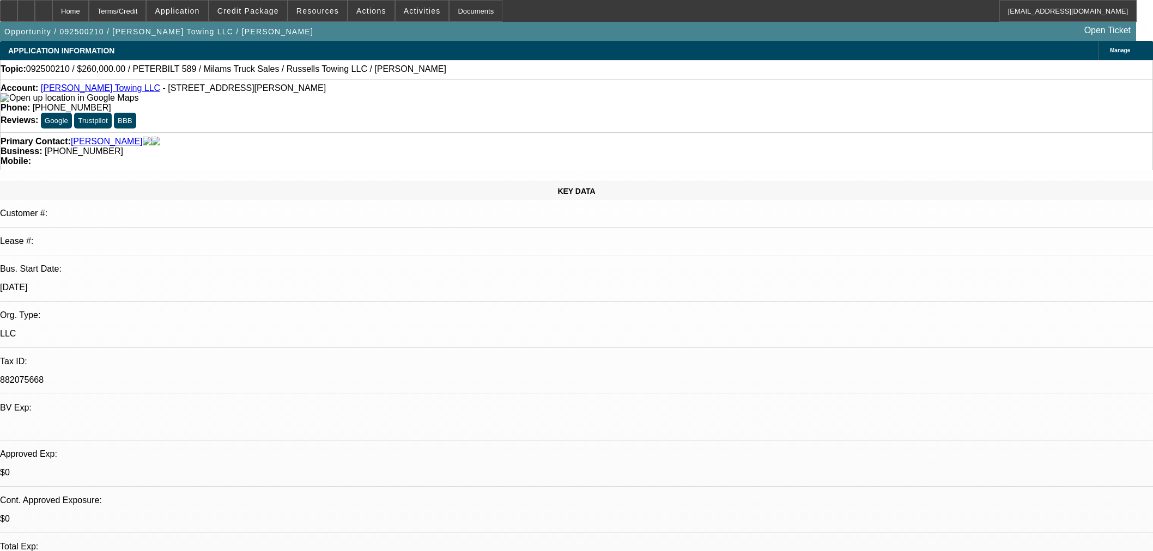
select select "0"
select select "3"
select select "0"
select select "6"
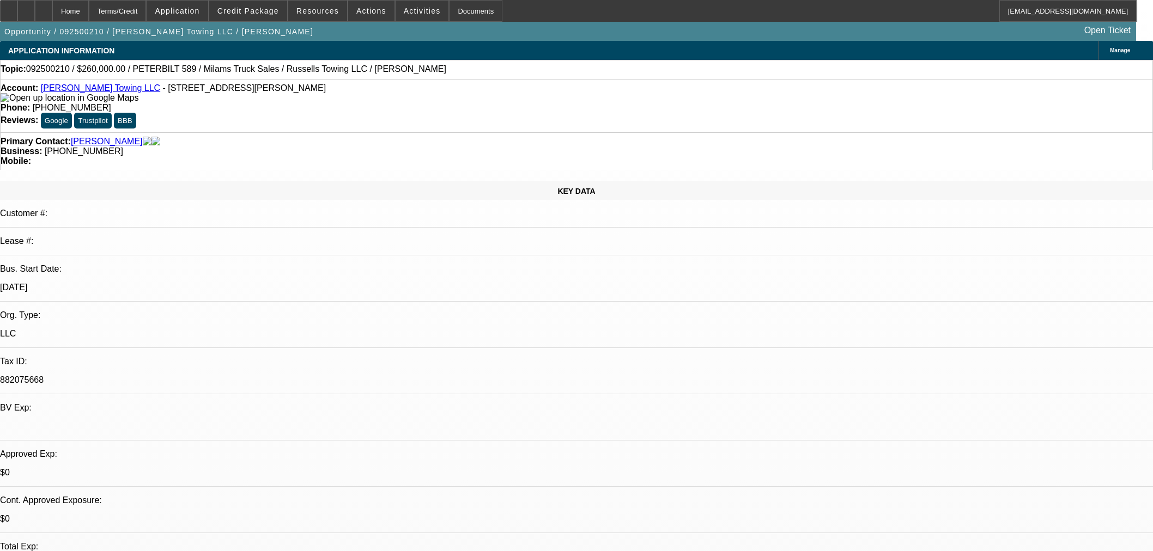
select select "0"
select select "3"
select select "0"
select select "6"
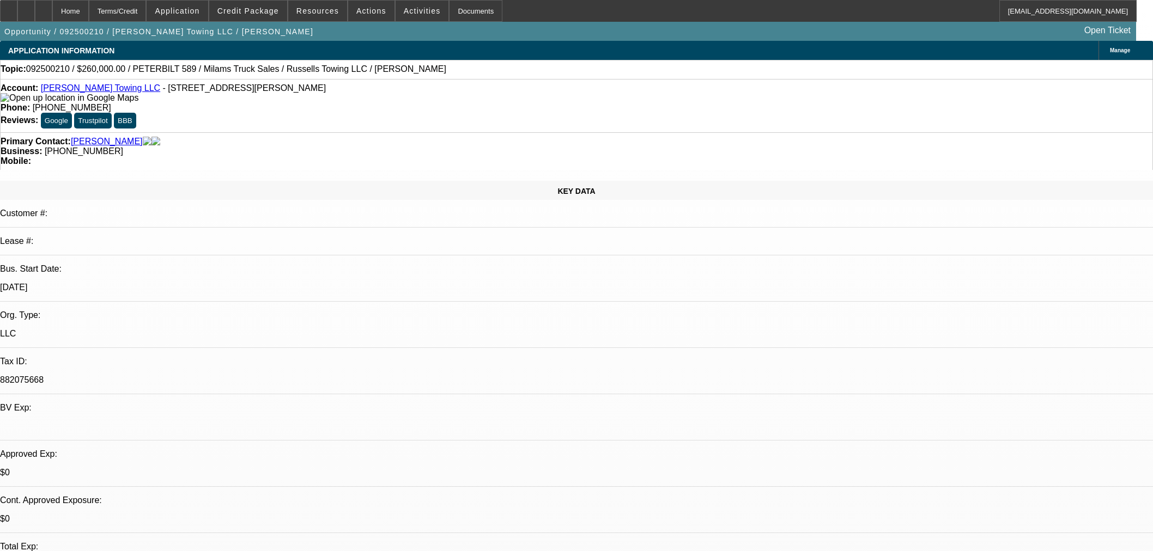
select select "0"
select select "3"
select select "0"
select select "6"
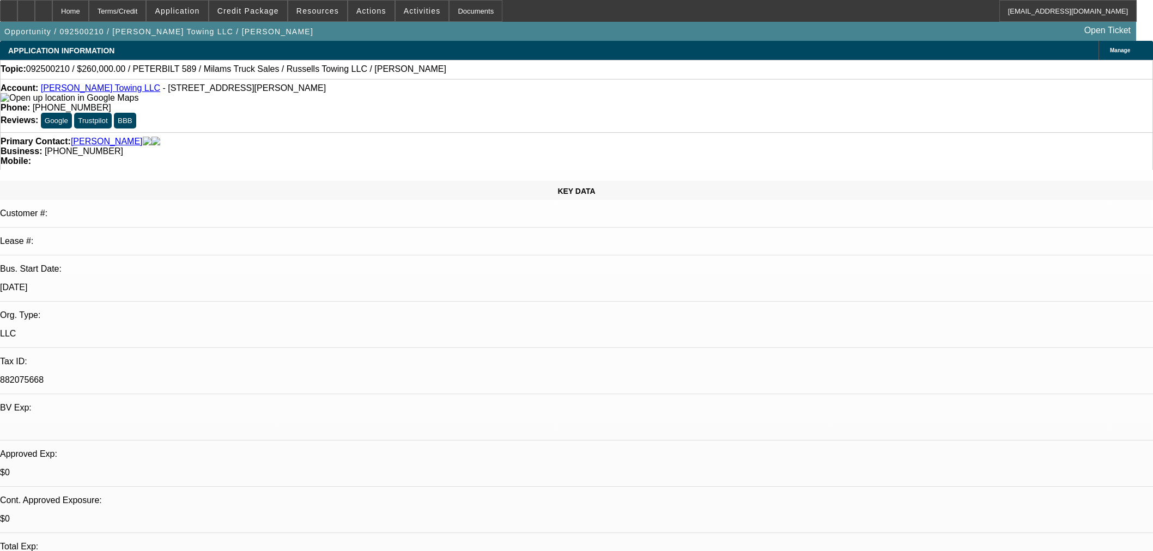
select select "0"
select select "3"
select select "0.1"
select select "4"
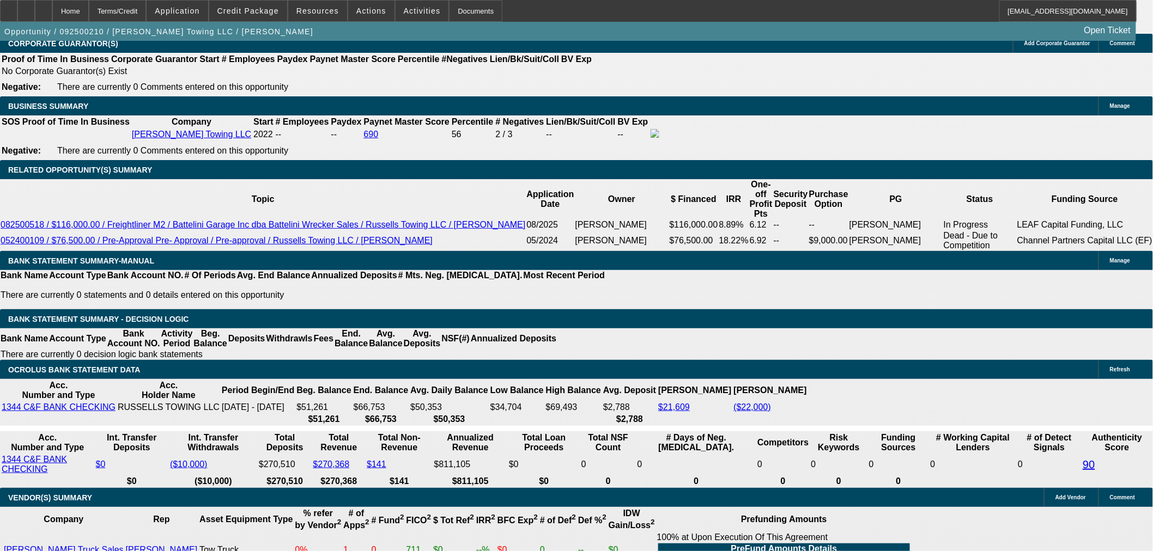
scroll to position [1634, 0]
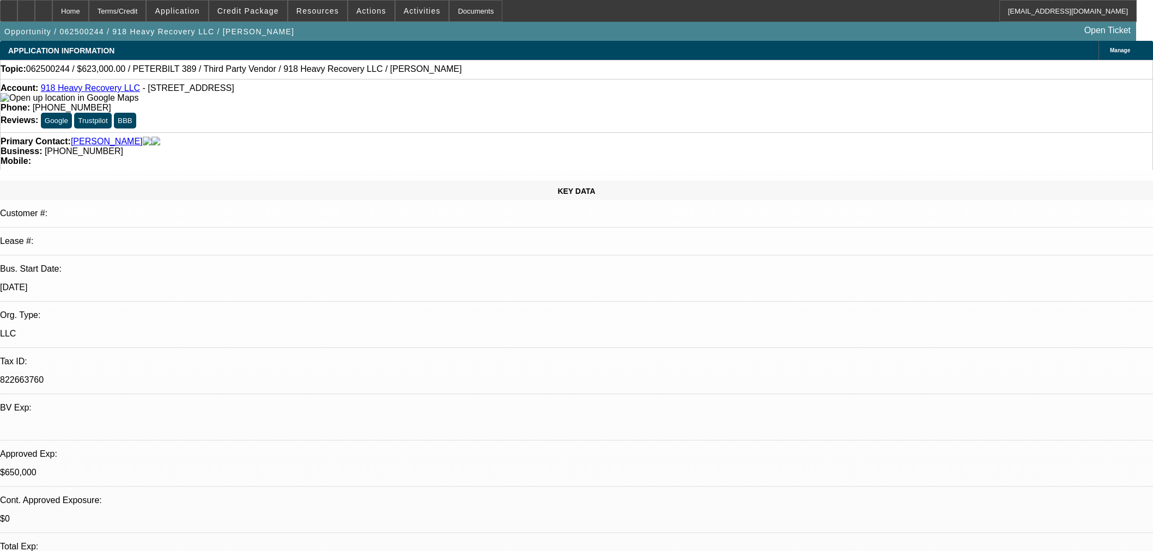
select select "0"
select select "2"
select select "0"
select select "6"
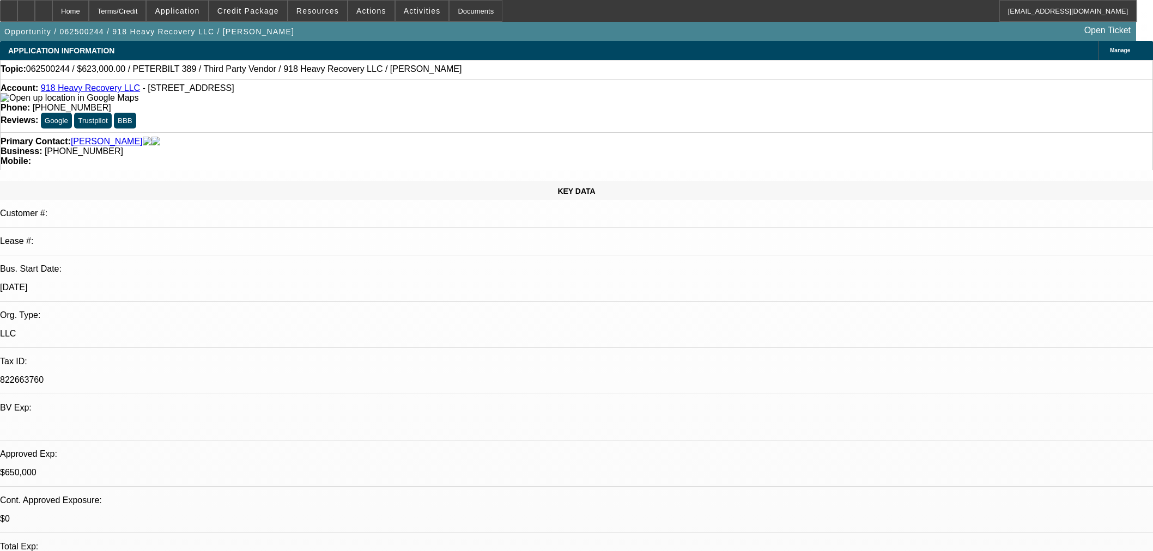
select select "0"
select select "2"
select select "0"
select select "6"
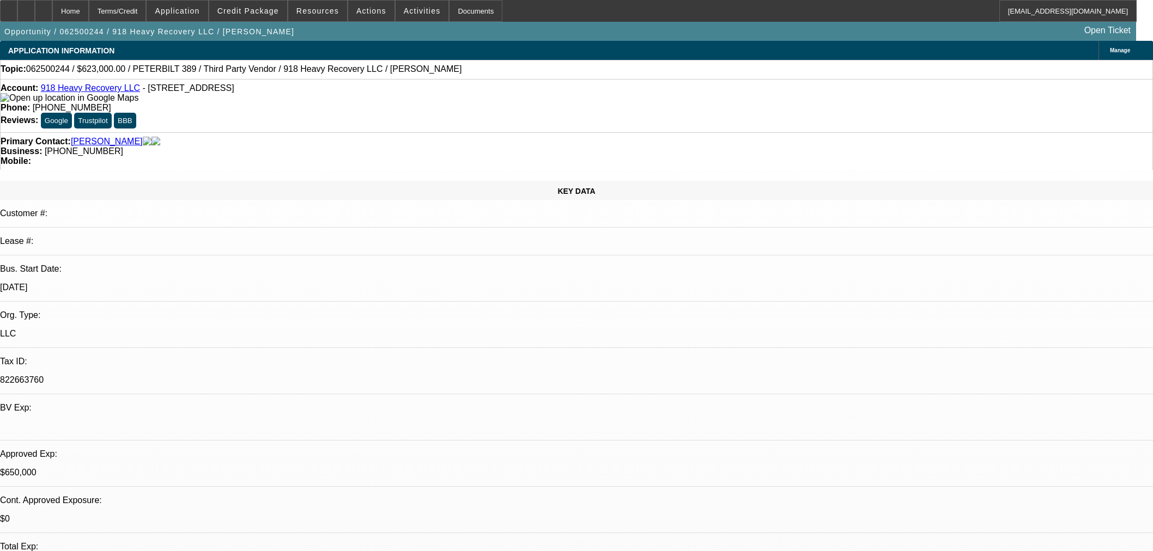
select select "0"
select select "2"
select select "0"
select select "6"
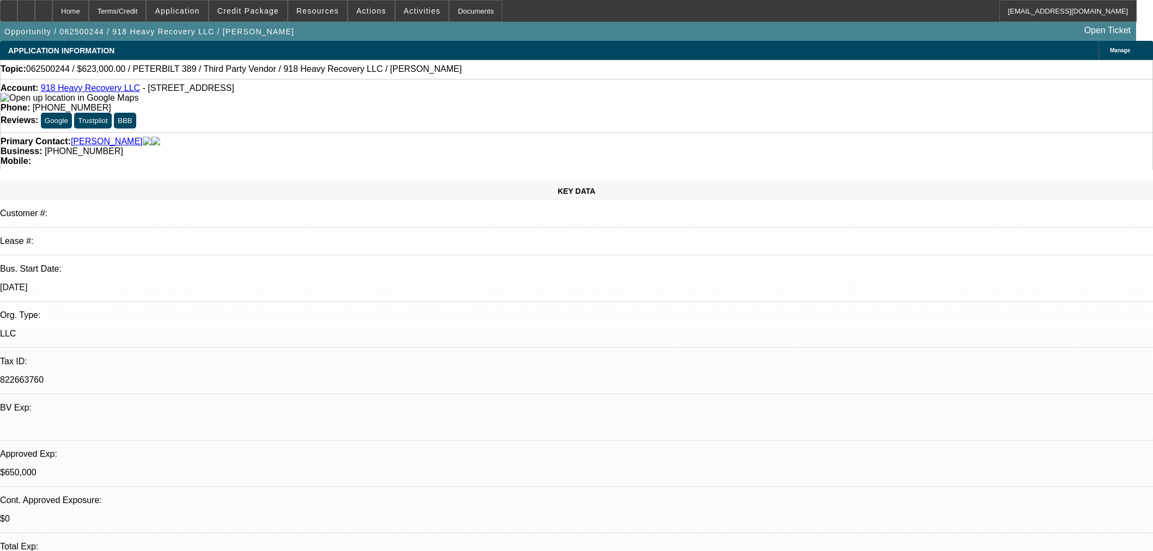
select select "0"
select select "2"
select select "0"
select select "6"
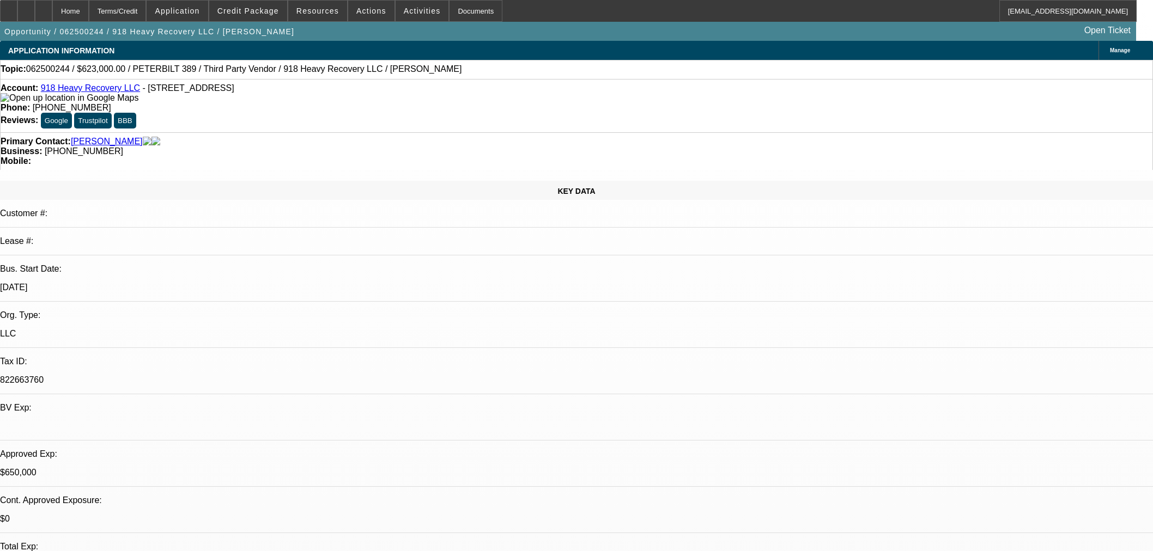
scroll to position [1634, 0]
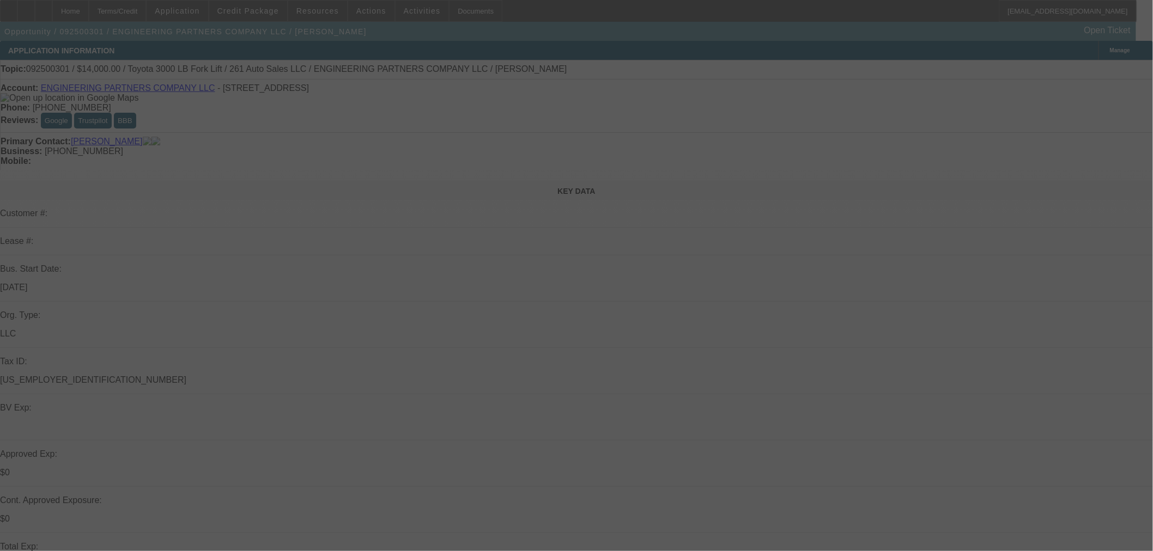
select select "0"
select select "2"
select select "0.1"
select select "4"
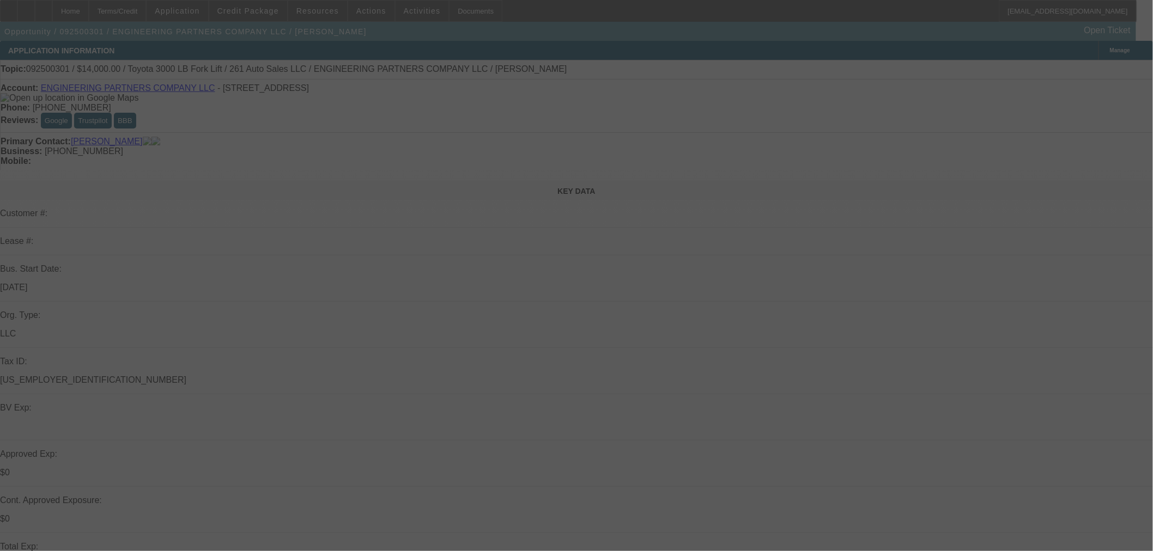
select select "0"
select select "3"
select select "0.1"
select select "4"
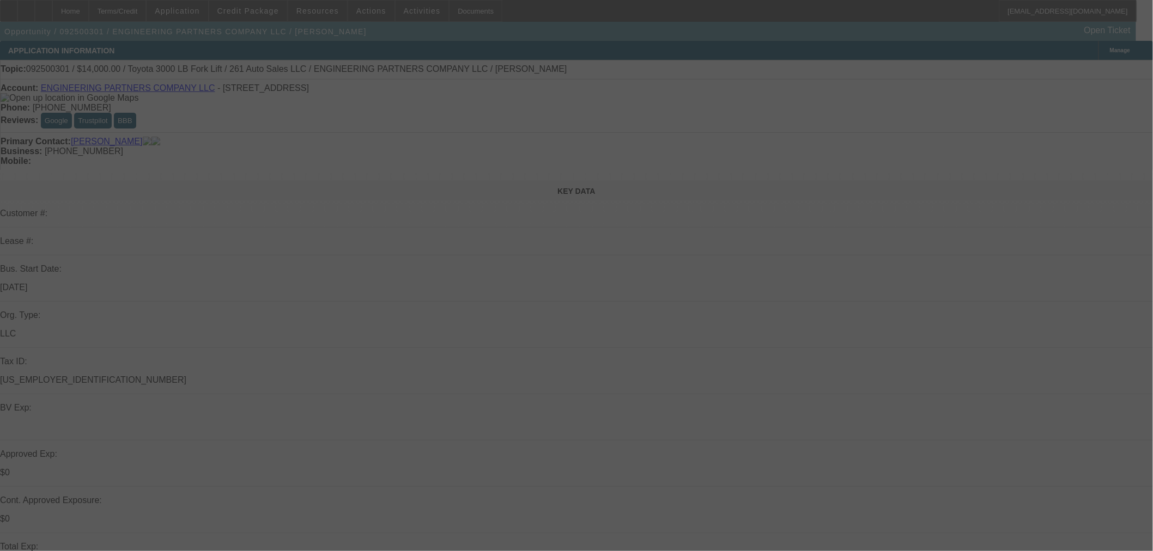
select select "0"
select select "3"
select select "0.1"
select select "4"
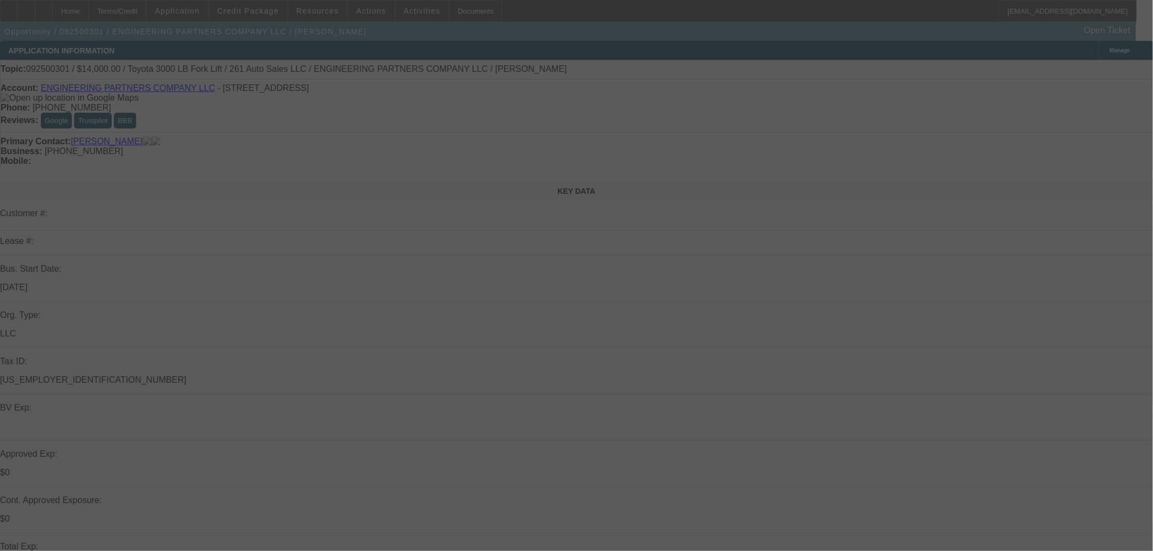
select select "0"
select select "3"
select select "0.1"
select select "4"
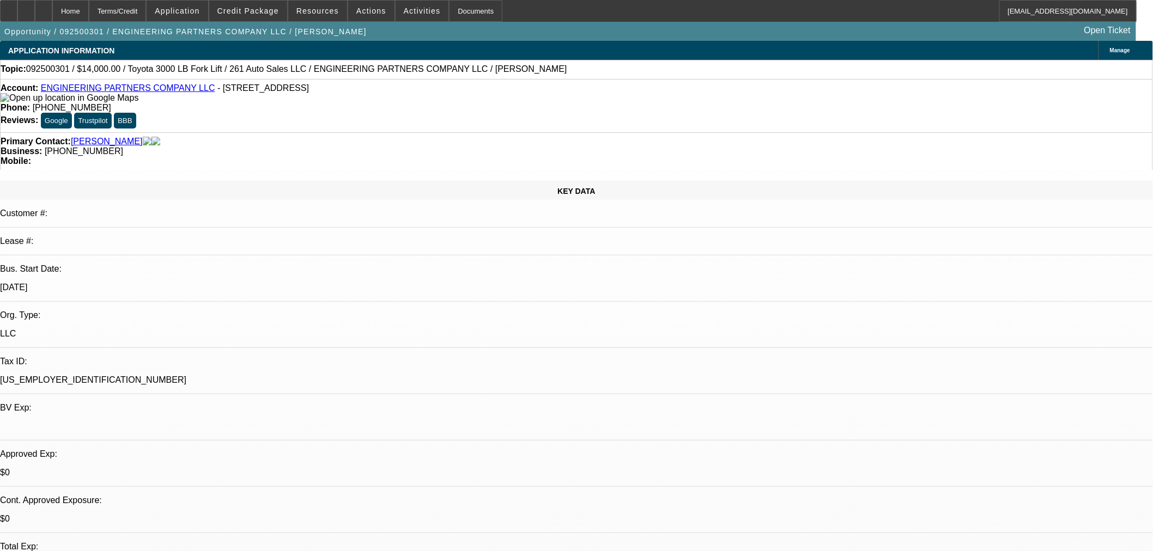
click at [252, 11] on span "Credit Package" at bounding box center [248, 11] width 62 height 9
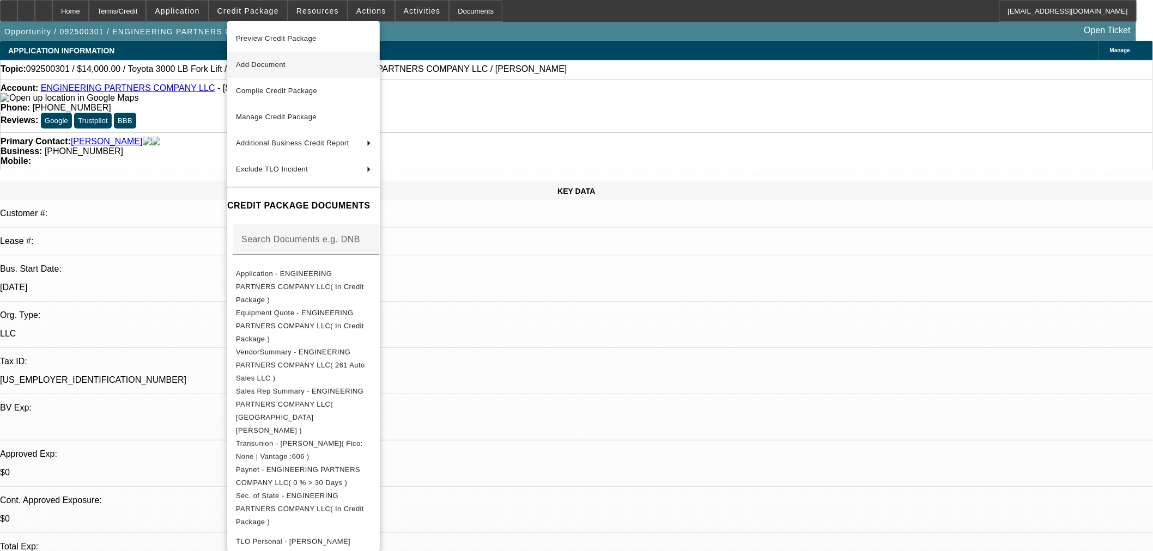
click at [285, 63] on span "Add Document" at bounding box center [261, 64] width 50 height 8
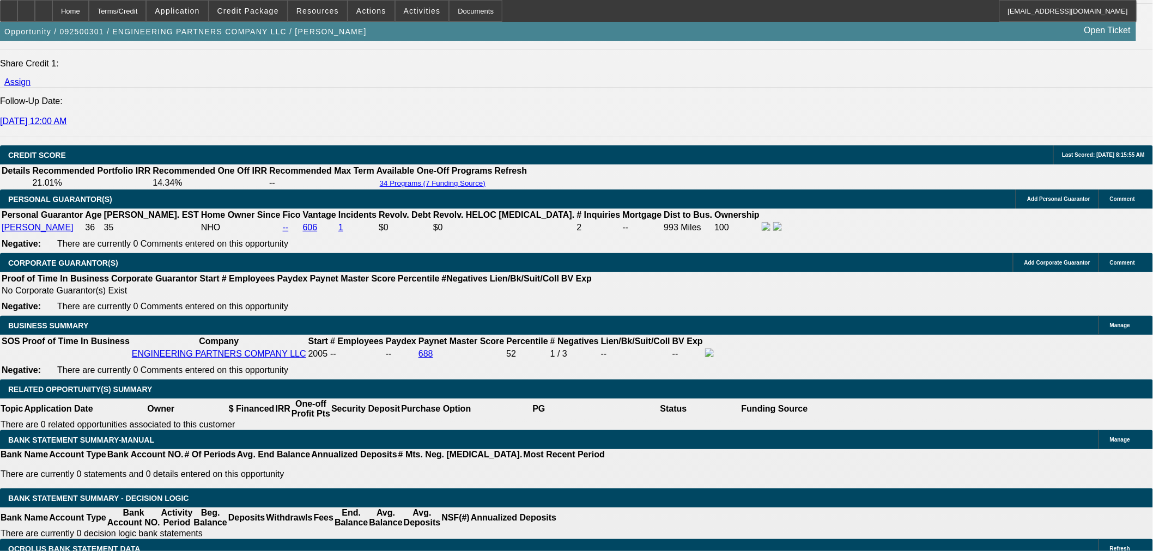
scroll to position [1392, 0]
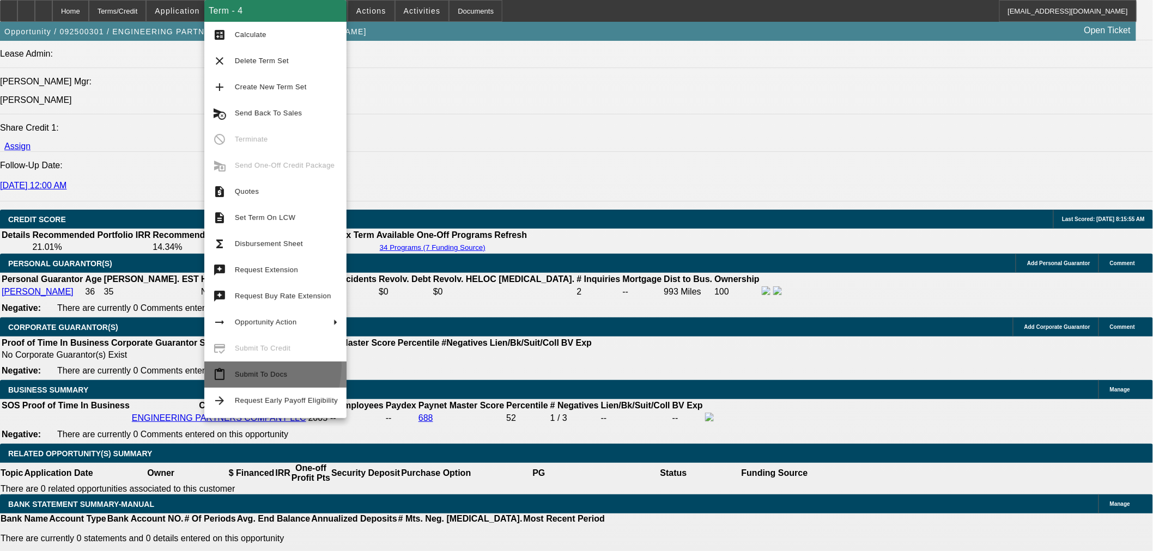
click at [241, 366] on button "content_paste Submit To Docs" at bounding box center [275, 375] width 142 height 26
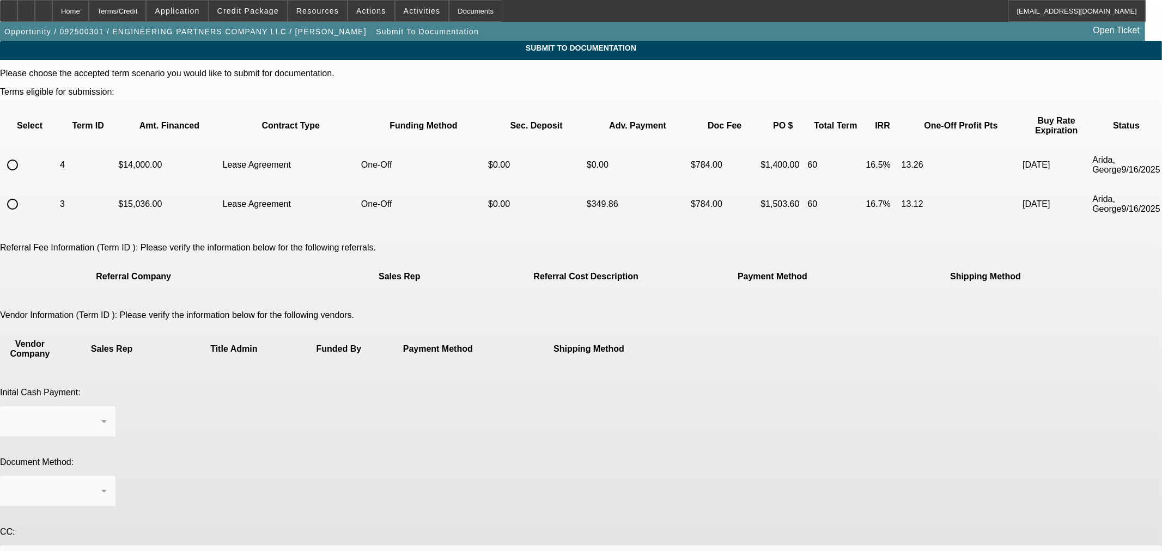
click at [23, 154] on input "radio" at bounding box center [13, 165] width 22 height 22
radio input "true"
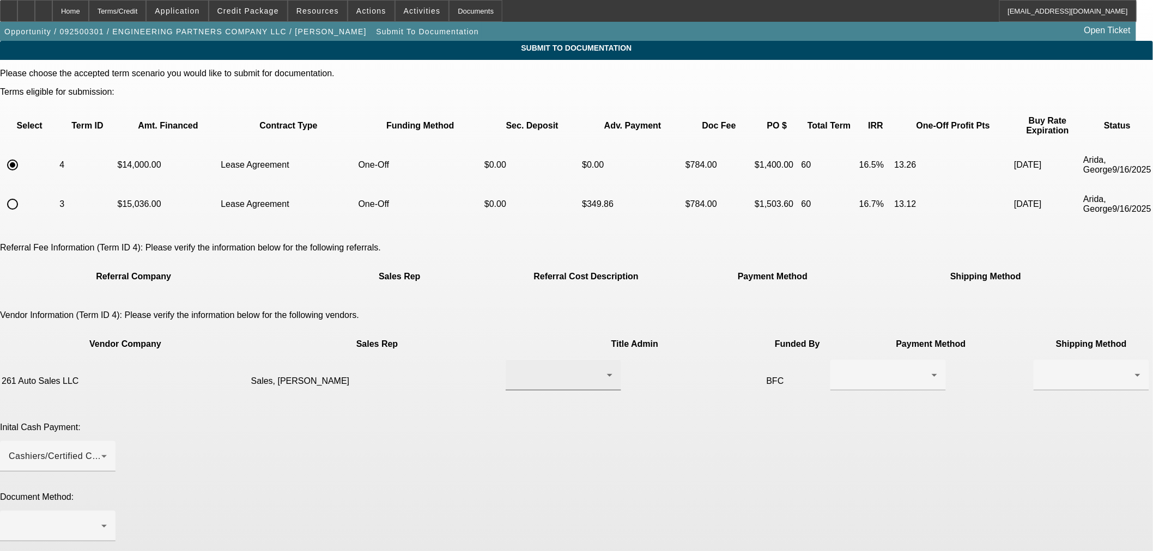
click at [546, 369] on div at bounding box center [560, 375] width 93 height 13
click at [516, 367] on span "Sales, Bennie" at bounding box center [523, 361] width 104 height 13
click at [839, 369] on div at bounding box center [885, 375] width 93 height 13
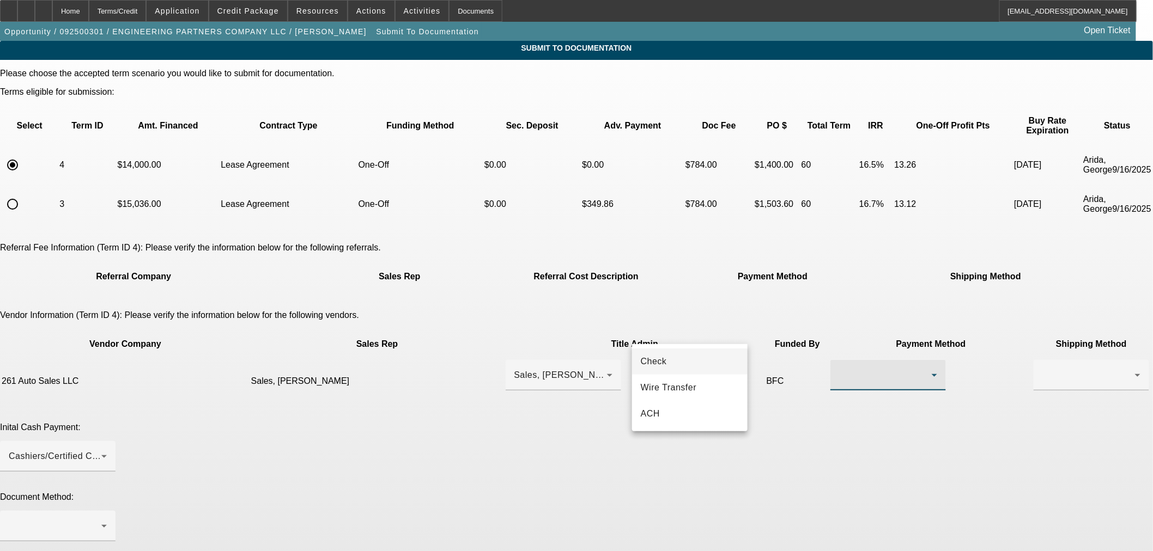
click at [671, 363] on mat-option "Check" at bounding box center [689, 362] width 115 height 26
click at [1042, 360] on div at bounding box center [1091, 375] width 98 height 31
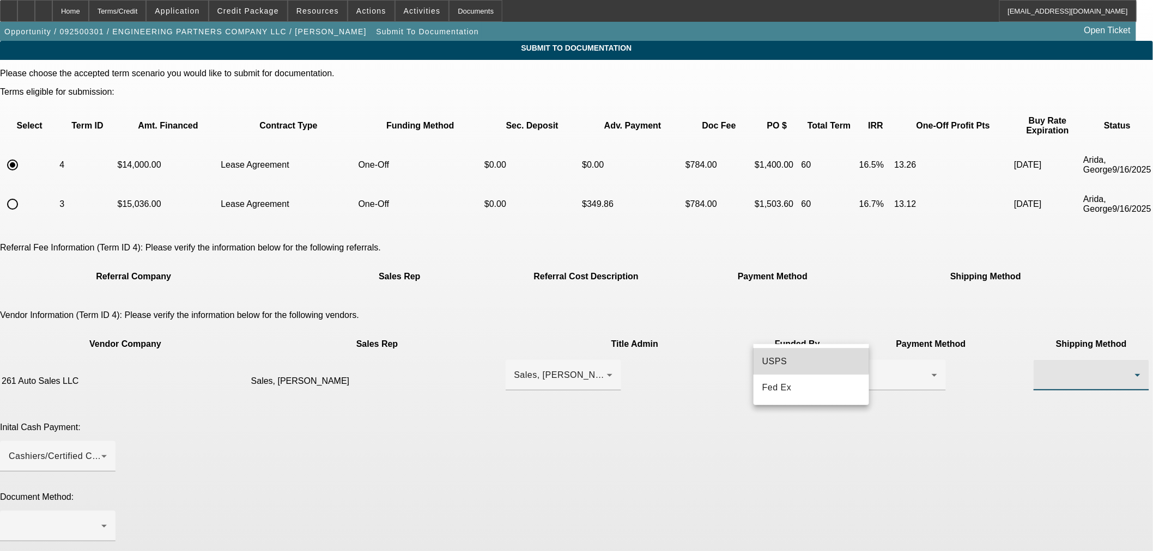
click at [792, 356] on mat-option "USPS" at bounding box center [810, 362] width 115 height 26
click at [107, 511] on div at bounding box center [58, 526] width 98 height 31
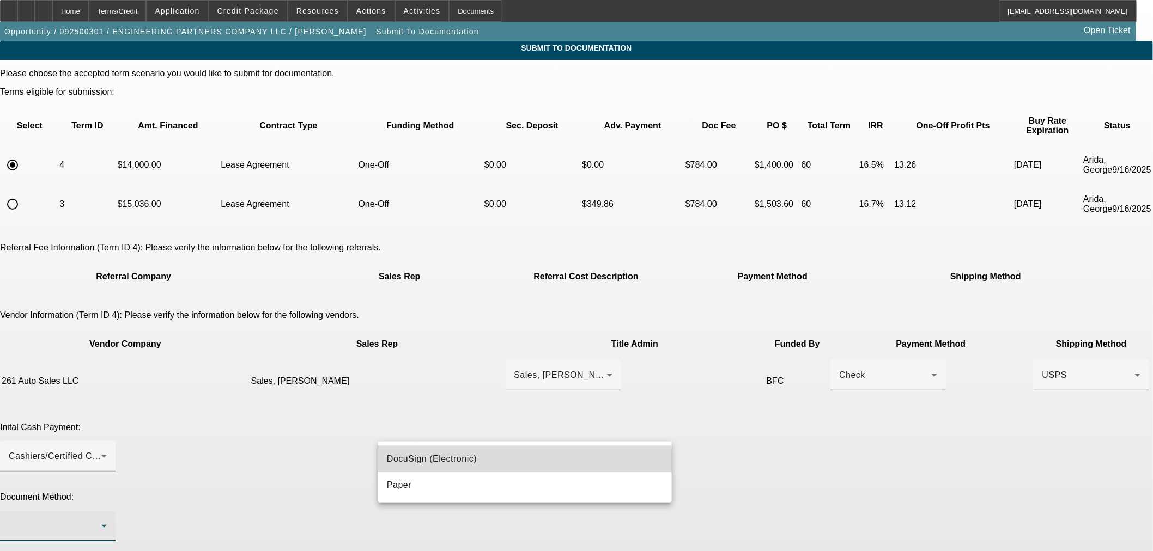
click at [476, 460] on span "DocuSign (Electronic)" at bounding box center [432, 459] width 90 height 13
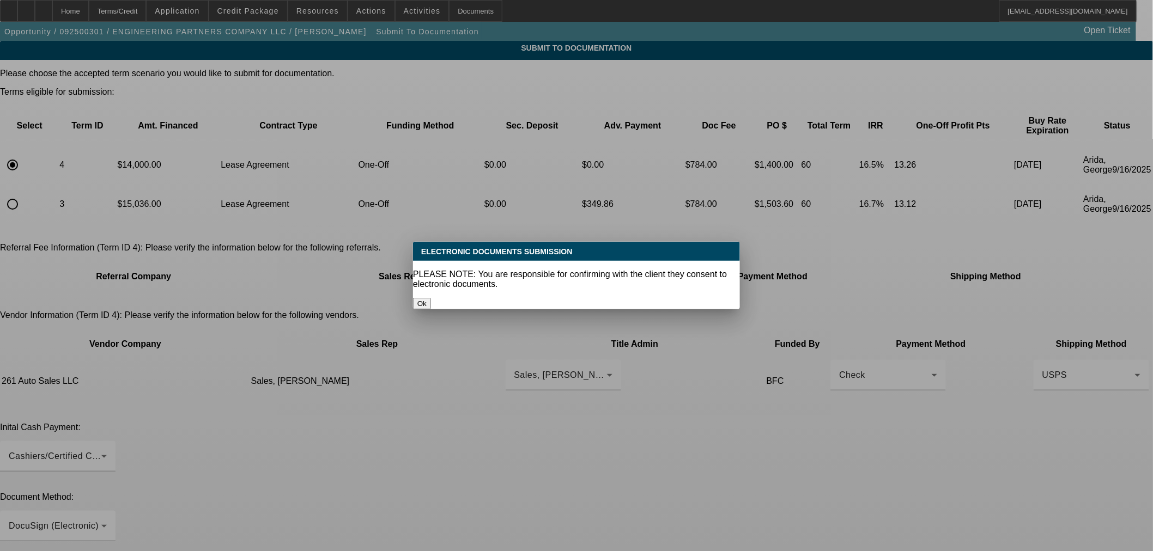
click at [431, 298] on button "Ok" at bounding box center [422, 303] width 18 height 11
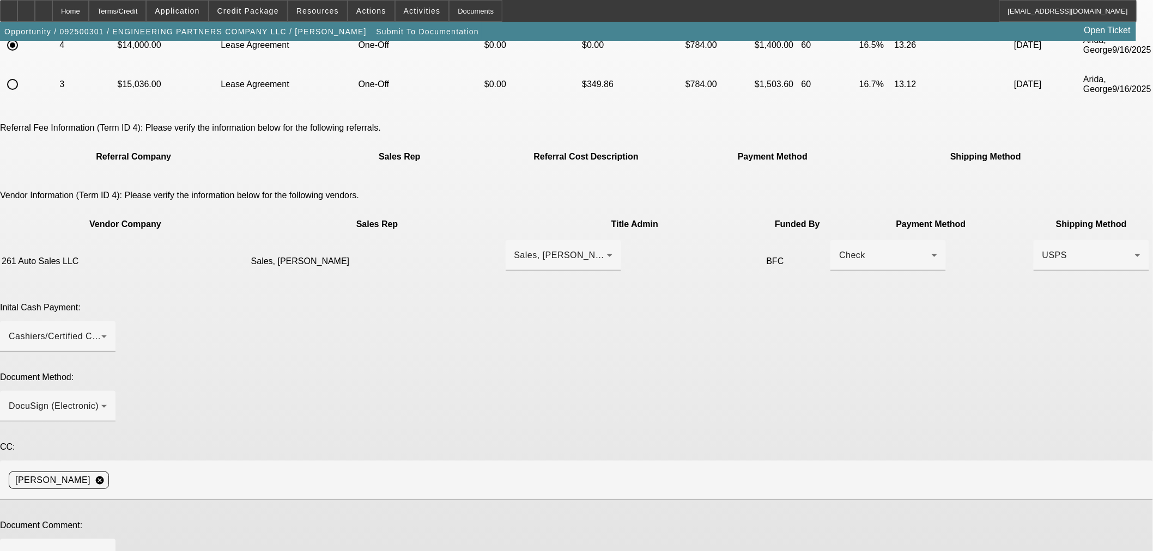
scroll to position [129, 0]
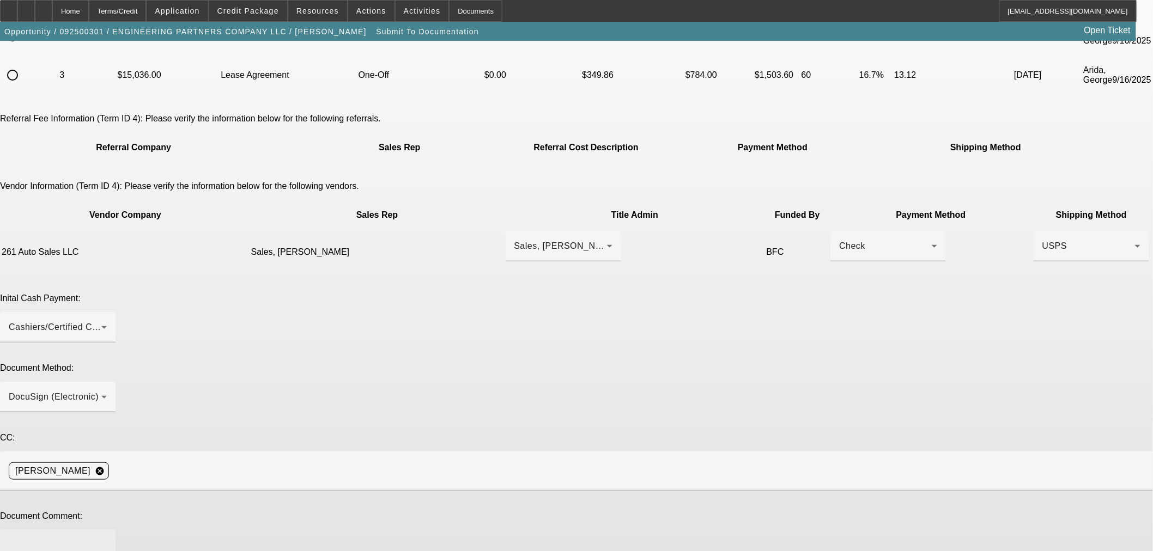
click at [107, 539] on textarea at bounding box center [58, 552] width 98 height 26
click at [107, 539] on textarea "Bennie" at bounding box center [58, 552] width 98 height 26
paste textarea ": bennie@261autosales.com"
click at [107, 539] on textarea "Bennie : bennie@261autosales.com" at bounding box center [58, 552] width 98 height 26
click at [107, 539] on textarea "Bennie bennie@261autosales.com" at bounding box center [58, 552] width 98 height 26
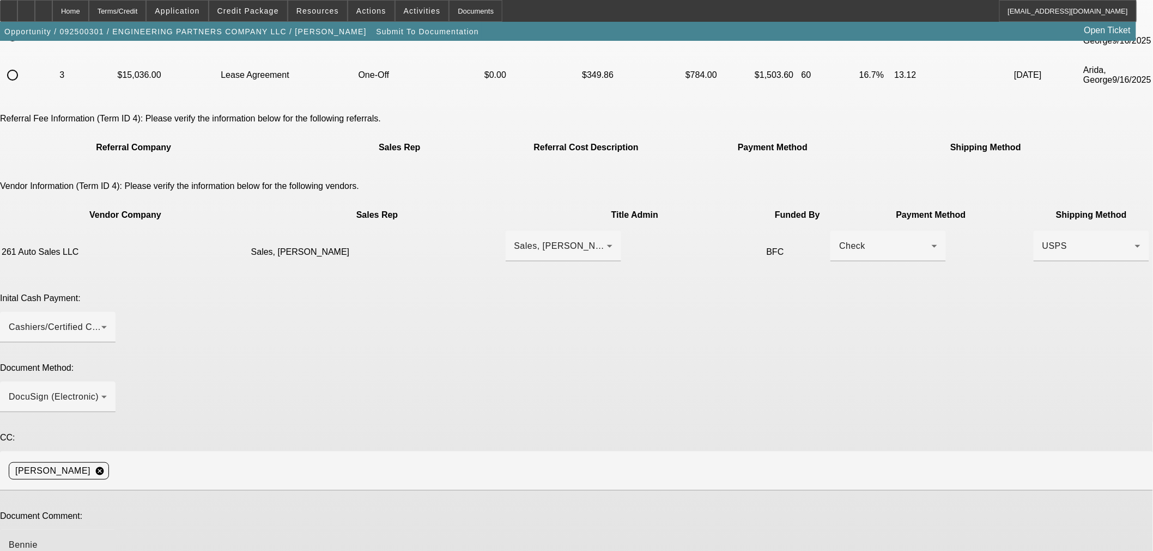
type textarea "Bennie bennie@261autosales.com 651-661-0981 is title contact we're paying by ch…"
type textarea "Raised the rate."
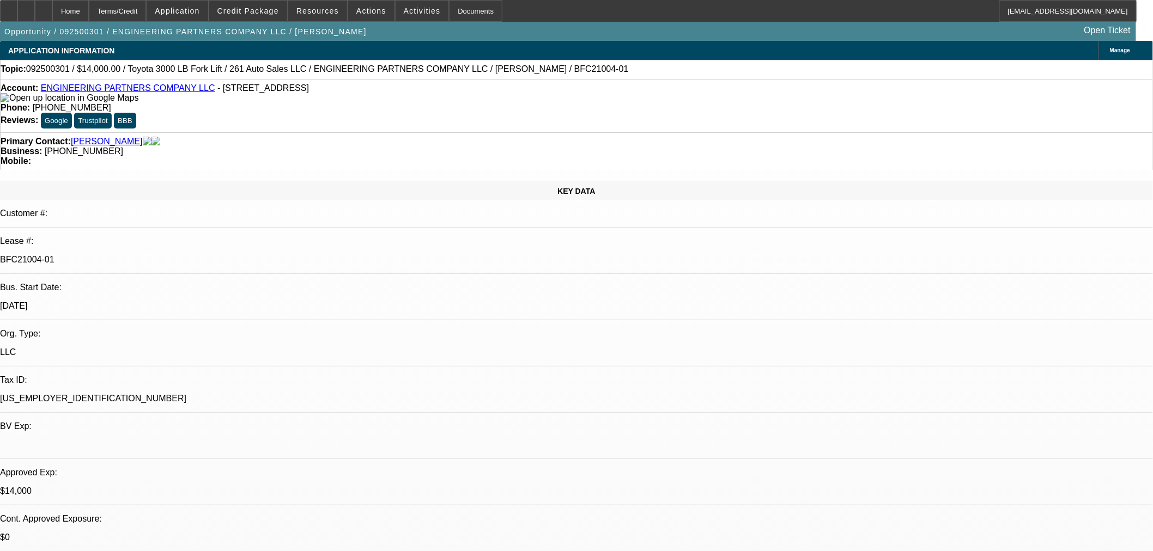
select select "0"
select select "2"
select select "0.1"
select select "4"
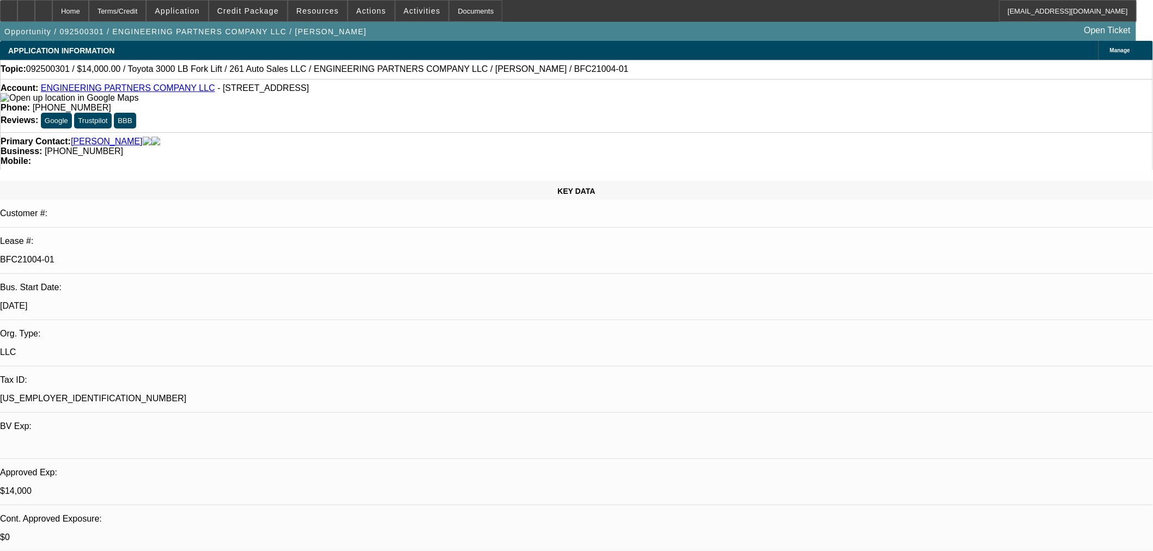
select select "0"
select select "3"
select select "0.1"
select select "4"
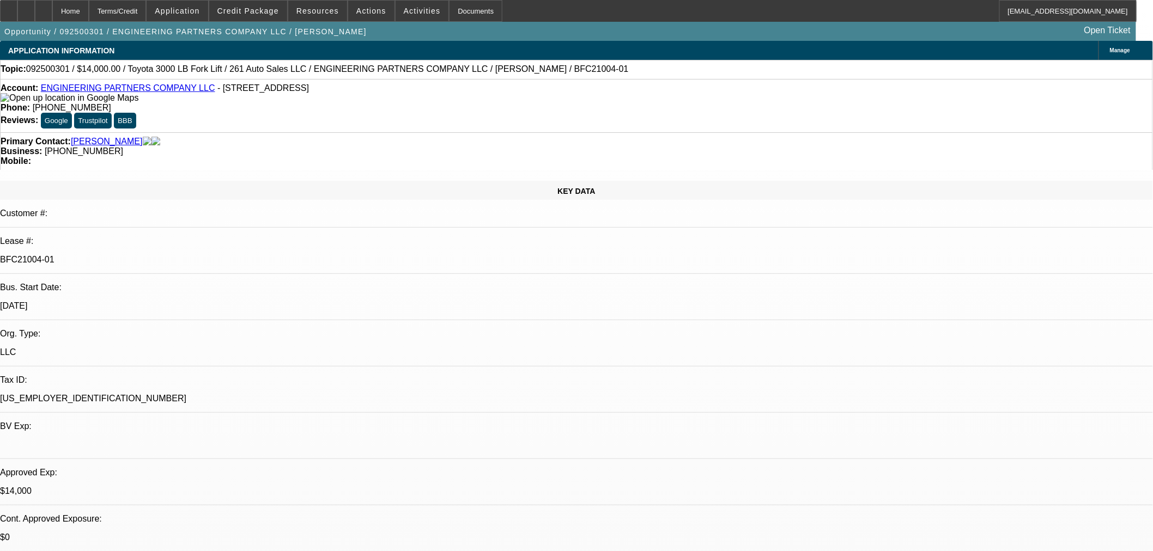
select select "0"
select select "3"
select select "0.1"
select select "4"
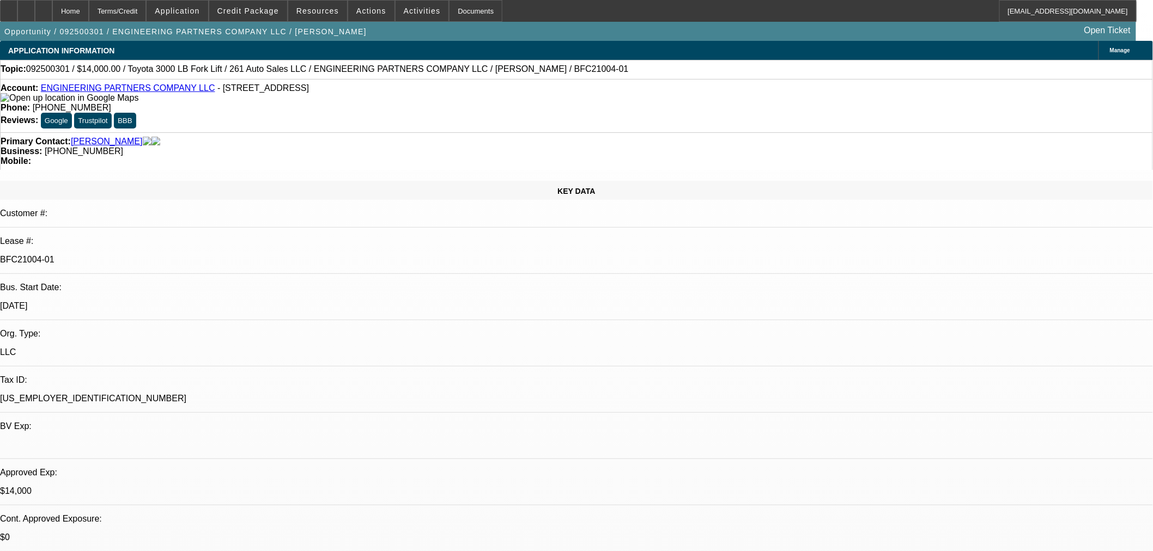
select select "0"
select select "3"
select select "0.1"
select select "4"
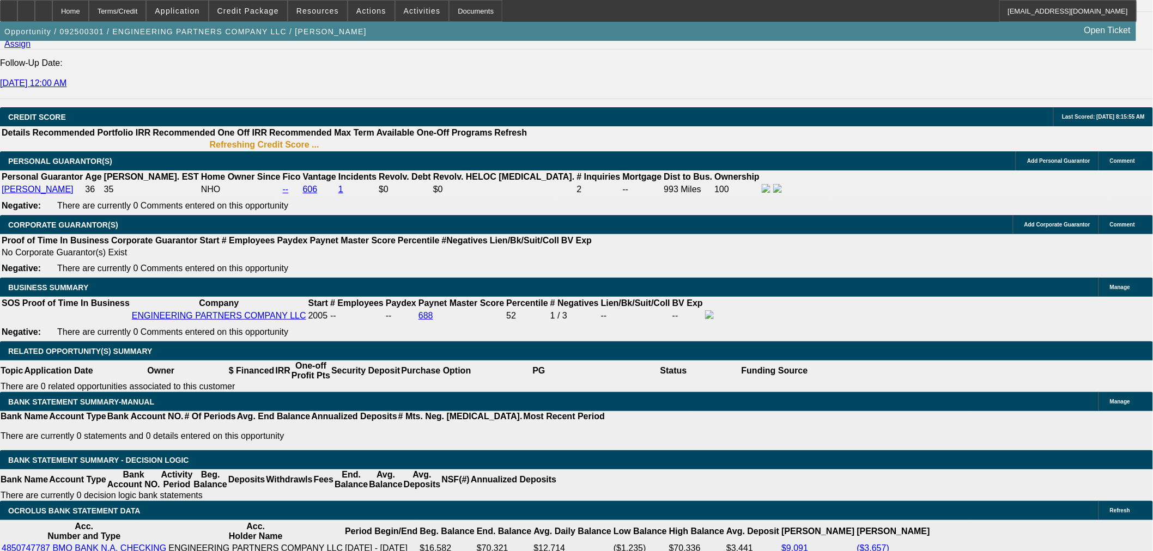
scroll to position [1535, 0]
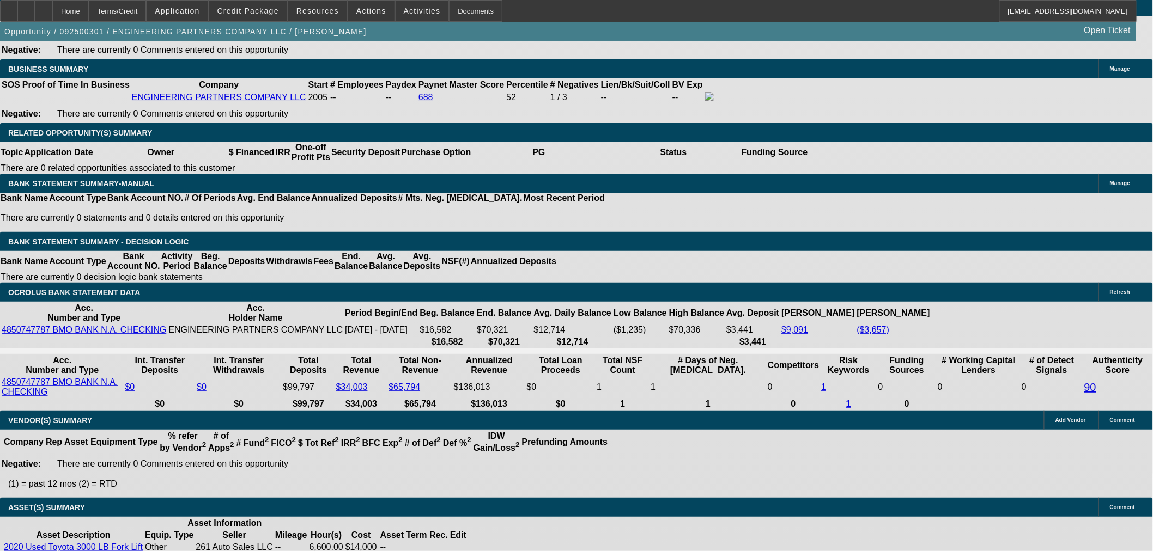
select select "0"
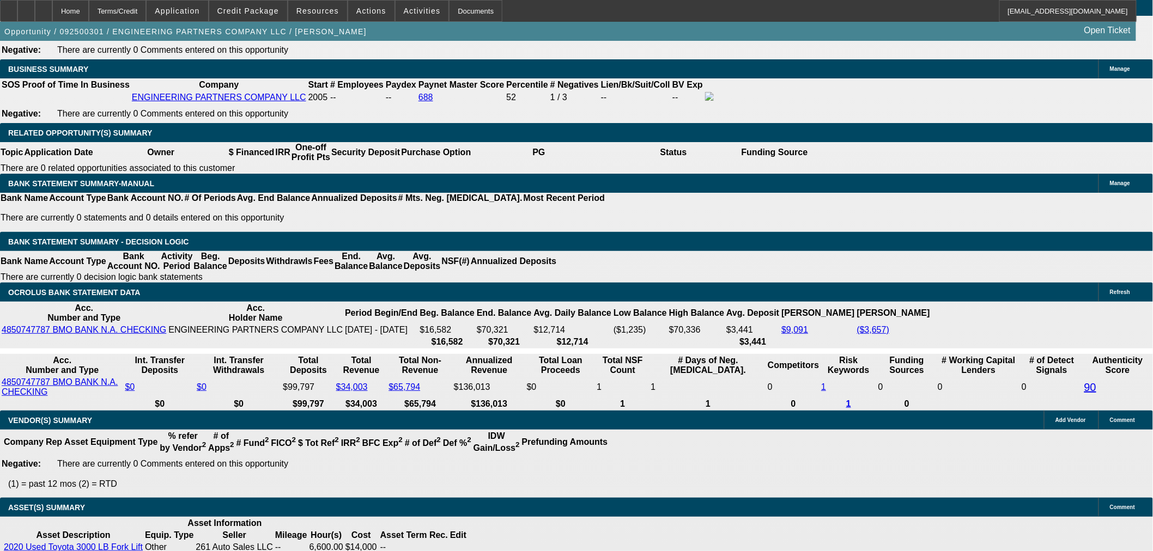
select select "0"
select select "2"
select select "0.1"
select select "4"
select select "0"
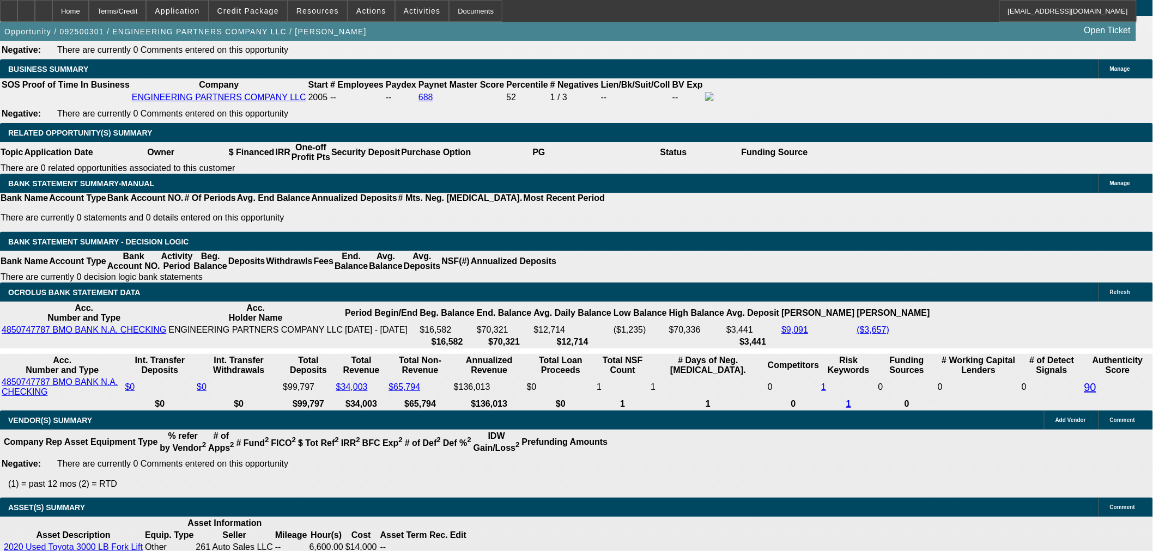
select select "0"
select select "3"
select select "0.1"
select select "4"
select select "0"
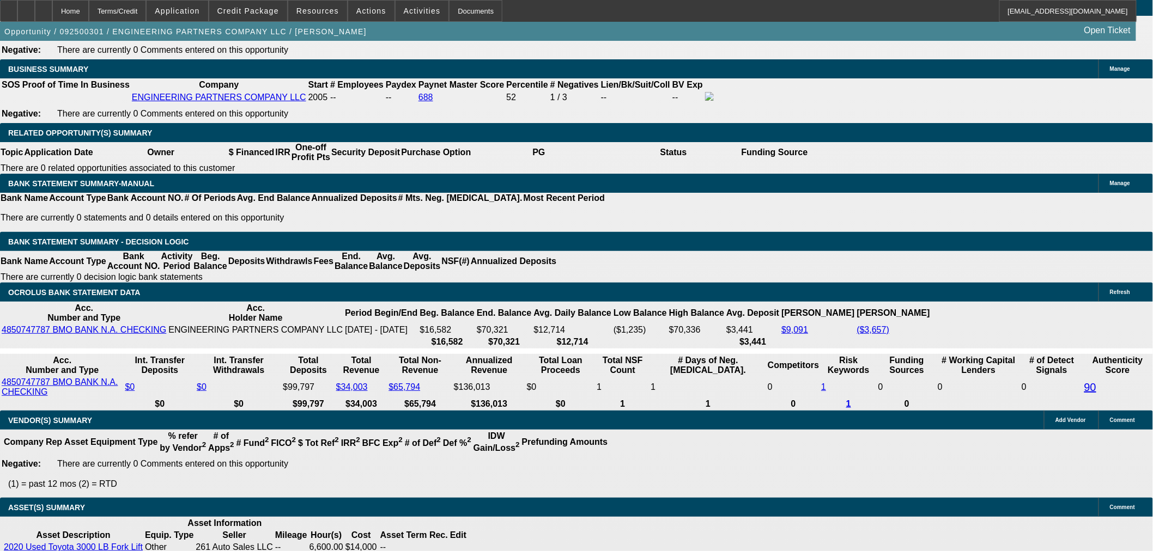
select select "0"
select select "3"
select select "0.1"
select select "4"
select select "0"
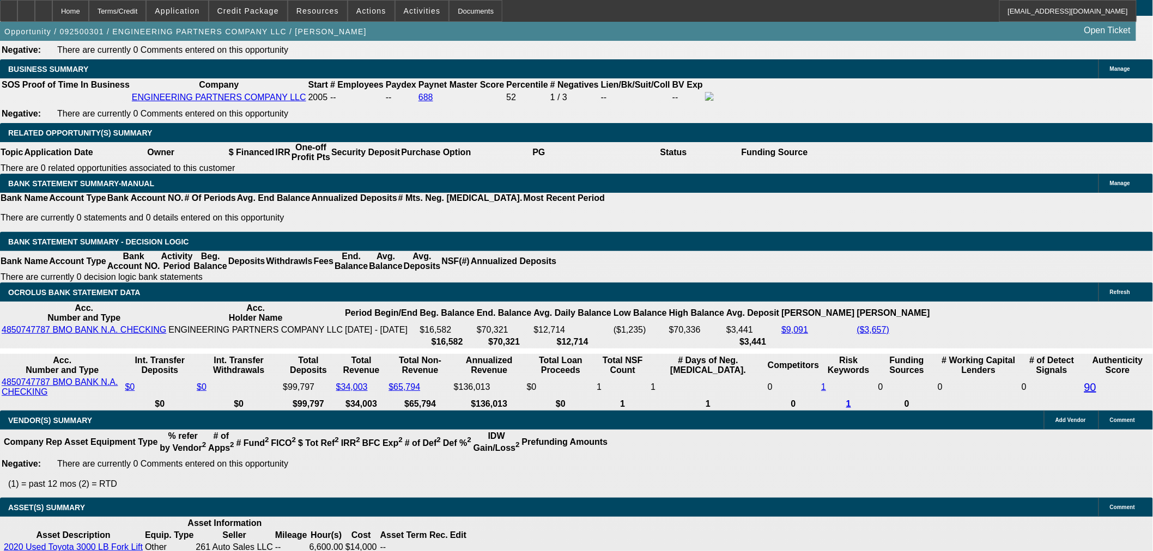
select select "0"
select select "3"
select select "0.1"
select select "4"
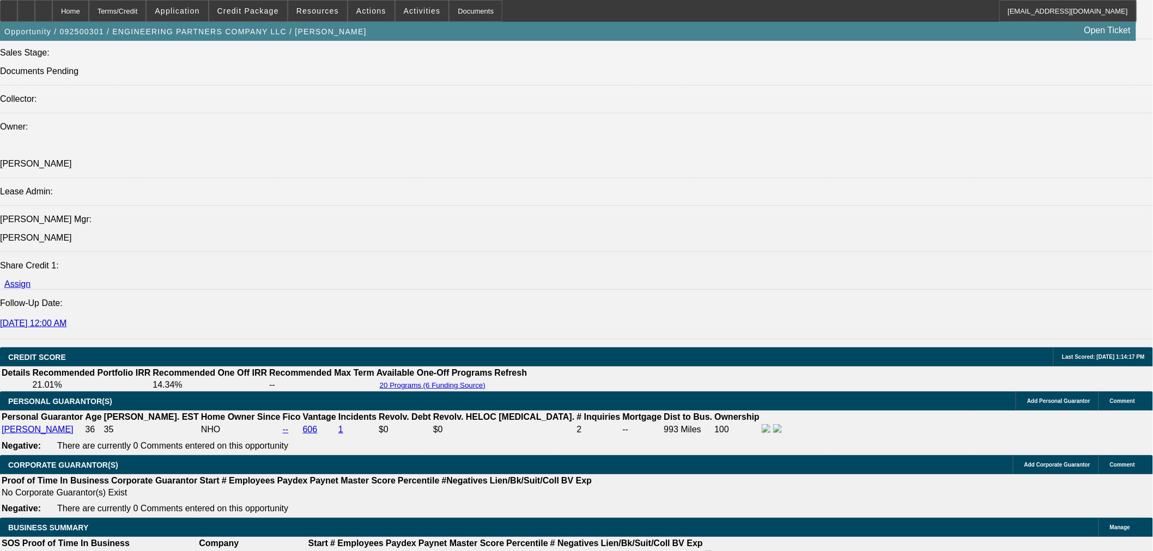
scroll to position [1282, 0]
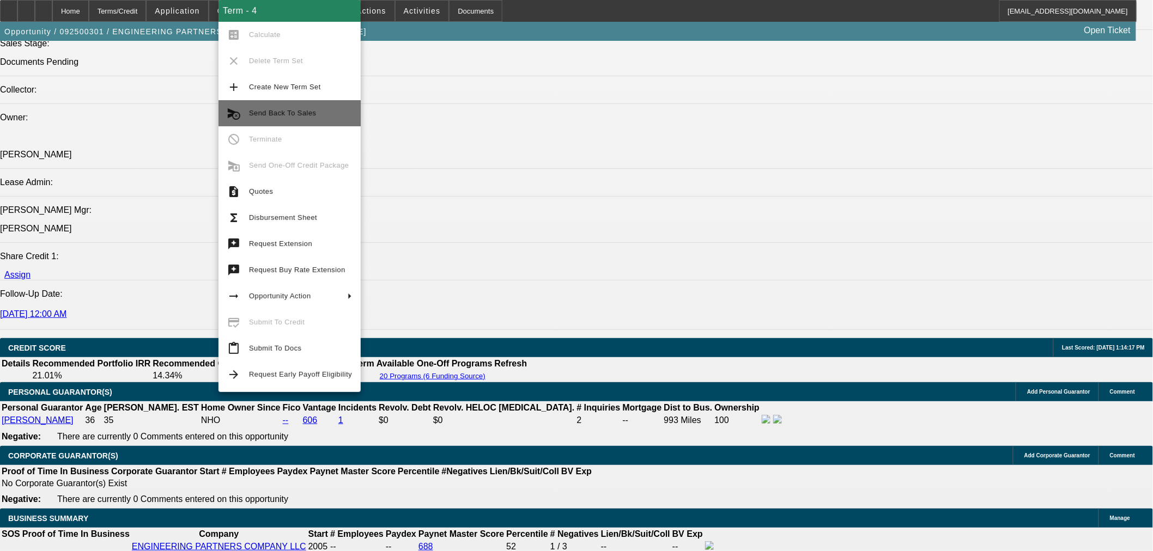
click at [318, 111] on span "Send Back To Sales" at bounding box center [300, 113] width 103 height 13
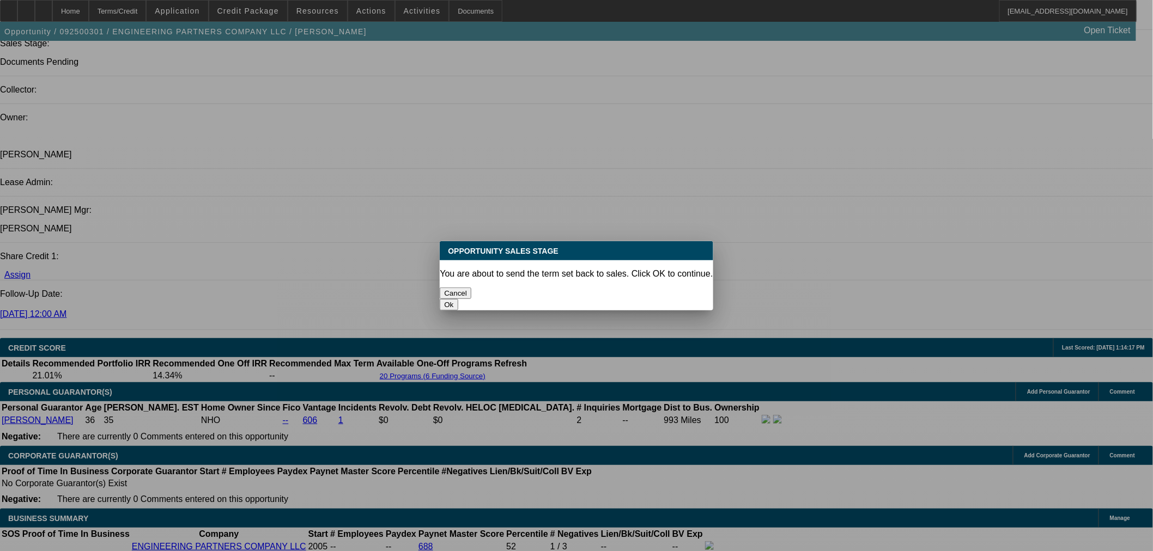
click at [458, 299] on button "Ok" at bounding box center [449, 304] width 18 height 11
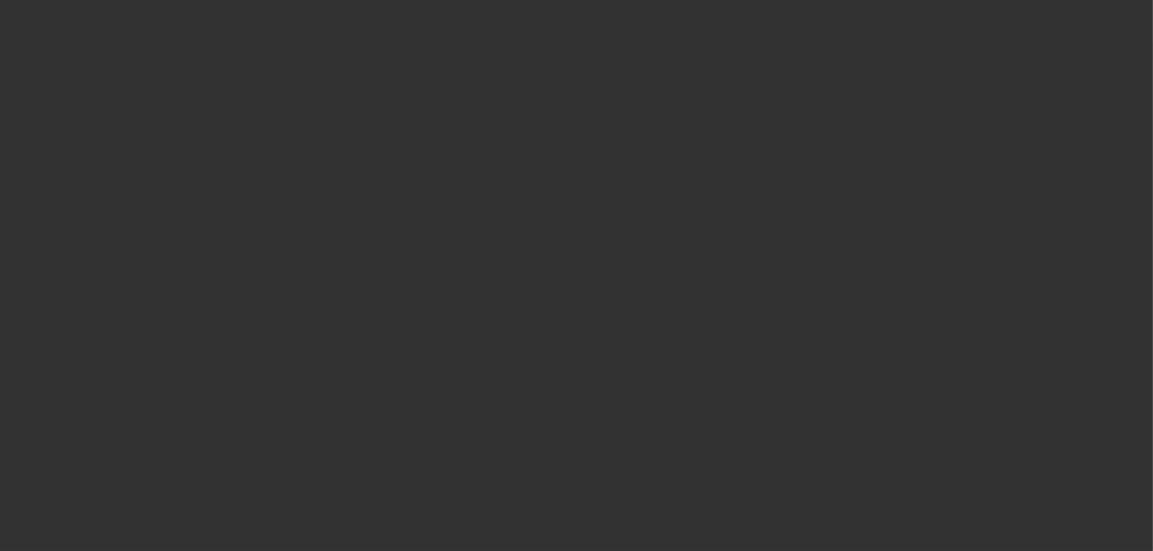
select select "0"
select select "2"
select select "0.1"
select select "4"
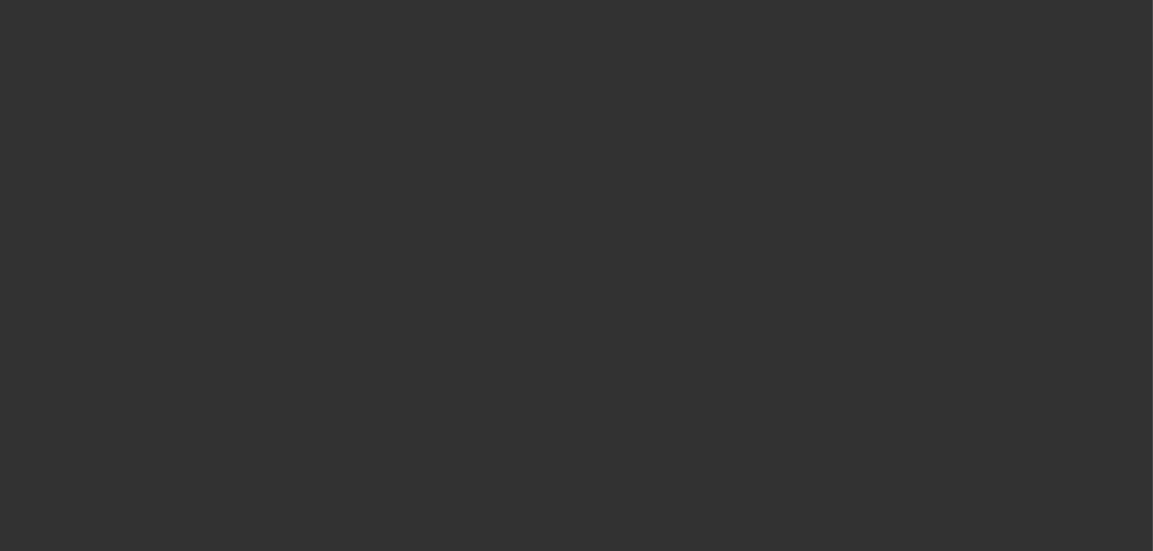
select select "0"
select select "3"
select select "0.1"
select select "4"
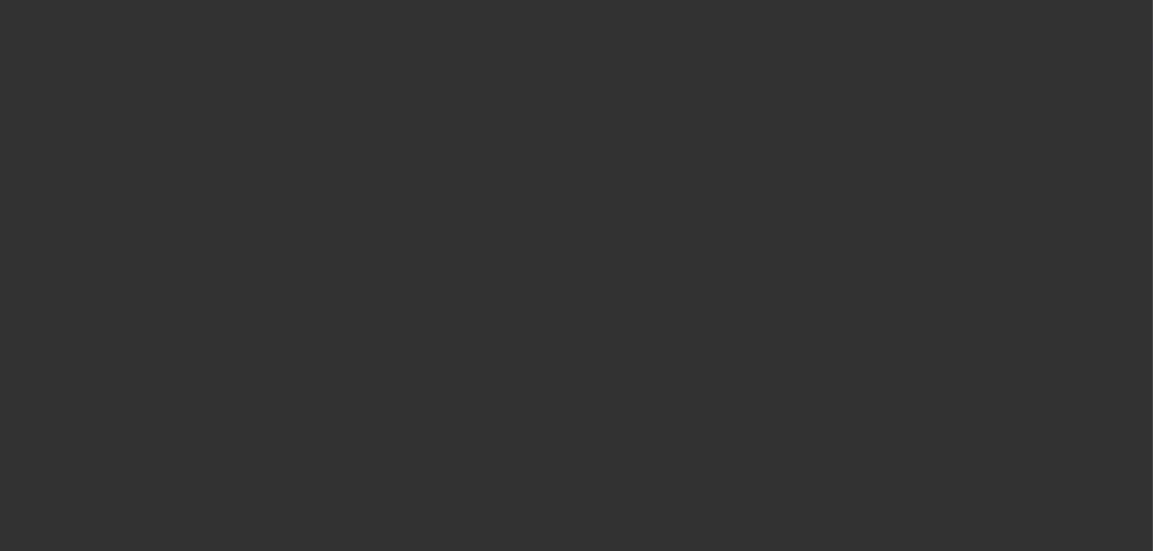
select select "0"
select select "3"
select select "0.1"
select select "4"
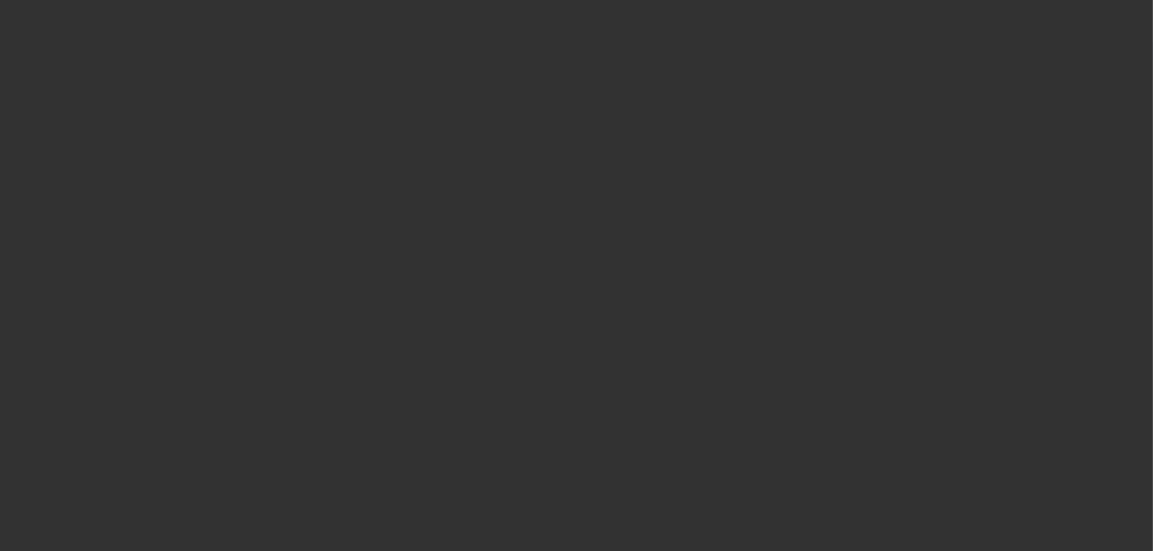
select select "0"
select select "3"
select select "0.1"
select select "4"
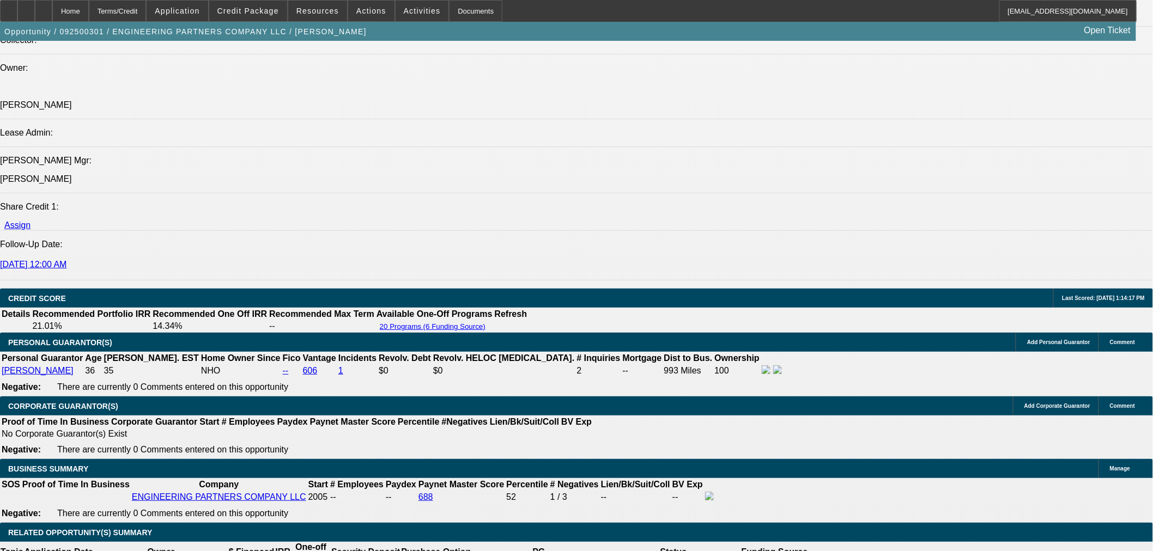
scroll to position [1452, 0]
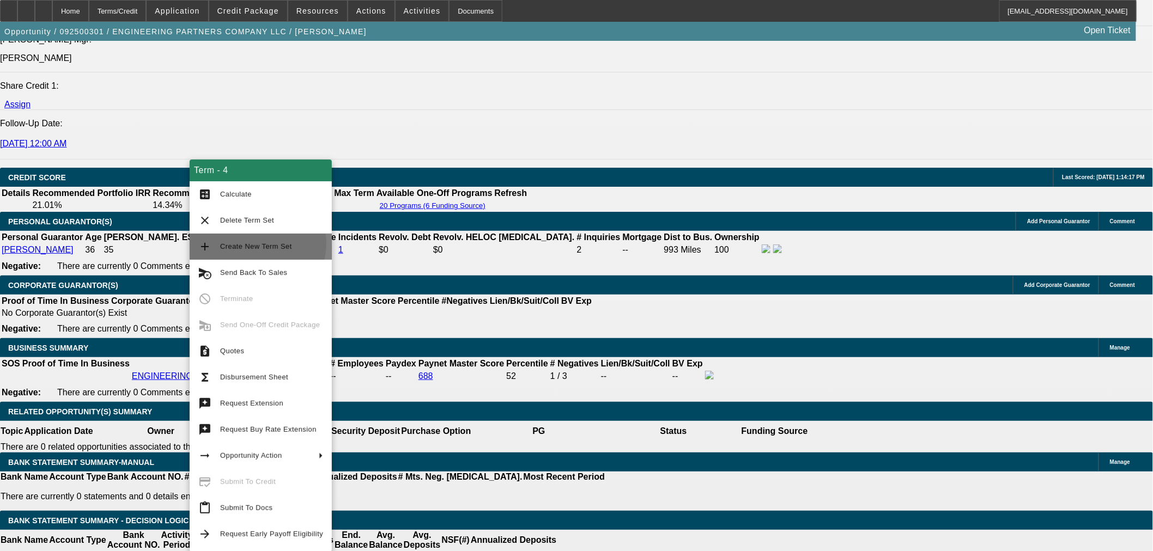
click at [255, 244] on span "Create New Term Set" at bounding box center [256, 246] width 72 height 8
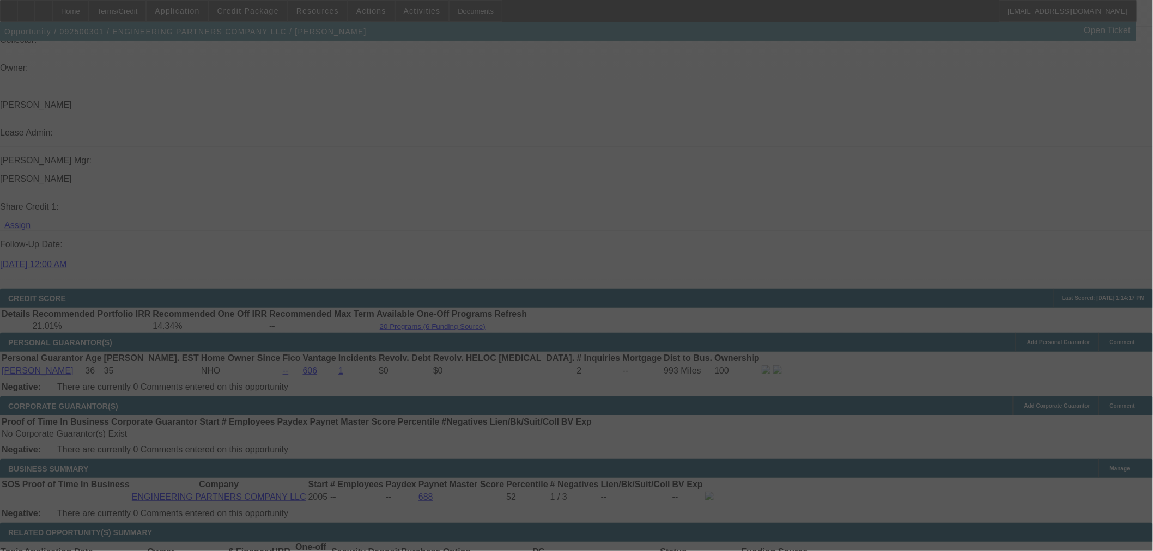
scroll to position [1634, 0]
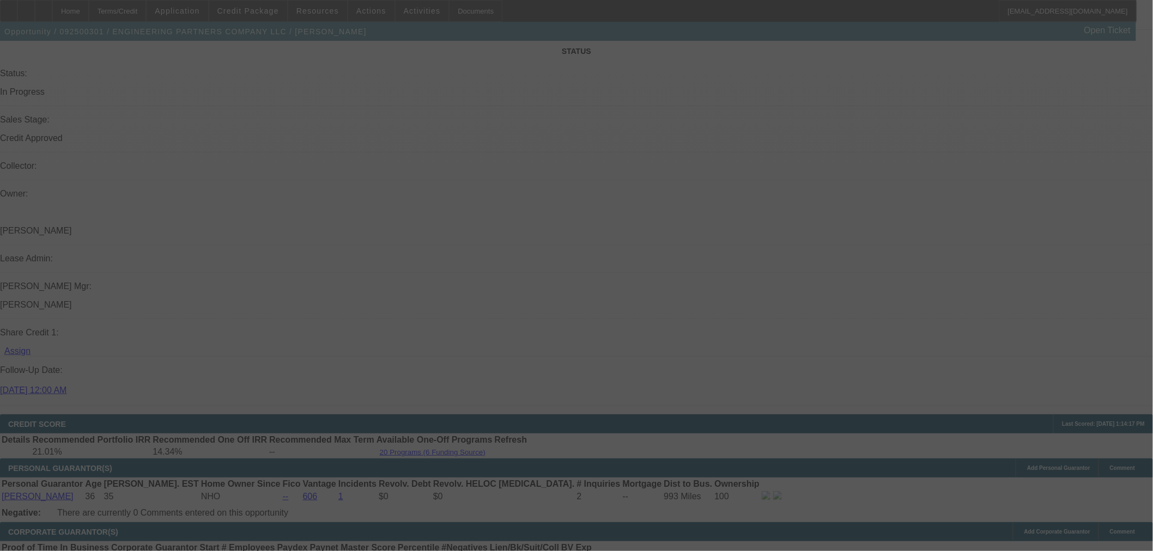
select select "0"
select select "2"
select select "0.1"
select select "4"
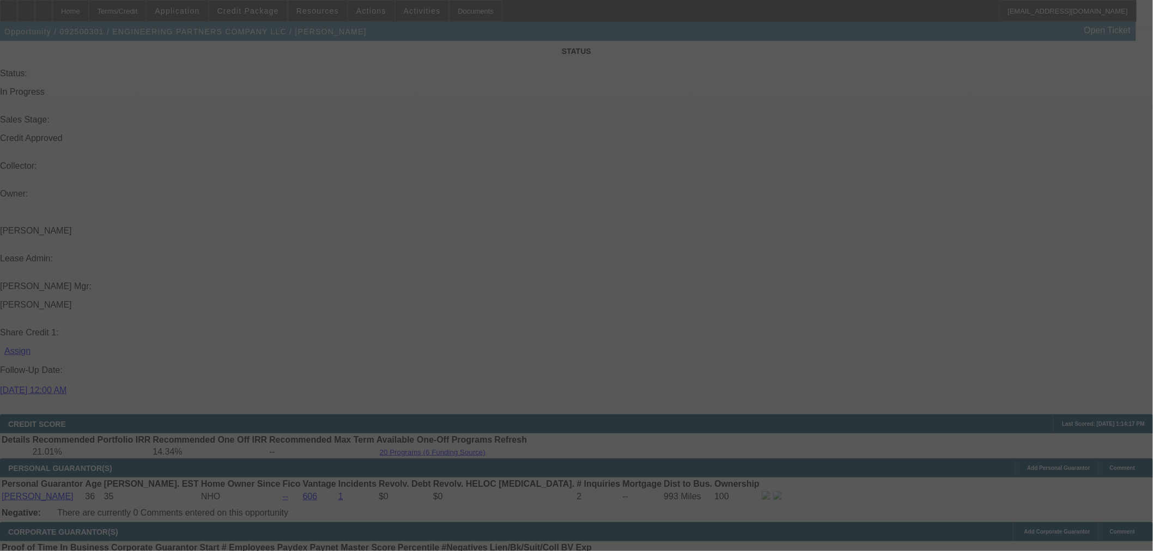
select select "0"
select select "2"
select select "0.1"
select select "4"
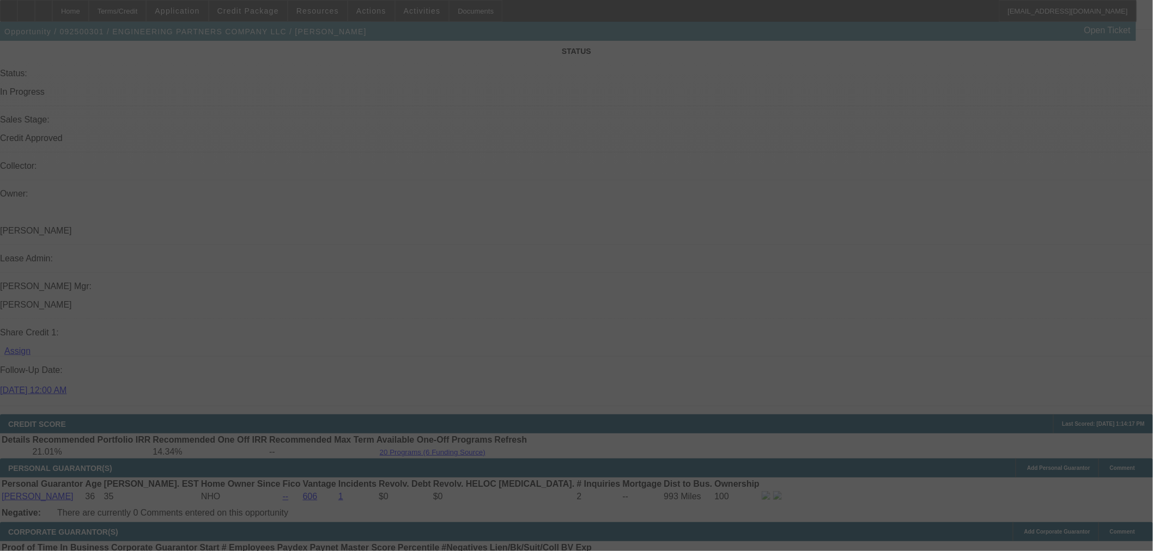
select select "0"
select select "3"
select select "0.1"
select select "4"
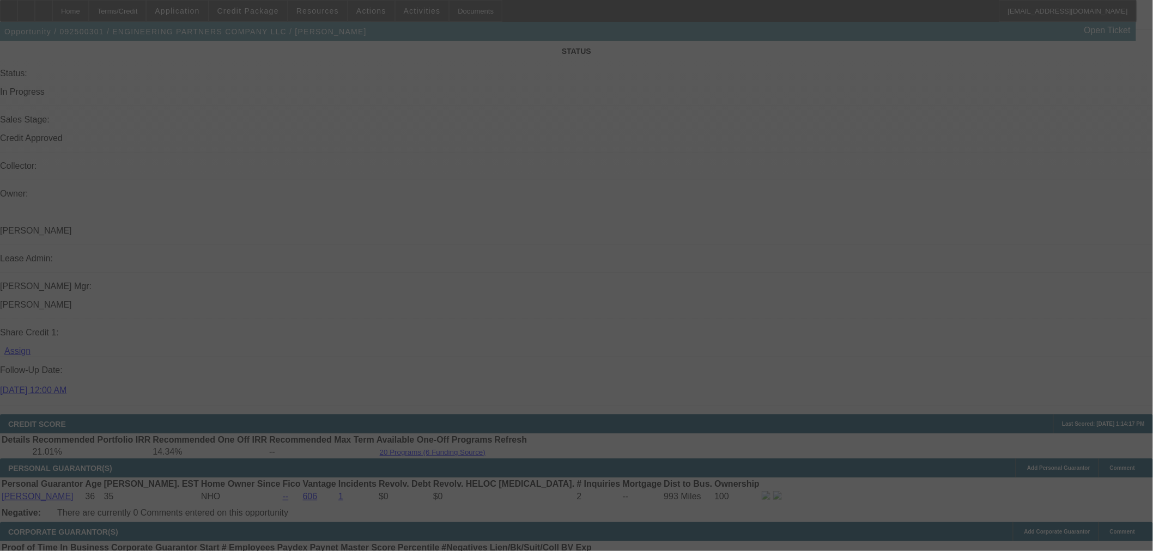
select select "0"
select select "3"
select select "0.1"
select select "4"
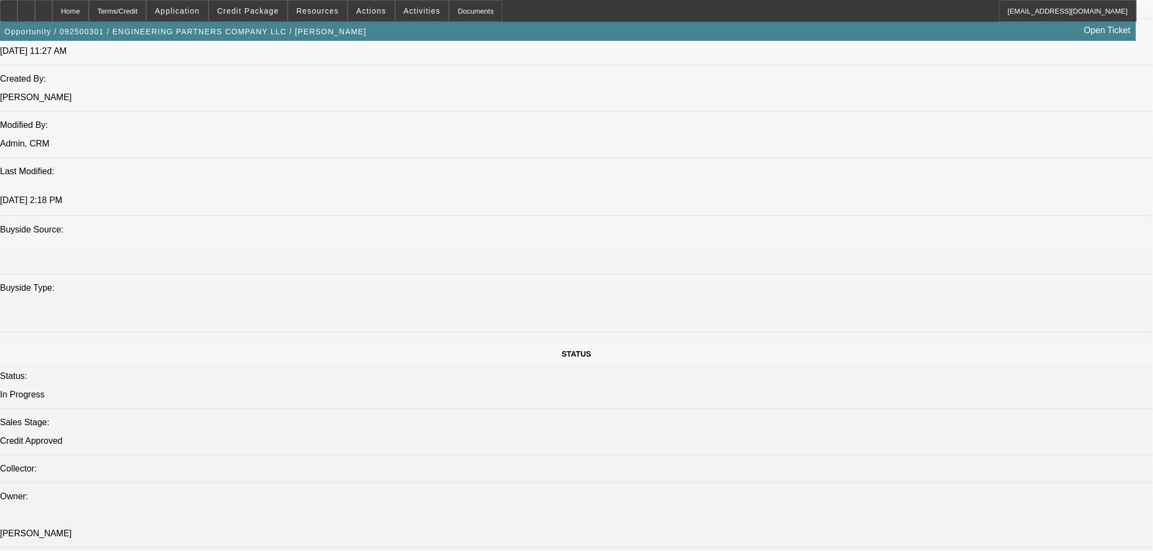
scroll to position [1387, 0]
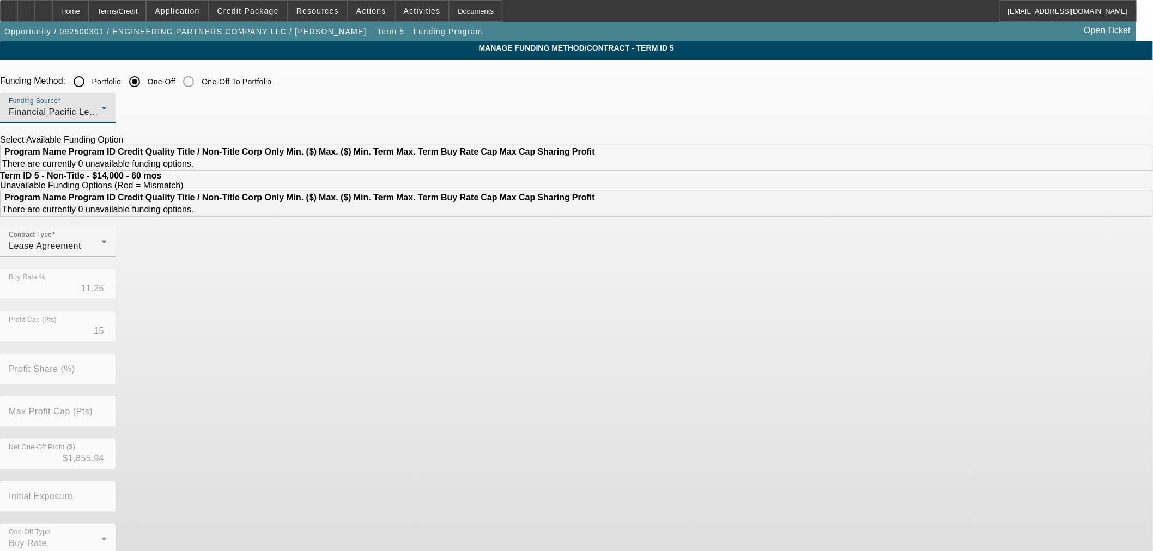
click at [101, 107] on div "Financial Pacific Leasing, Inc." at bounding box center [55, 112] width 93 height 13
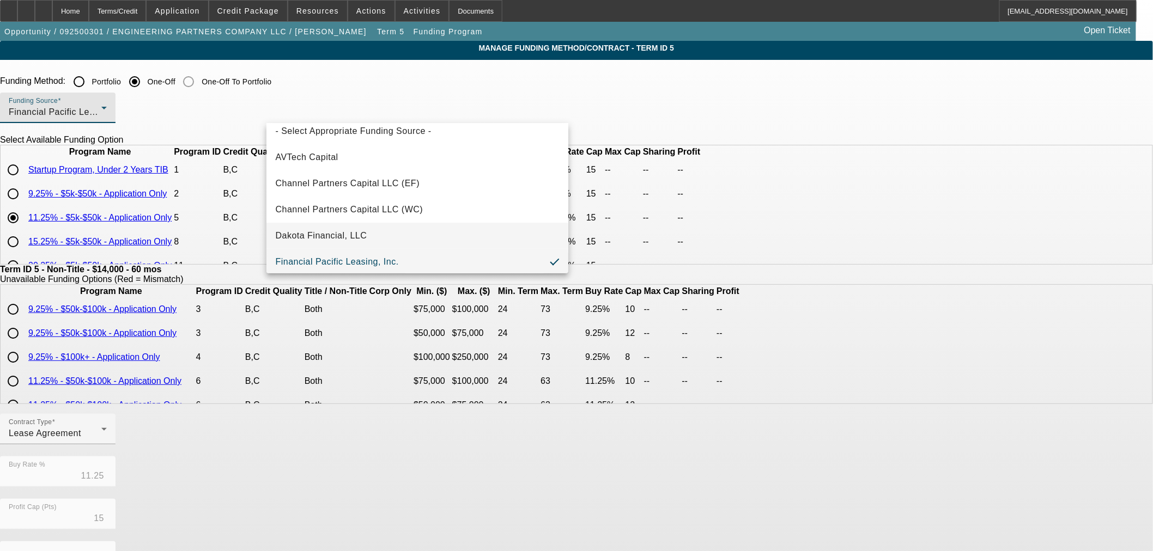
scroll to position [6, 0]
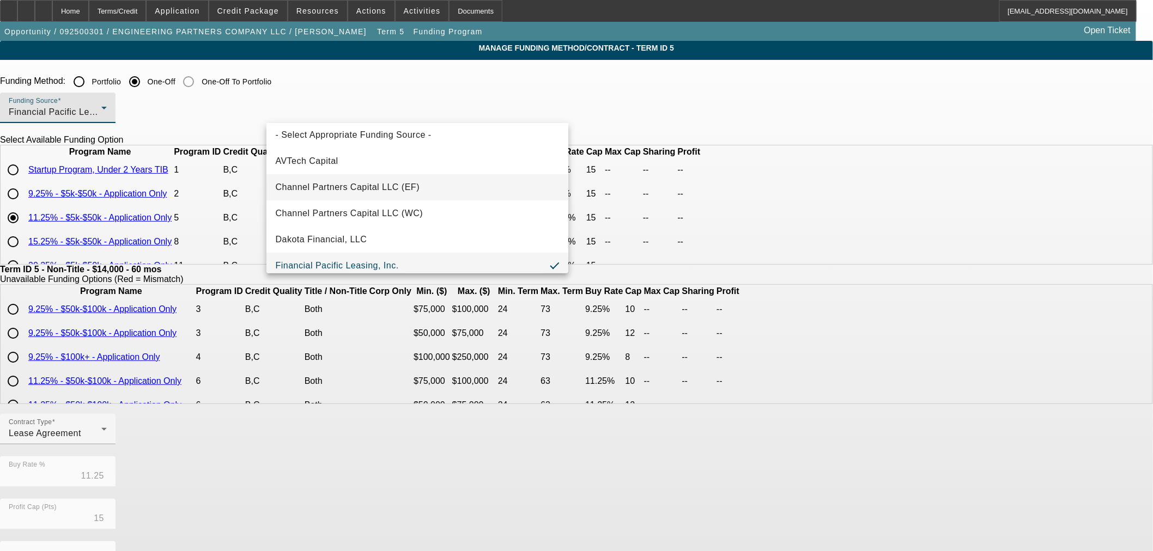
click at [343, 188] on span "Channel Partners Capital LLC (EF)" at bounding box center [347, 187] width 144 height 13
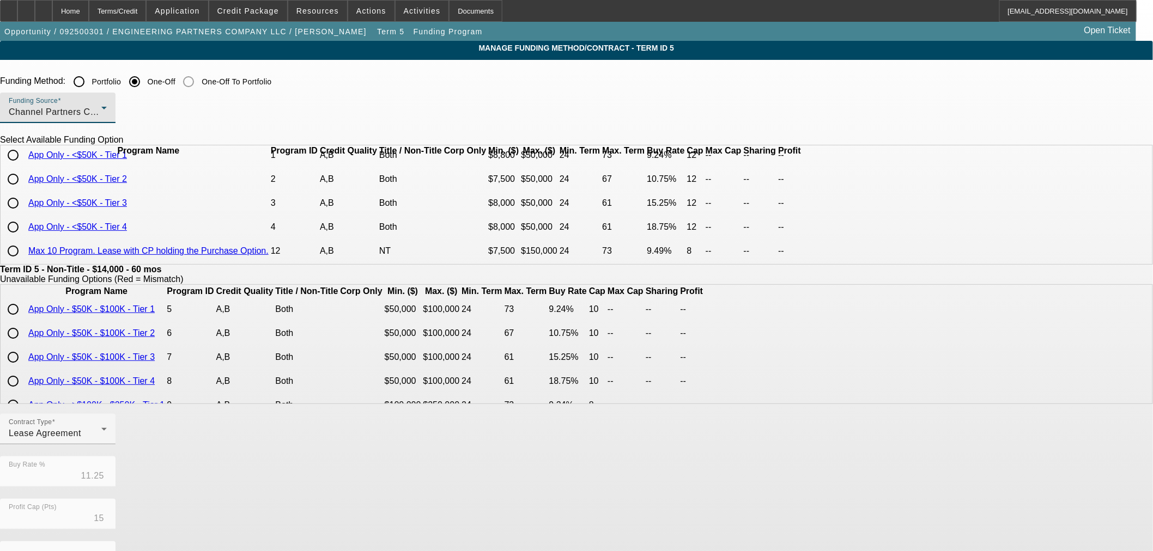
scroll to position [47, 0]
click at [127, 222] on link "App Only - <$50K - Tier 4" at bounding box center [77, 226] width 99 height 9
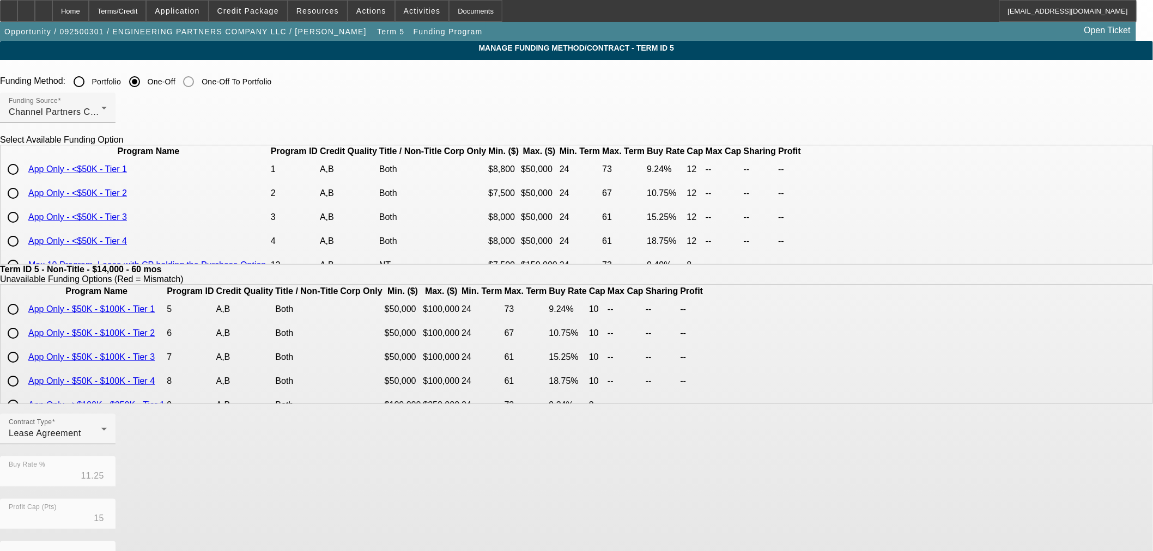
scroll to position [0, 0]
click at [24, 181] on input "radio" at bounding box center [13, 170] width 22 height 22
radio input "true"
type input "9.24"
type input "12"
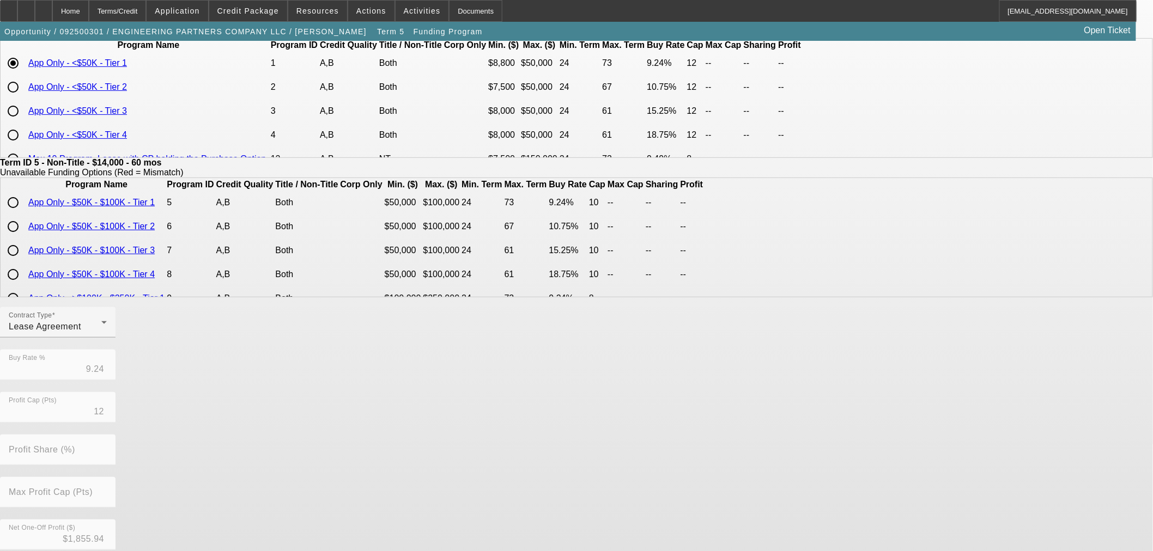
scroll to position [194, 0]
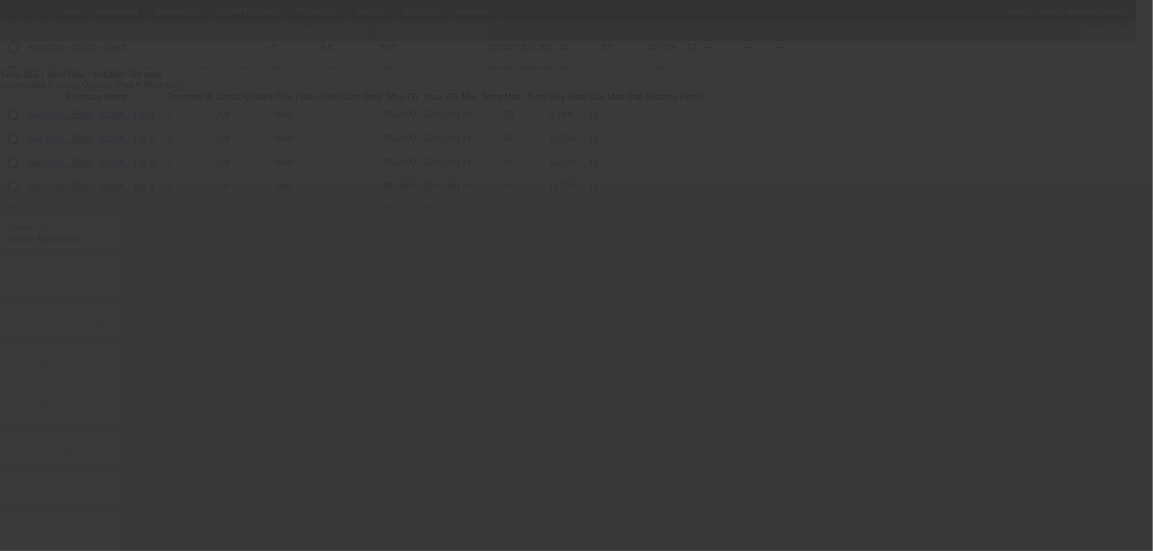
scroll to position [0, 0]
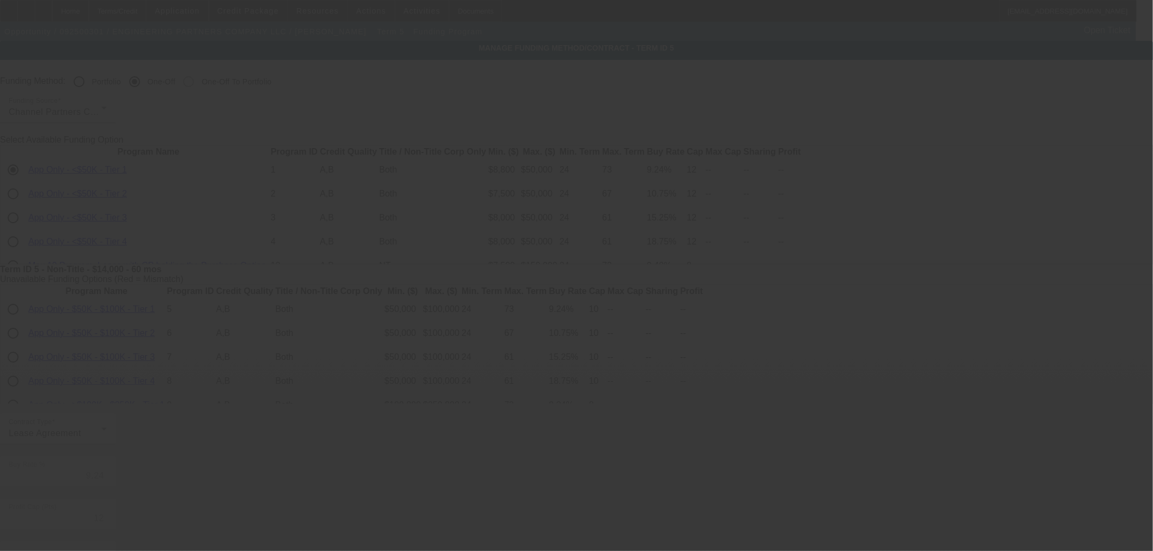
type input "11.25"
type input "15"
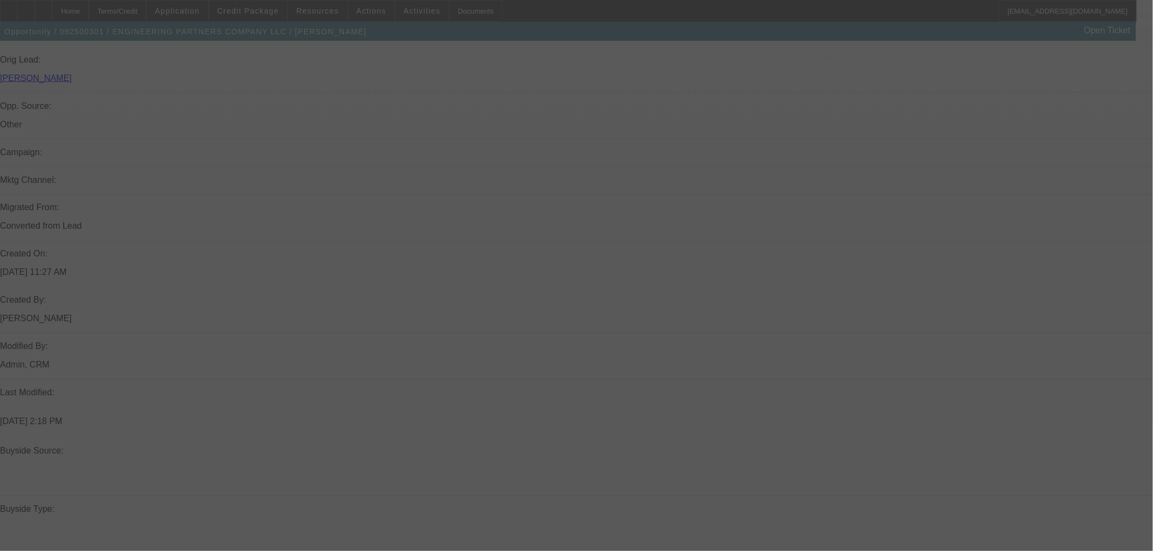
scroll to position [847, 0]
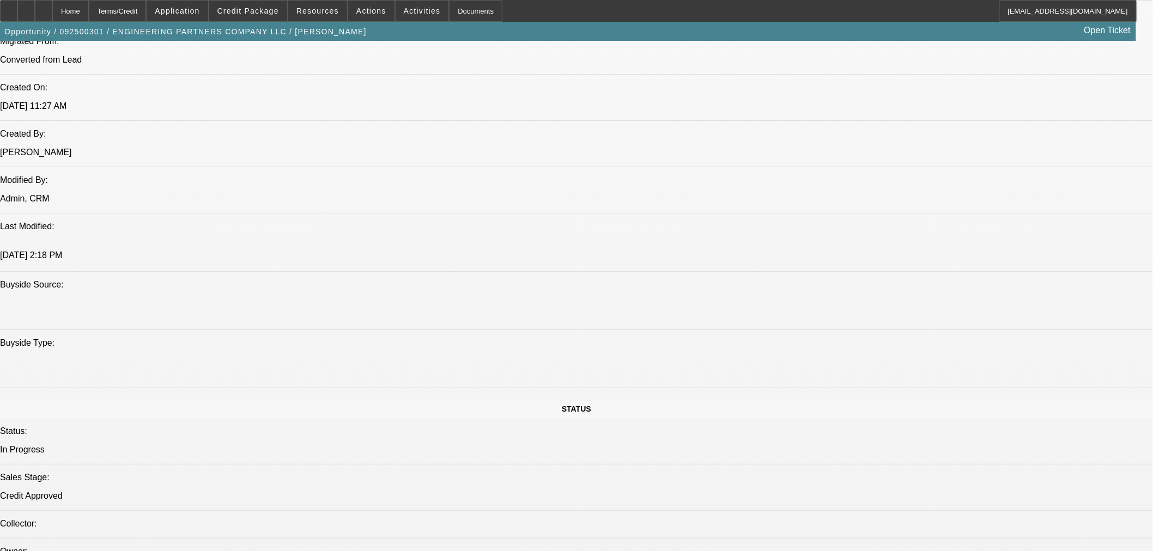
select select "0"
select select "2"
select select "0.1"
select select "4"
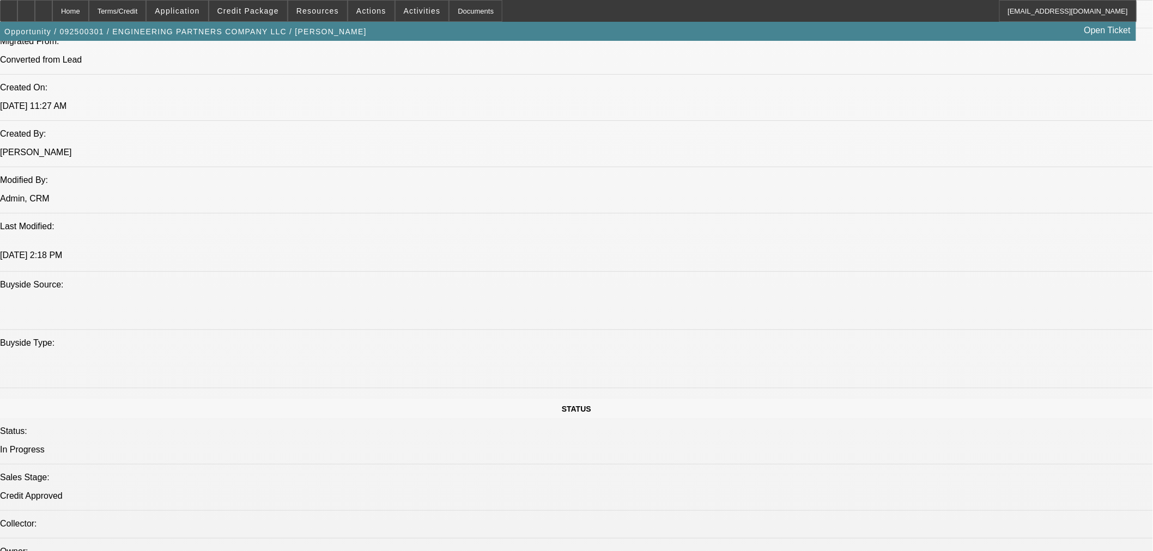
select select "0"
select select "2"
select select "0.1"
select select "4"
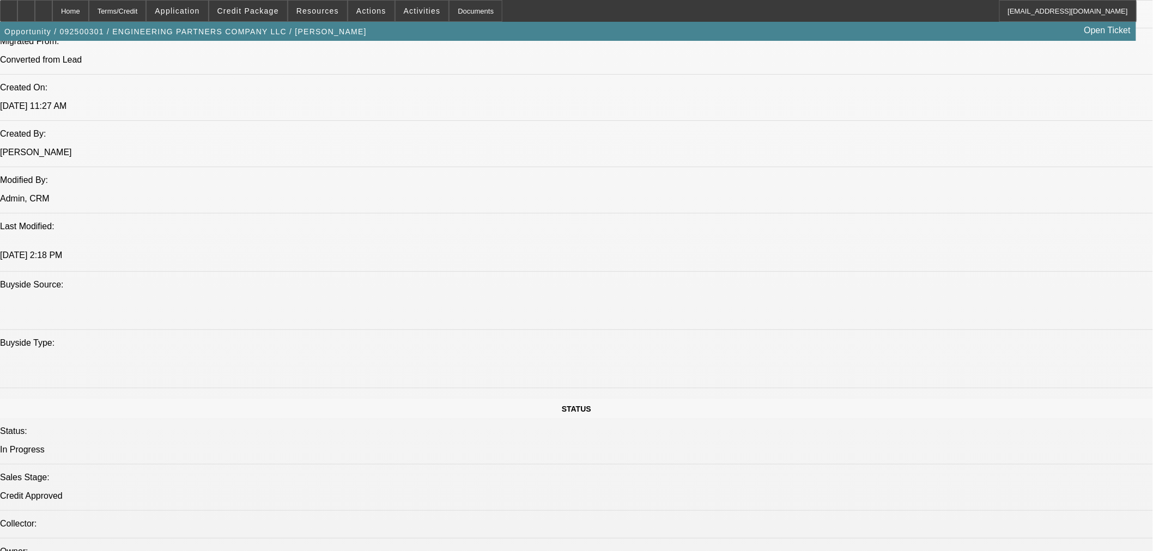
select select "0"
select select "3"
select select "0.1"
select select "4"
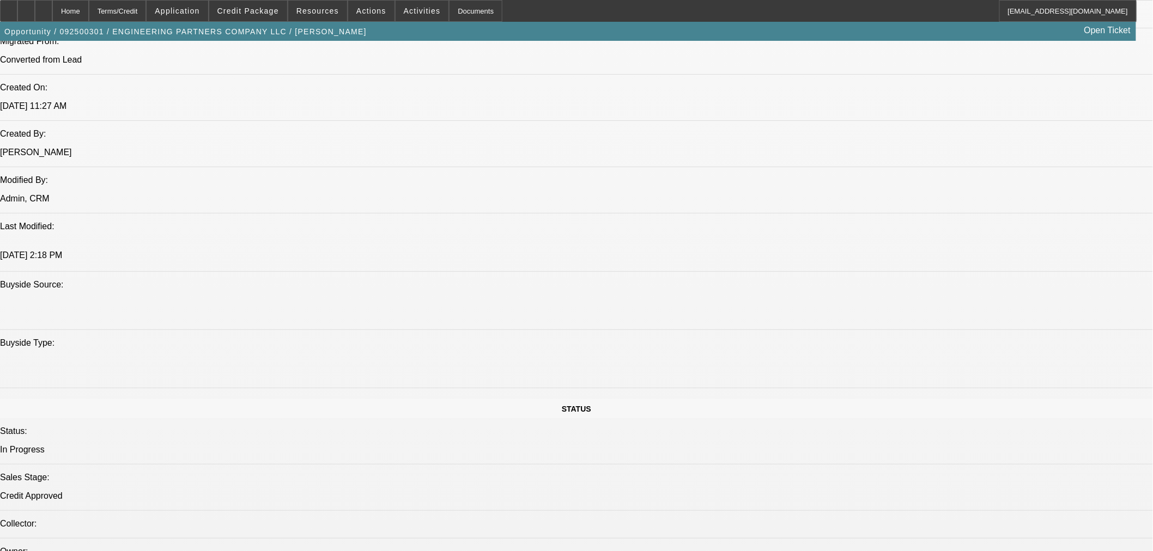
select select "0"
select select "3"
select select "0.1"
select select "4"
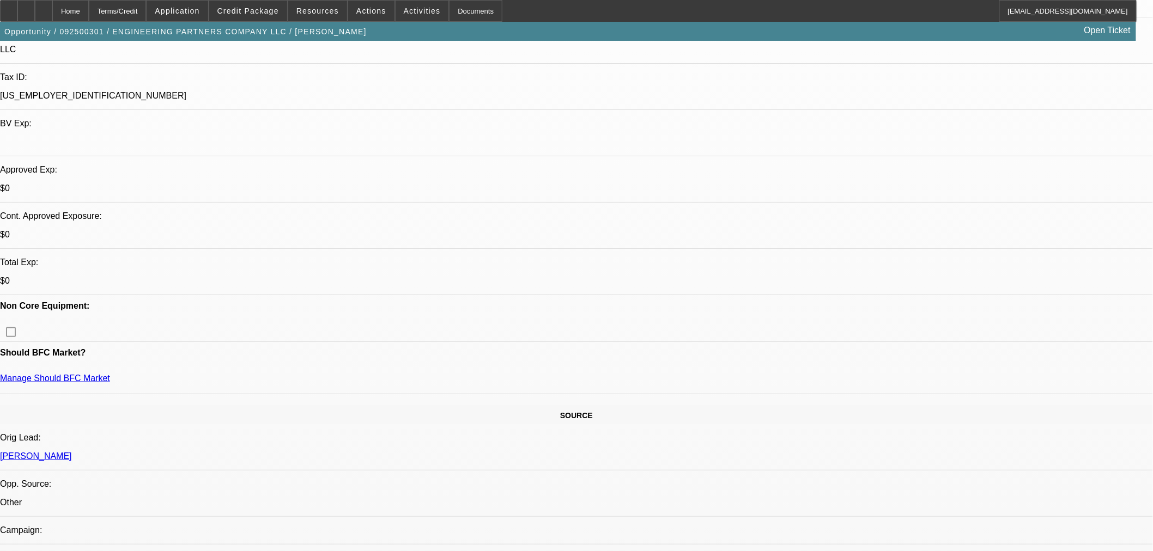
scroll to position [302, 0]
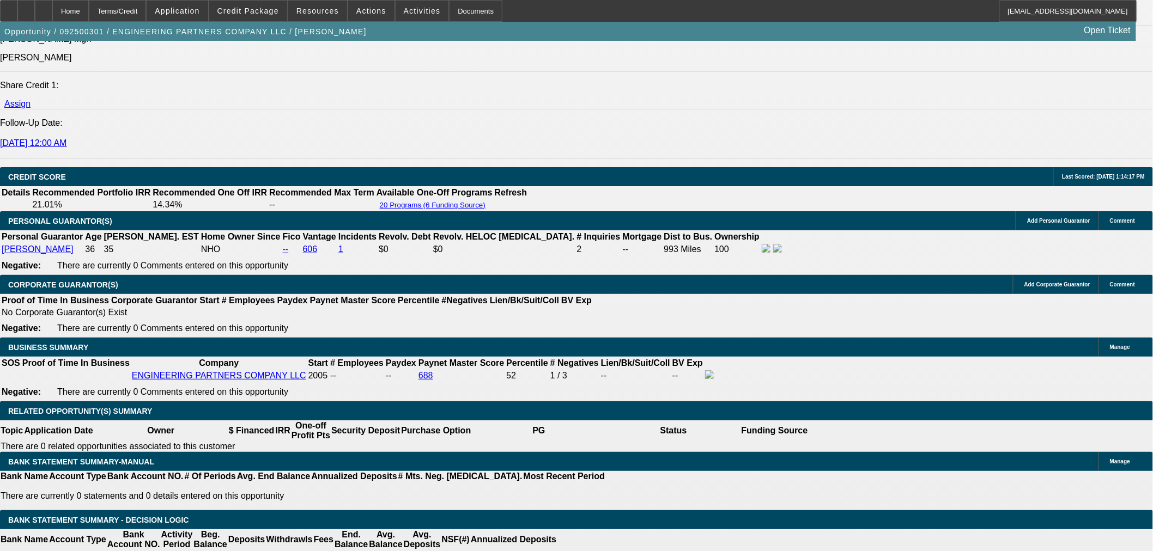
scroll to position [1452, 0]
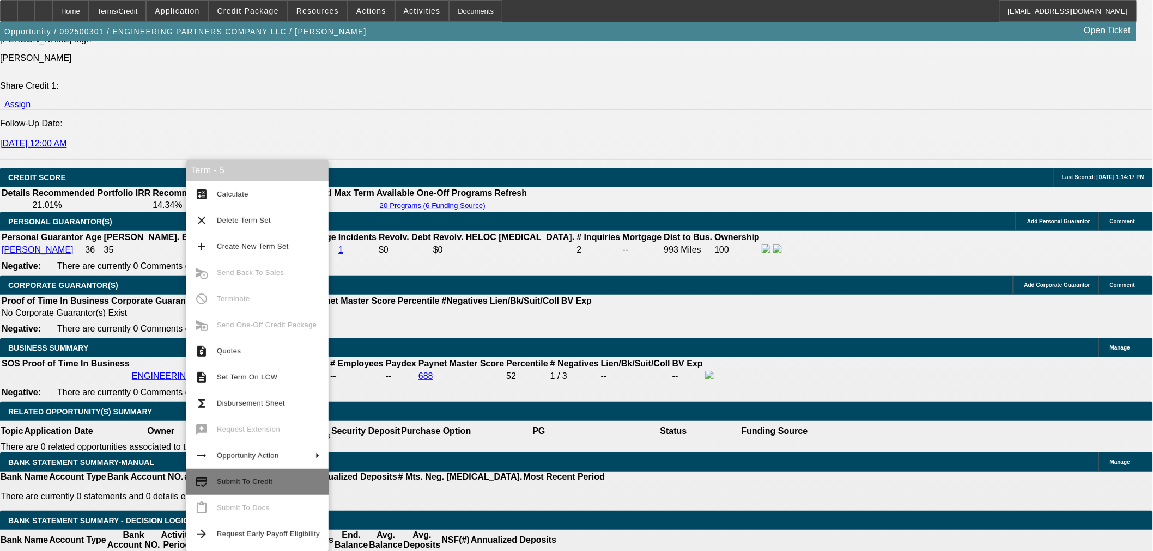
click at [242, 485] on span "Submit To Credit" at bounding box center [245, 482] width 56 height 8
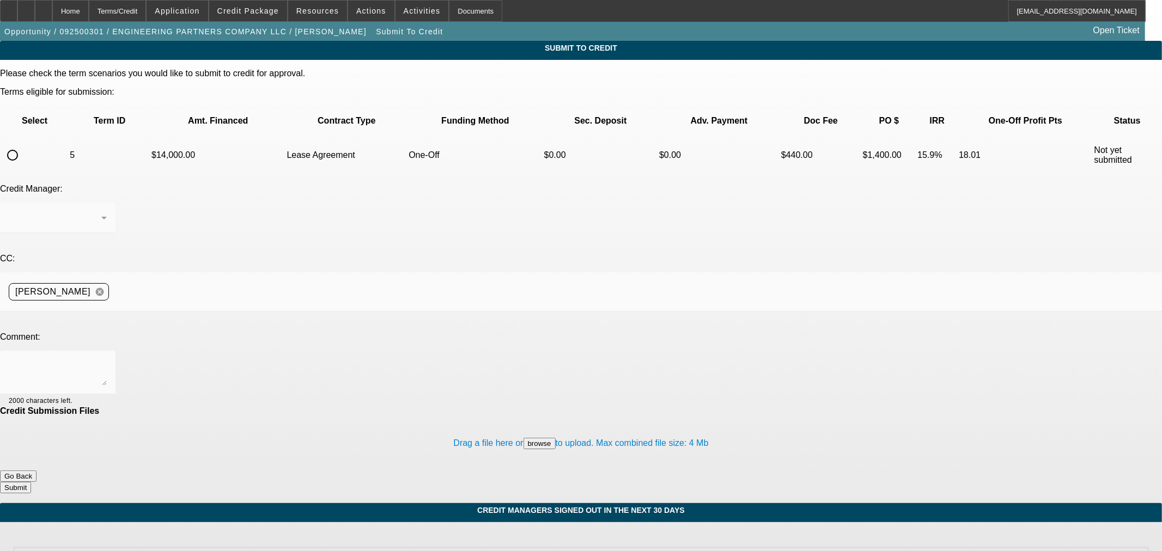
click at [23, 144] on input "radio" at bounding box center [13, 155] width 22 height 22
radio input "true"
click at [107, 360] on textarea at bounding box center [58, 373] width 98 height 26
type textarea "Please ok to CPEF. Thanks"
click at [31, 482] on button "Submit" at bounding box center [15, 487] width 31 height 11
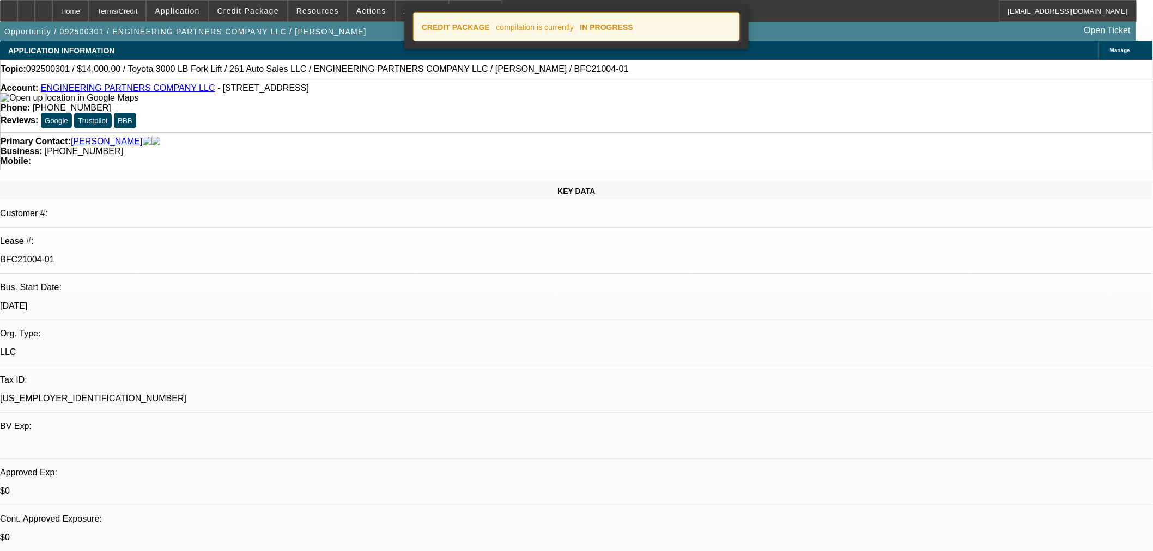
select select "0"
select select "2"
select select "0.1"
select select "4"
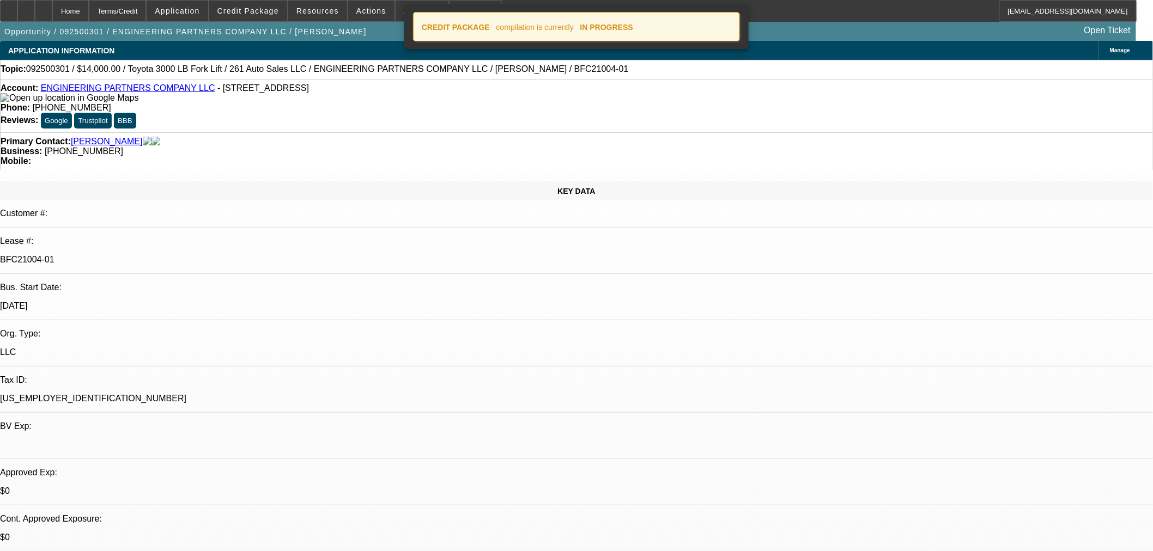
select select "0"
select select "2"
select select "0.1"
select select "4"
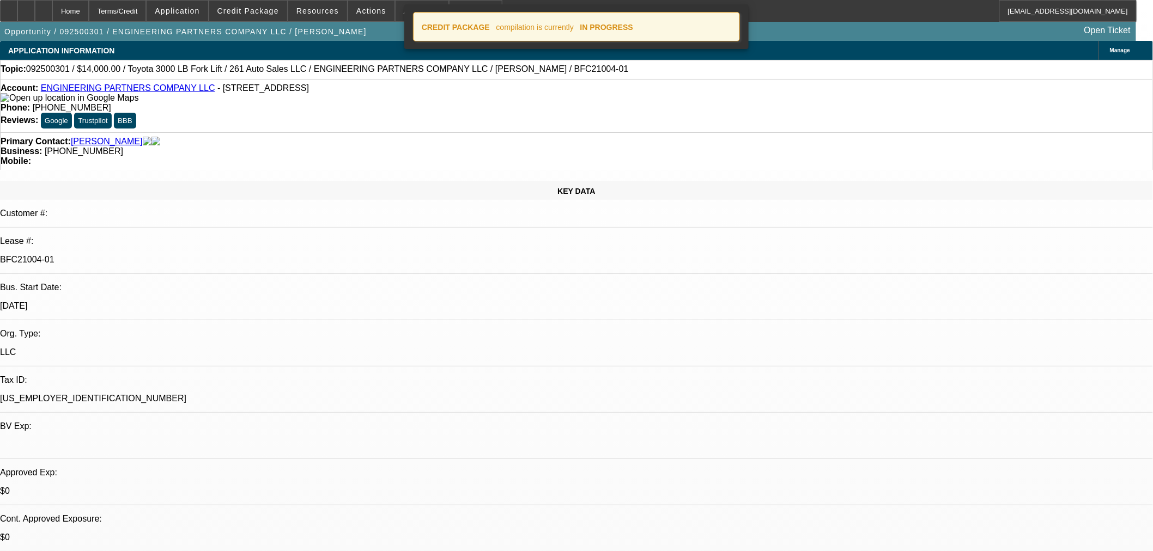
select select "0"
select select "3"
select select "0.1"
select select "4"
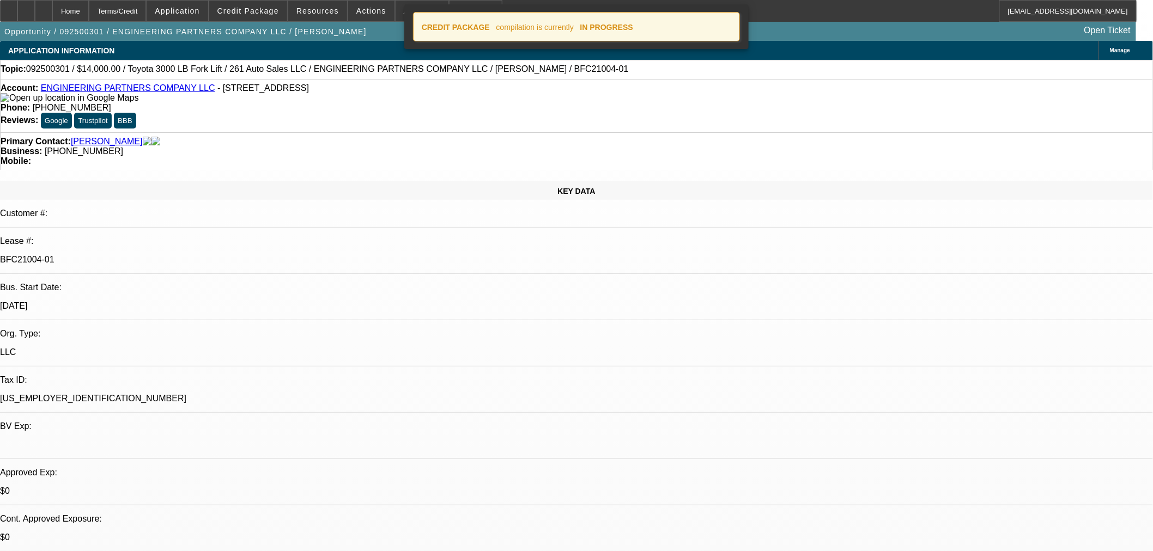
select select "0"
select select "3"
select select "0.1"
select select "4"
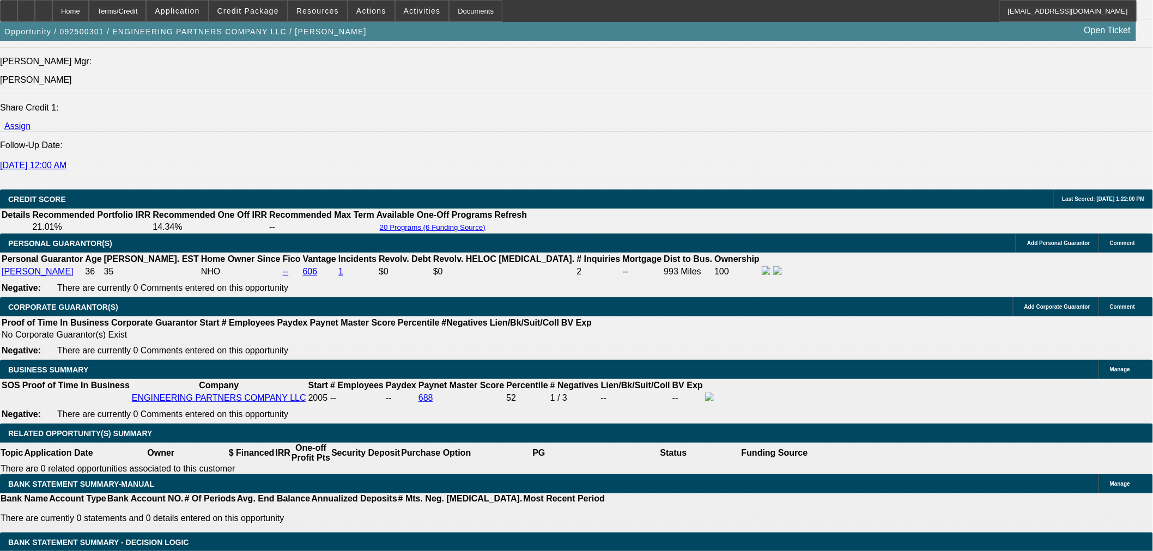
scroll to position [1324, 0]
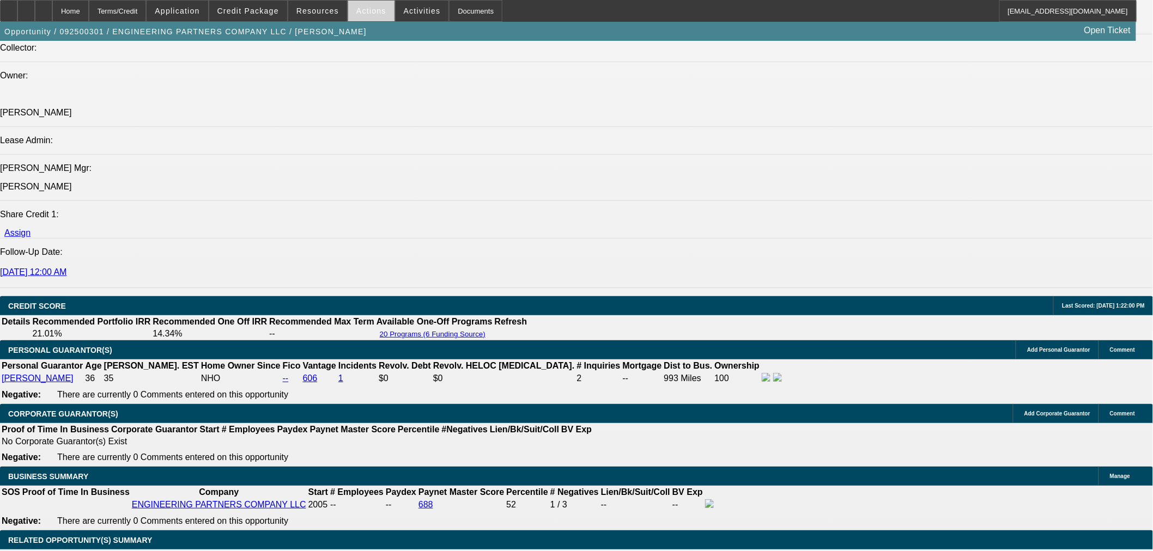
click at [367, 8] on span "Actions" at bounding box center [371, 11] width 30 height 9
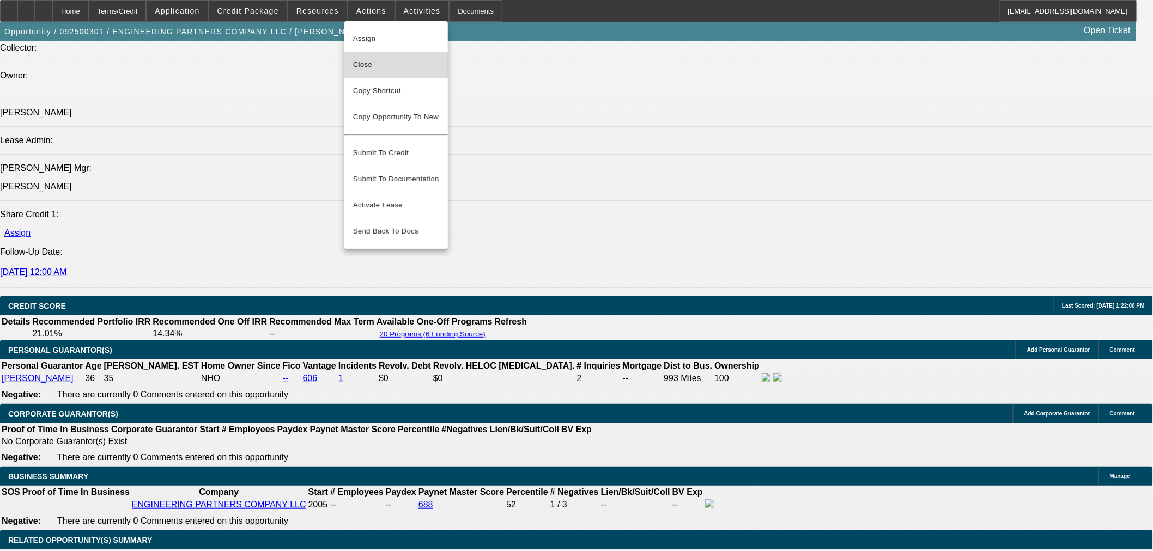
click at [357, 64] on span "Close" at bounding box center [396, 64] width 86 height 13
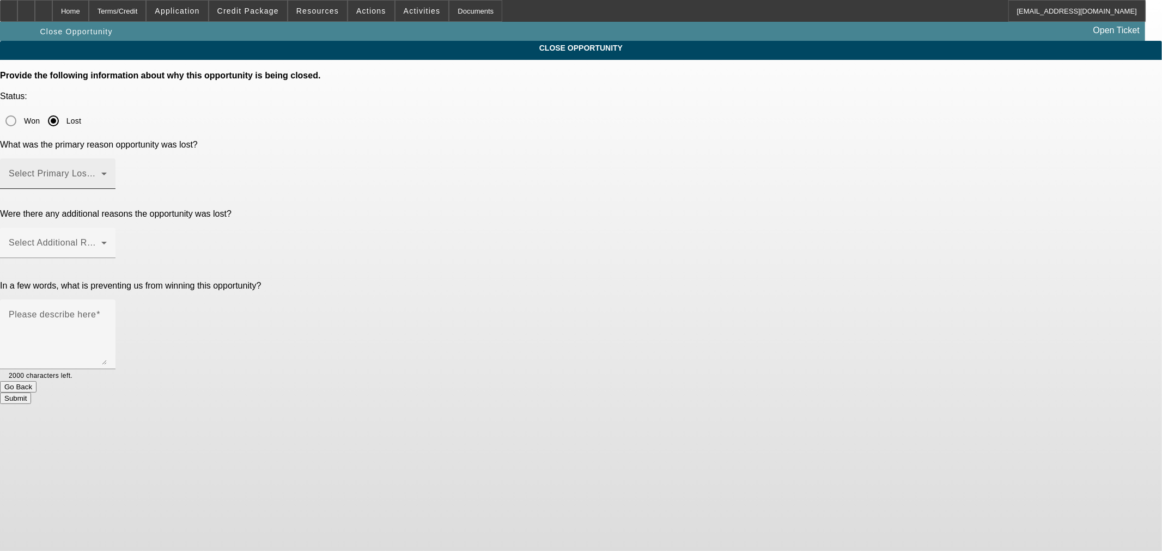
click at [101, 172] on span at bounding box center [55, 178] width 93 height 13
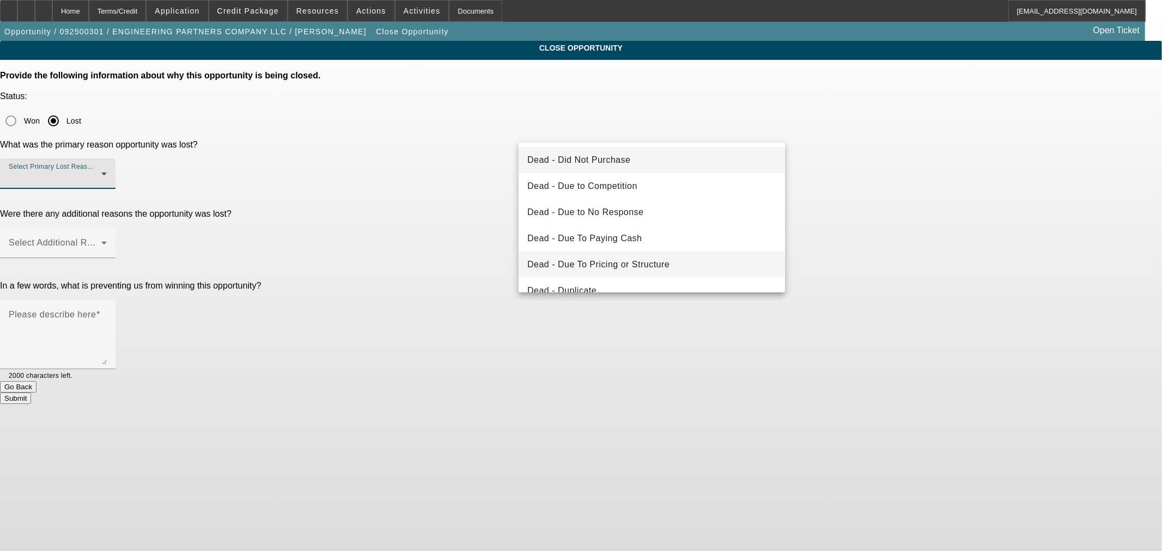
click at [661, 254] on mat-option "Dead - Due To Pricing or Structure" at bounding box center [652, 265] width 266 height 26
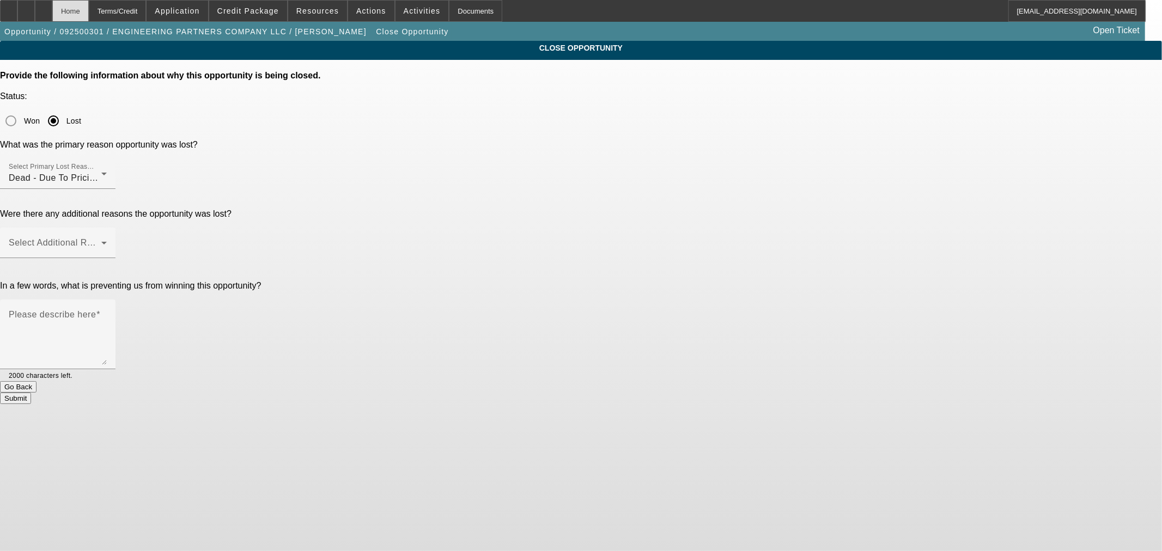
click at [89, 9] on div "Home" at bounding box center [70, 11] width 36 height 22
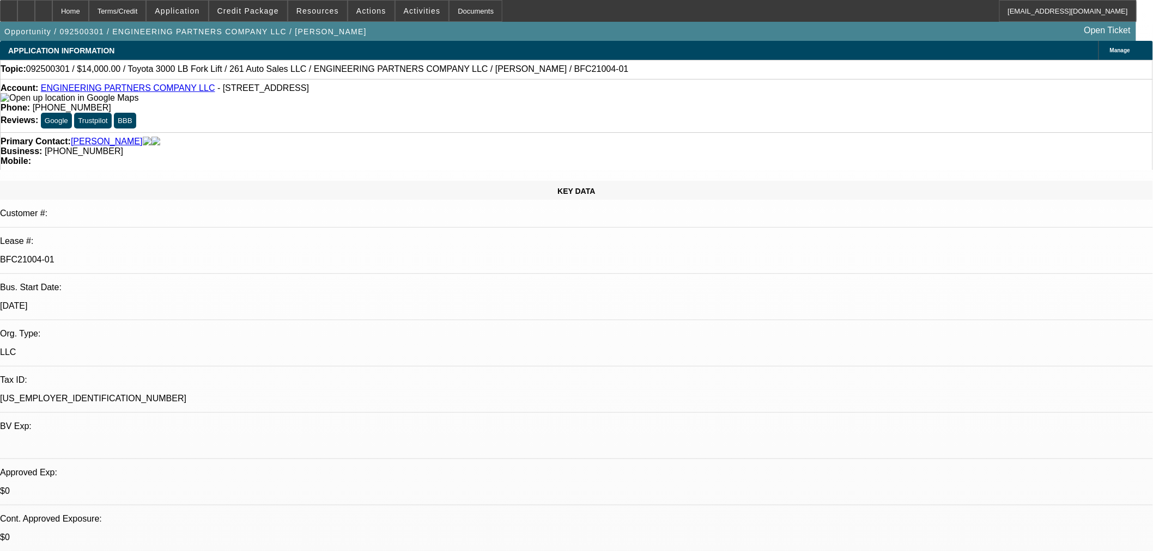
select select "0"
select select "2"
select select "0.1"
select select "4"
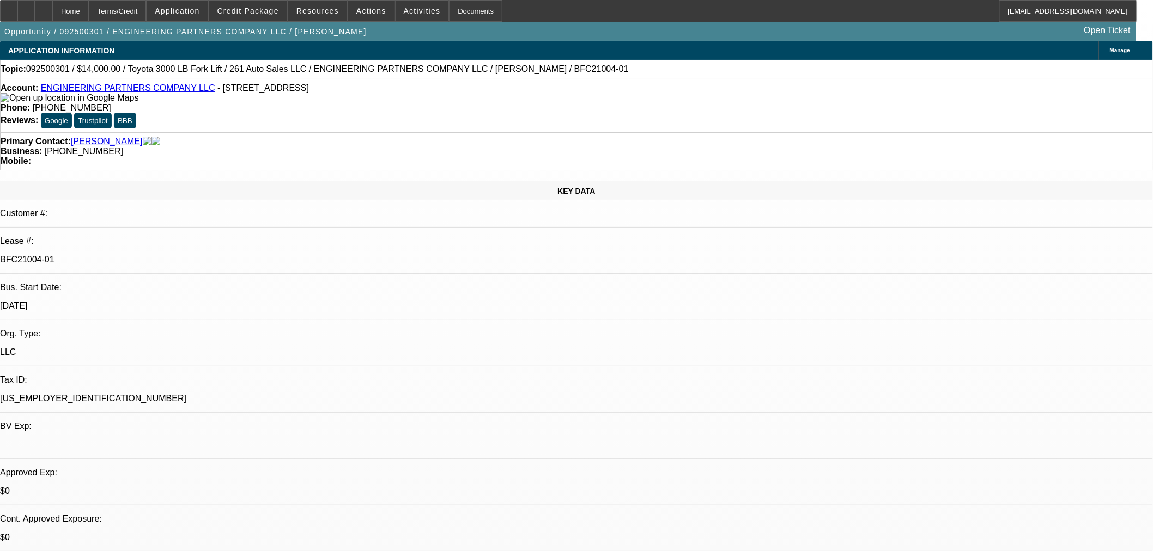
select select "0"
select select "2"
select select "0.1"
select select "4"
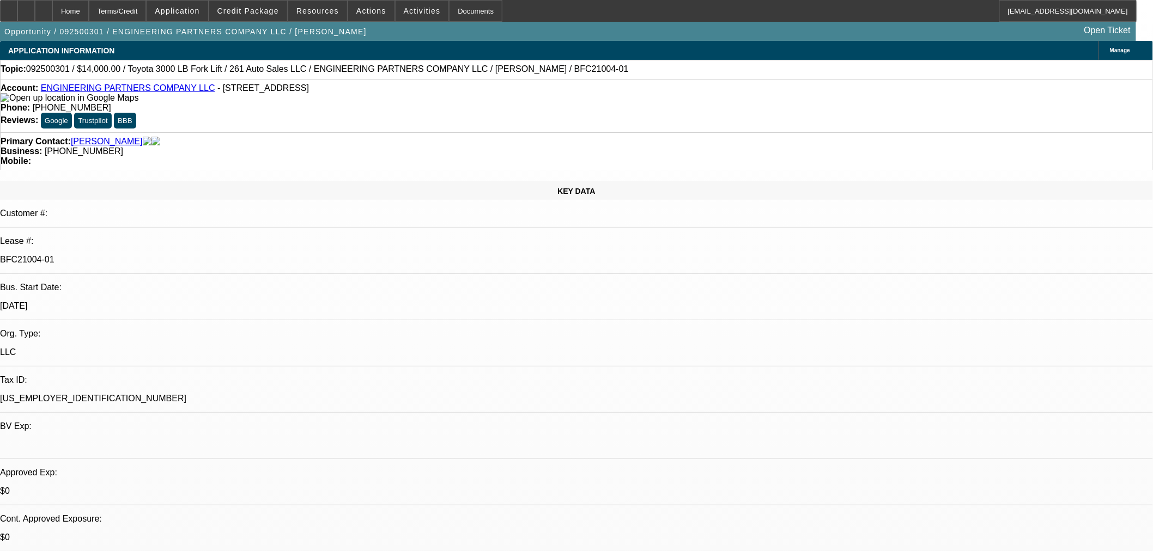
select select "0"
select select "2"
select select "0.1"
select select "4"
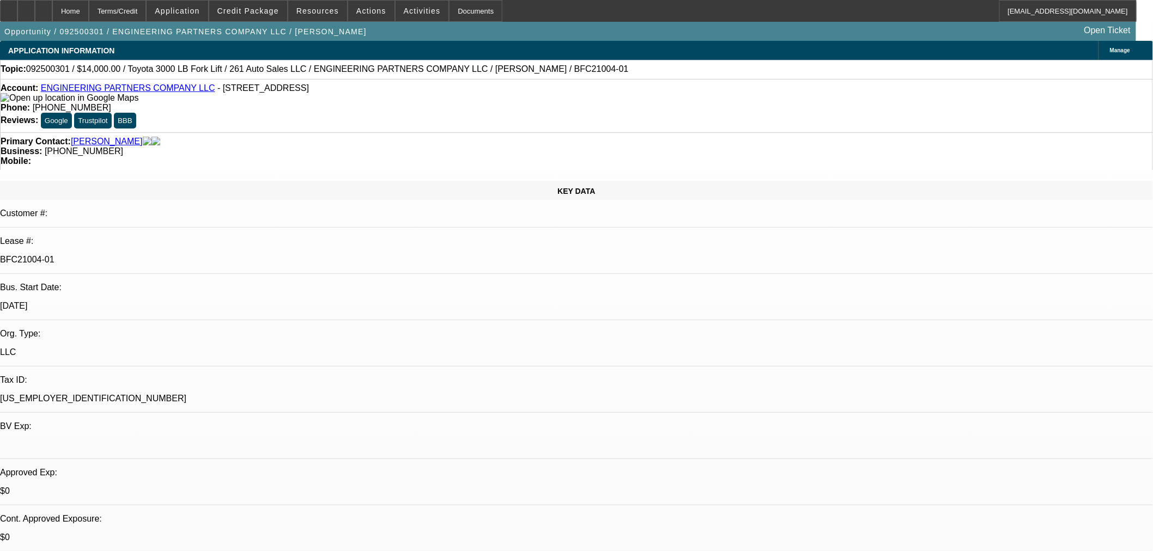
select select "0"
select select "3"
select select "0.1"
select select "4"
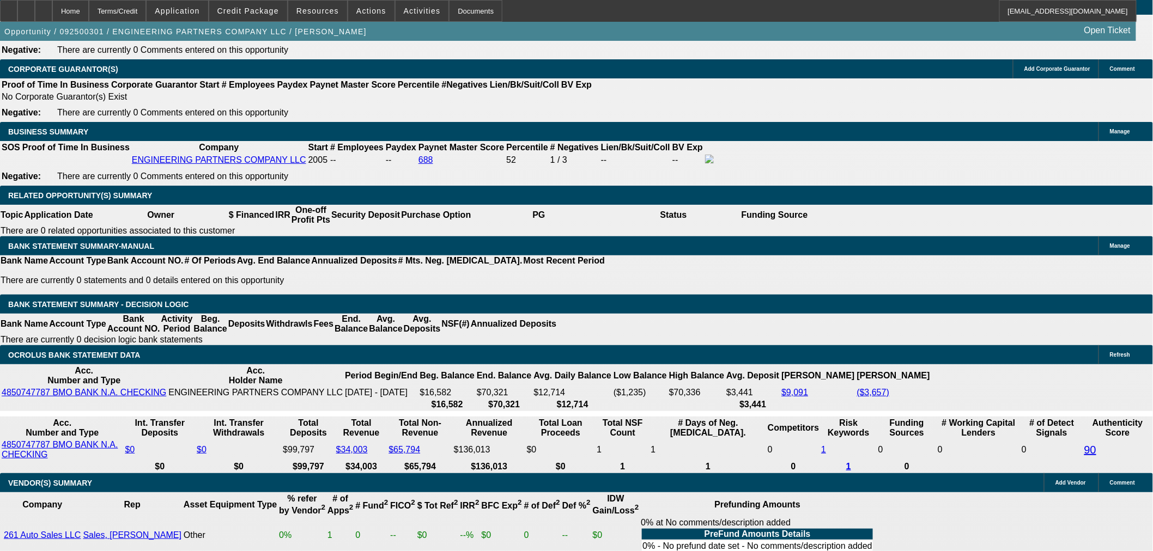
scroll to position [1513, 0]
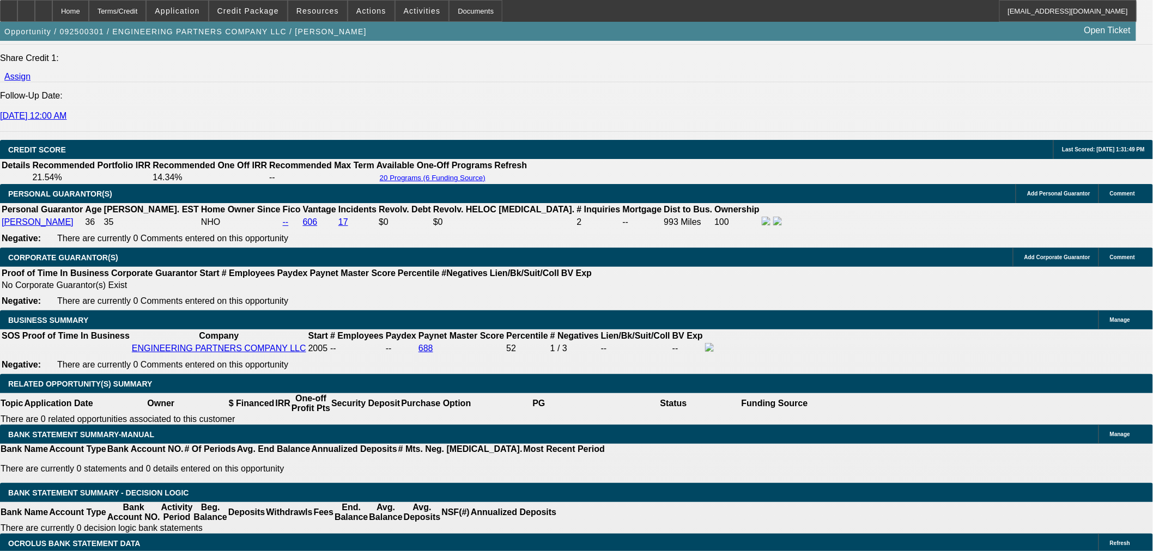
scroll to position [1452, 0]
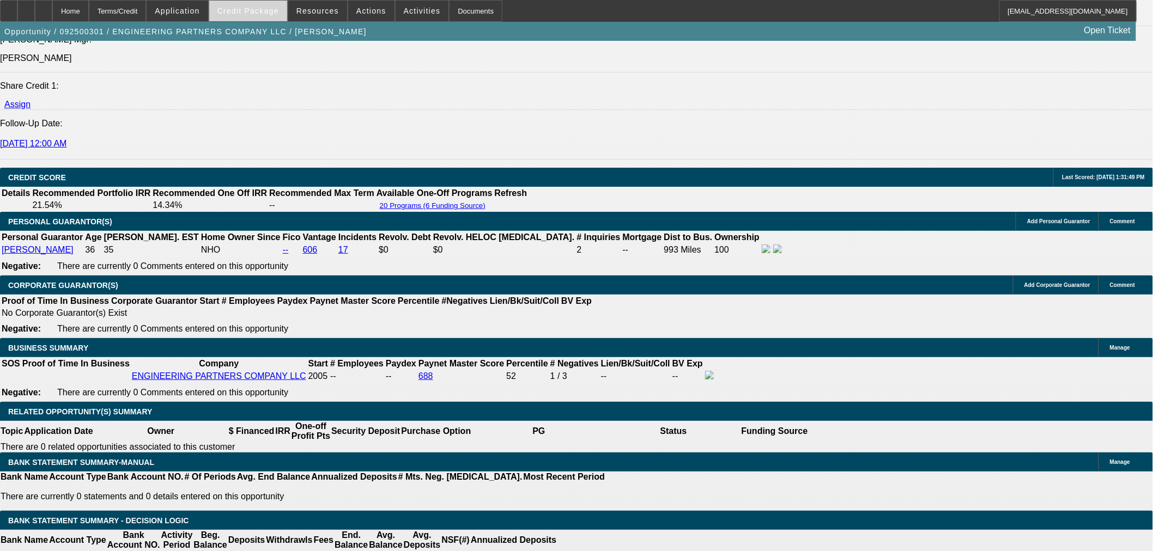
click at [259, 19] on span at bounding box center [248, 11] width 78 height 26
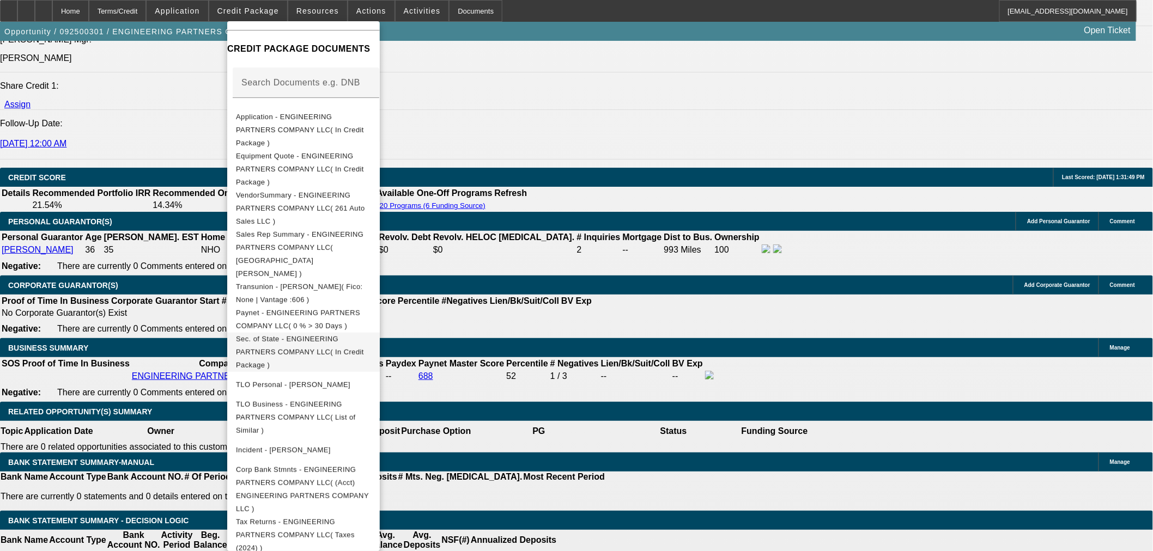
scroll to position [161, 0]
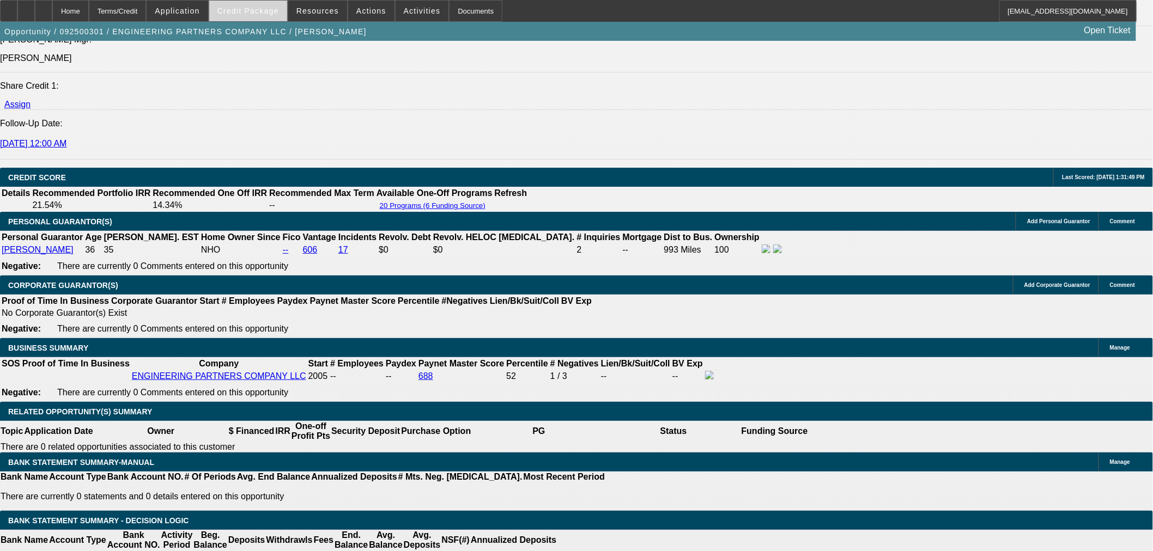
click at [249, 10] on span "Credit Package" at bounding box center [248, 11] width 62 height 9
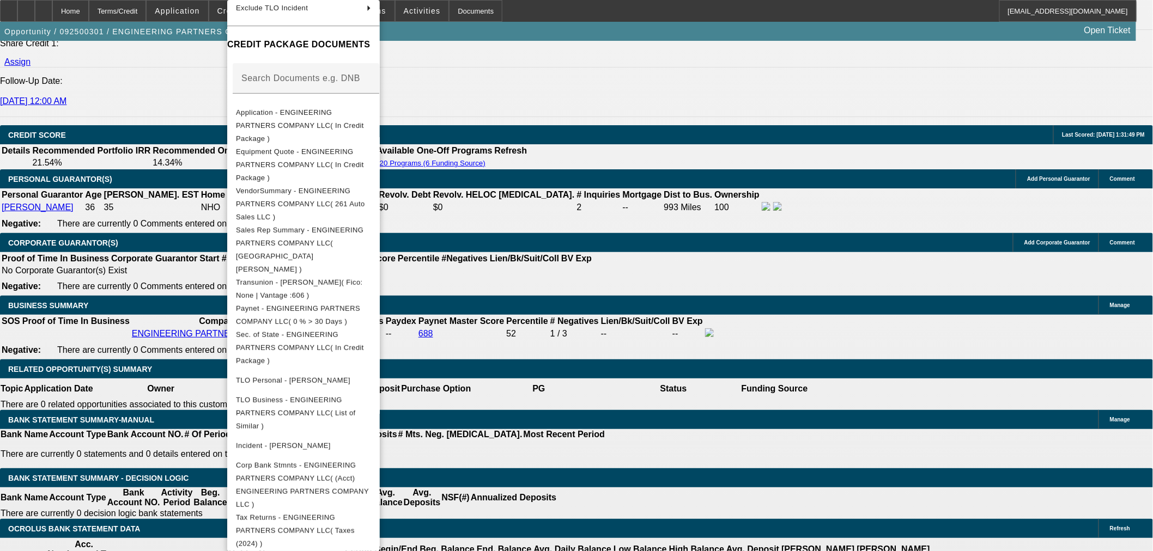
scroll to position [1513, 0]
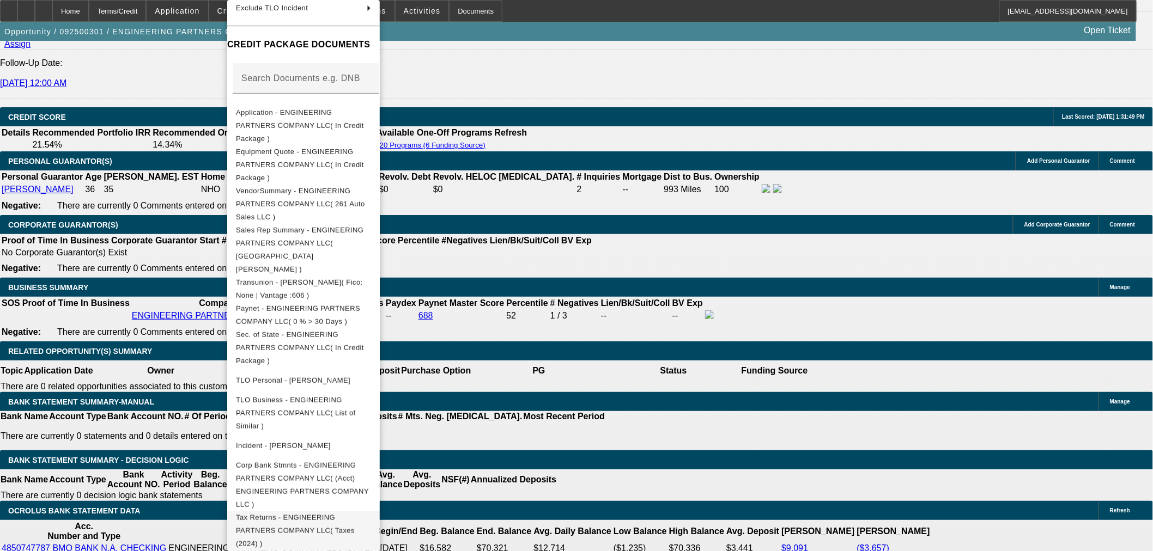
click at [371, 512] on span "Tax Returns - ENGINEERING PARTNERS COMPANY LLC( Taxes (2024) )" at bounding box center [303, 531] width 135 height 39
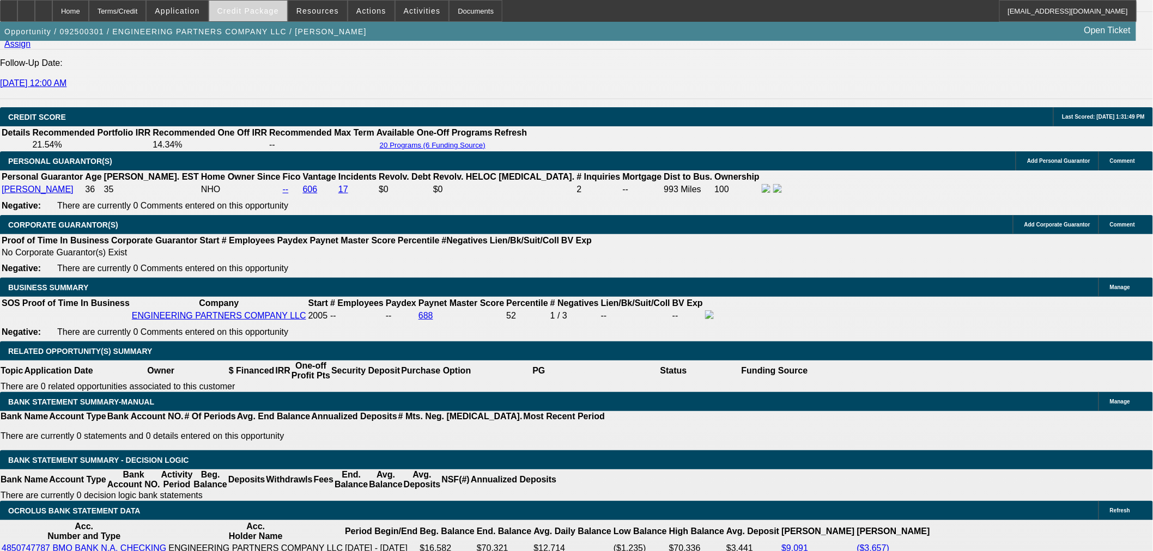
click at [258, 13] on span "Credit Package" at bounding box center [248, 11] width 62 height 9
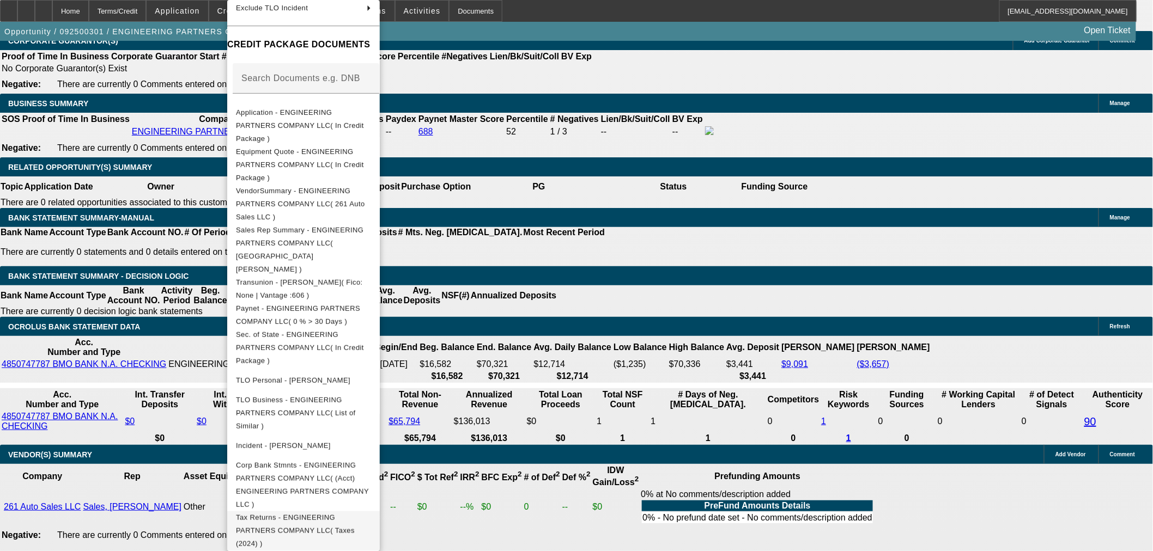
scroll to position [1816, 0]
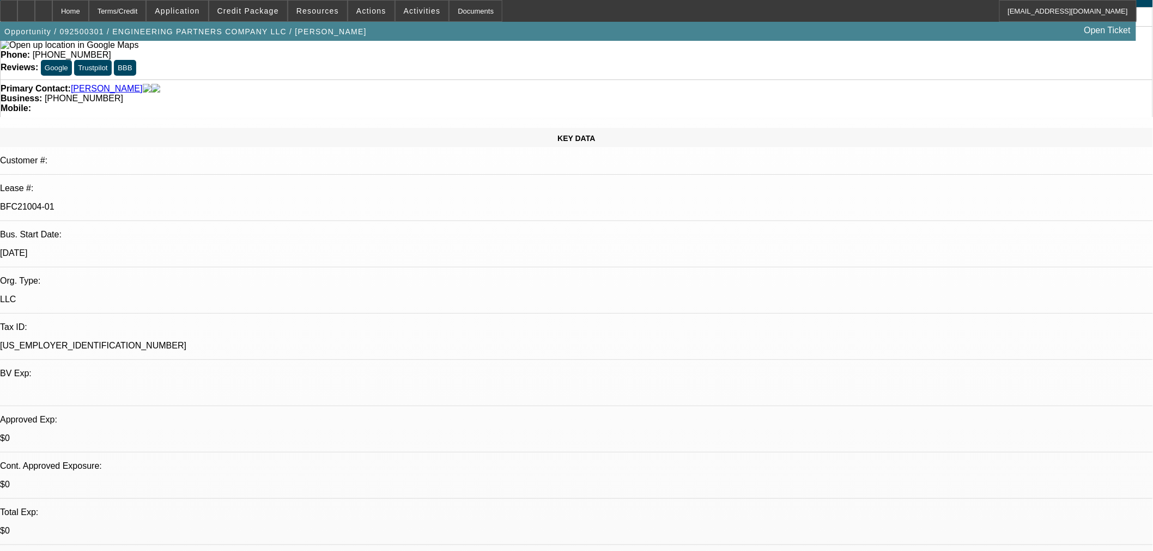
scroll to position [60, 0]
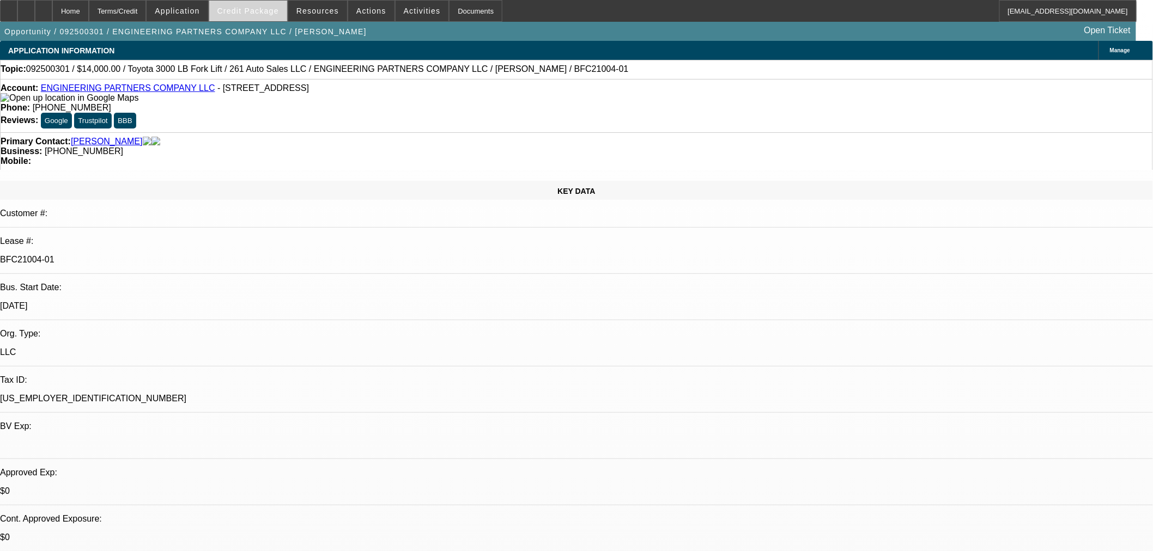
click at [271, 12] on span "Credit Package" at bounding box center [248, 11] width 62 height 9
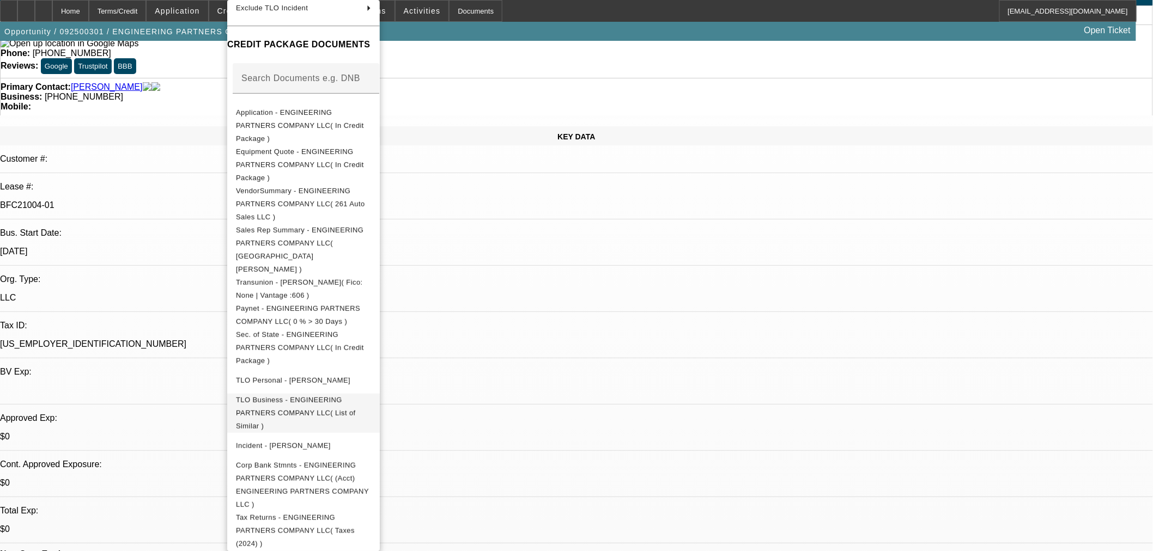
scroll to position [121, 0]
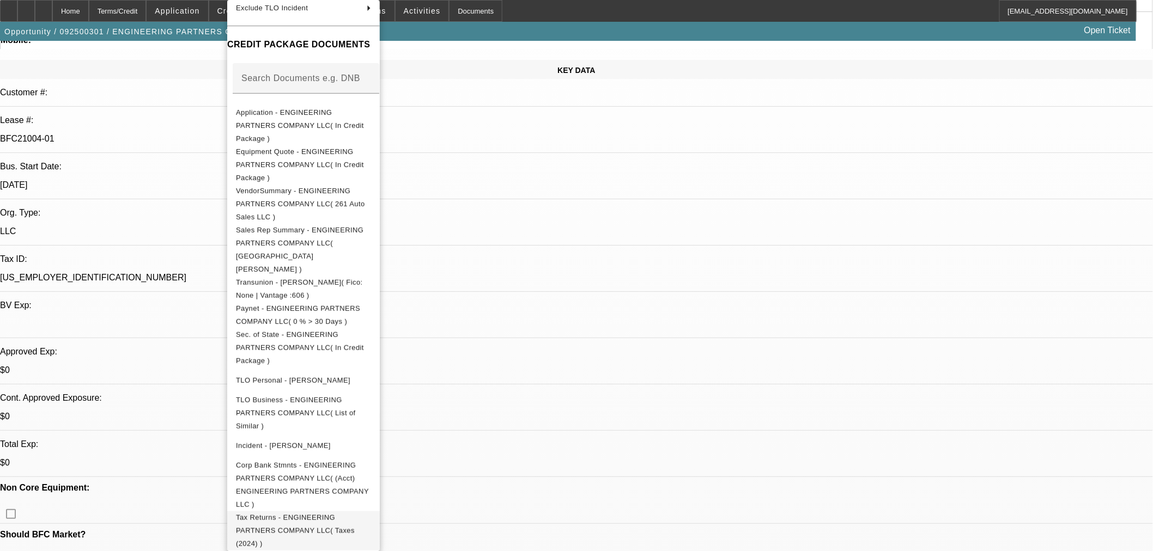
click at [352, 512] on span "Tax Returns - ENGINEERING PARTNERS COMPANY LLC( Taxes (2024) )" at bounding box center [303, 531] width 135 height 39
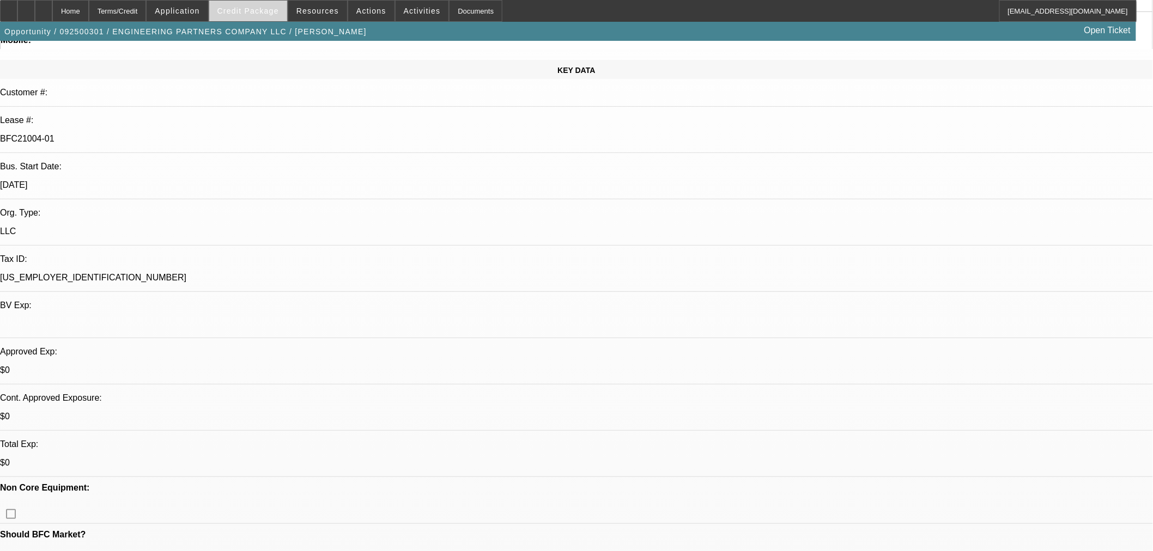
click at [270, 17] on span at bounding box center [248, 11] width 78 height 26
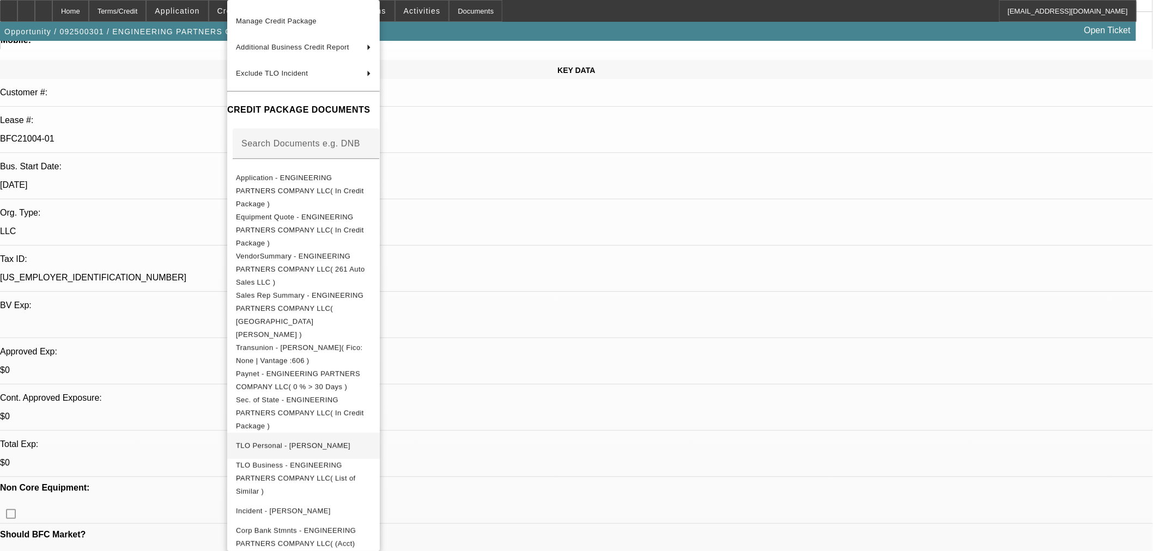
scroll to position [140, 0]
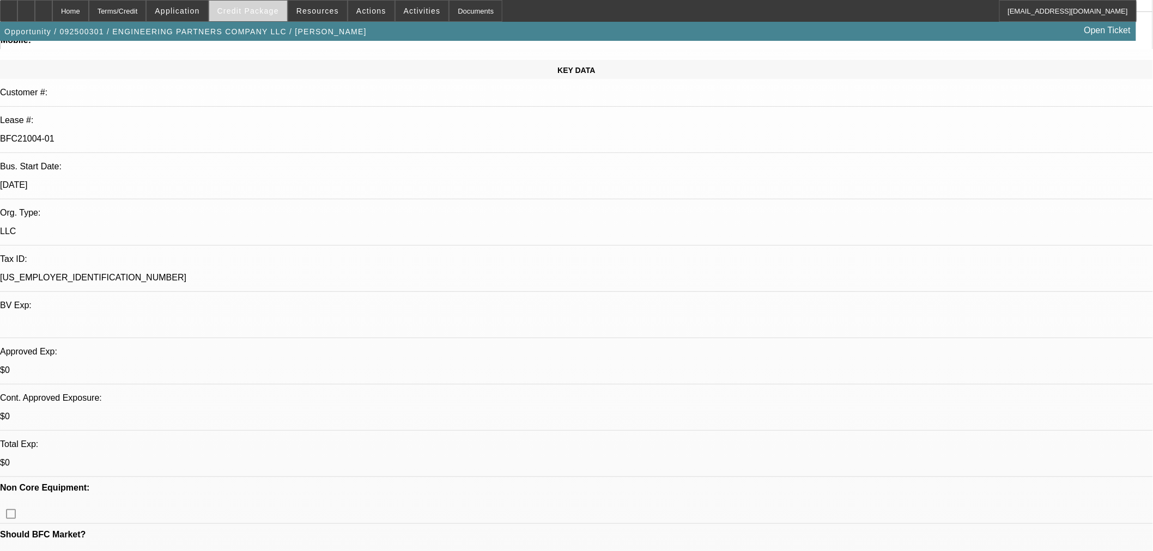
click at [248, 3] on span at bounding box center [248, 11] width 78 height 26
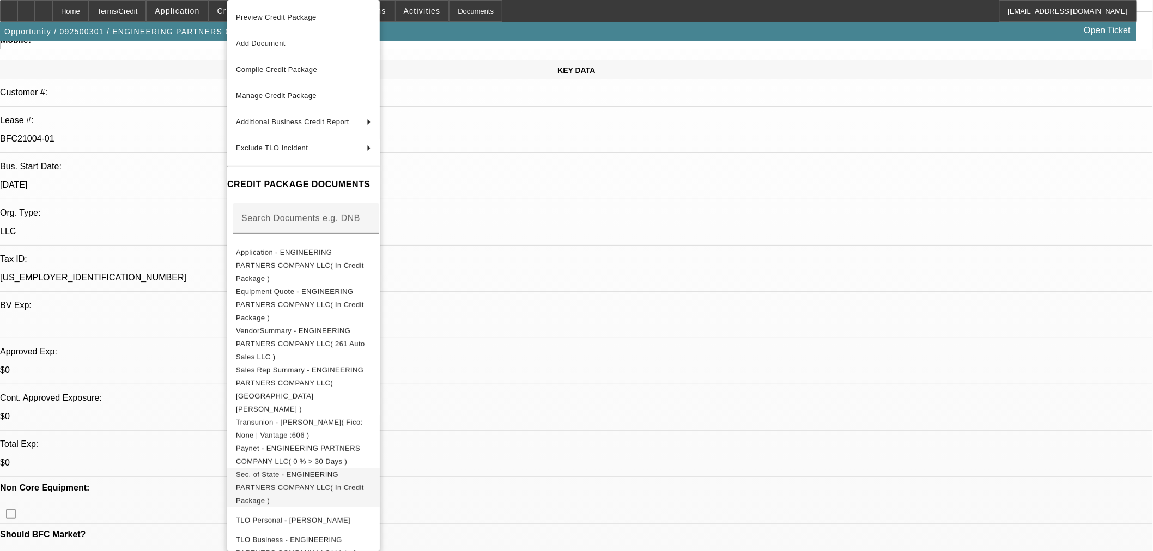
click at [364, 471] on span "Sec. of State - ENGINEERING PARTNERS COMPANY LLC( In Credit Package )" at bounding box center [300, 488] width 128 height 34
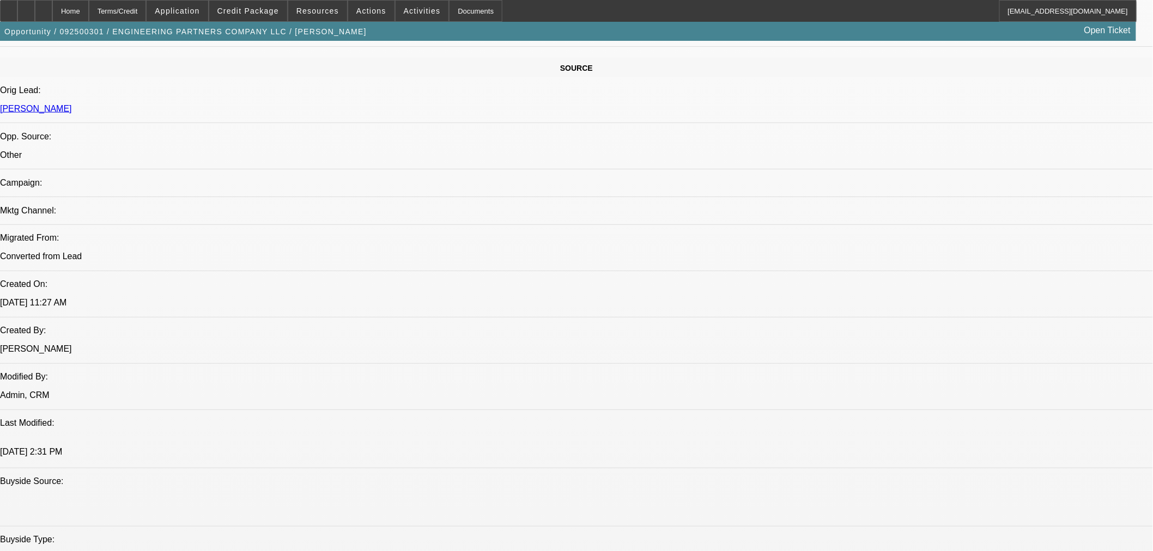
scroll to position [726, 0]
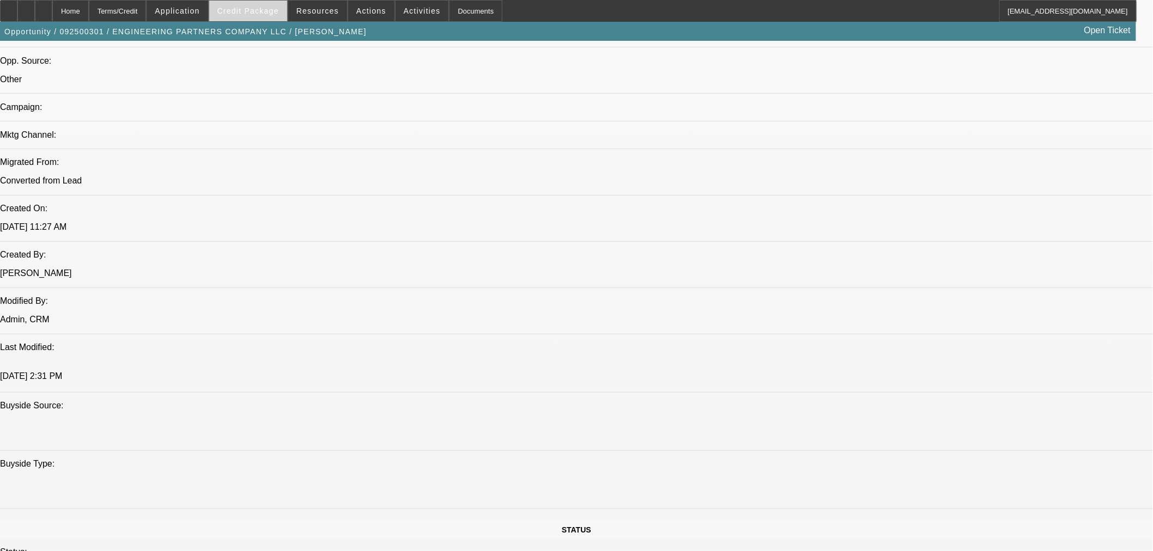
click at [244, 13] on span "Credit Package" at bounding box center [248, 11] width 62 height 9
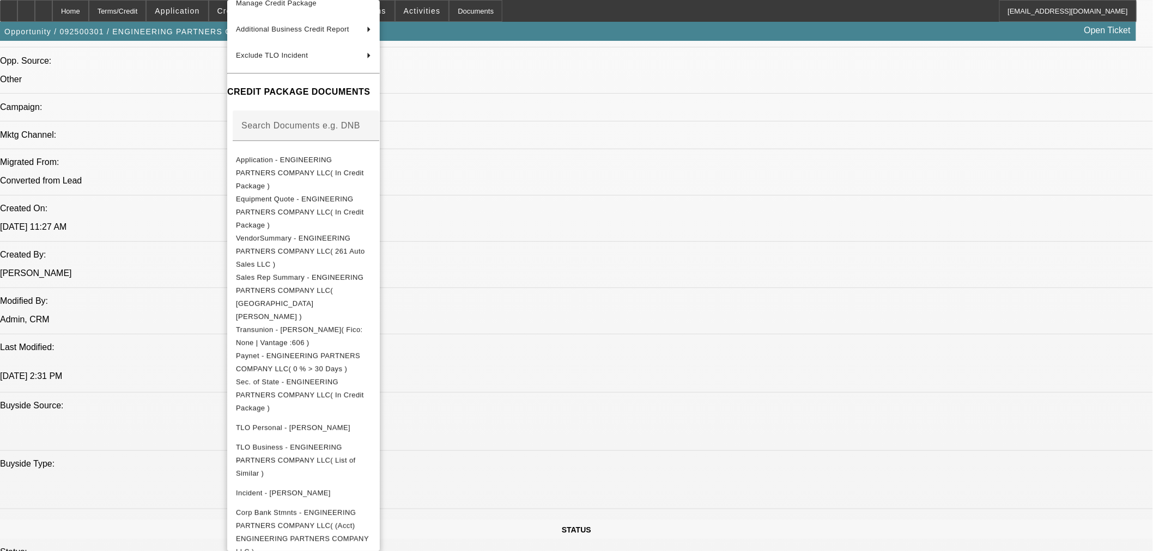
scroll to position [140, 0]
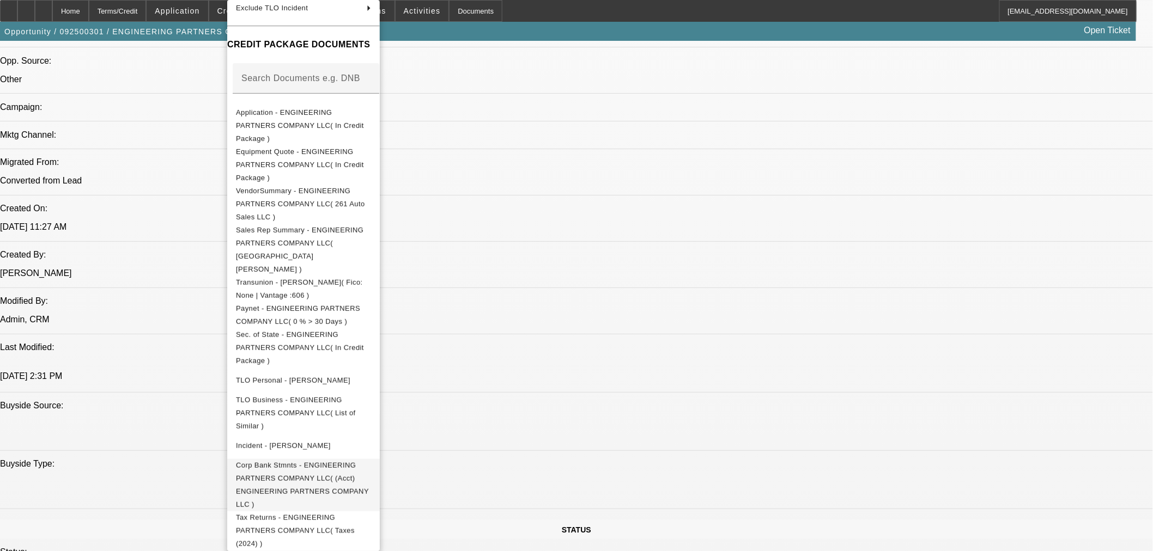
click at [333, 459] on span "Corp Bank Stmnts - ENGINEERING PARTNERS COMPANY LLC( (Acct) ENGINEERING PARTNER…" at bounding box center [303, 485] width 135 height 52
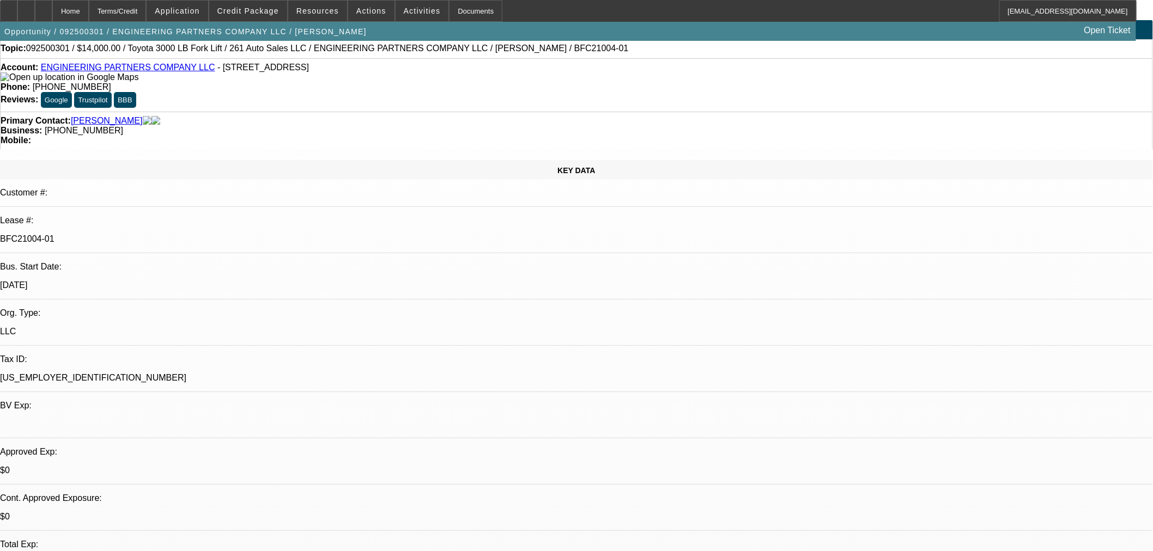
scroll to position [0, 0]
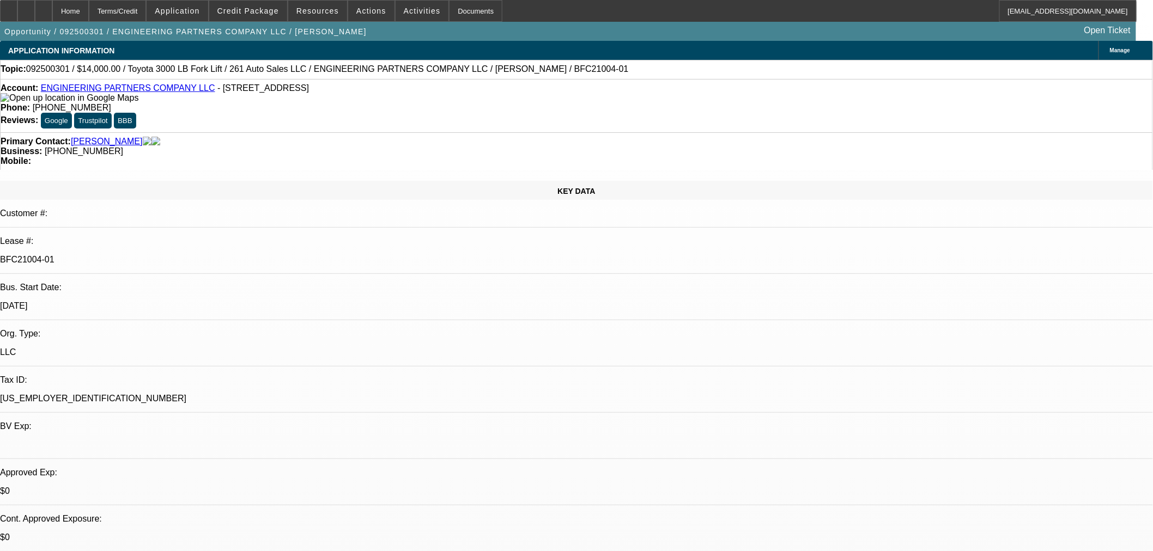
click at [20, 101] on img at bounding box center [70, 98] width 138 height 10
click at [271, 11] on span "Credit Package" at bounding box center [248, 11] width 62 height 9
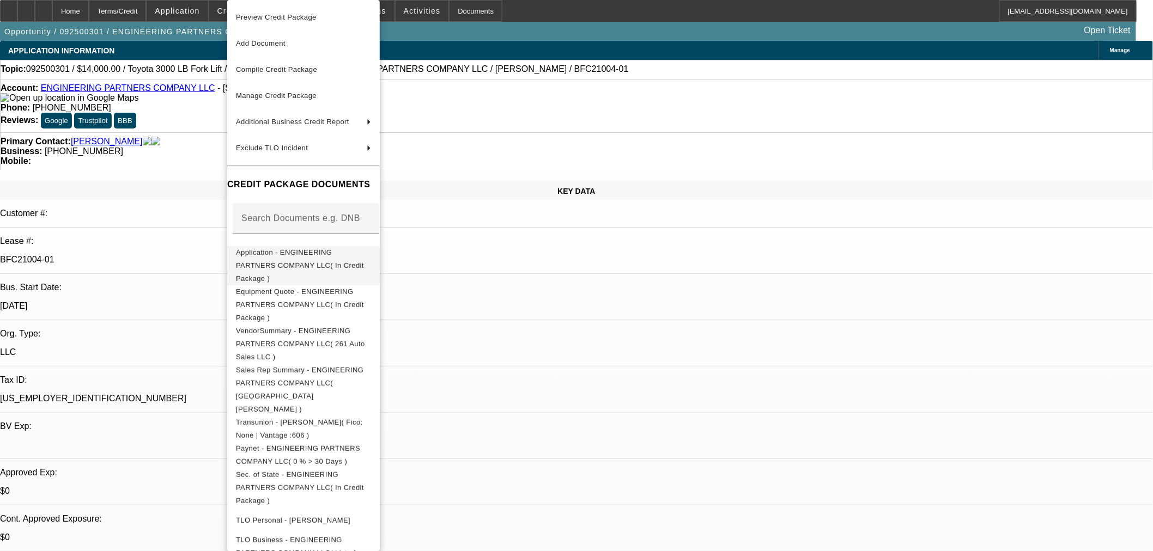
click at [307, 258] on span "Application - ENGINEERING PARTNERS COMPANY LLC( In Credit Package )" at bounding box center [303, 265] width 135 height 39
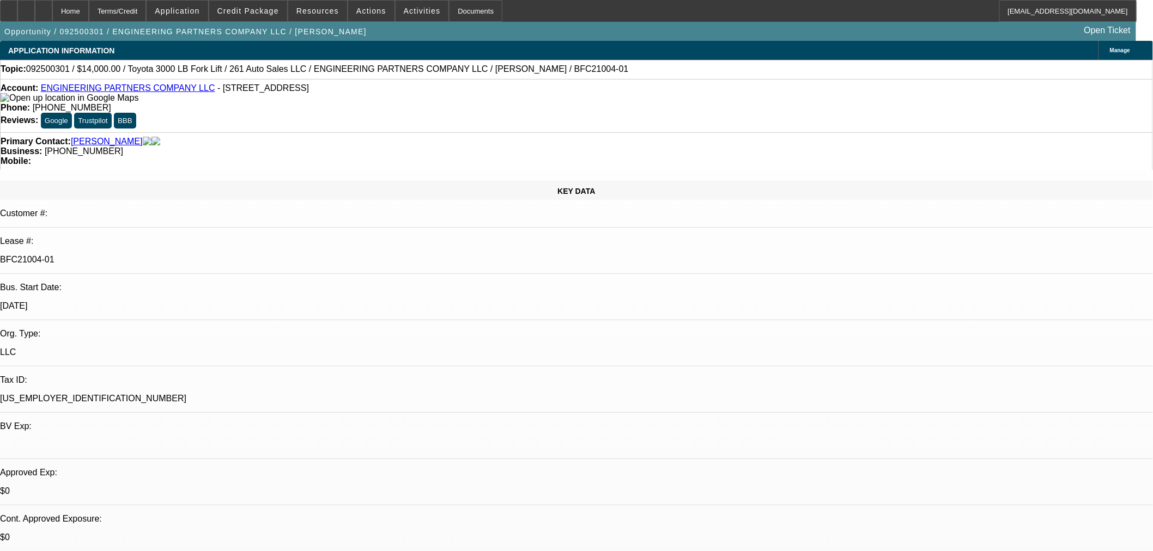
click at [19, 100] on img at bounding box center [70, 98] width 138 height 10
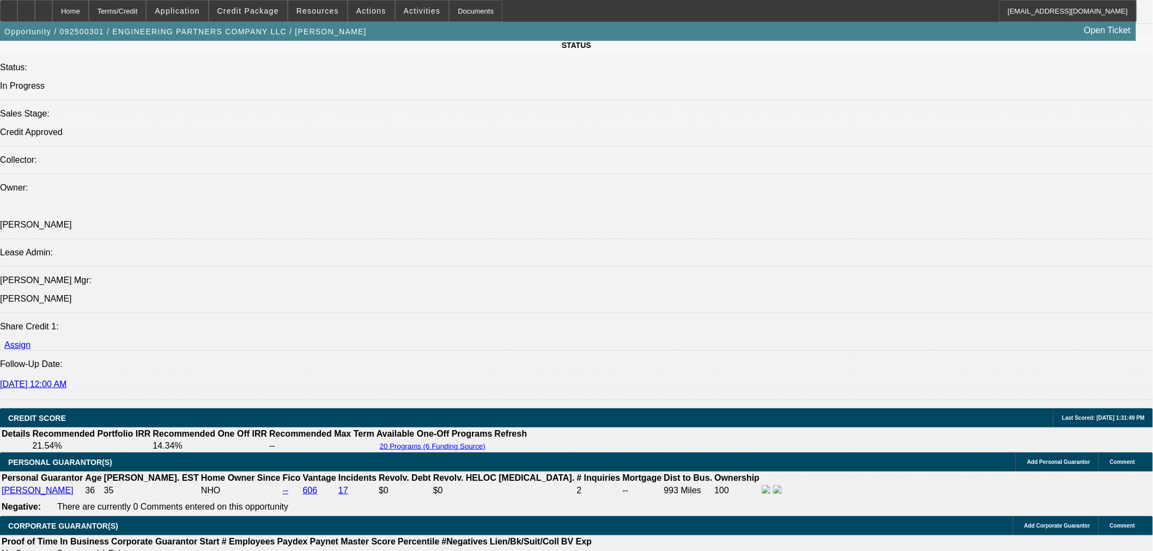
scroll to position [1210, 0]
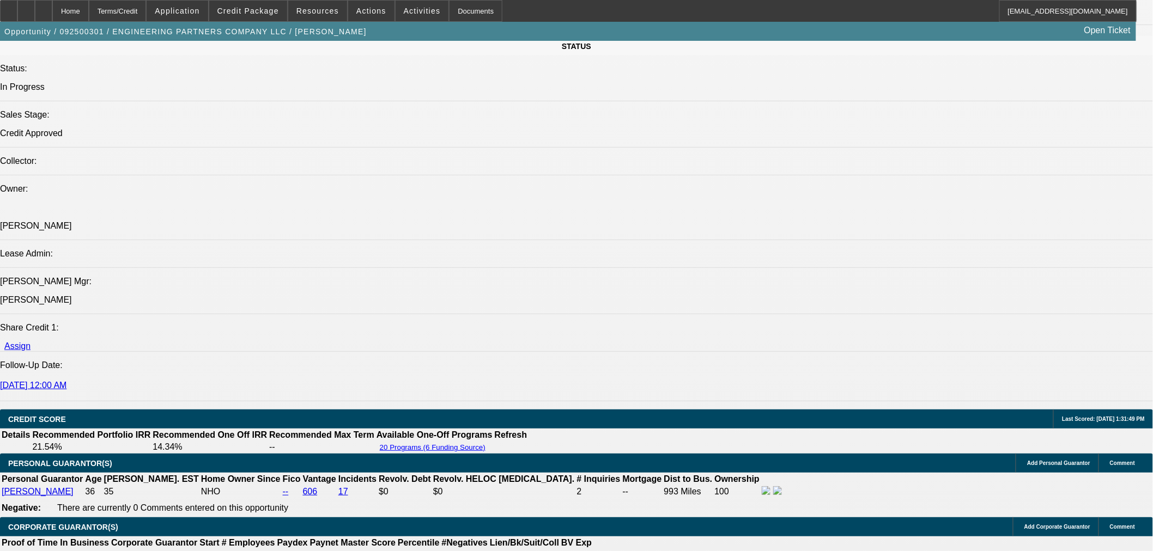
drag, startPoint x: 587, startPoint y: 210, endPoint x: 478, endPoint y: 213, distance: 108.5
copy span "5203 Idlewild St Duluth, MN 55804"
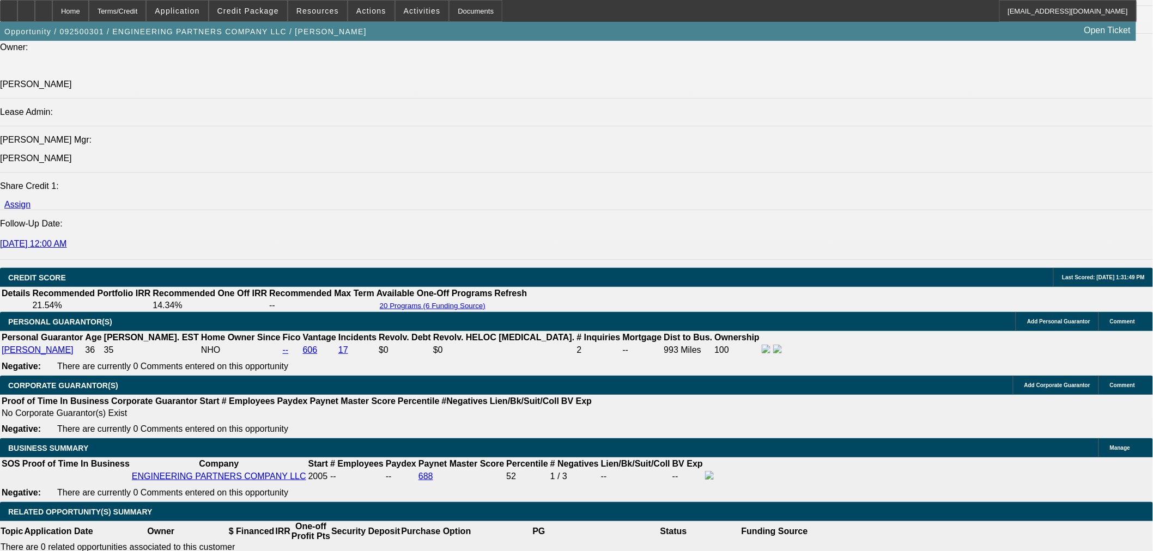
scroll to position [1452, 0]
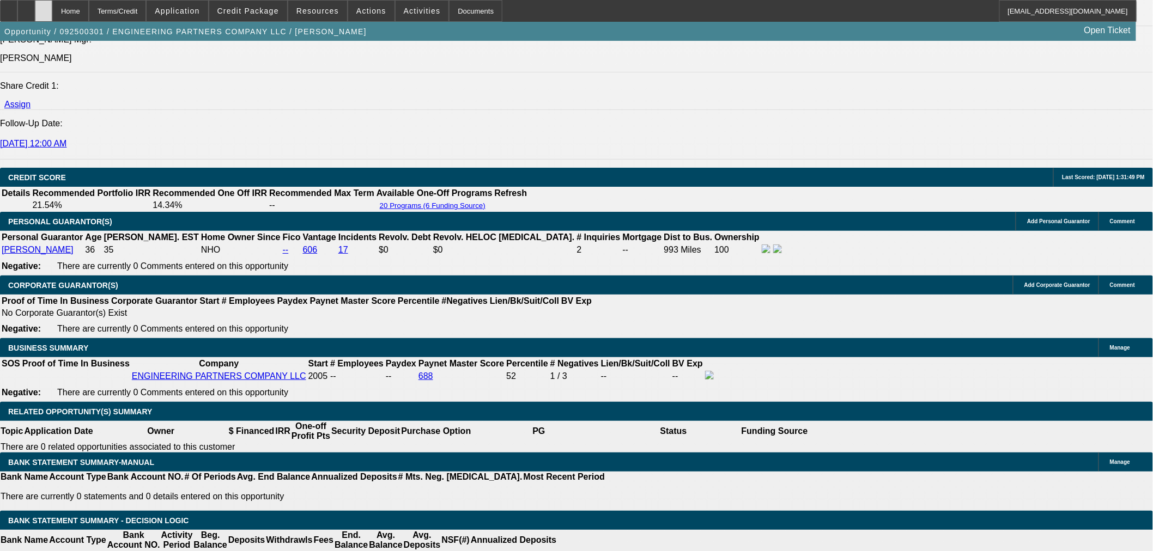
drag, startPoint x: 70, startPoint y: 5, endPoint x: 68, endPoint y: 14, distance: 8.9
click at [52, 5] on div at bounding box center [43, 11] width 17 height 22
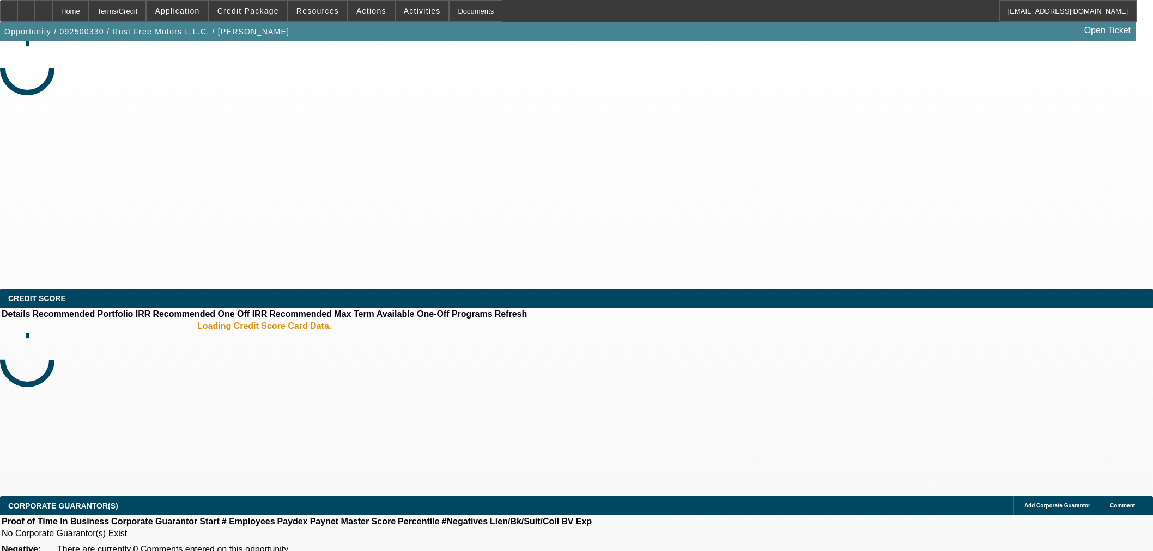
select select "0"
select select "3"
select select "0.1"
select select "4"
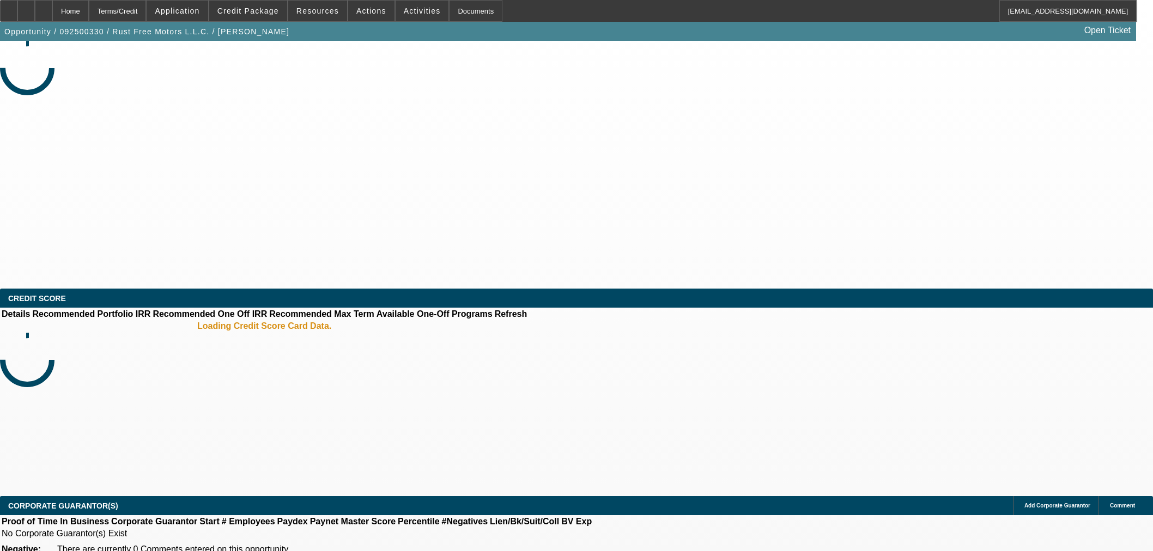
select select "0"
select select "3"
select select "0.1"
select select "4"
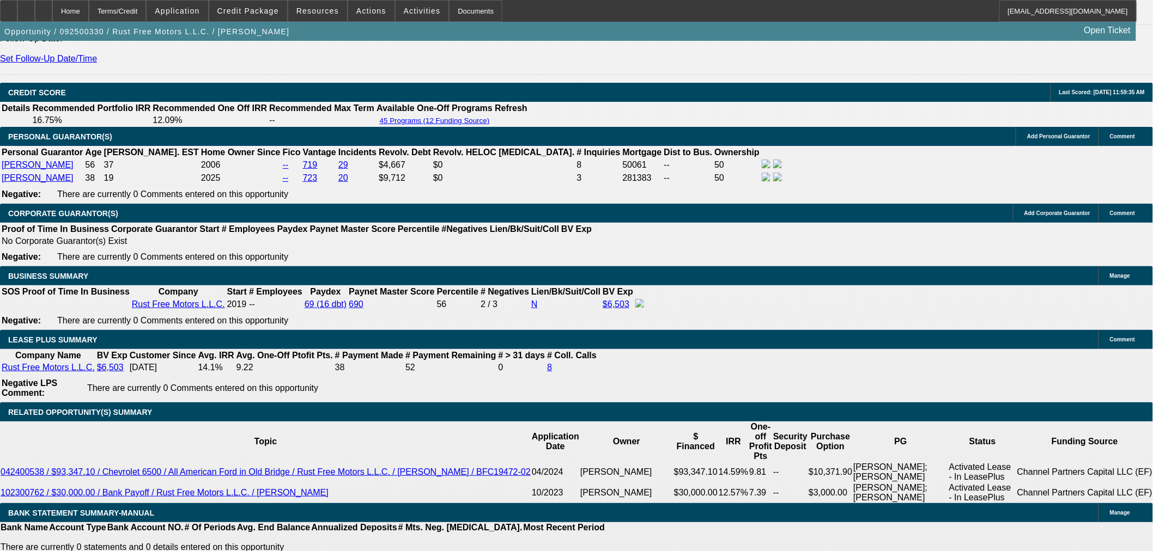
scroll to position [1573, 0]
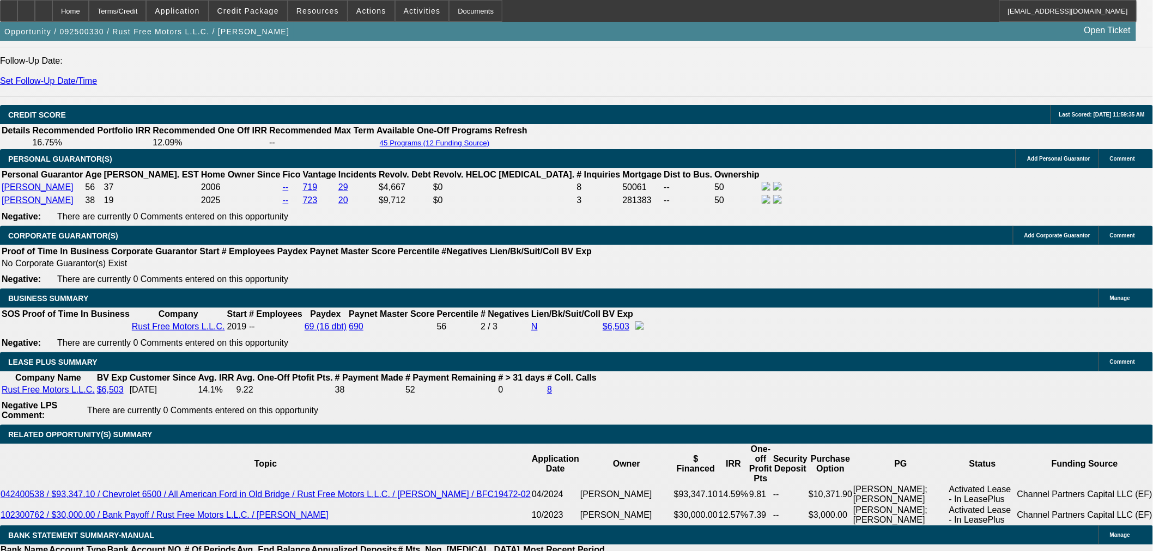
scroll to position [1513, 0]
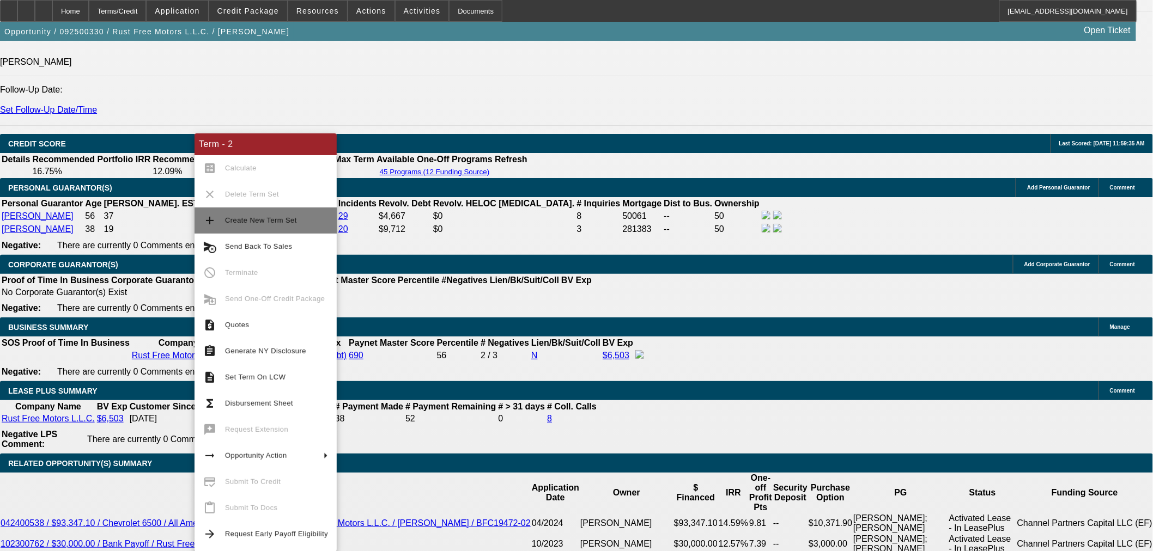
click at [249, 222] on span "Create New Term Set" at bounding box center [261, 220] width 72 height 8
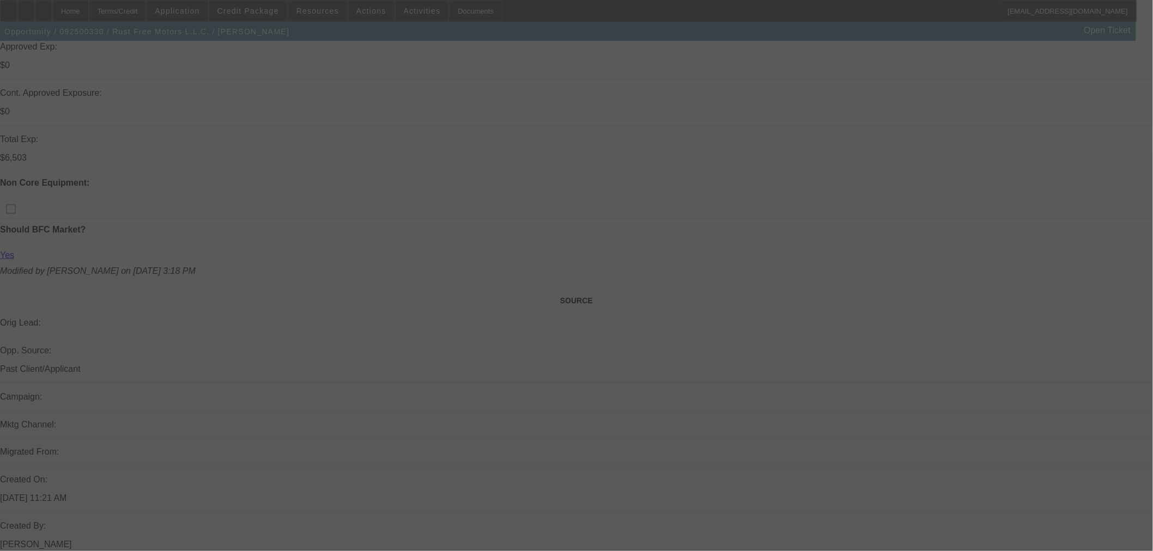
scroll to position [242, 0]
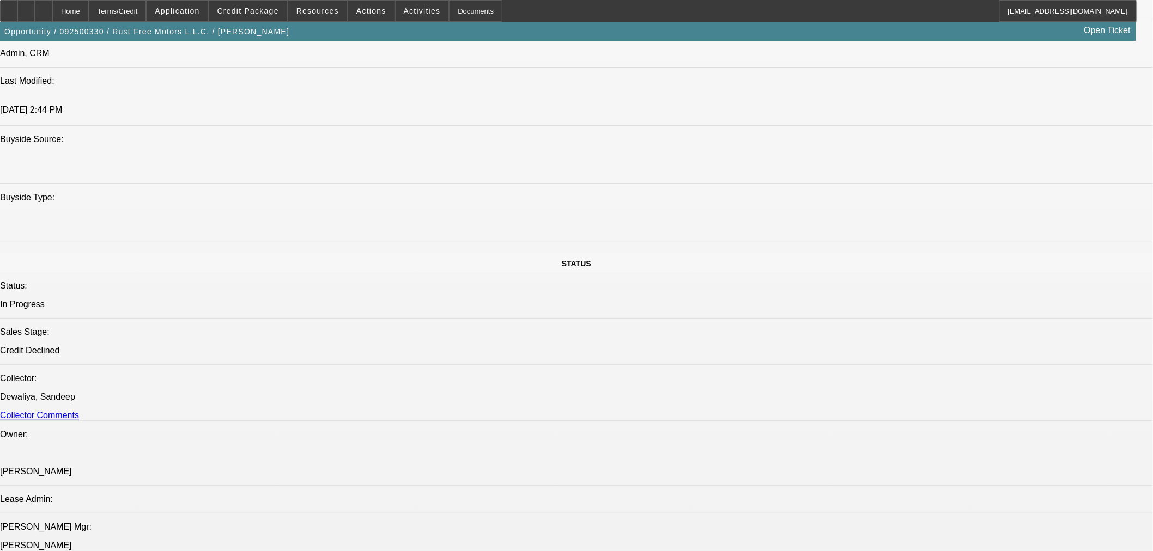
select select "0"
select select "3"
select select "0.1"
select select "4"
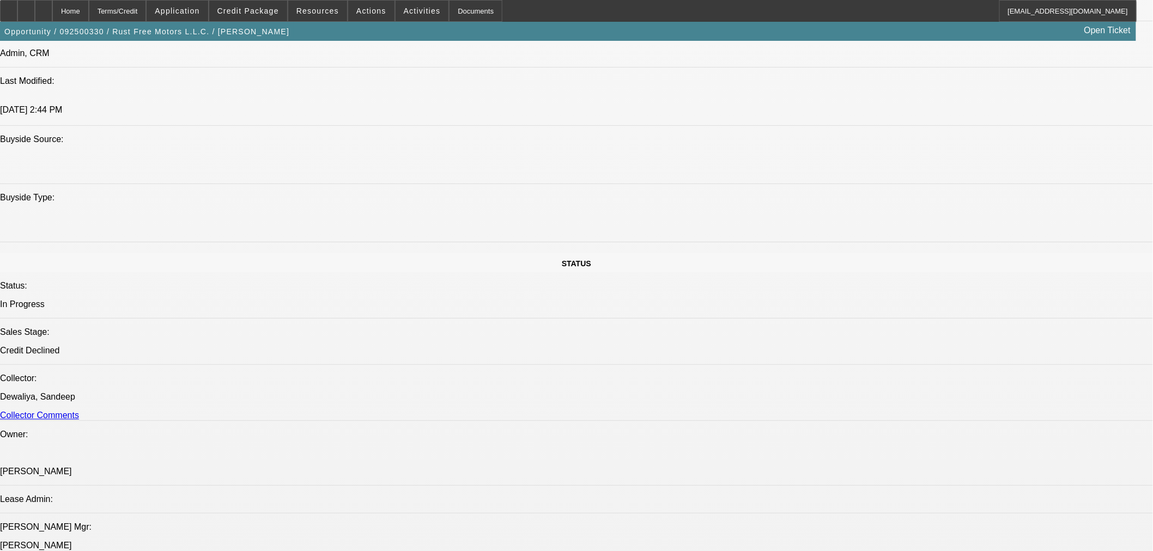
select select "0"
select select "3"
select select "0.1"
select select "4"
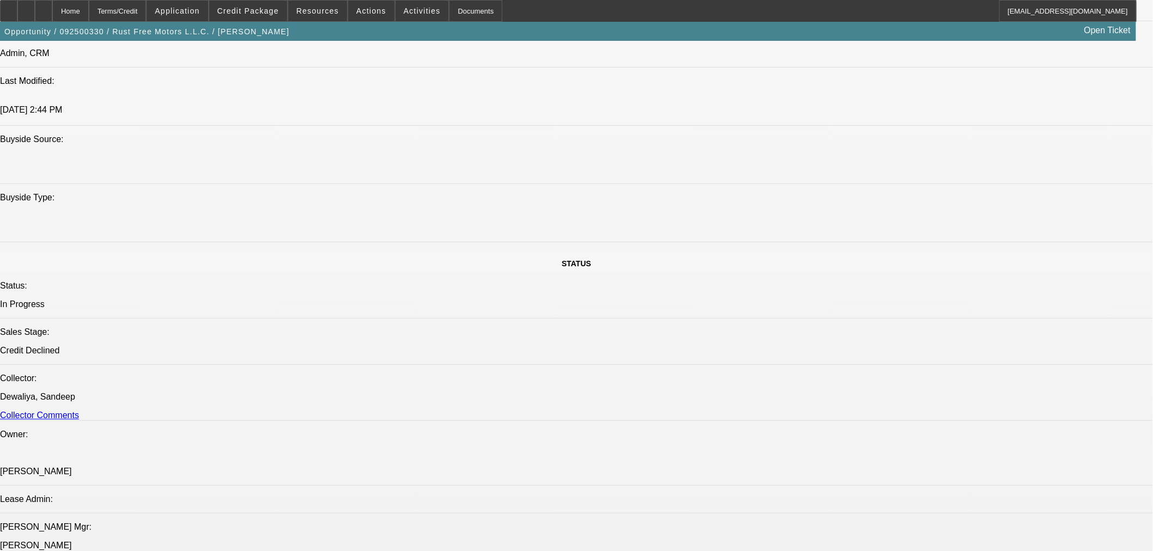
select select "0"
select select "3"
select select "0.1"
select select "4"
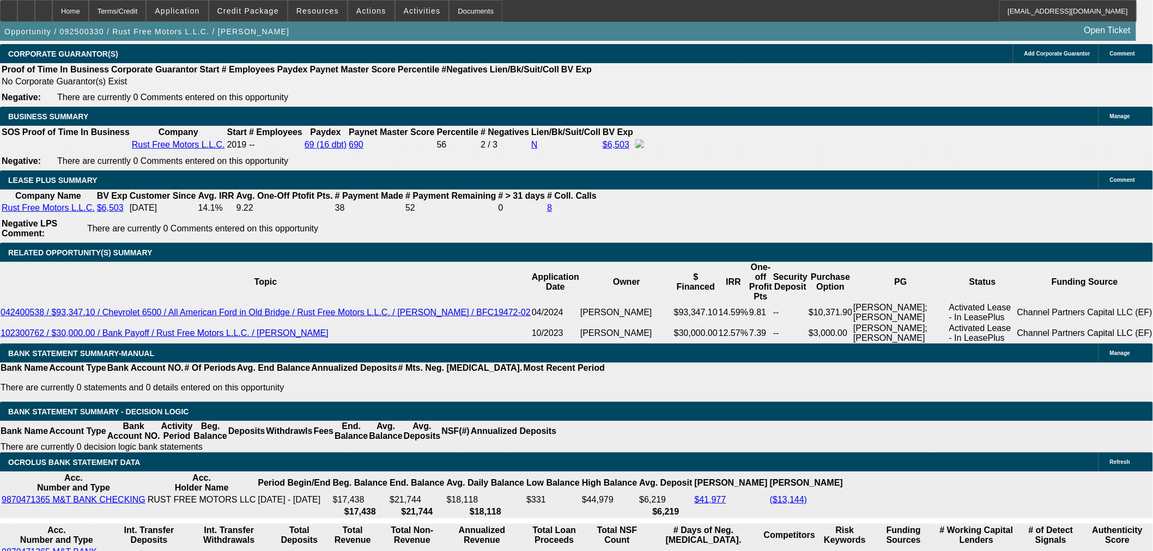
scroll to position [1497, 0]
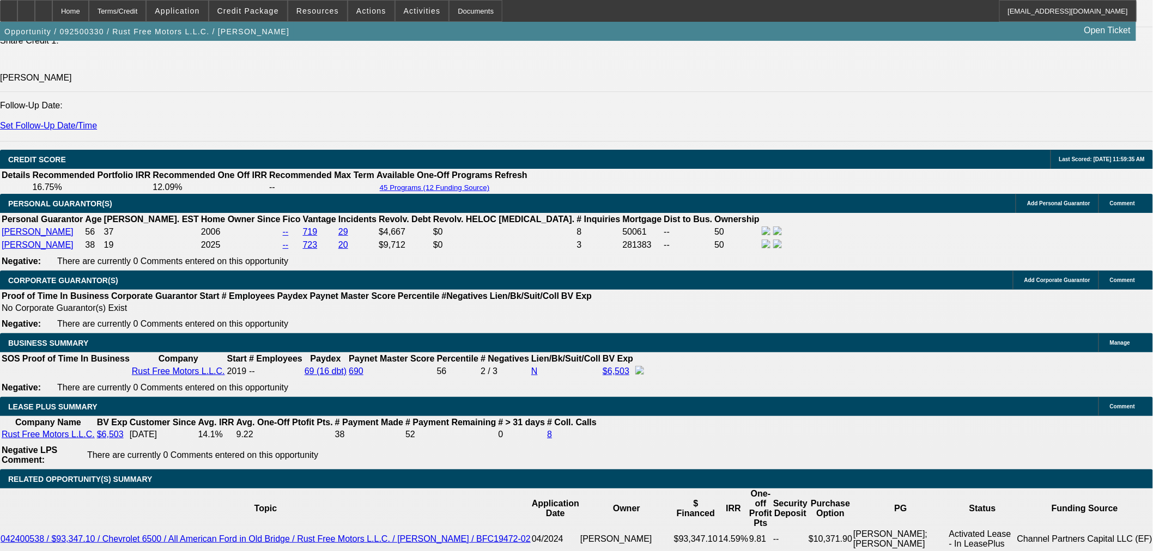
drag, startPoint x: 993, startPoint y: 133, endPoint x: 993, endPoint y: 139, distance: 6.6
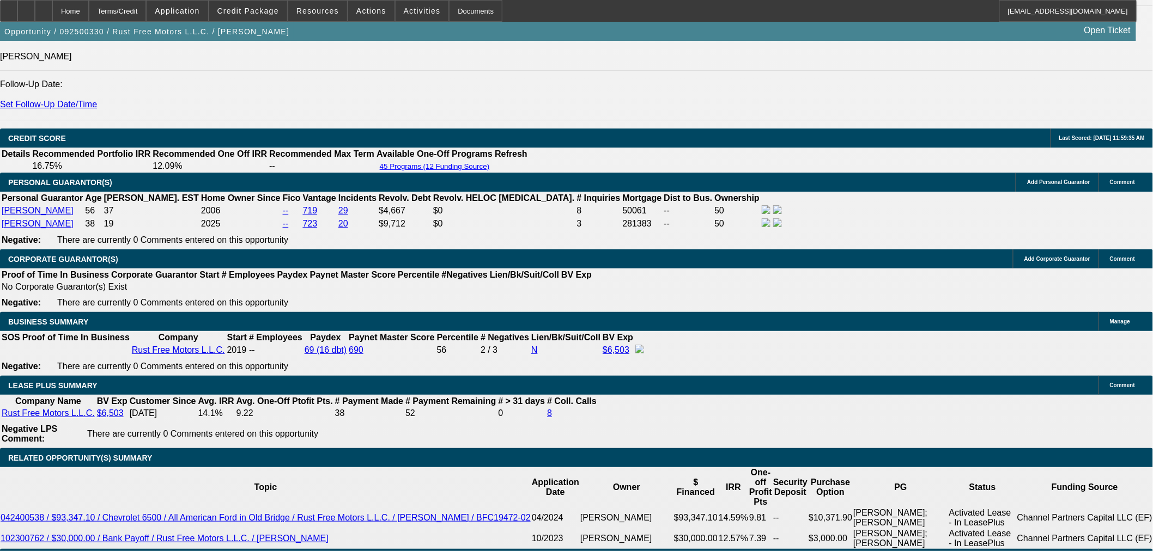
scroll to position [1513, 0]
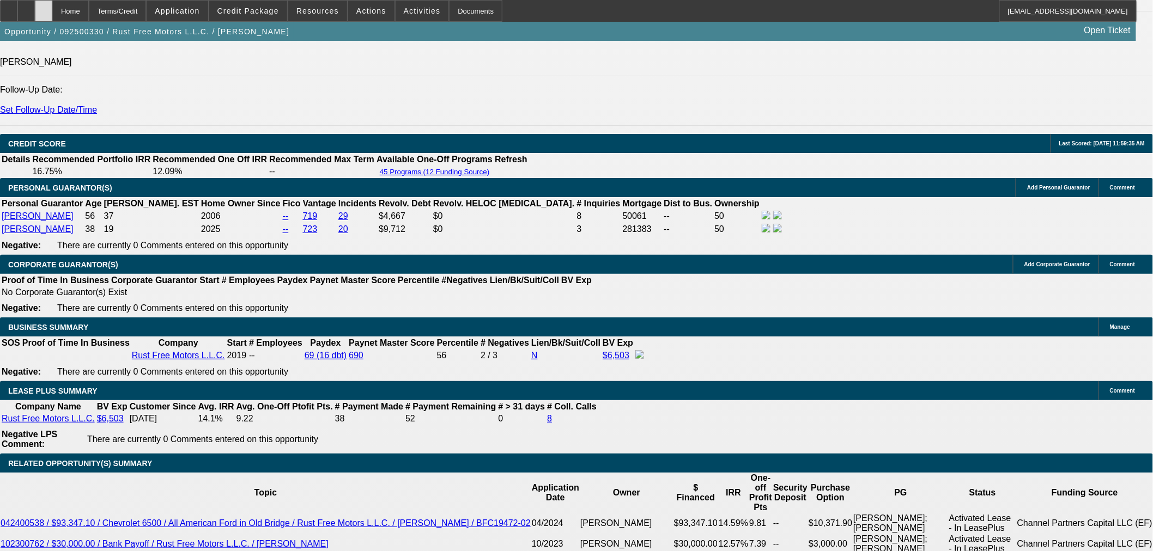
click at [44, 7] on icon at bounding box center [44, 7] width 0 height 0
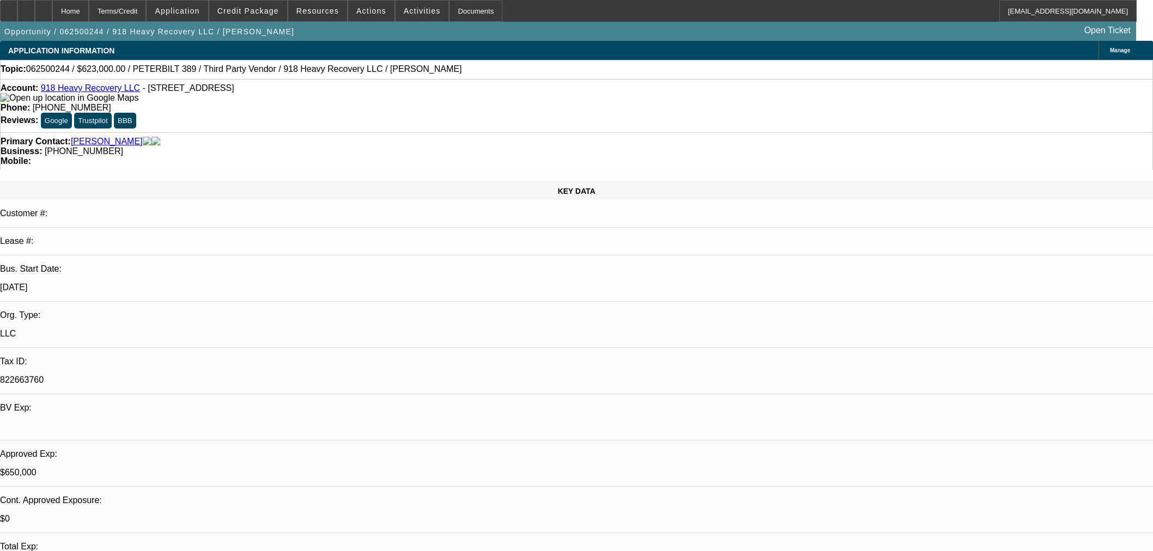
select select "0"
select select "2"
select select "0"
select select "6"
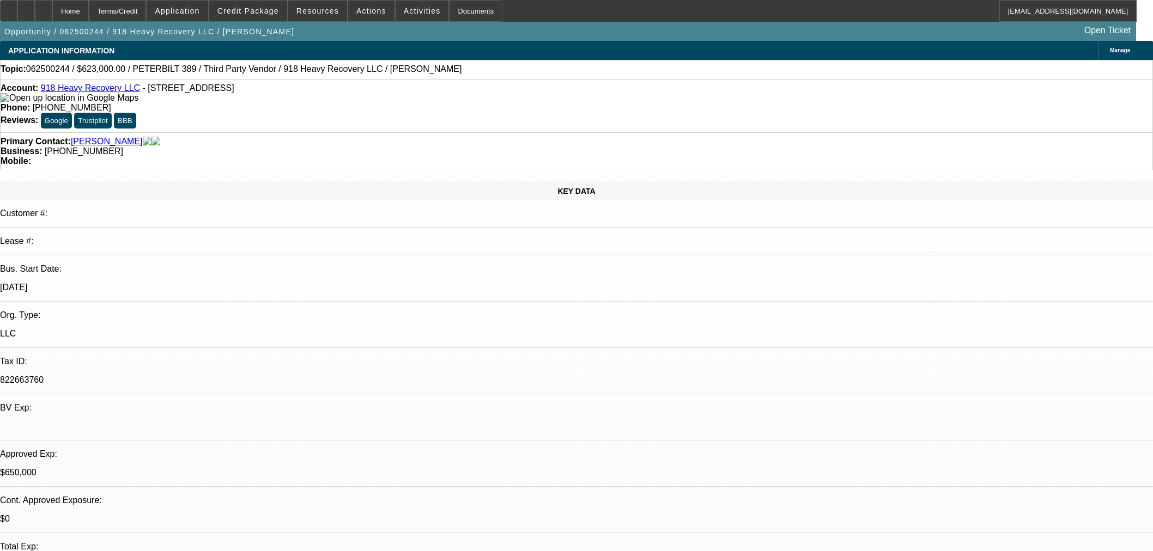
select select "0"
select select "2"
select select "0"
select select "6"
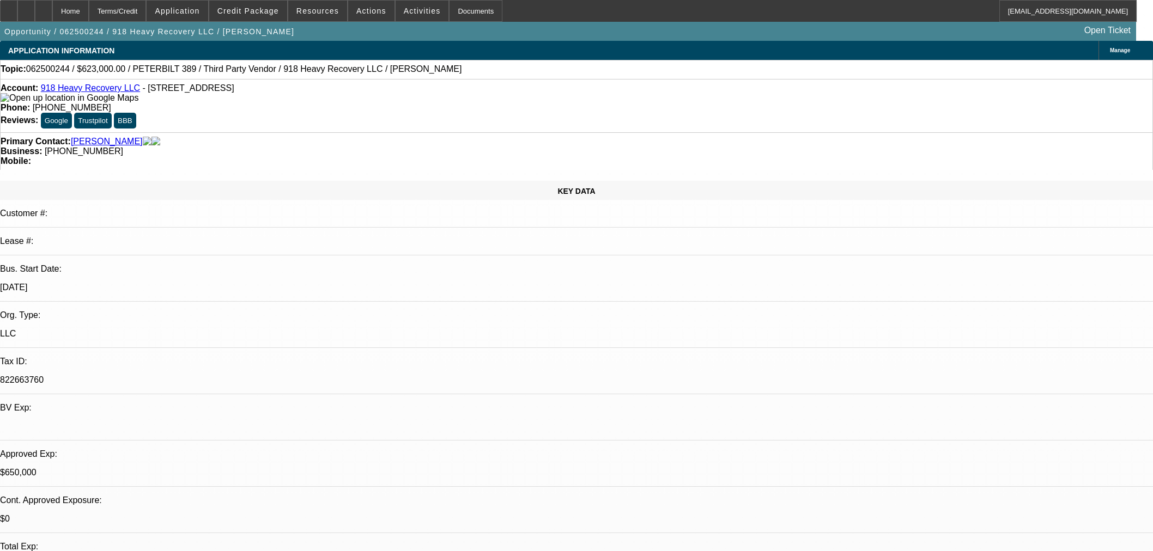
select select "0"
select select "2"
select select "0"
select select "6"
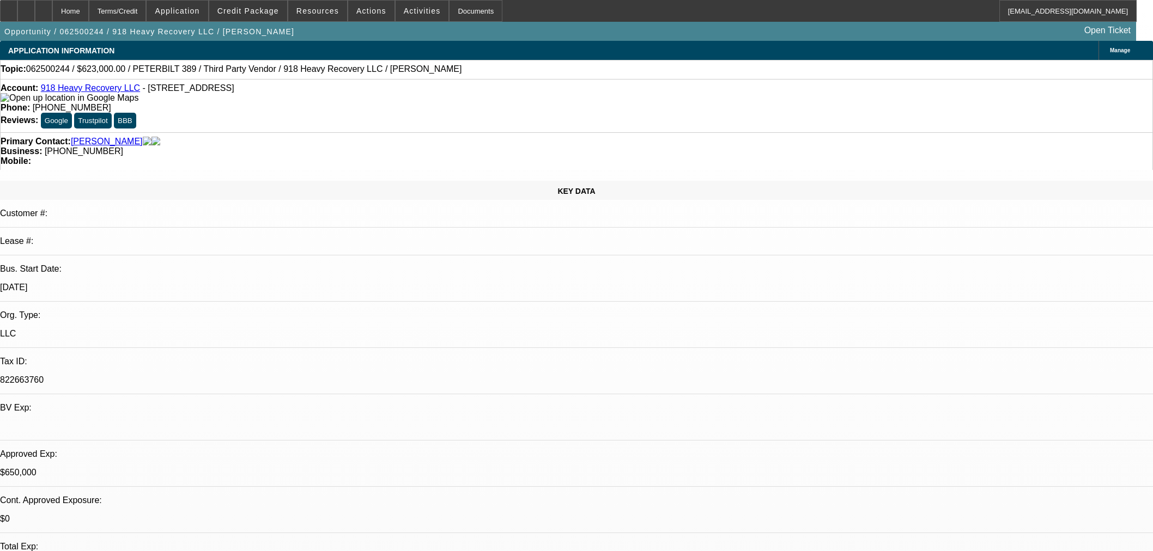
select select "0"
select select "2"
select select "0"
select select "6"
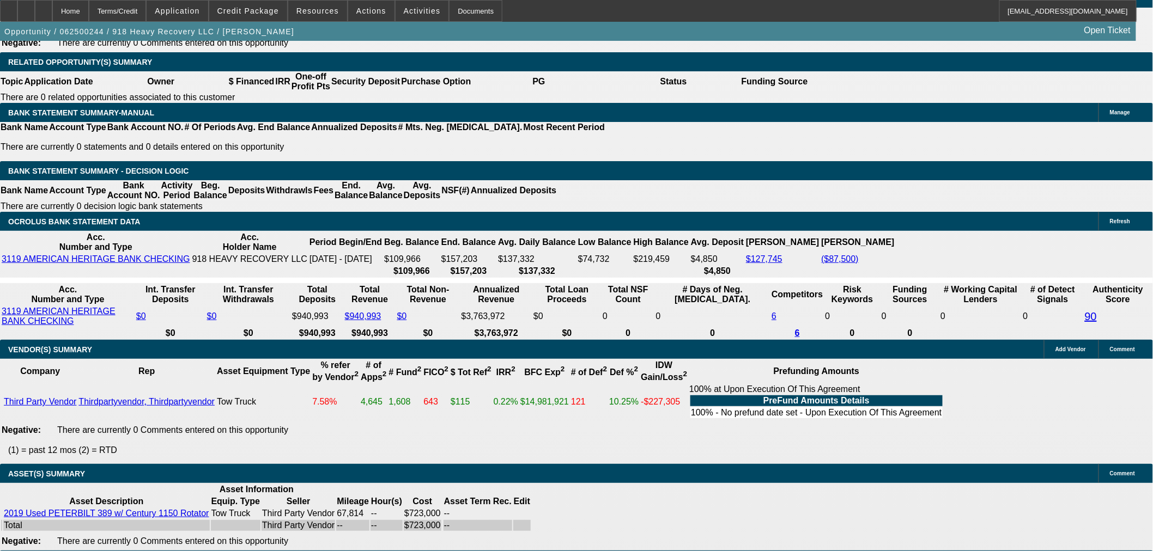
scroll to position [1695, 0]
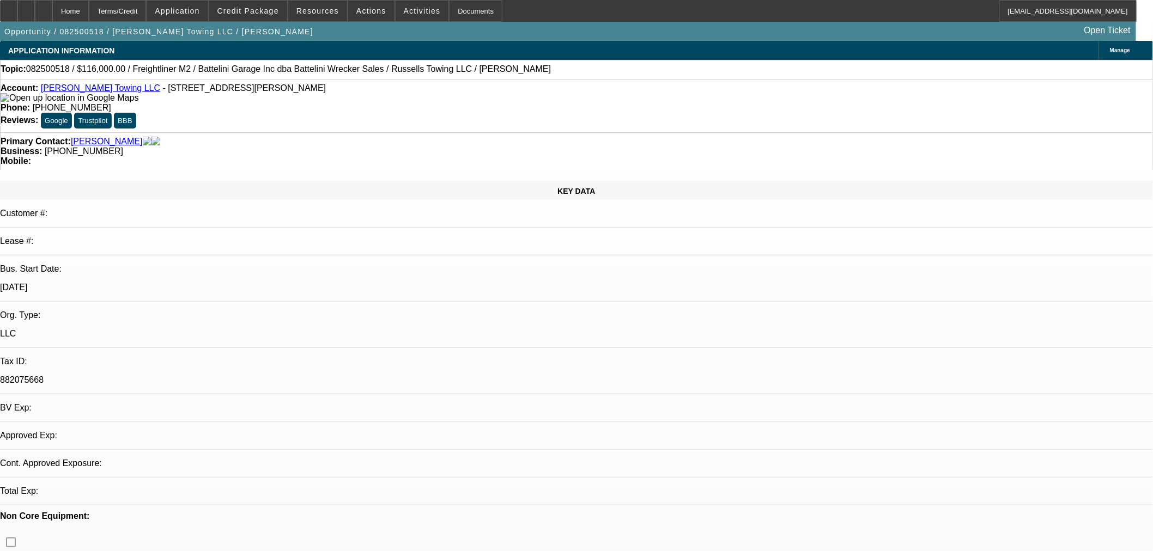
select select "0"
select select "3"
select select "0"
select select "6"
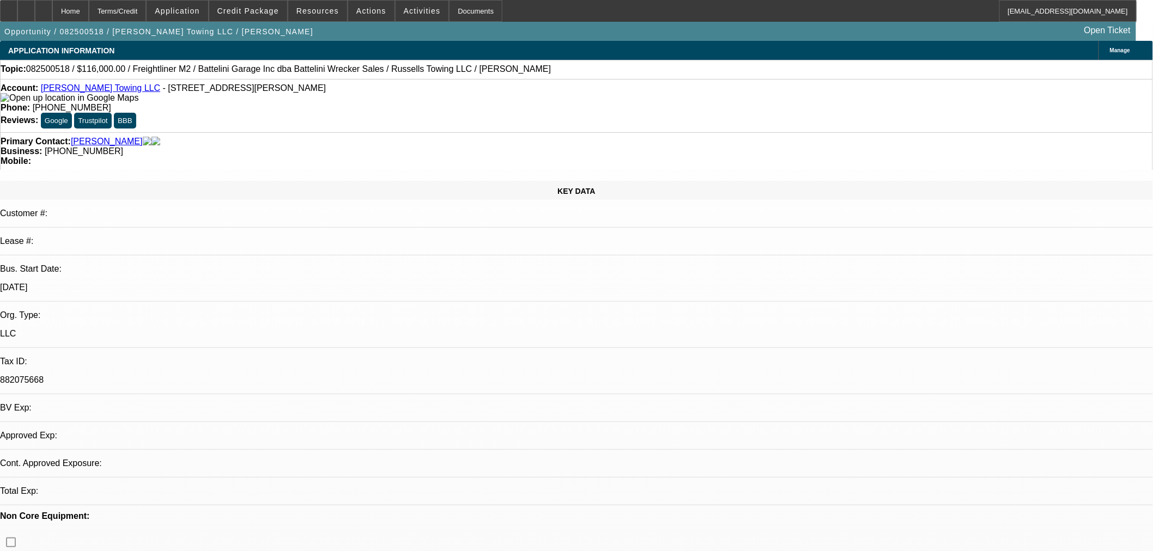
select select "0"
select select "3"
select select "0"
select select "6"
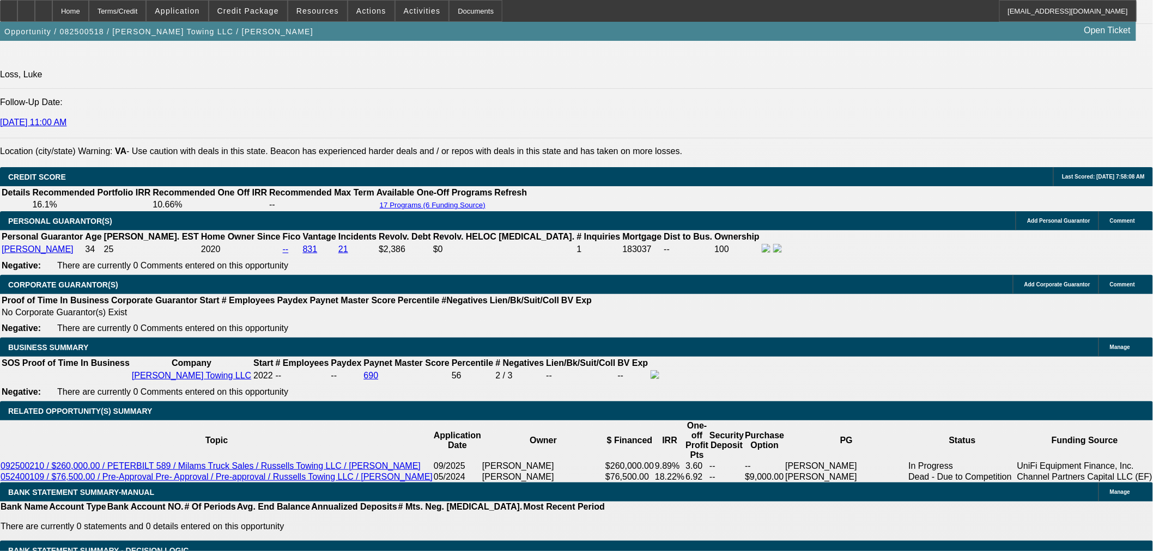
scroll to position [1468, 0]
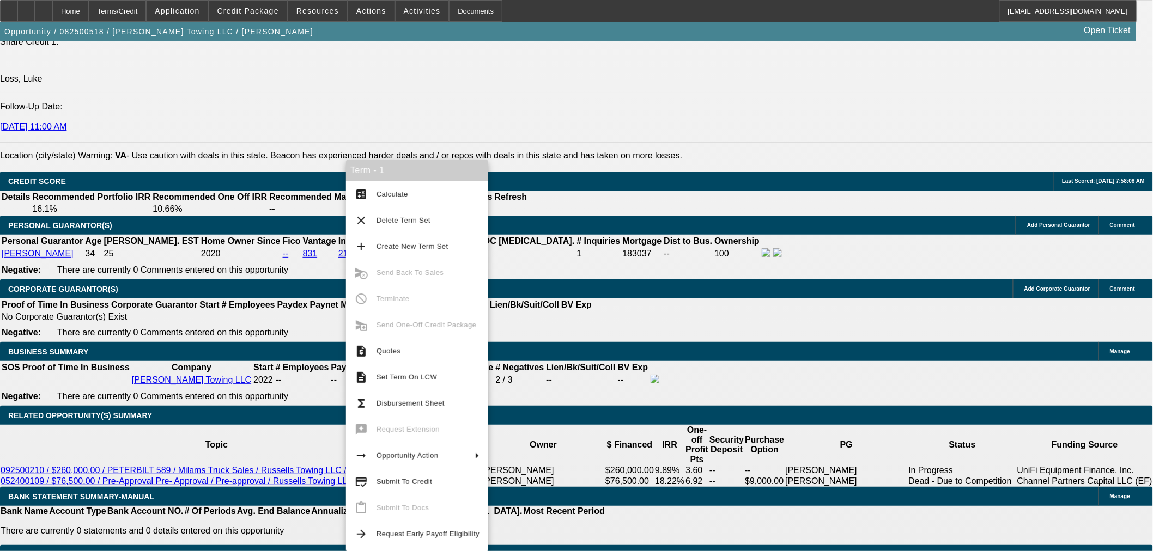
drag, startPoint x: 579, startPoint y: 198, endPoint x: 579, endPoint y: 211, distance: 12.5
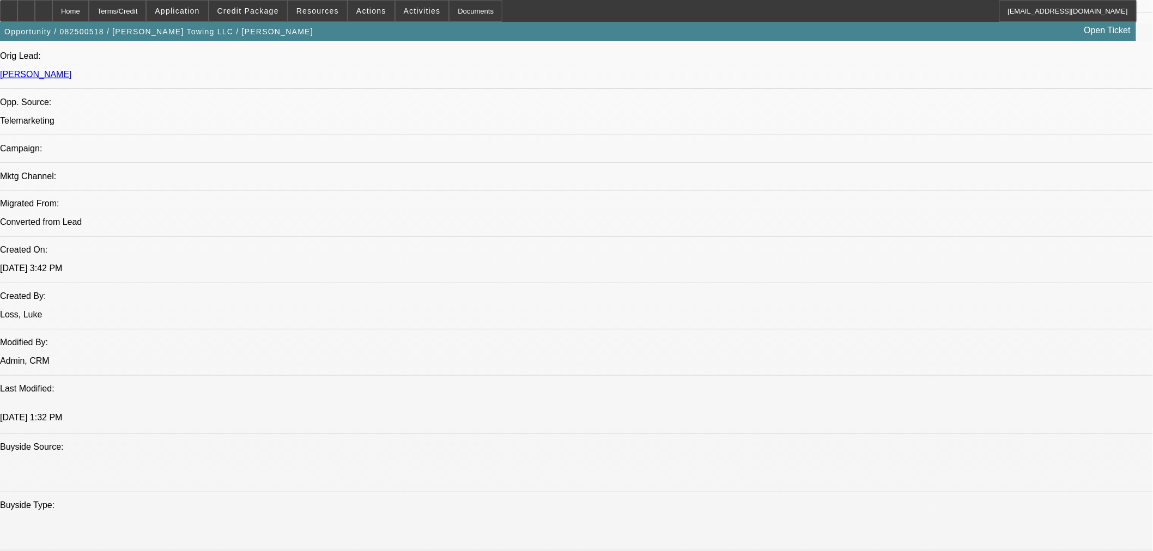
scroll to position [559, 0]
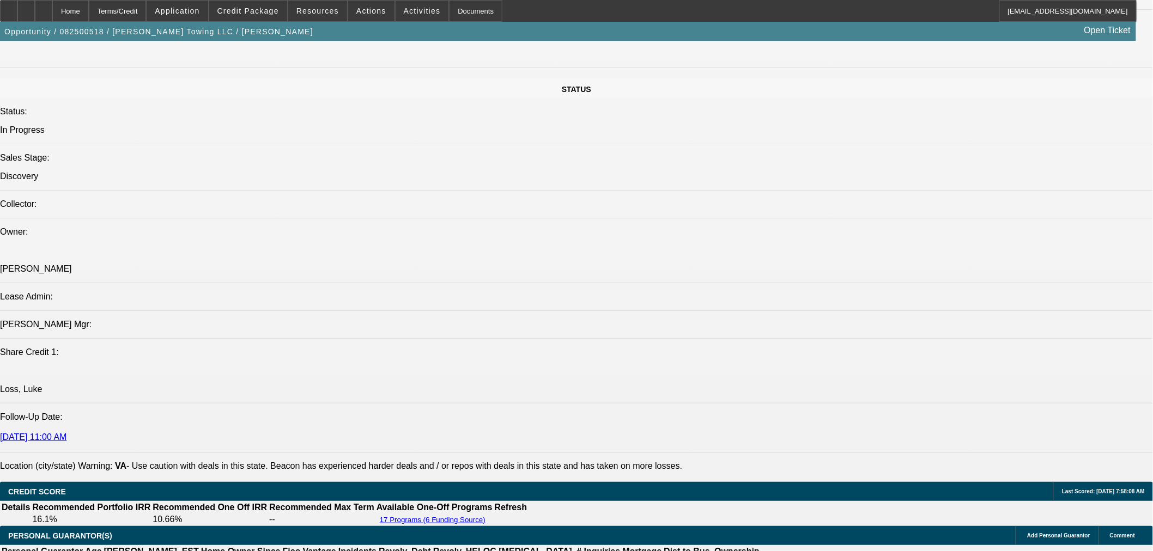
scroll to position [1286, 0]
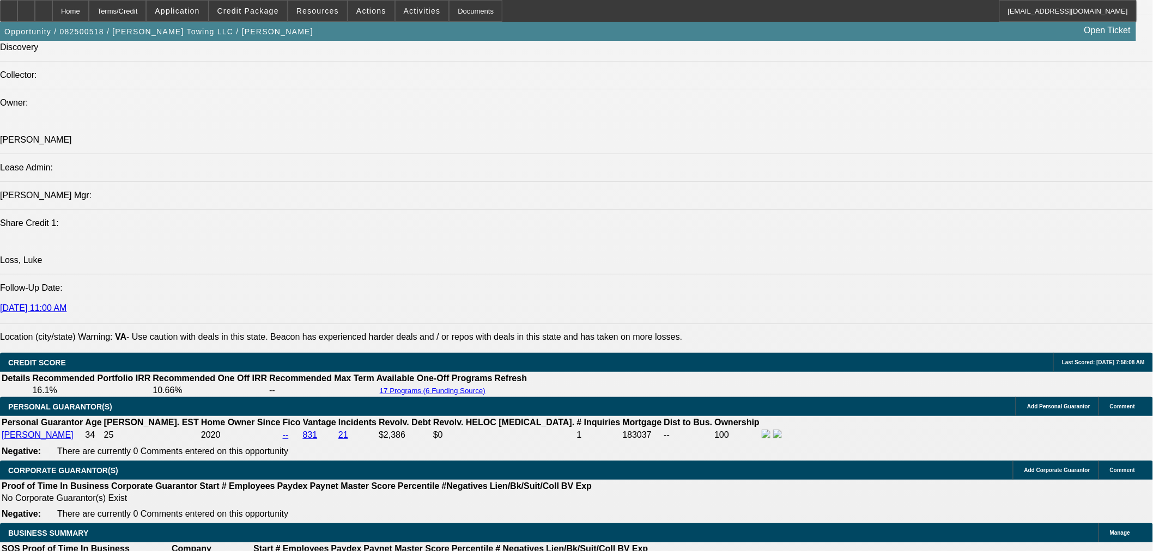
drag, startPoint x: 734, startPoint y: 93, endPoint x: 620, endPoint y: 151, distance: 128.1
click at [276, 14] on span "Credit Package" at bounding box center [248, 11] width 62 height 9
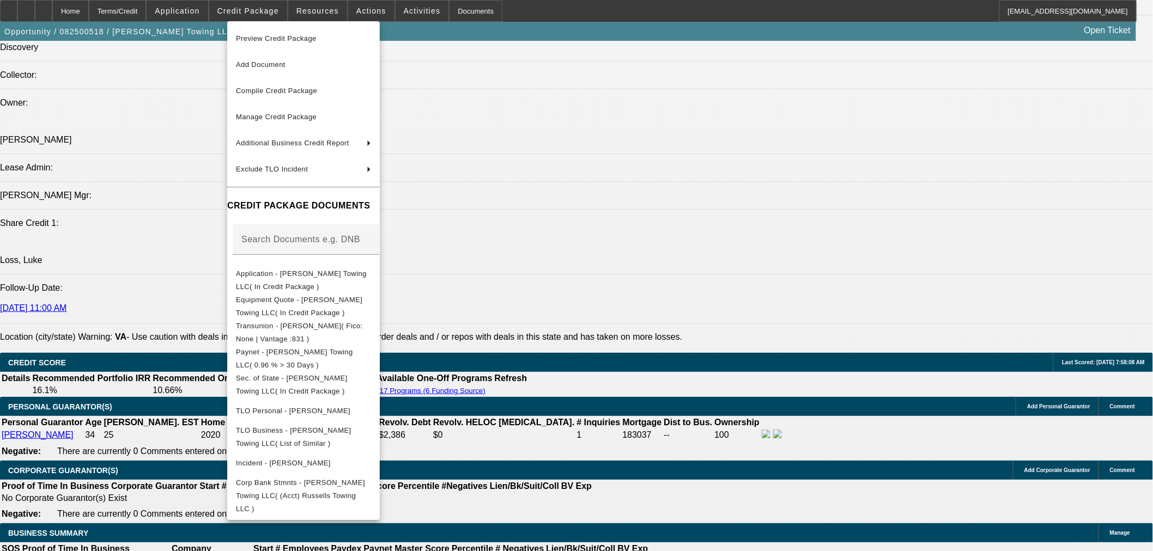
click at [611, 417] on div at bounding box center [576, 275] width 1153 height 551
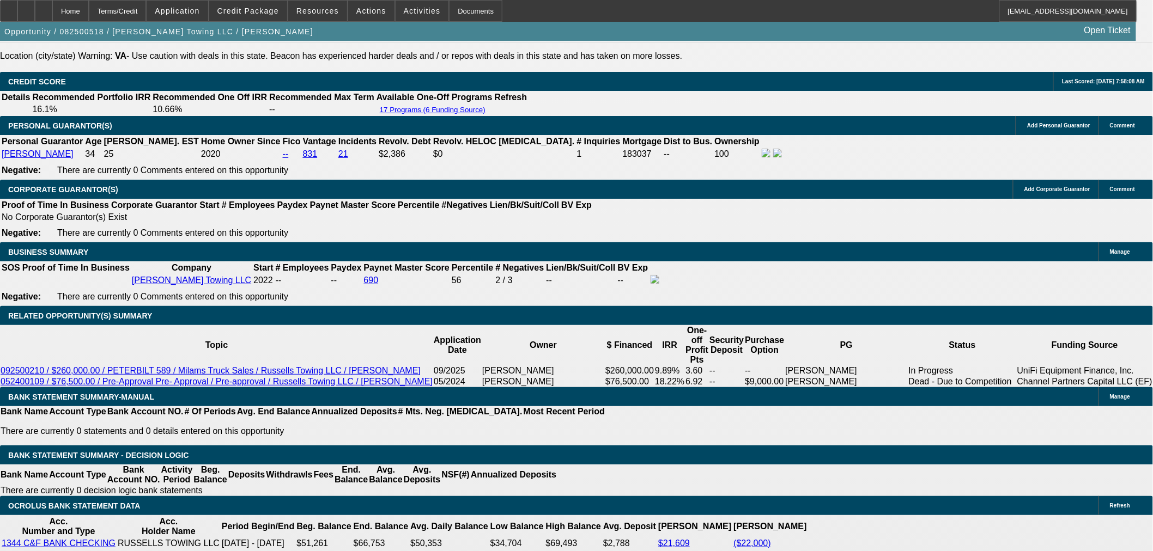
scroll to position [1588, 0]
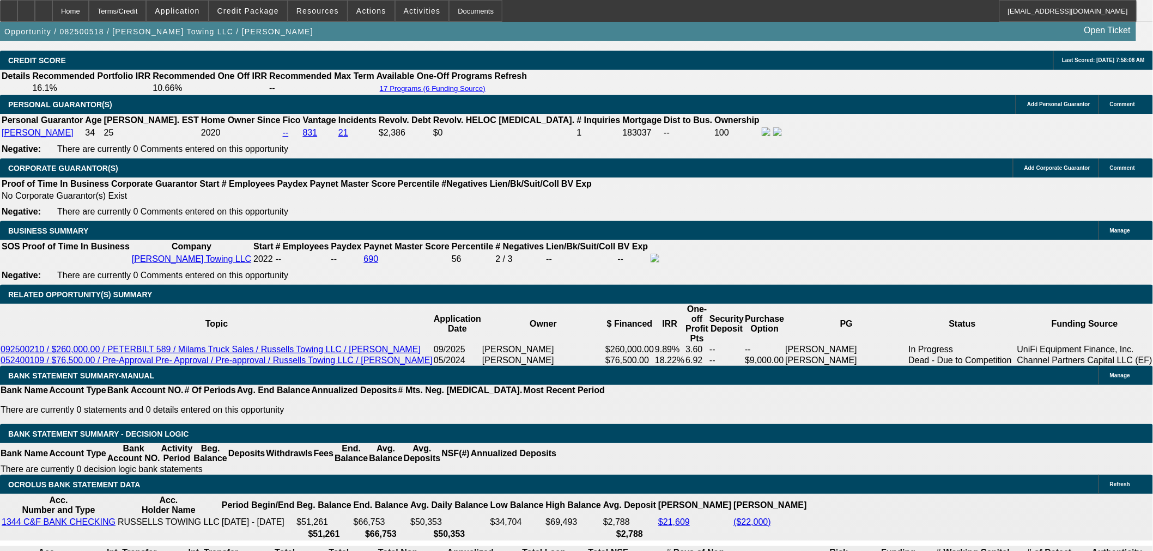
drag, startPoint x: 324, startPoint y: 296, endPoint x: 421, endPoint y: 264, distance: 102.0
type input "UNKNOWN"
type input "9"
type input "$4,087.51"
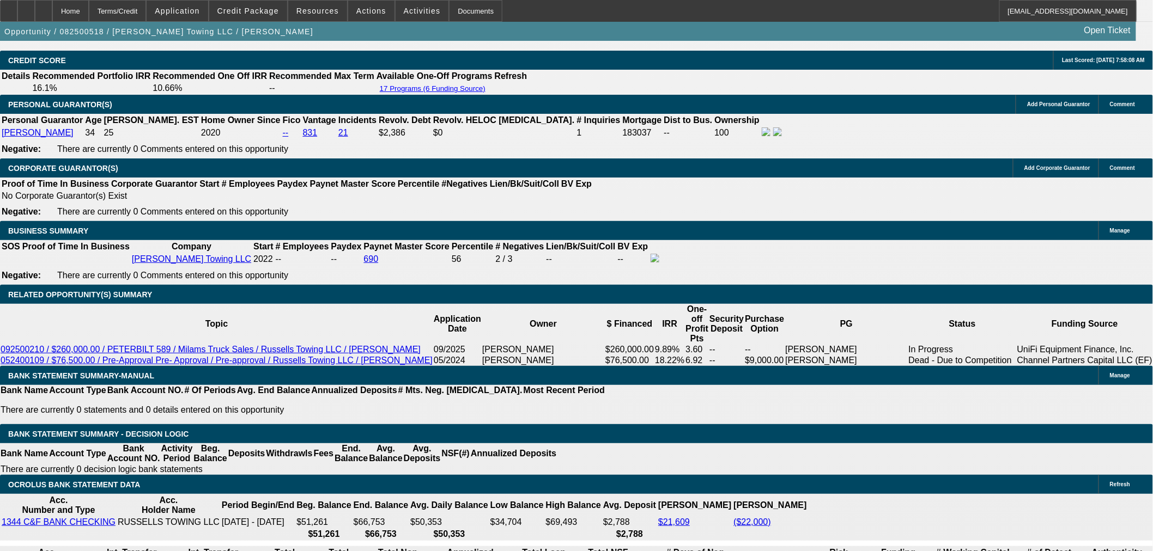
type input "9.4"
type input "$4,132.67"
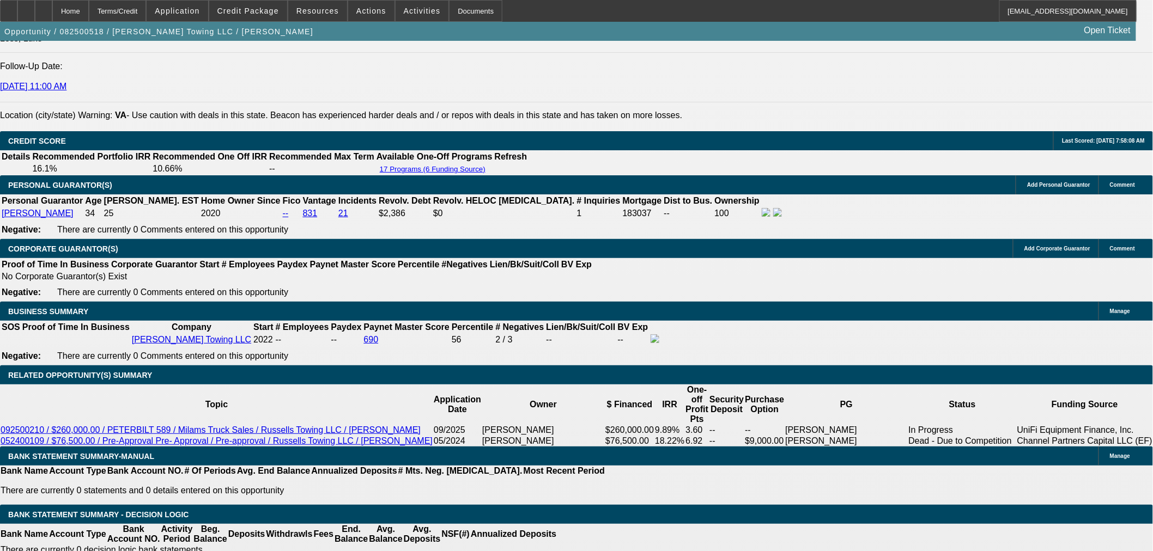
scroll to position [1407, 0]
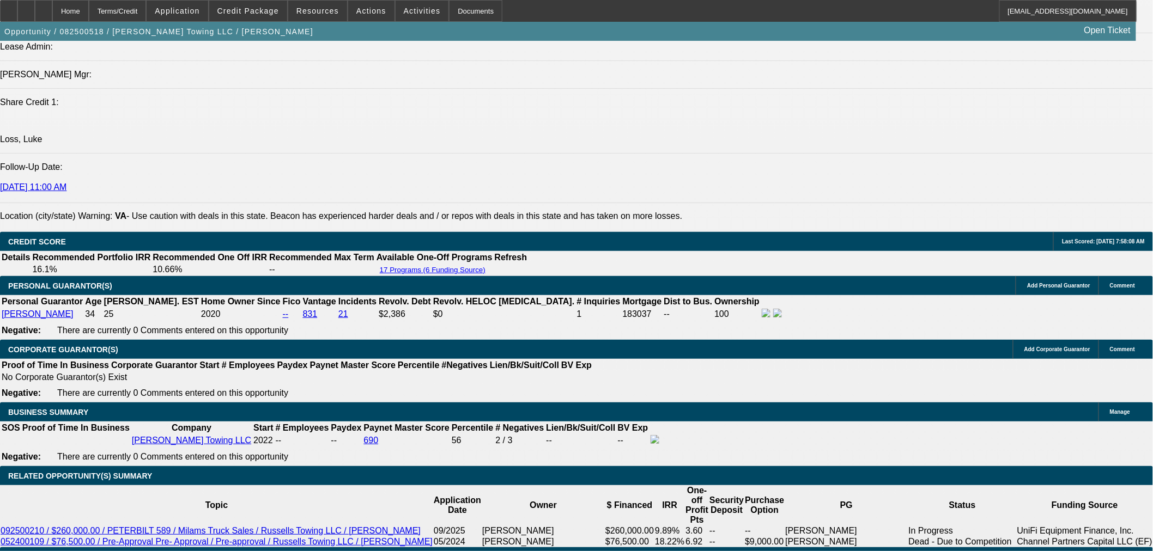
type input "9.4"
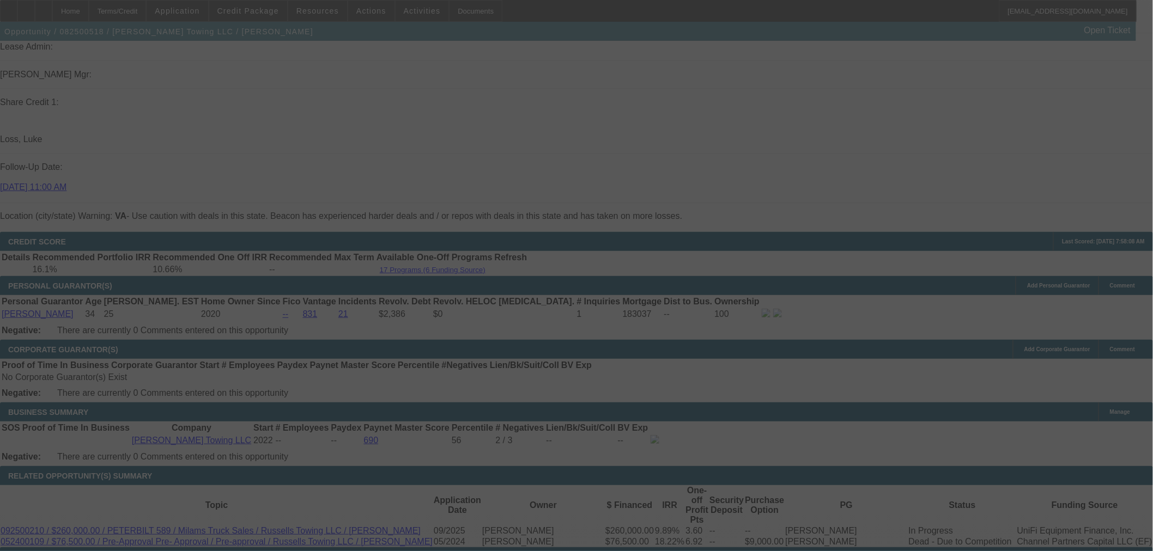
select select "0"
select select "3"
select select "0"
select select "6"
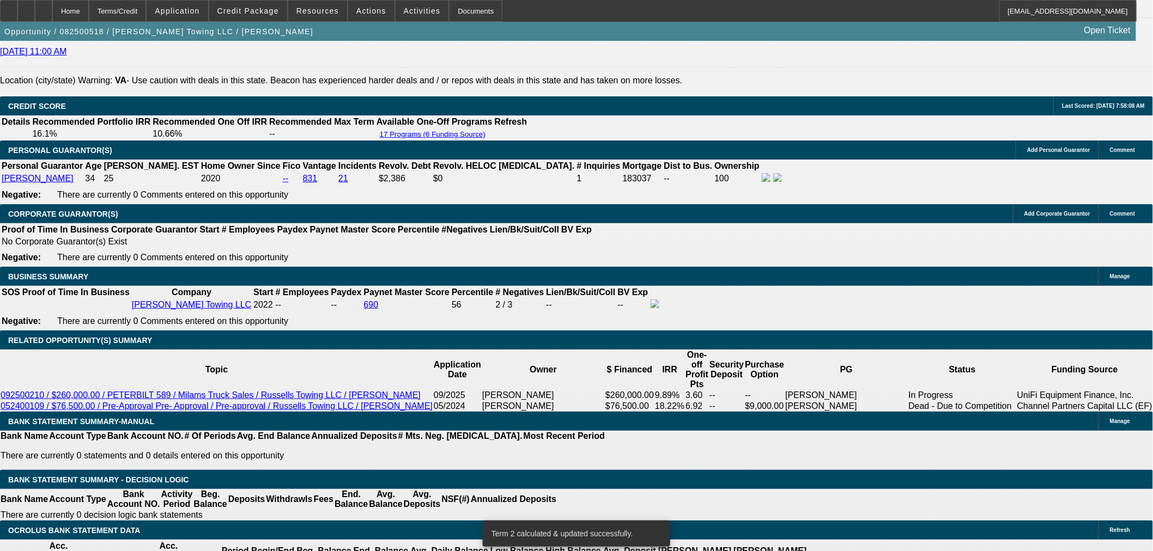
scroll to position [1468, 0]
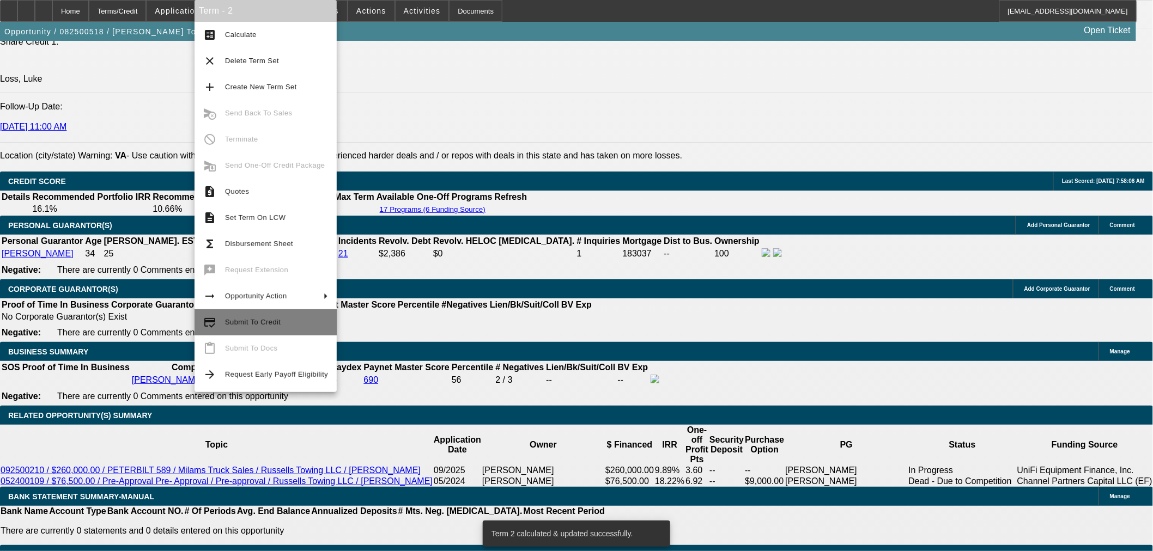
click at [234, 324] on span "Submit To Credit" at bounding box center [253, 322] width 56 height 8
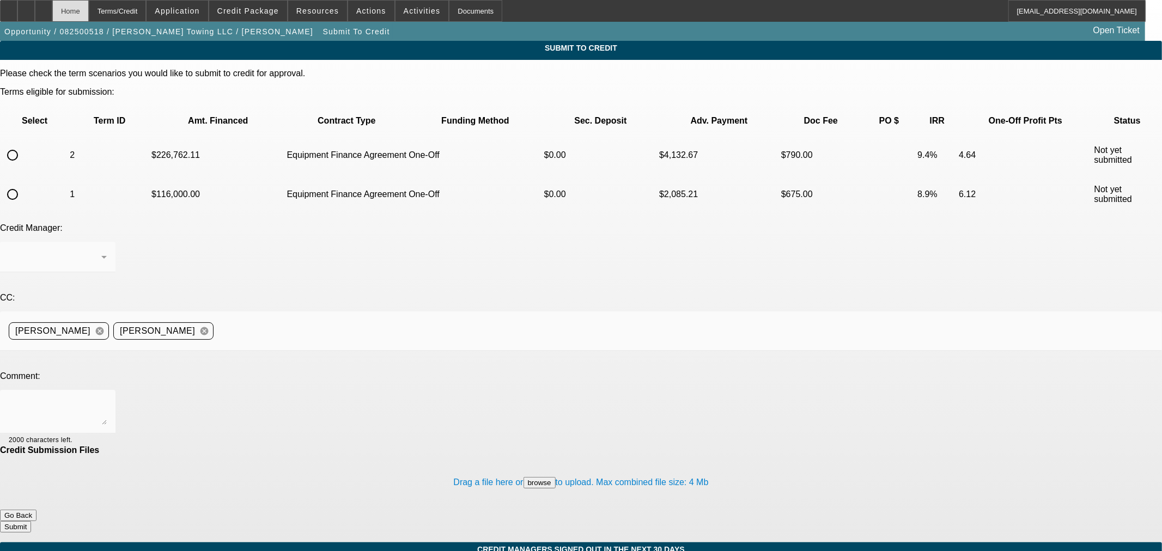
click at [89, 9] on div "Home" at bounding box center [70, 11] width 36 height 22
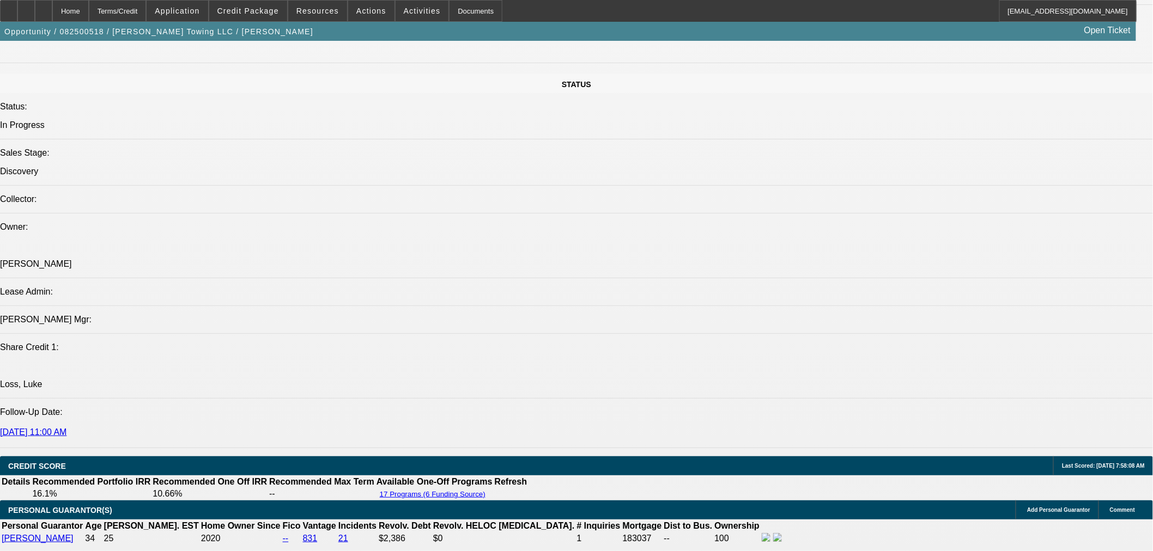
select select "0"
select select "3"
select select "0"
select select "6"
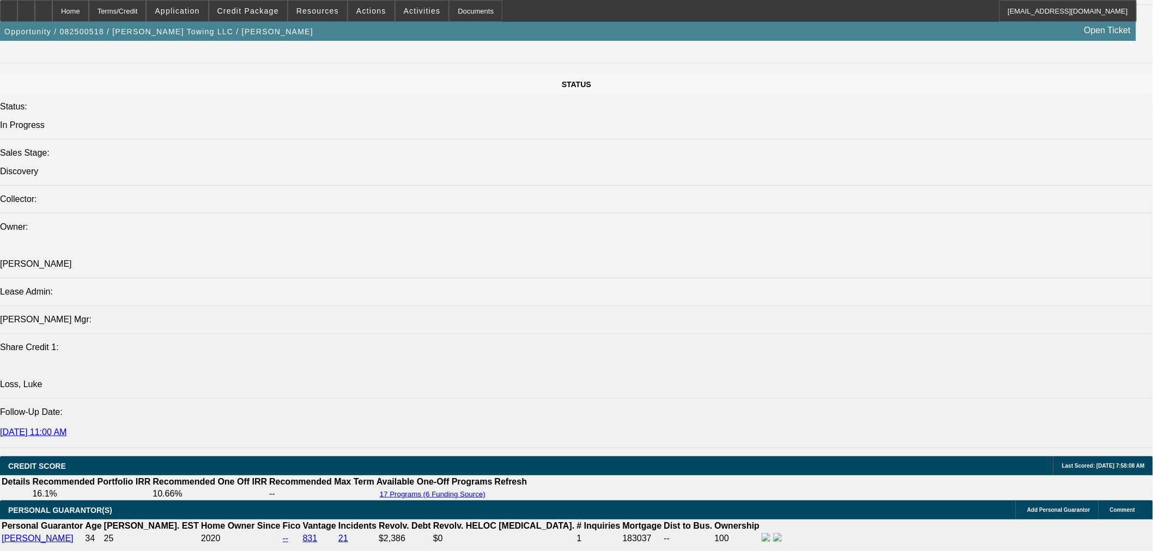
select select "0"
select select "3"
select select "0"
select select "6"
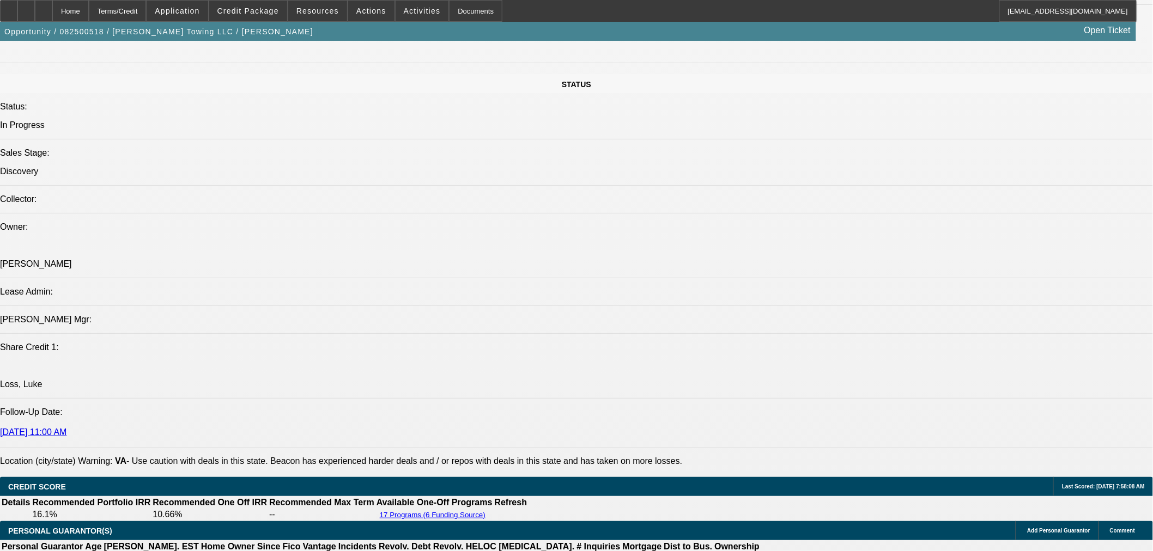
scroll to position [1539, 0]
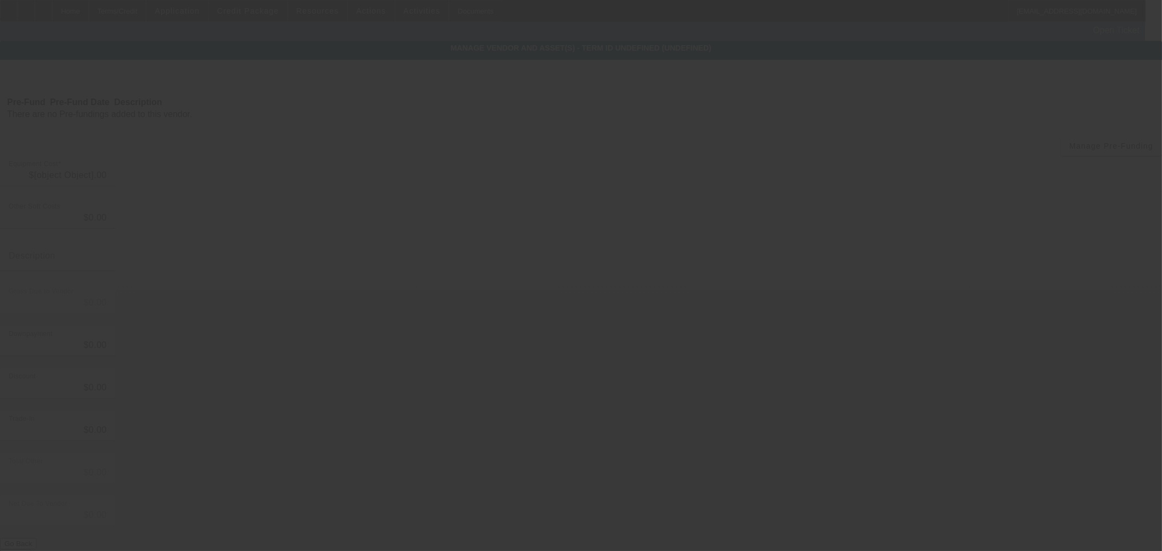
type input "$225,762.11"
type input "$1,000.00"
type input "$226,762.11"
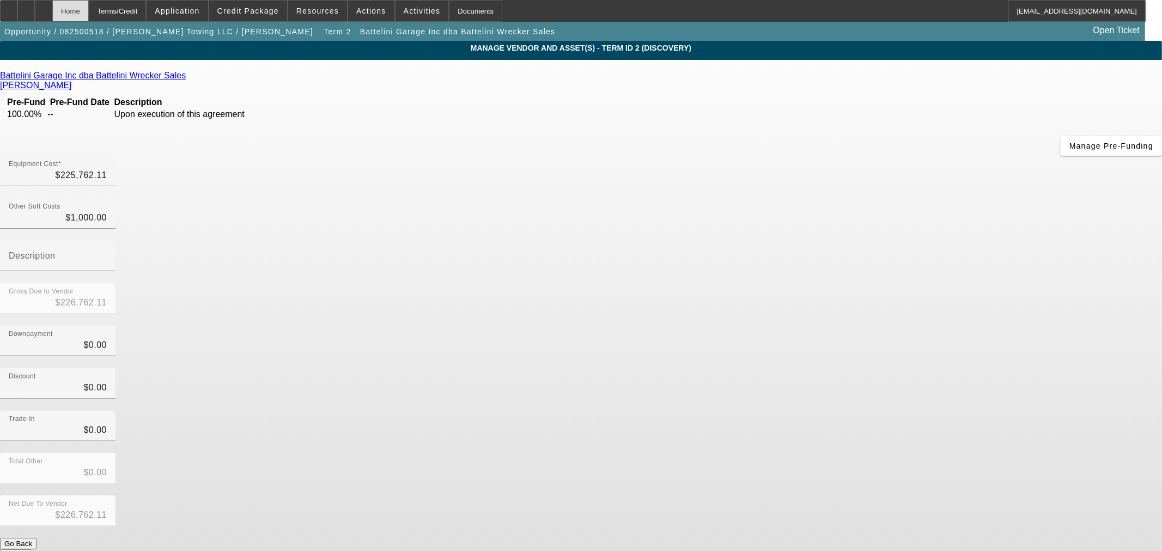
click at [89, 11] on div "Home" at bounding box center [70, 11] width 36 height 22
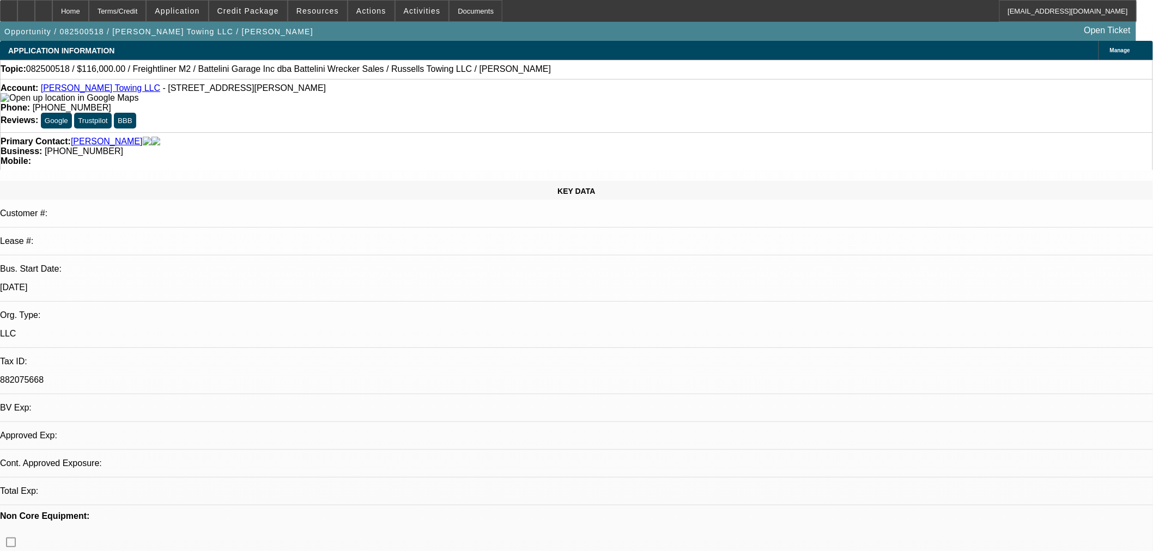
select select "0"
select select "3"
select select "0"
select select "6"
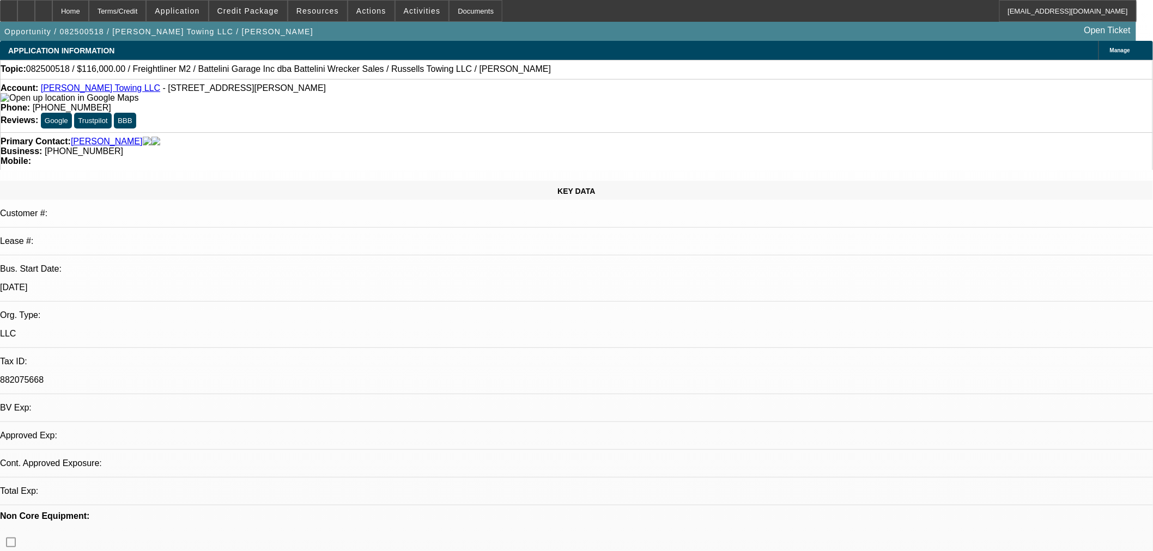
select select "0"
select select "3"
select select "0"
select select "6"
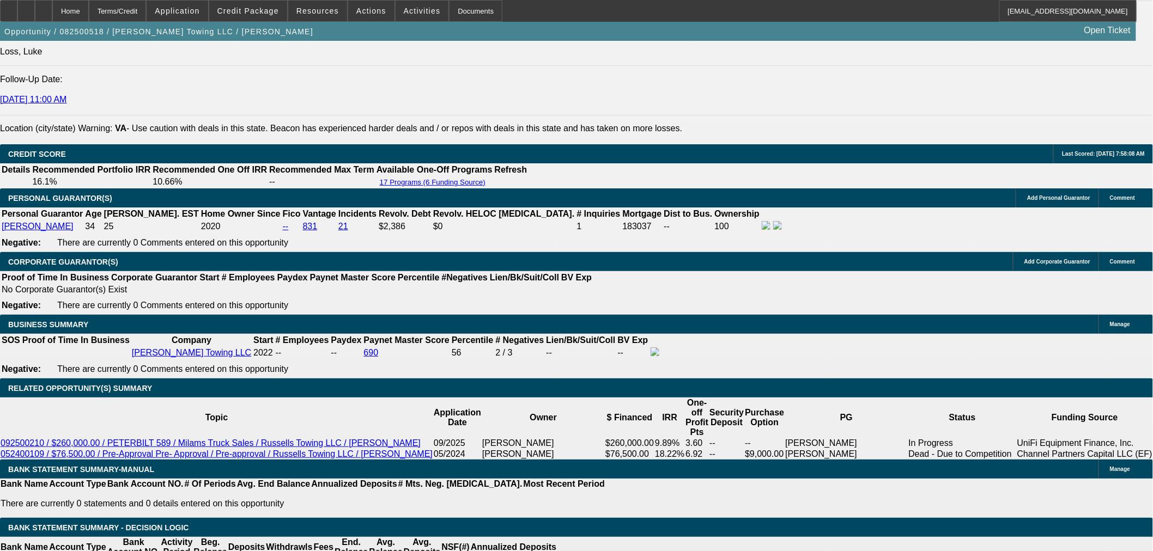
scroll to position [1452, 0]
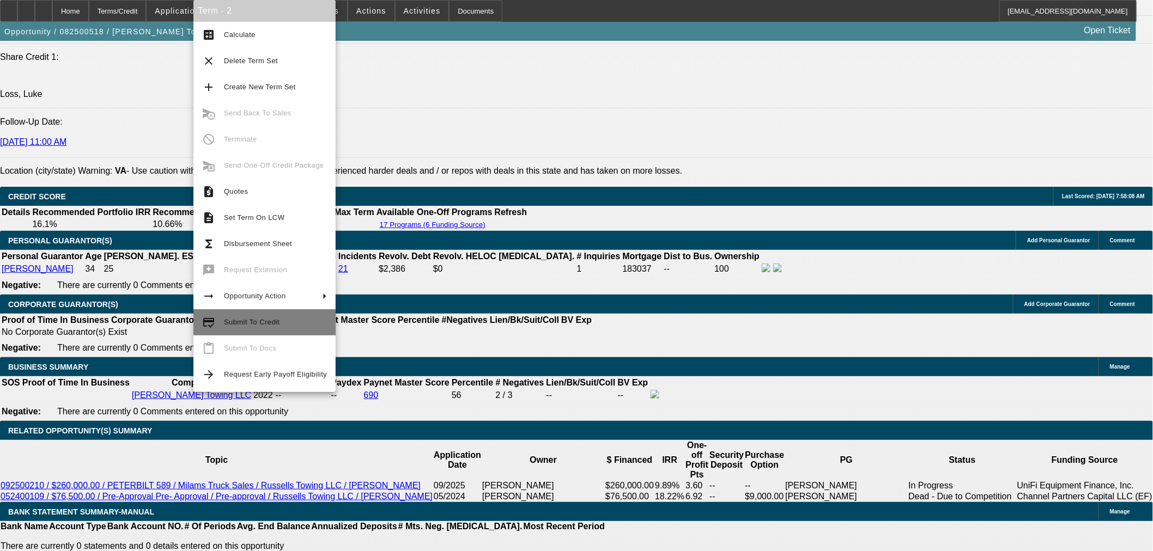
click at [222, 327] on button "credit_score Submit To Credit" at bounding box center [264, 322] width 142 height 26
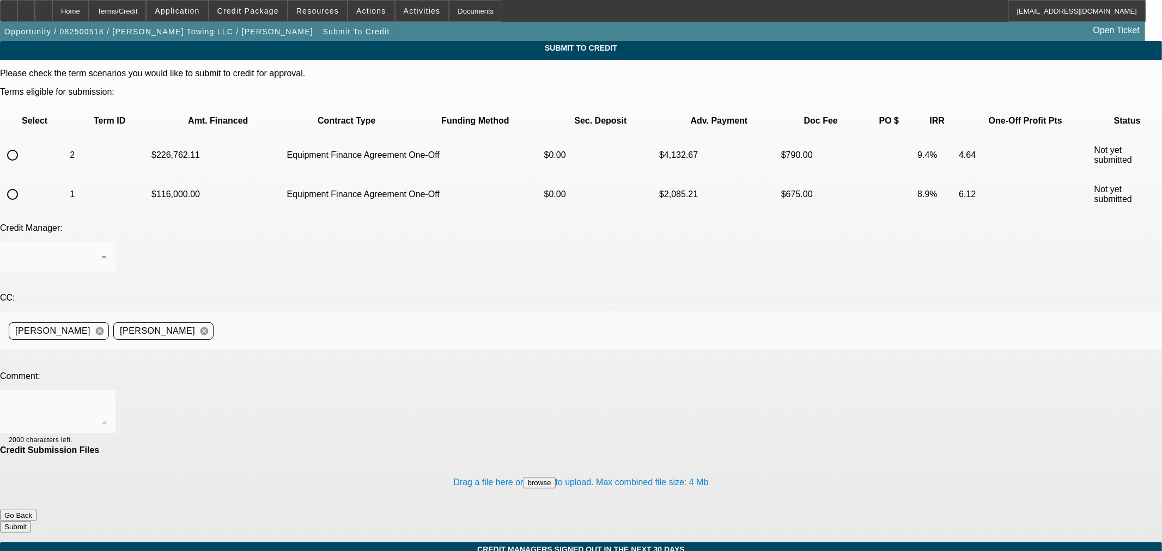
click at [23, 144] on input "radio" at bounding box center [13, 155] width 22 height 22
radio input "true"
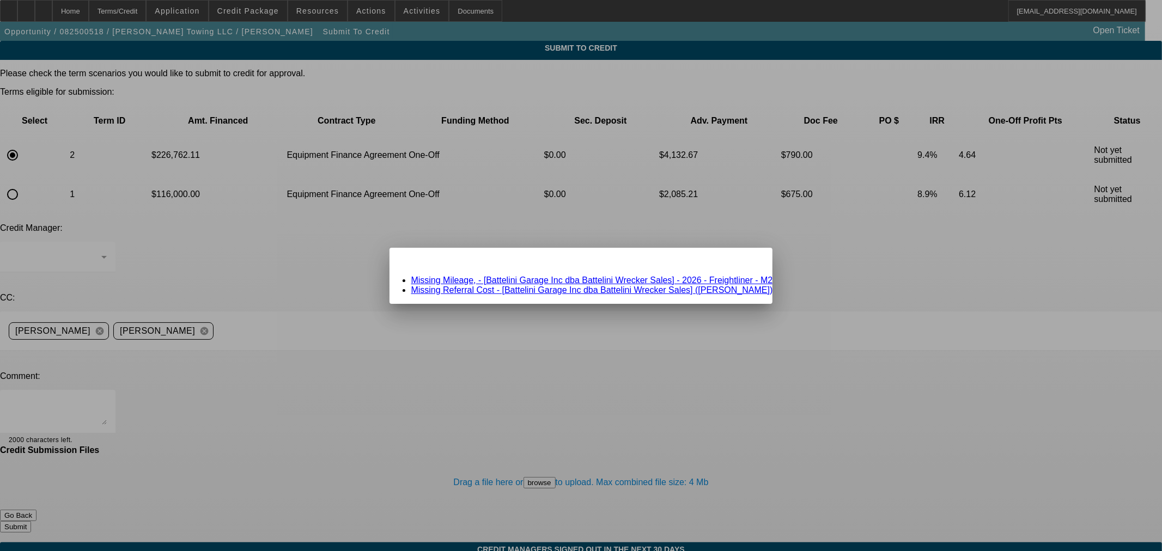
click at [550, 280] on link "Missing Mileage, - [Battelini Garage Inc dba Battelini Wrecker Sales] - 2026 - …" at bounding box center [592, 280] width 362 height 9
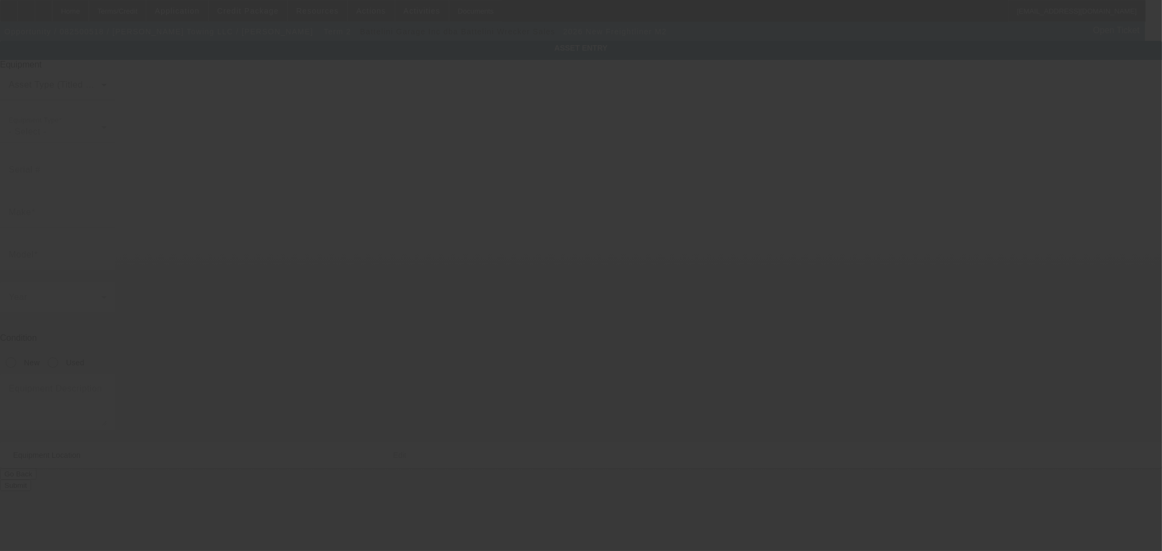
type input "Freightliner"
type input "M2"
radio input "true"
type input "4741 Sturgeon Point Rd"
type input "Providence Forge"
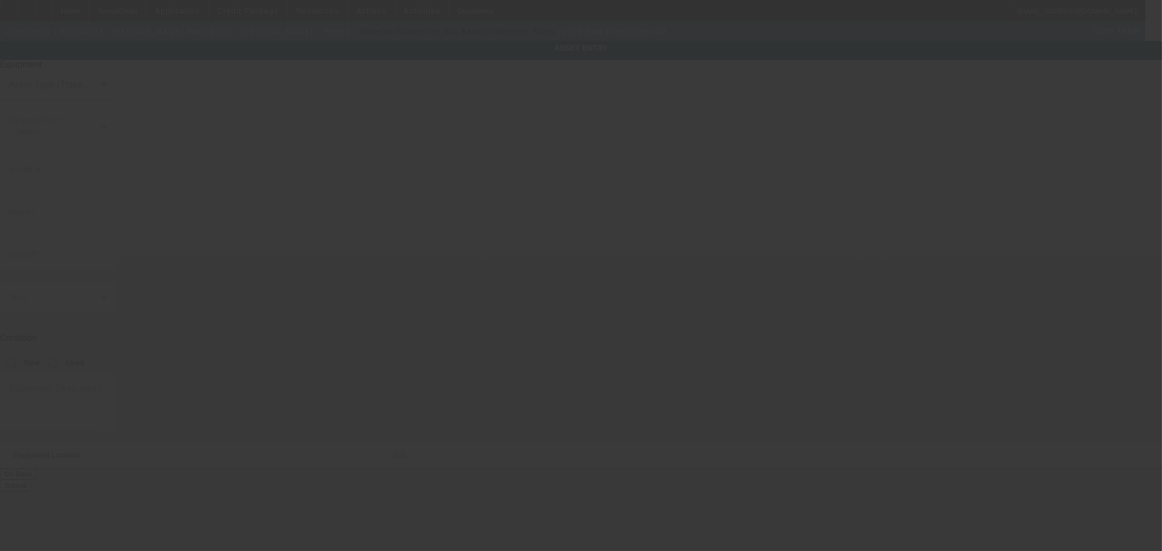
type input "23140"
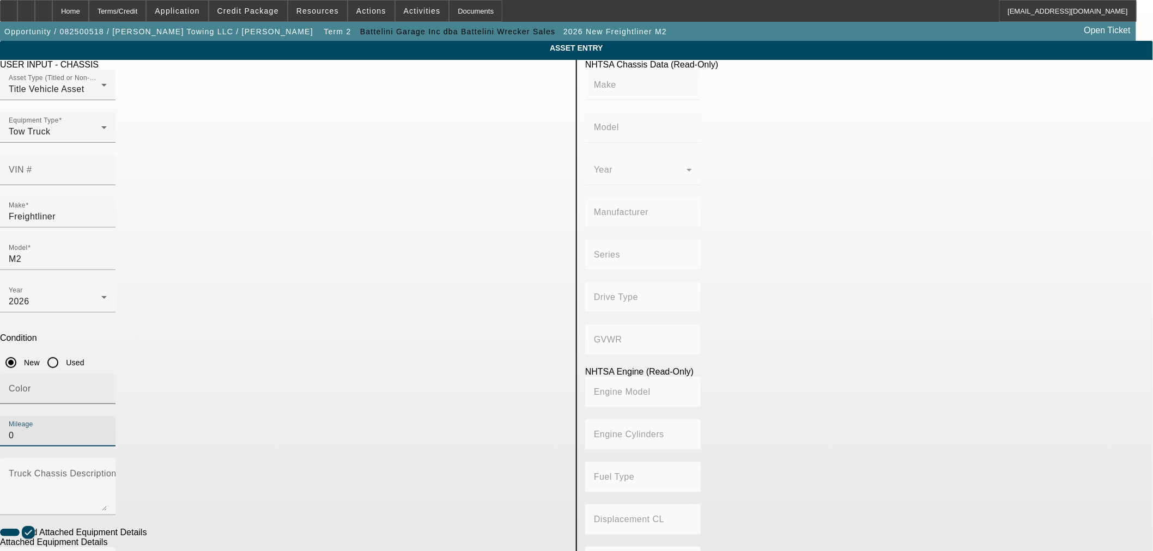
drag, startPoint x: 449, startPoint y: 281, endPoint x: 400, endPoint y: 281, distance: 48.5
click at [400, 374] on div "Color Mileage 0" at bounding box center [284, 416] width 568 height 85
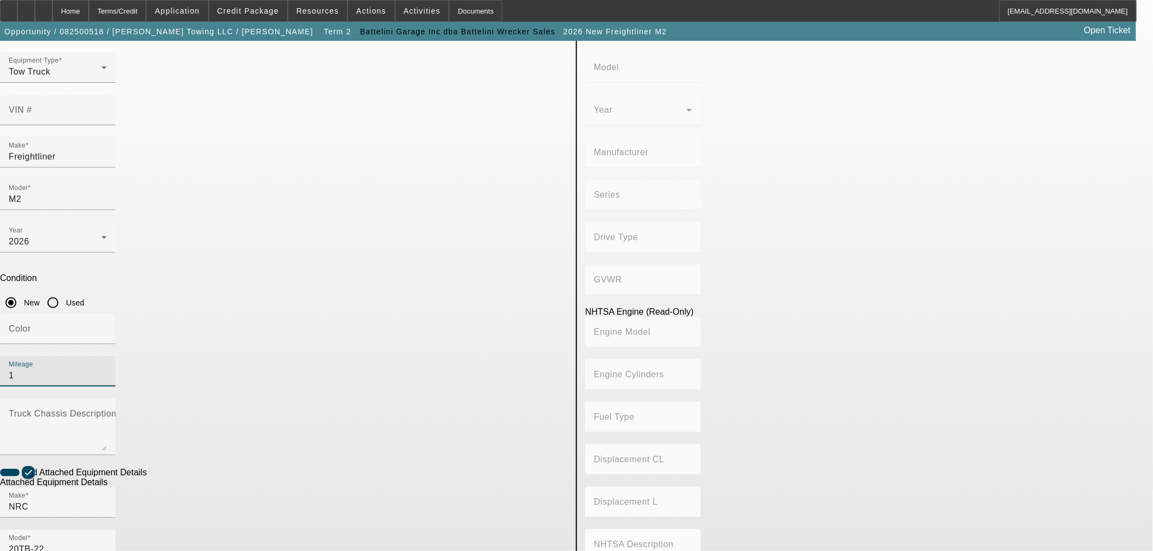
scroll to position [143, 0]
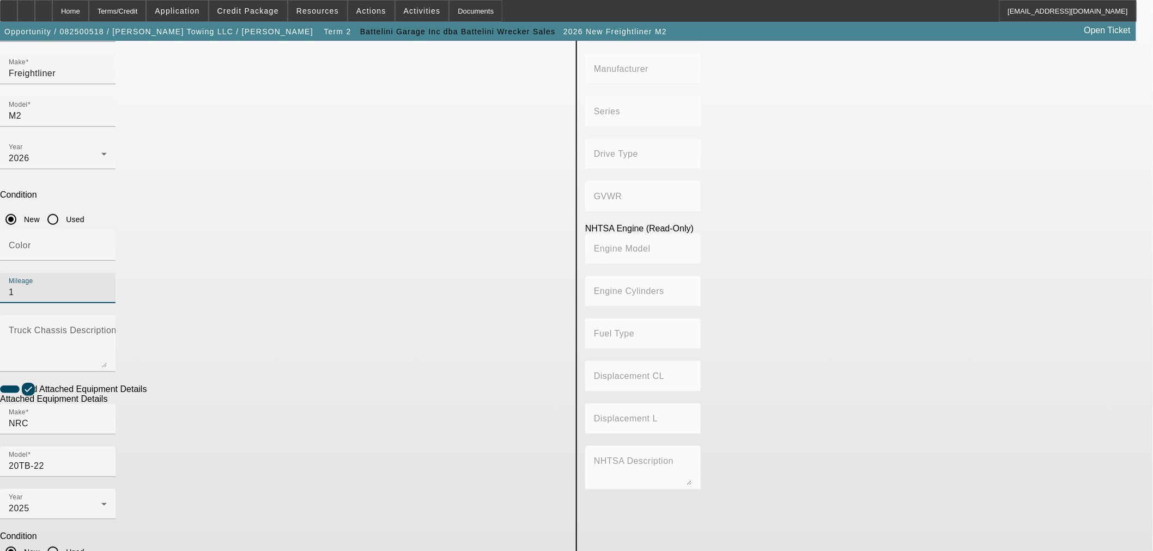
type input "1"
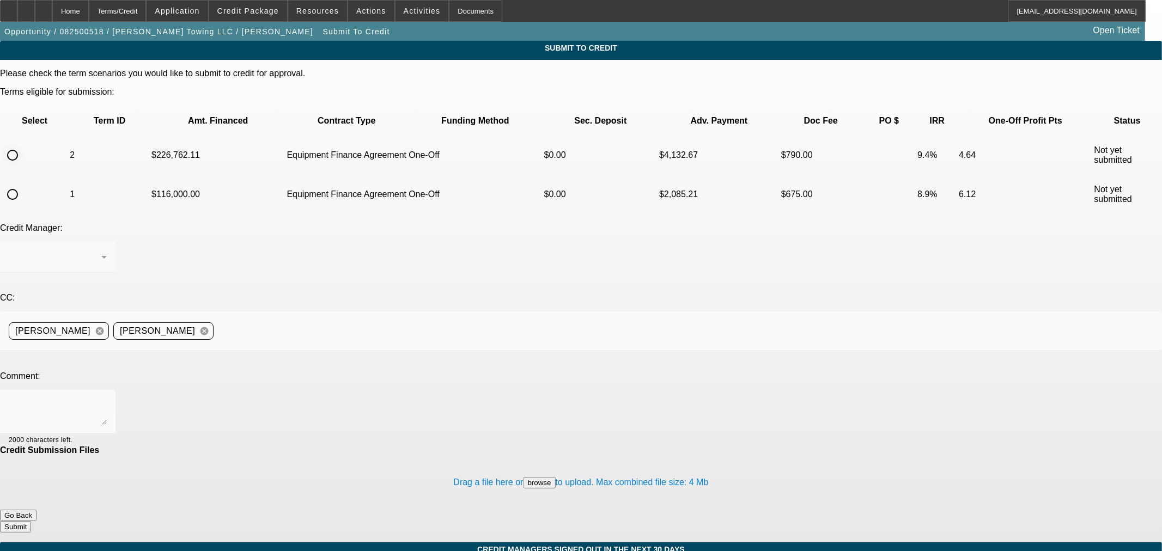
click at [23, 144] on input "radio" at bounding box center [13, 155] width 22 height 22
radio input "true"
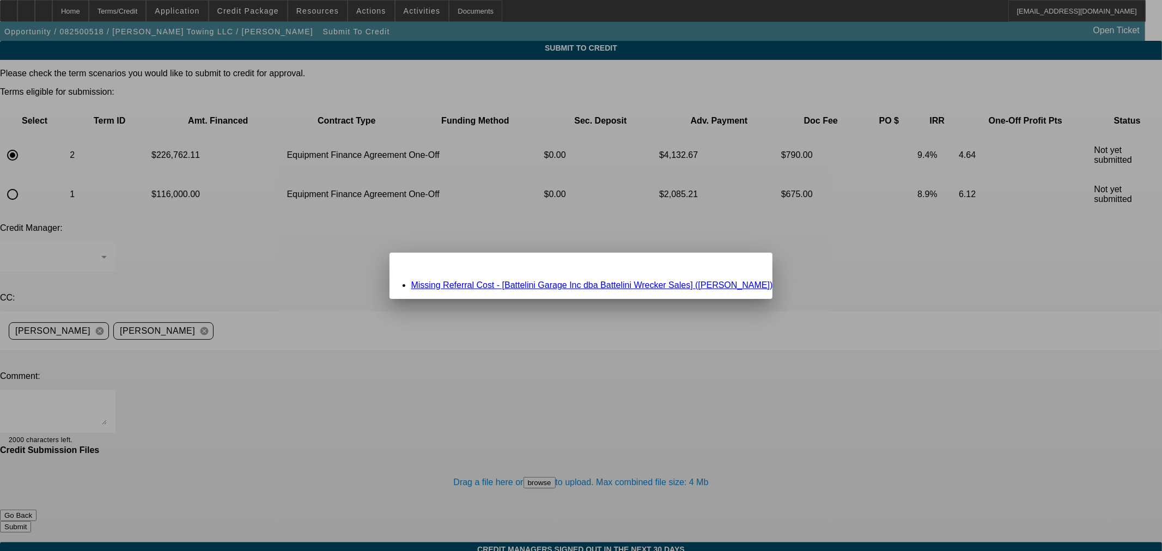
click at [552, 285] on link "Missing Referral Cost - [Battelini Garage Inc dba Battelini Wrecker Sales] (Kin…" at bounding box center [592, 285] width 362 height 9
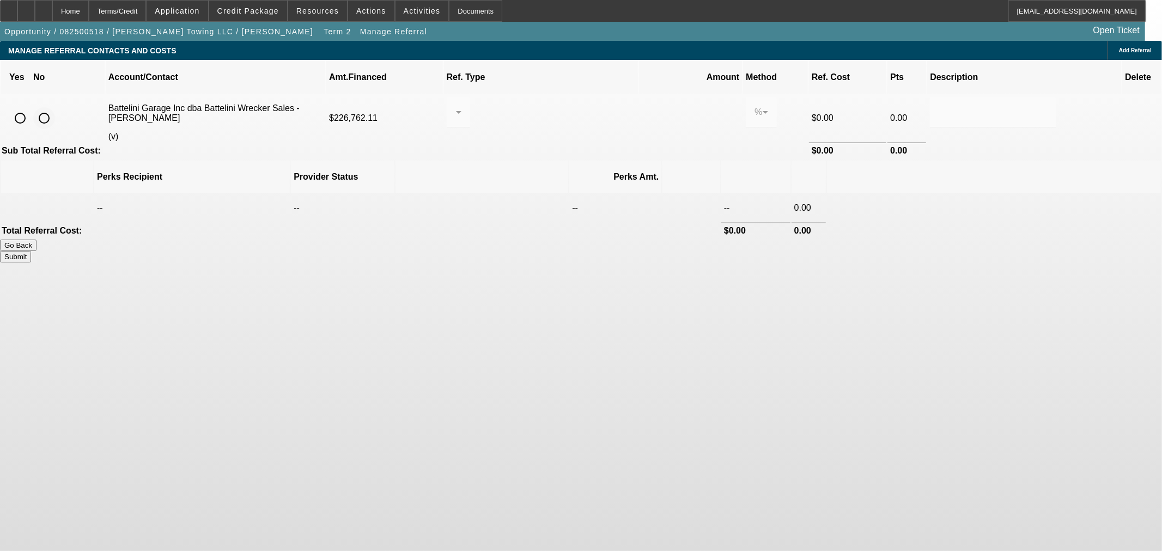
click at [55, 107] on input "radio" at bounding box center [44, 118] width 22 height 22
radio input "true"
click at [31, 251] on button "Submit" at bounding box center [15, 256] width 31 height 11
type input "0.000"
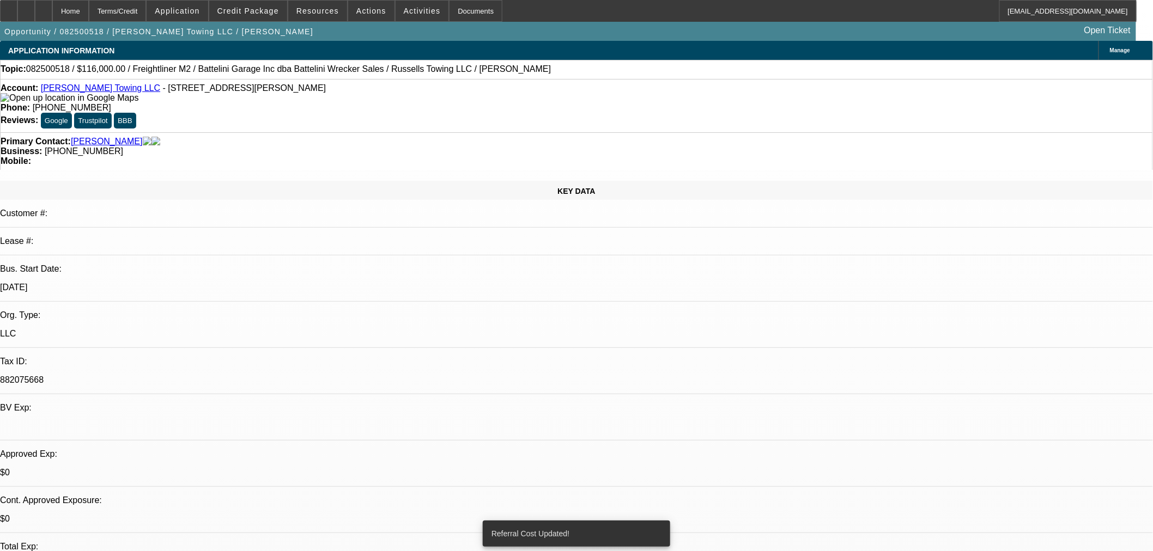
select select "0"
select select "3"
select select "0"
select select "6"
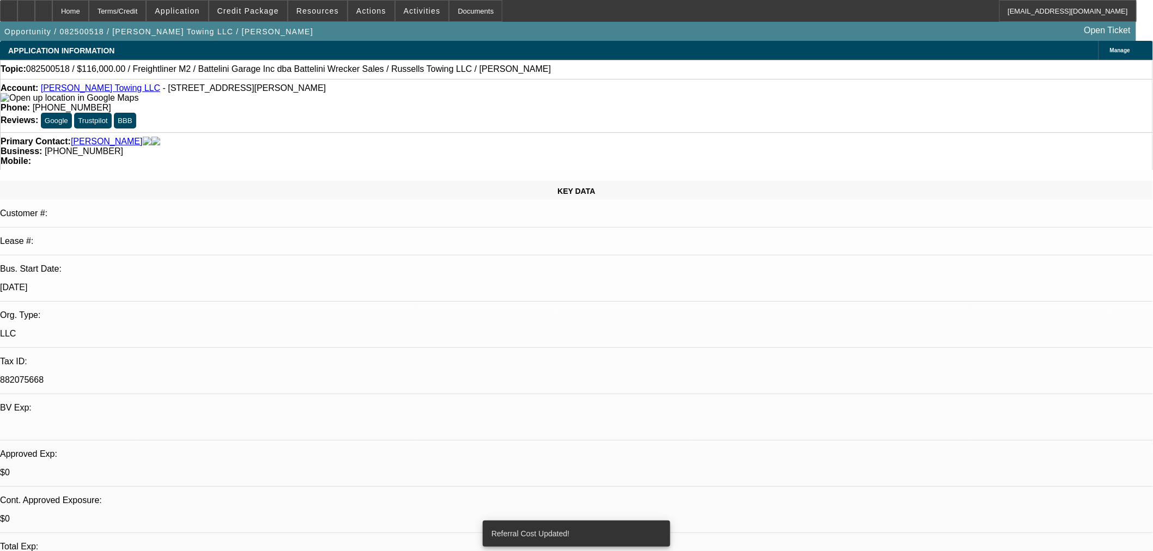
select select "0"
select select "3"
select select "0"
select select "6"
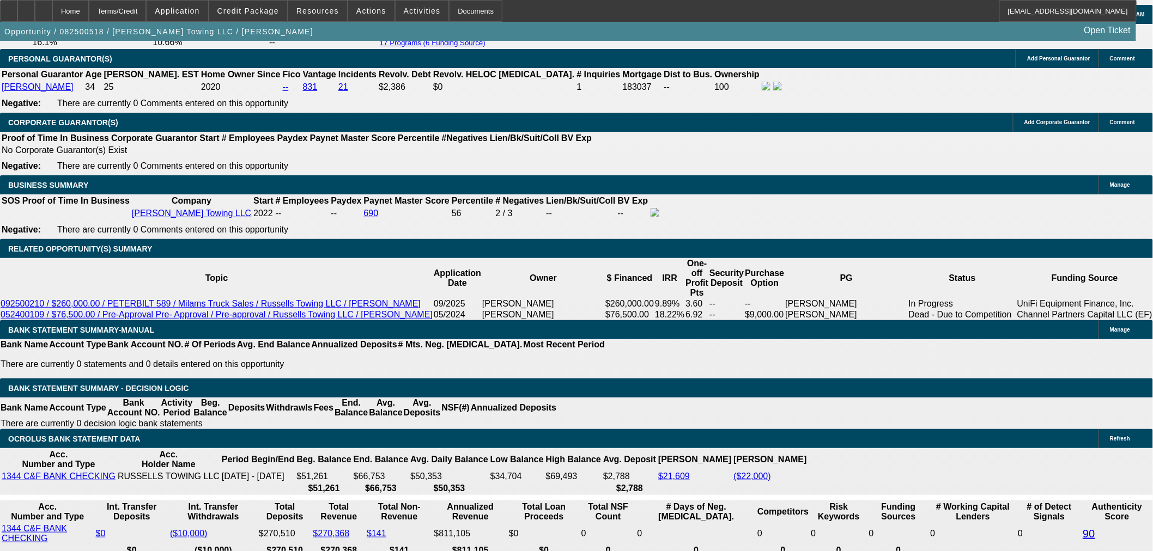
scroll to position [1452, 0]
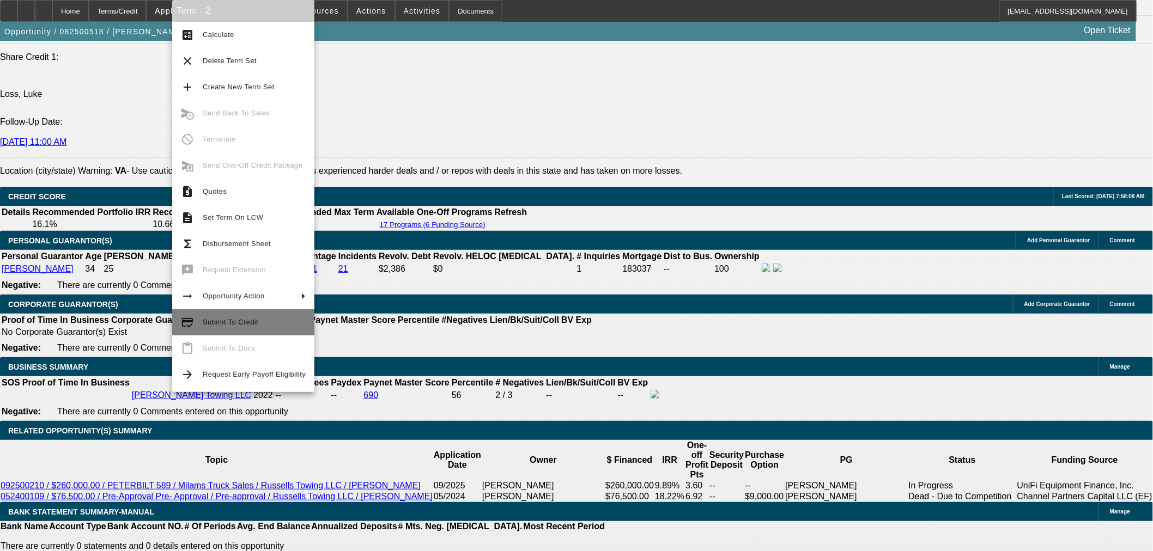
click at [207, 328] on span "Submit To Credit" at bounding box center [254, 322] width 103 height 13
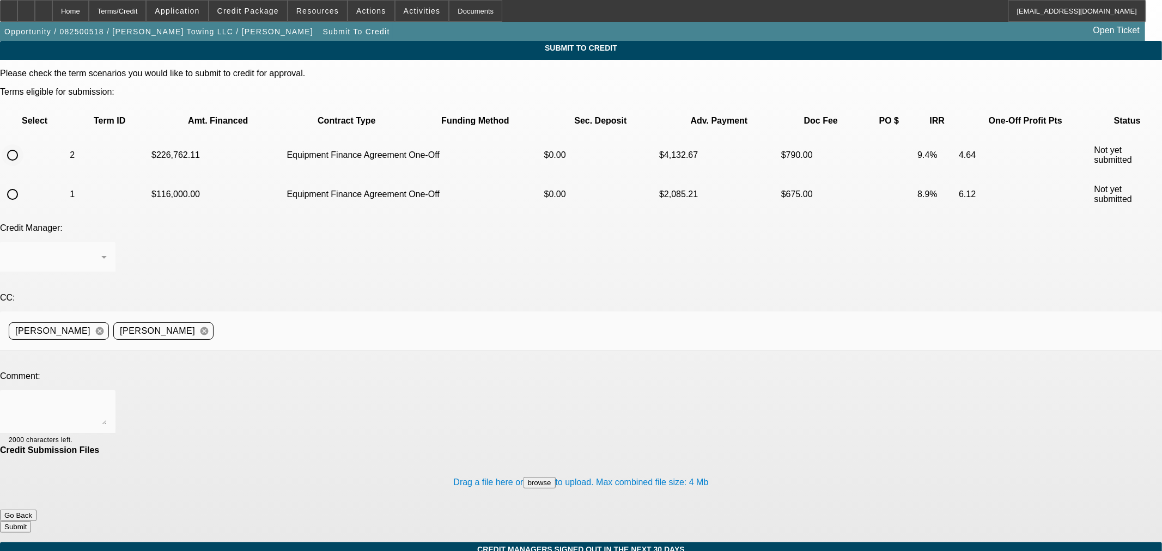
click at [23, 144] on input "radio" at bounding box center [13, 155] width 22 height 22
radio input "true"
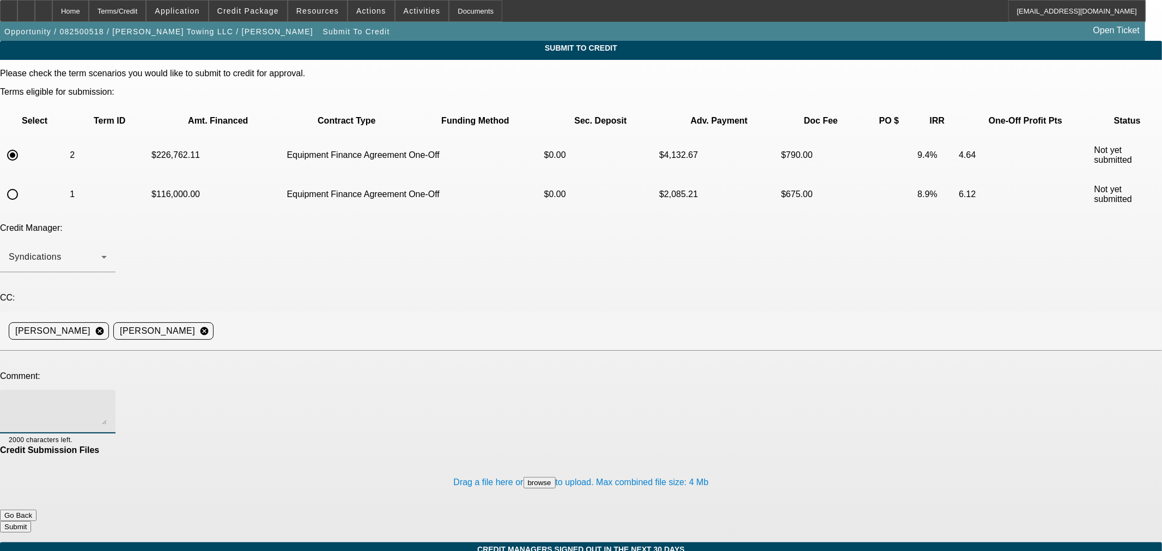
click at [107, 399] on textarea at bounding box center [58, 412] width 98 height 26
type textarea "Please ok to LEAF. Thanks"
click at [693, 455] on div "Drag a file here or browse to upload. Max combined file size: 4 Mb" at bounding box center [581, 482] width 1162 height 54
click at [31, 521] on button "Submit" at bounding box center [15, 526] width 31 height 11
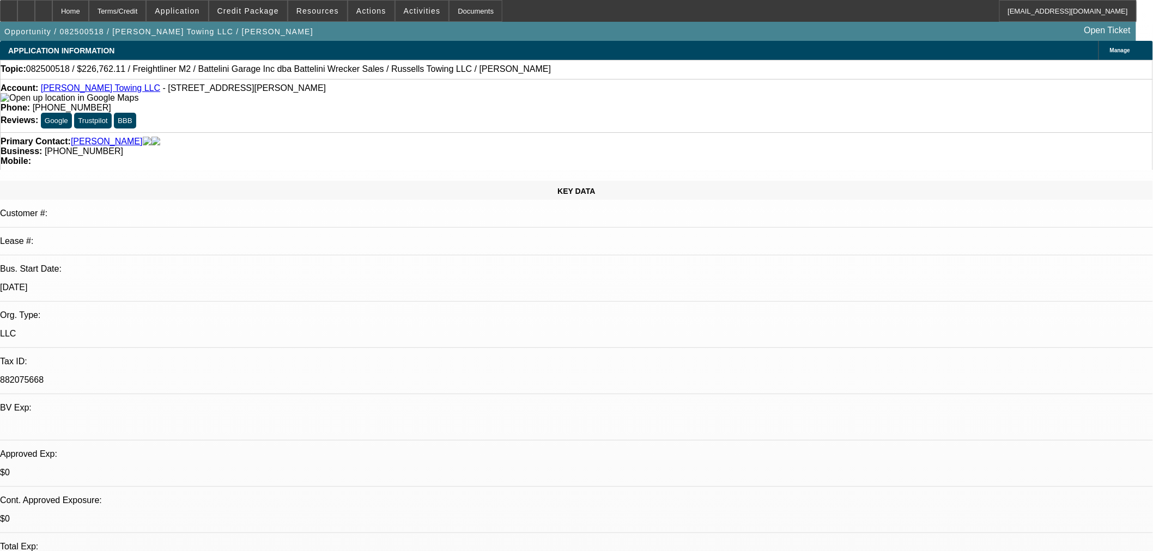
select select "0"
select select "3"
select select "0"
select select "6"
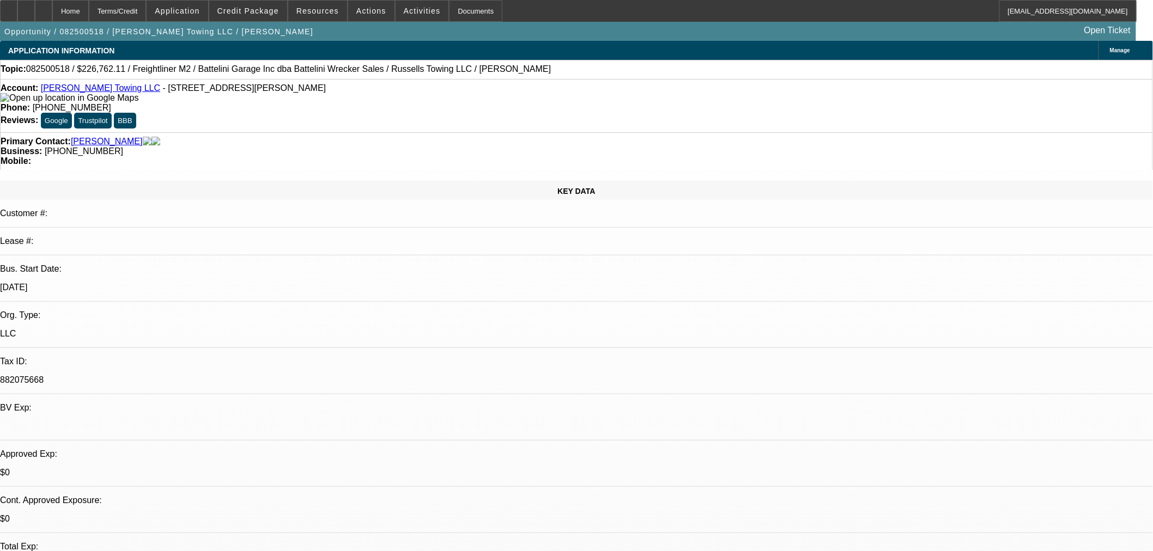
select select "0"
select select "3"
select select "0"
select select "6"
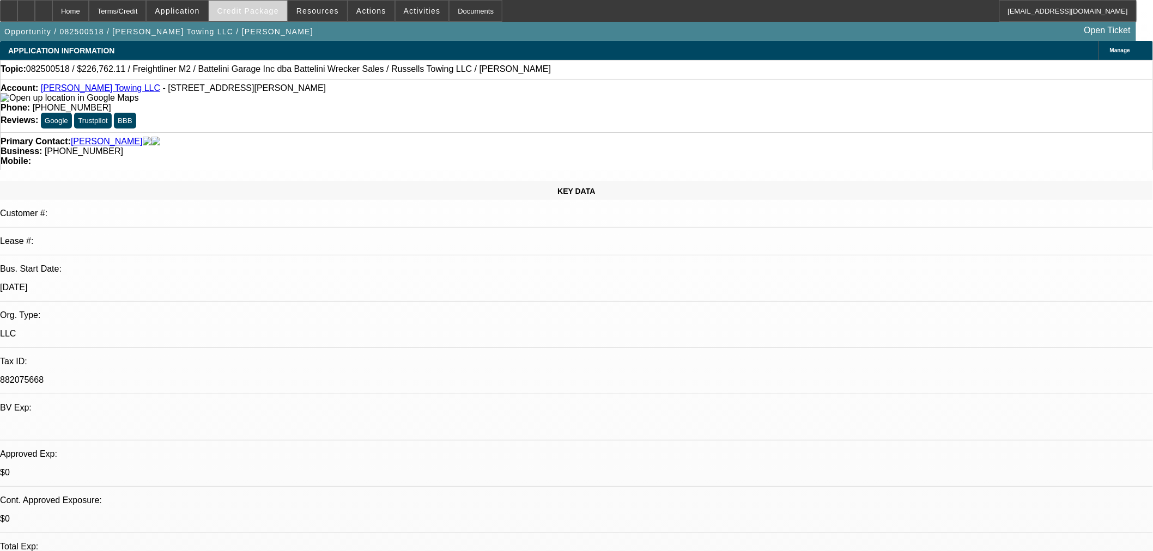
click at [278, 16] on span at bounding box center [248, 11] width 78 height 26
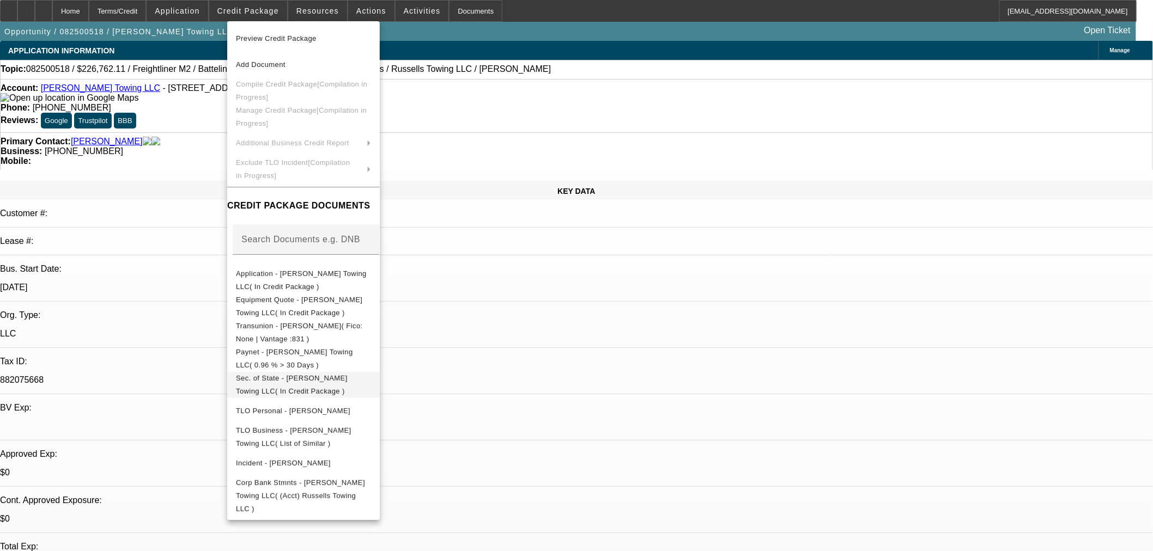
click at [289, 388] on button "Sec. of State - Russell's Towing LLC( In Credit Package )" at bounding box center [303, 385] width 153 height 26
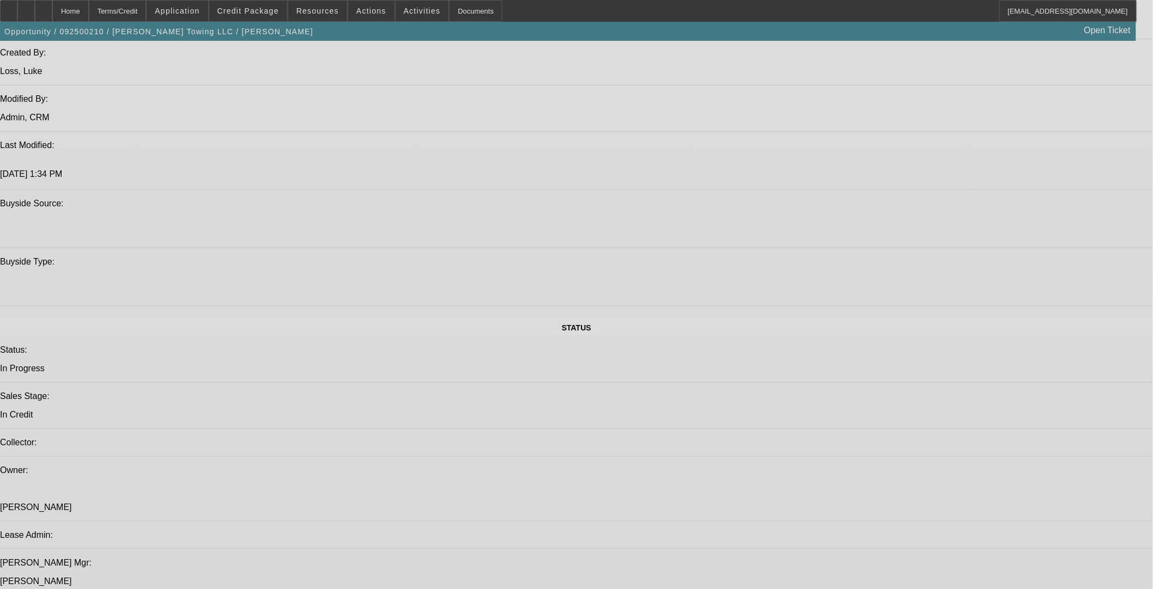
select select "0"
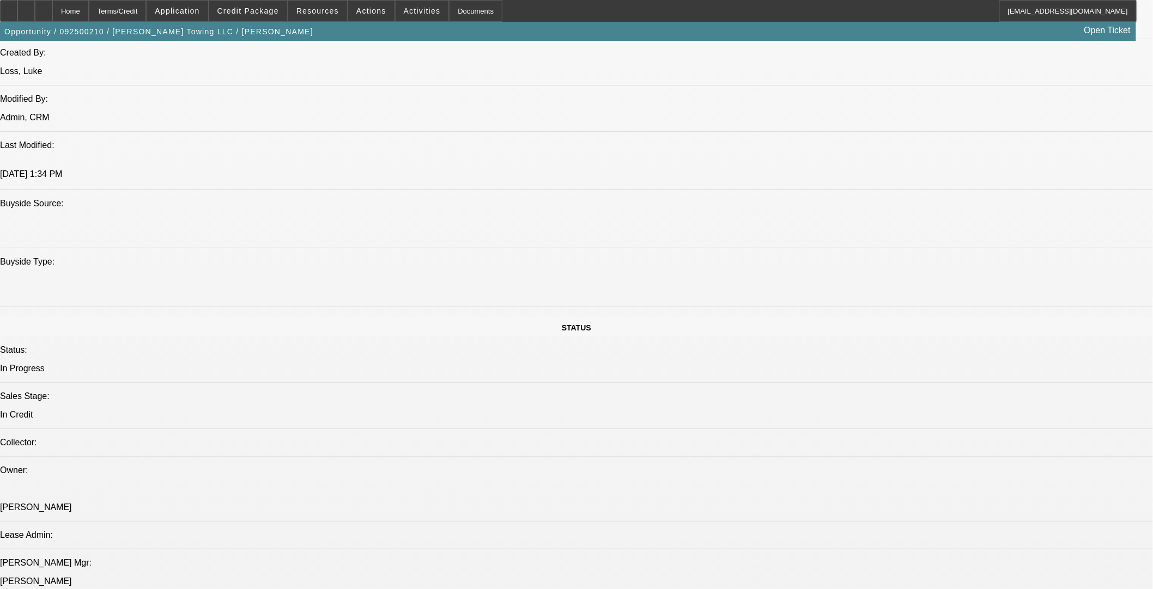
select select "0"
select select "3"
select select "0"
select select "6"
select select "0"
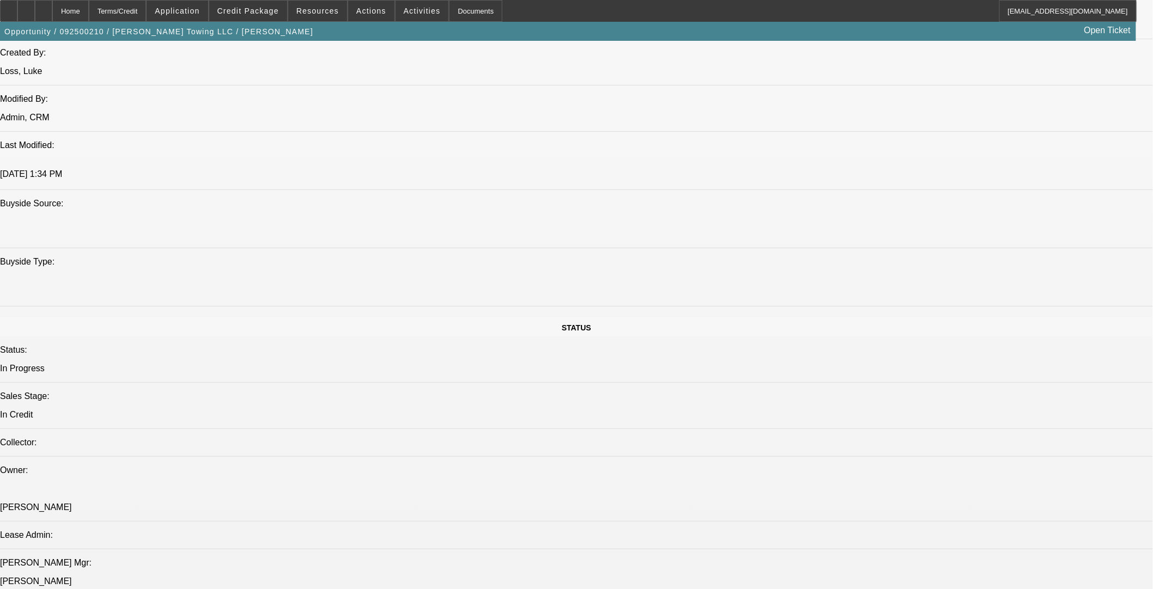
select select "0"
select select "3"
select select "0"
select select "6"
select select "0"
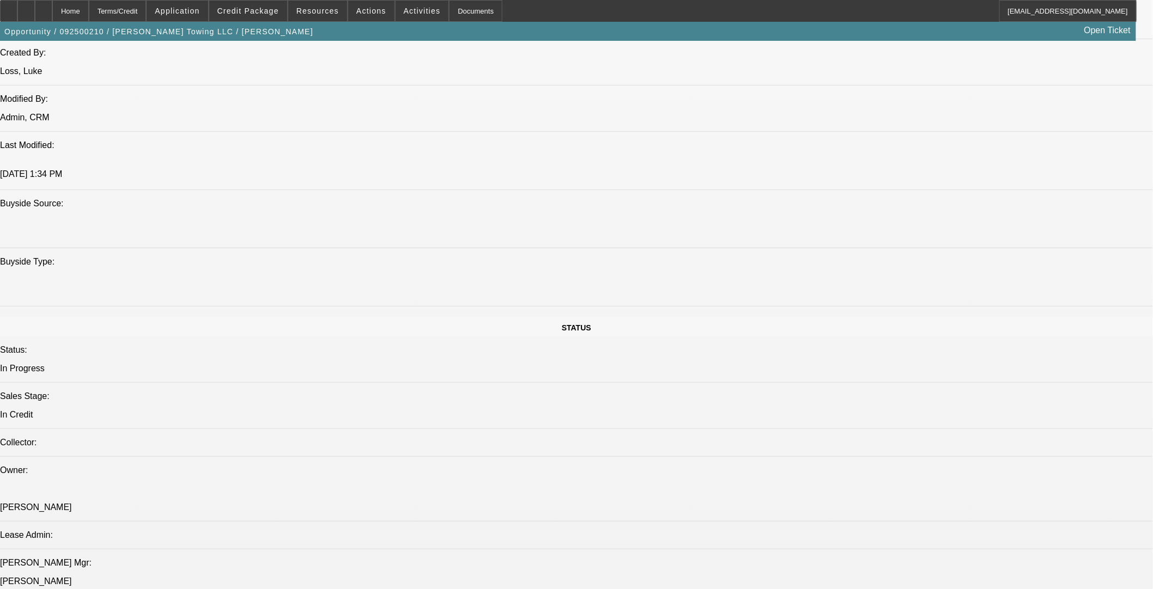
select select "0"
select select "3"
select select "0"
select select "6"
select select "0"
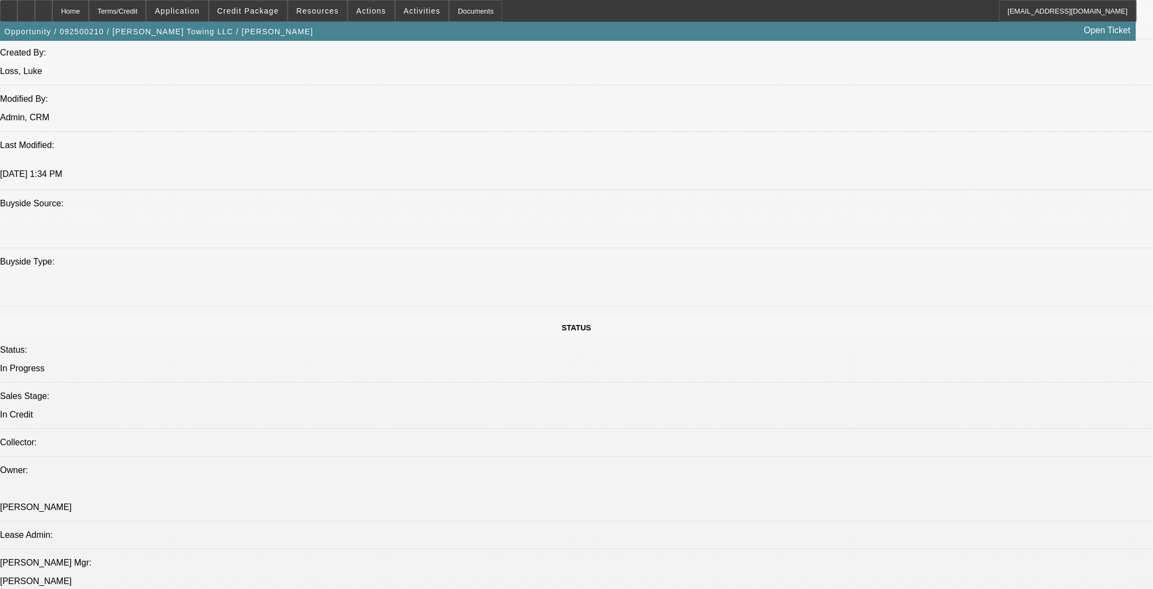
select select "0"
select select "3"
select select "0.1"
select select "4"
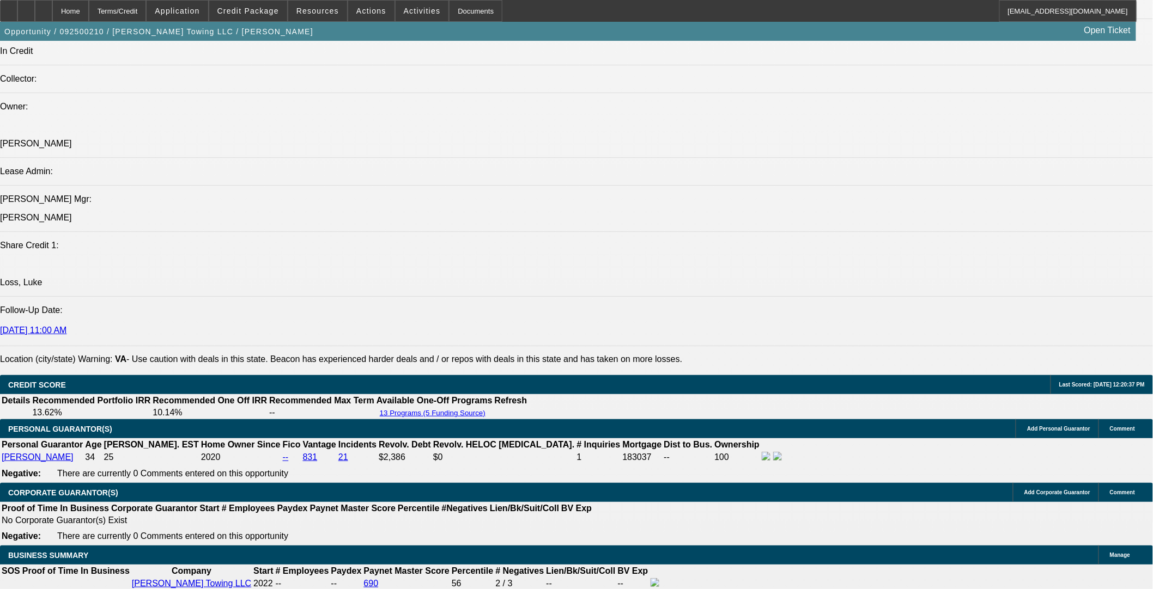
scroll to position [1245, 0]
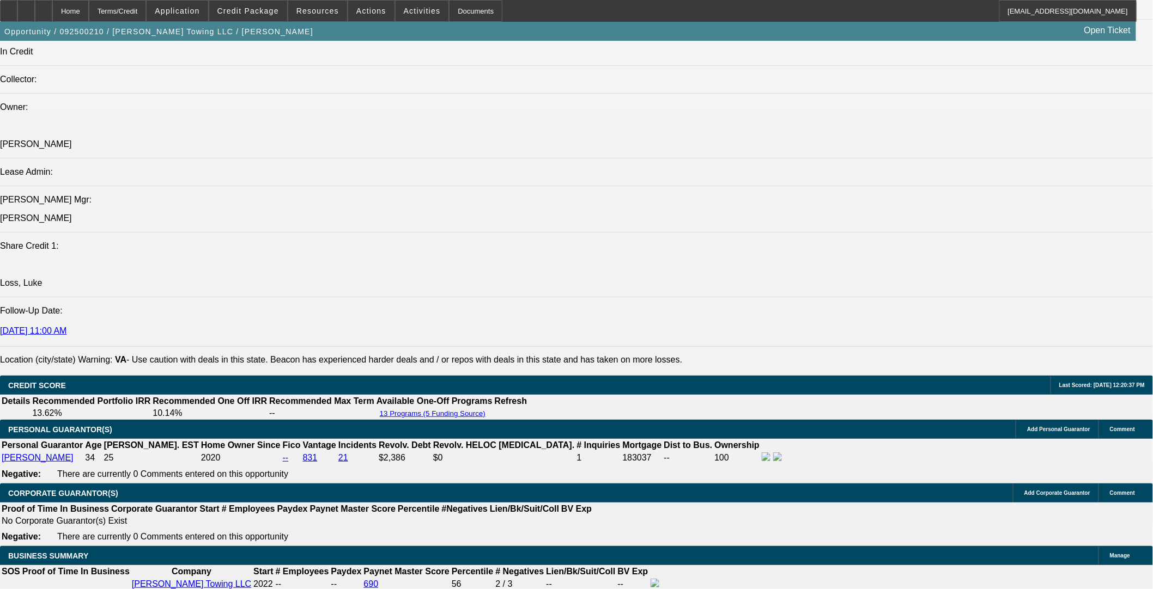
drag, startPoint x: 82, startPoint y: 242, endPoint x: 298, endPoint y: 240, distance: 216.3
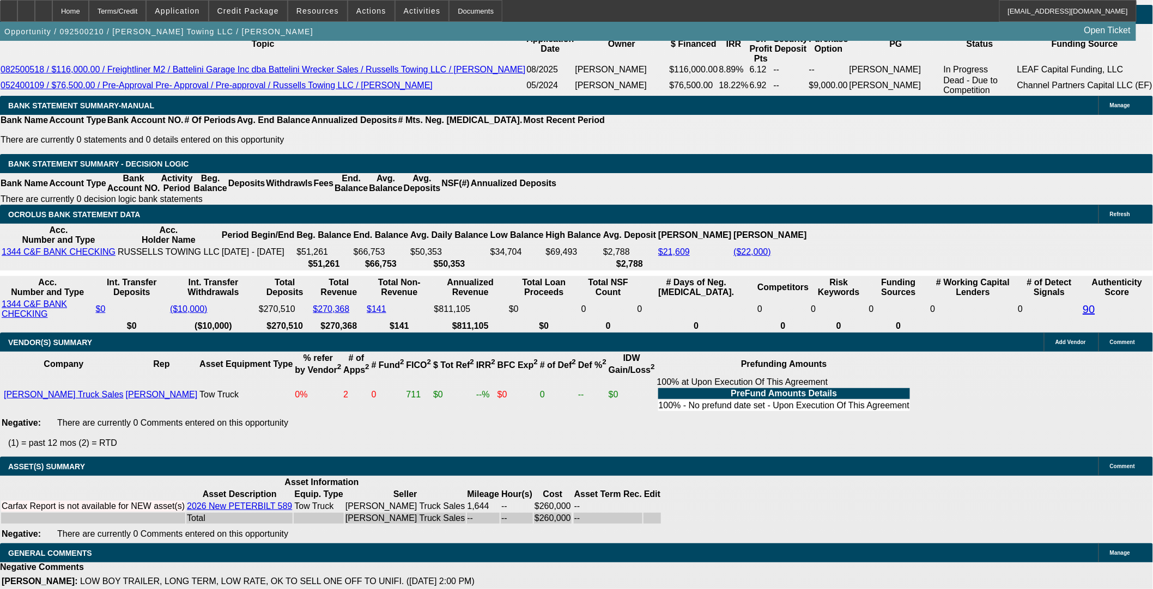
scroll to position [1426, 0]
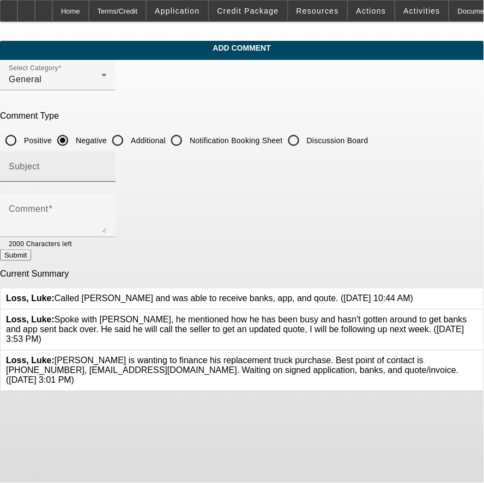
drag, startPoint x: 165, startPoint y: 133, endPoint x: 165, endPoint y: 172, distance: 38.1
click at [129, 133] on input "Additional" at bounding box center [118, 141] width 22 height 22
radio input "true"
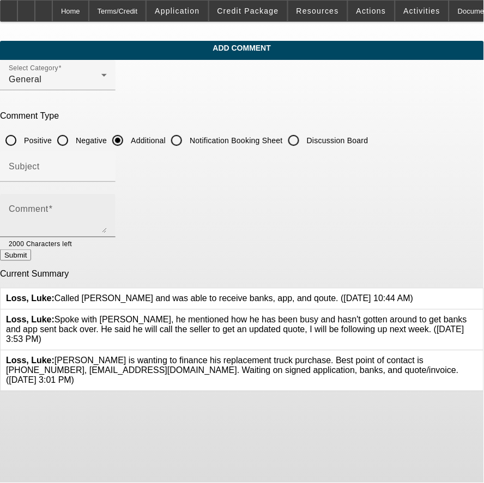
click at [107, 216] on textarea "Comment" at bounding box center [58, 220] width 98 height 26
paste textarea "This customer has been providing heavy and light towing since 2022 and"
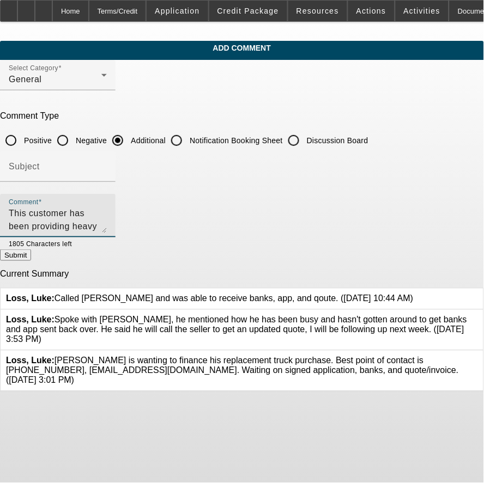
type textarea "This customer has been providing heavy and light towing since 2022 and would li…"
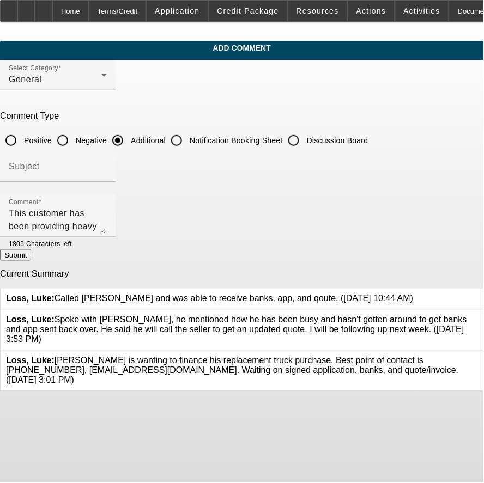
click at [31, 260] on button "Submit" at bounding box center [15, 254] width 31 height 11
radio input "true"
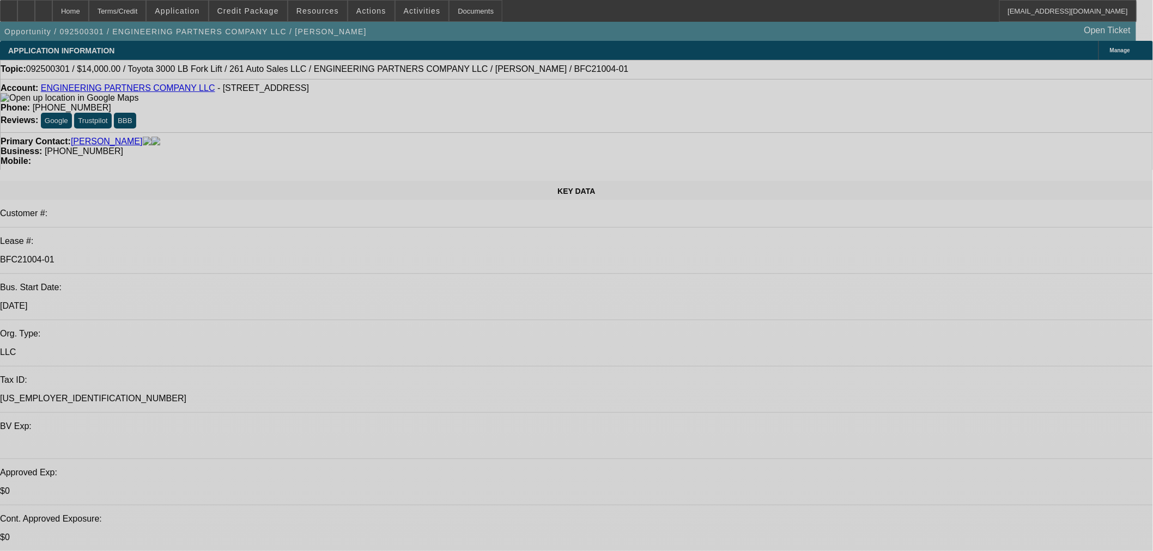
select select "0"
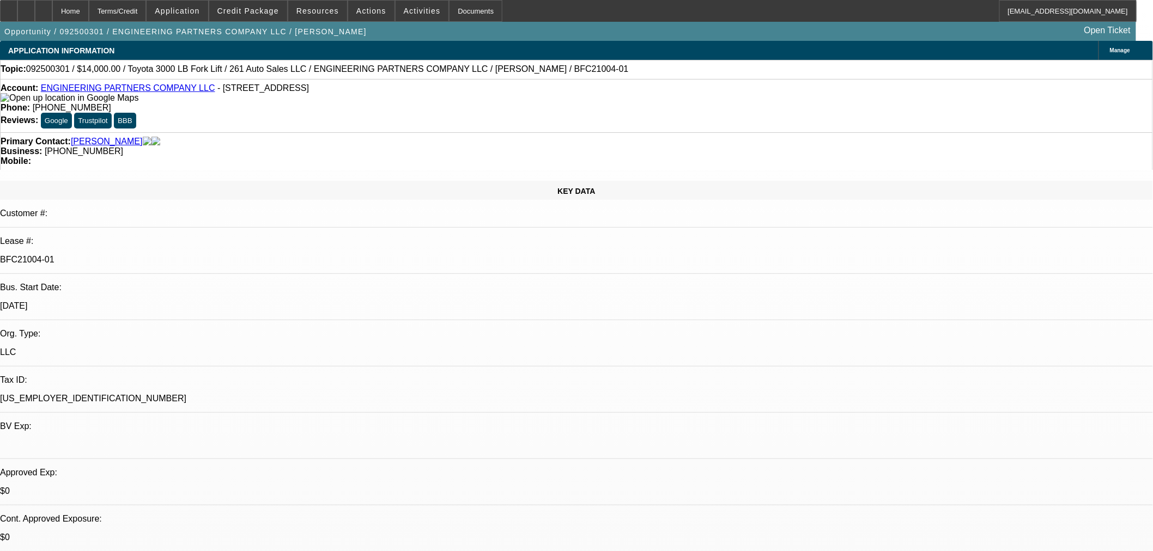
select select "2"
select select "0.1"
select select "4"
select select "0"
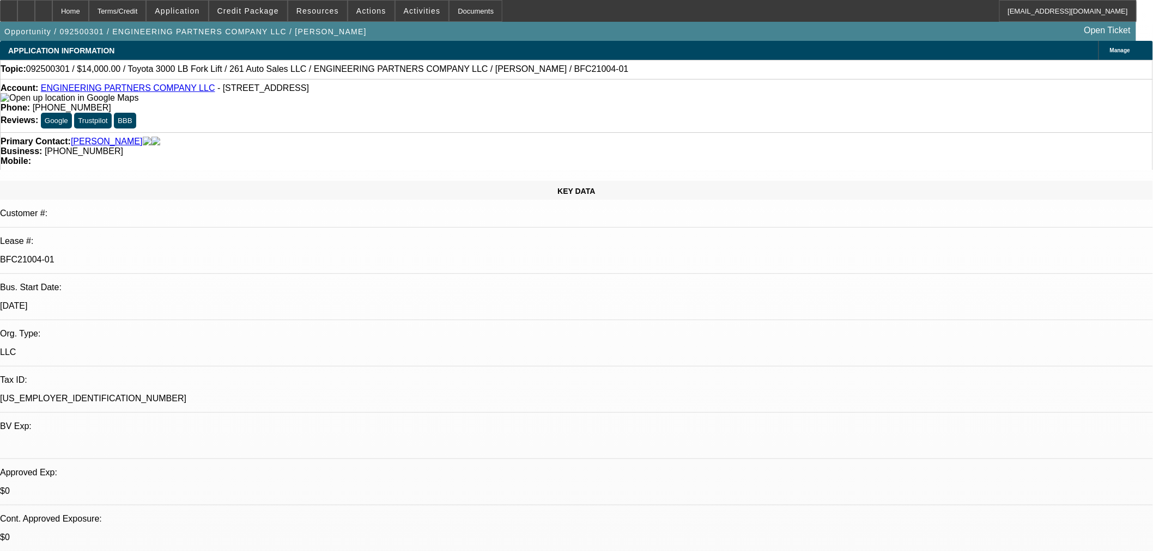
select select "2"
select select "0.1"
select select "4"
select select "0"
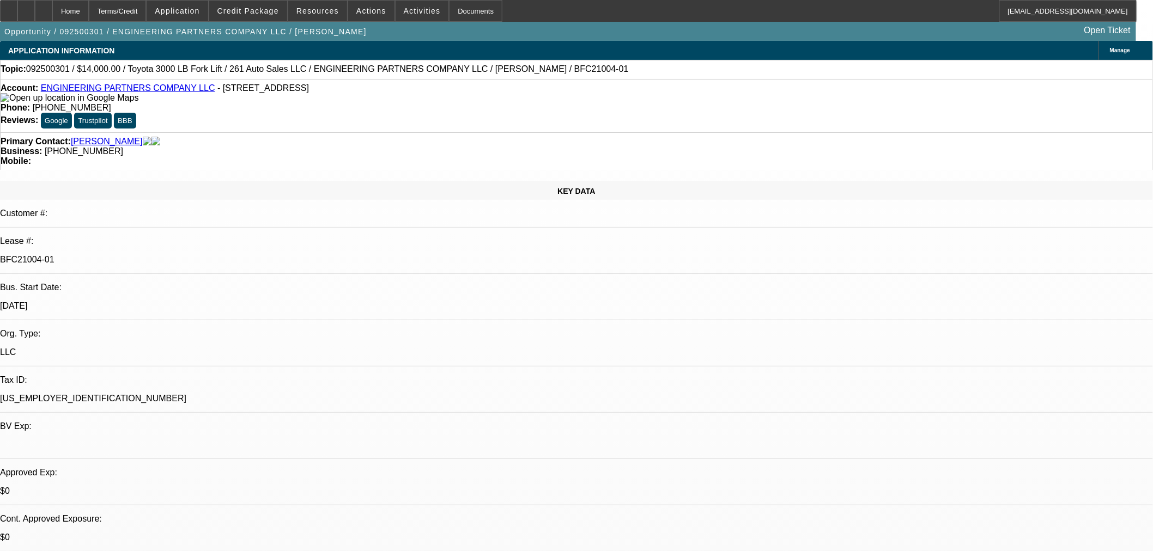
select select "2"
select select "0.1"
select select "4"
select select "0"
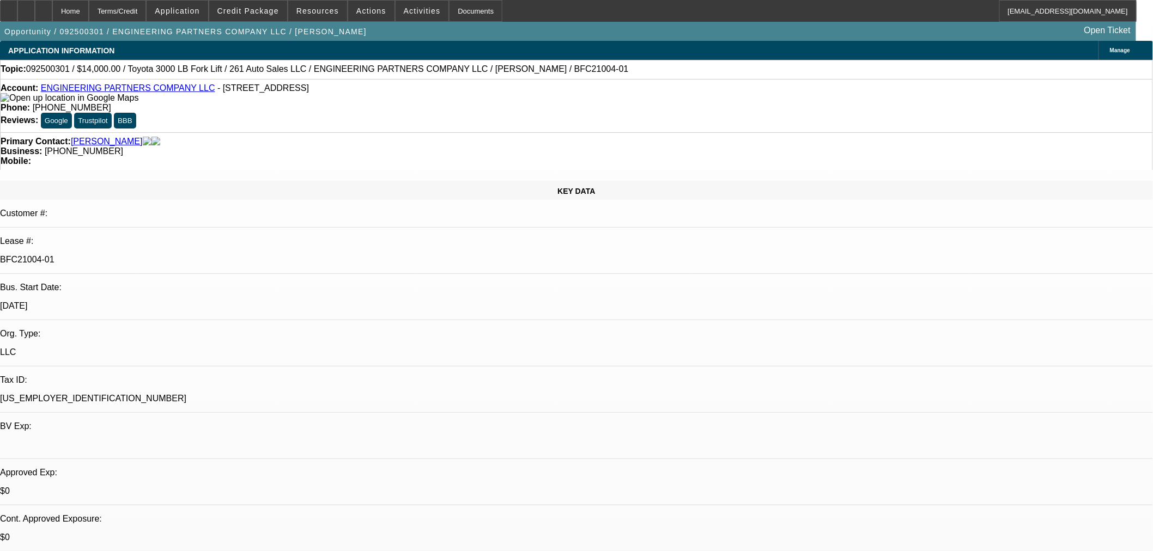
select select "3"
select select "0.1"
select select "4"
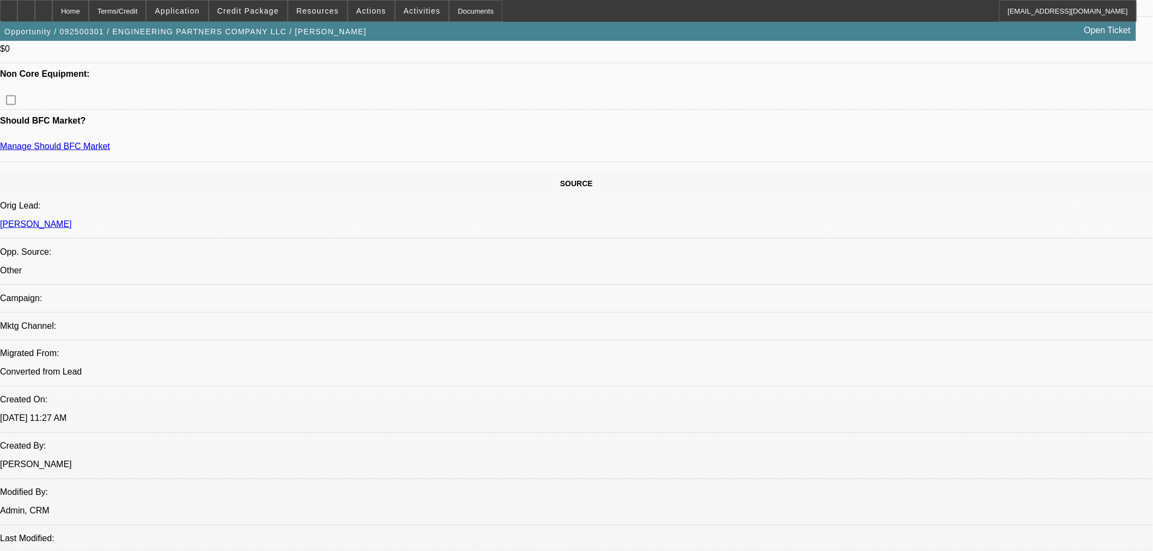
scroll to position [363, 0]
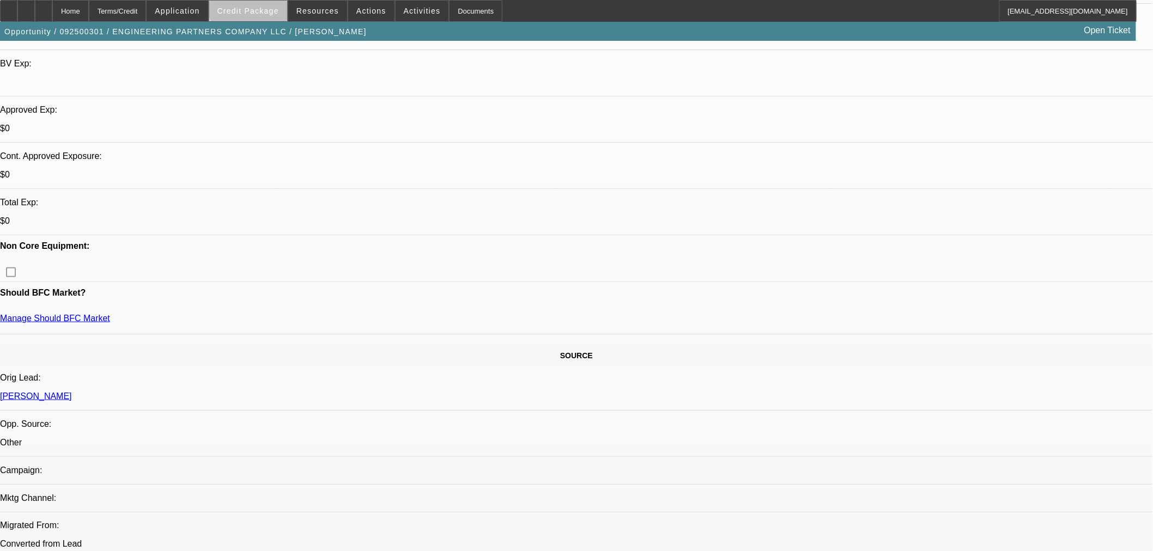
click at [269, 5] on span at bounding box center [248, 11] width 78 height 26
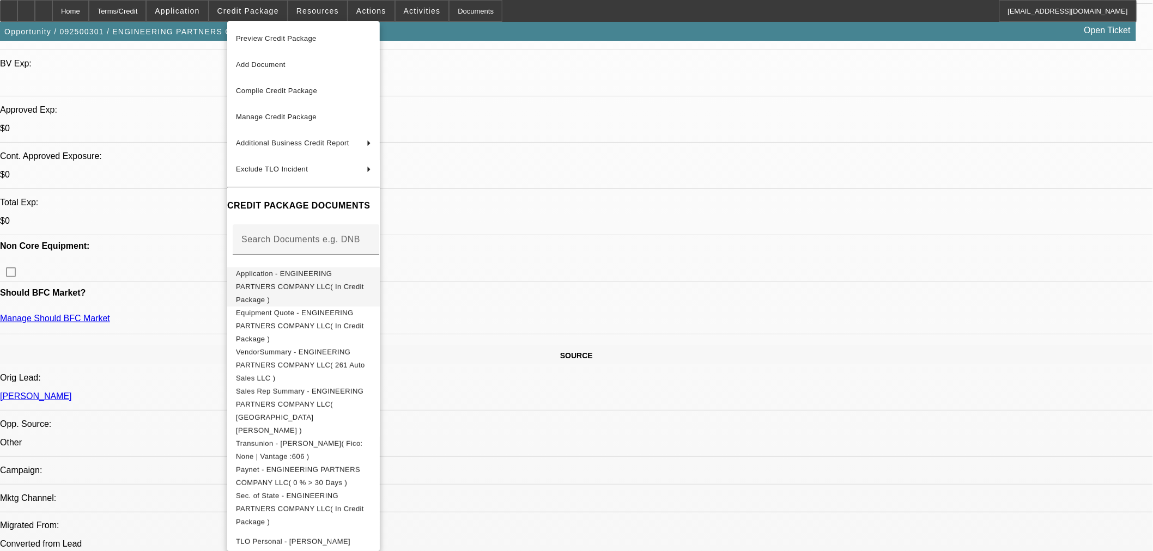
click at [353, 271] on span "Application - ENGINEERING PARTNERS COMPANY LLC( In Credit Package )" at bounding box center [303, 286] width 135 height 39
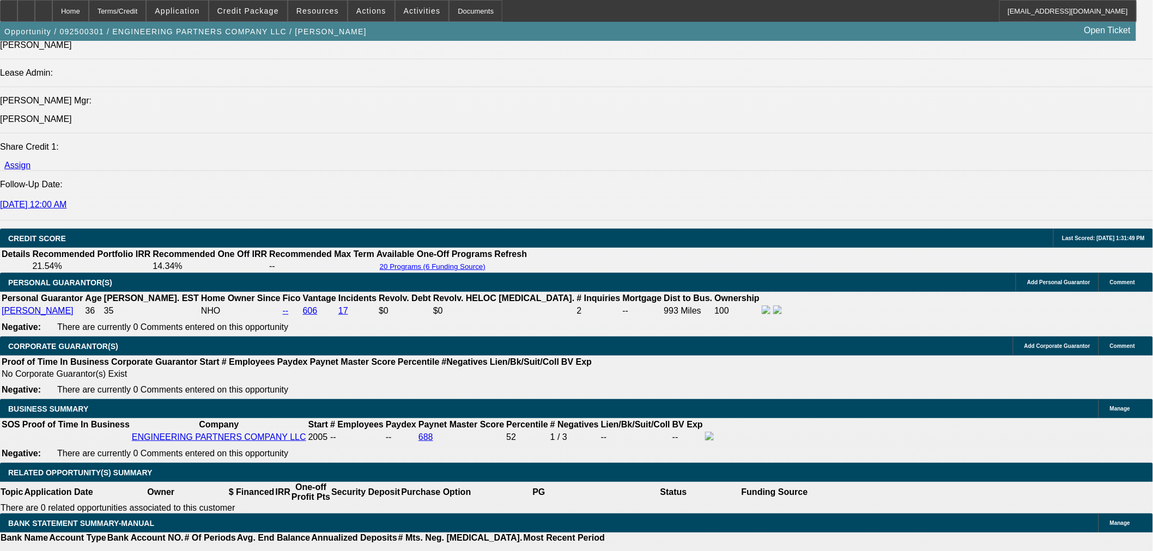
scroll to position [1392, 0]
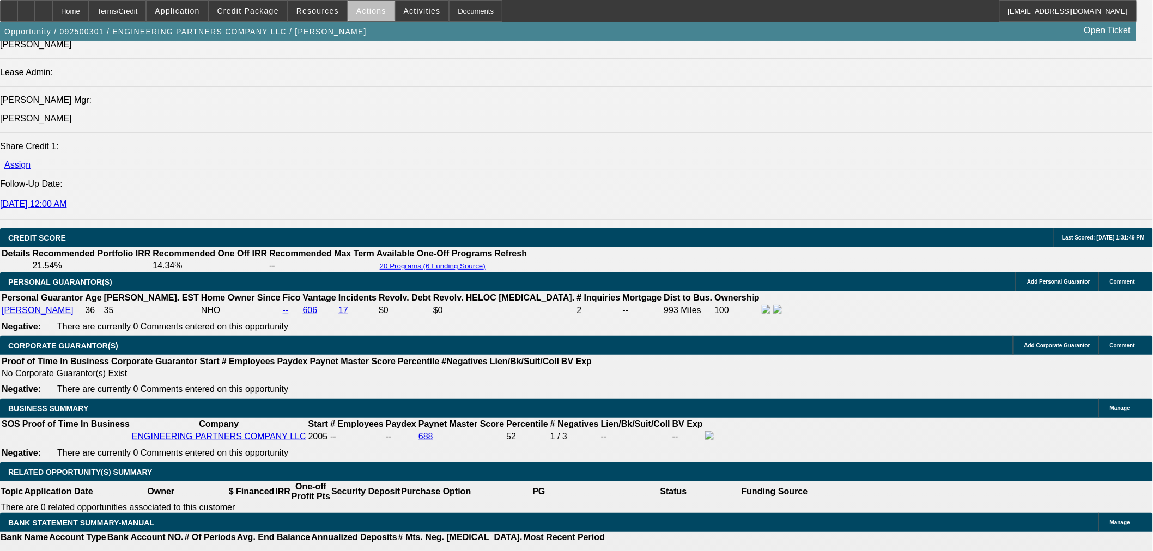
click at [369, 13] on span "Actions" at bounding box center [371, 11] width 30 height 9
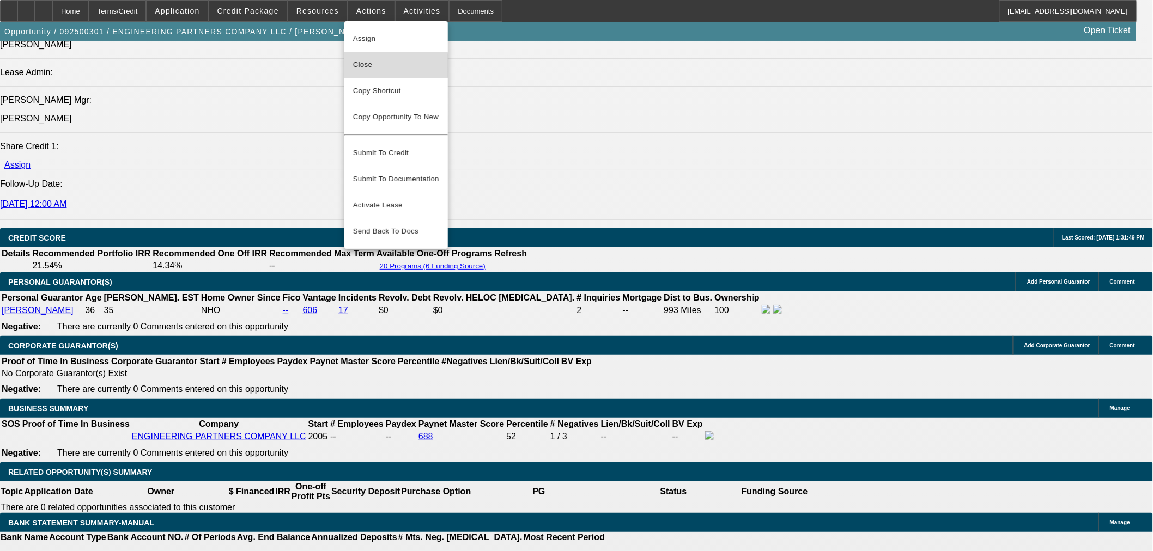
click at [396, 66] on span "Close" at bounding box center [396, 64] width 86 height 13
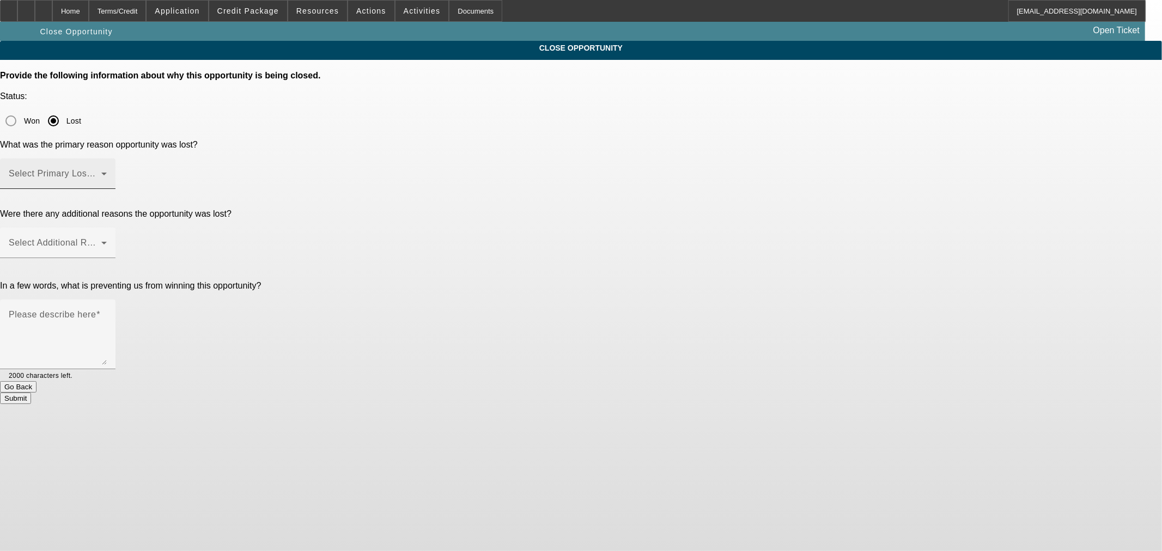
click at [101, 172] on span at bounding box center [55, 178] width 93 height 13
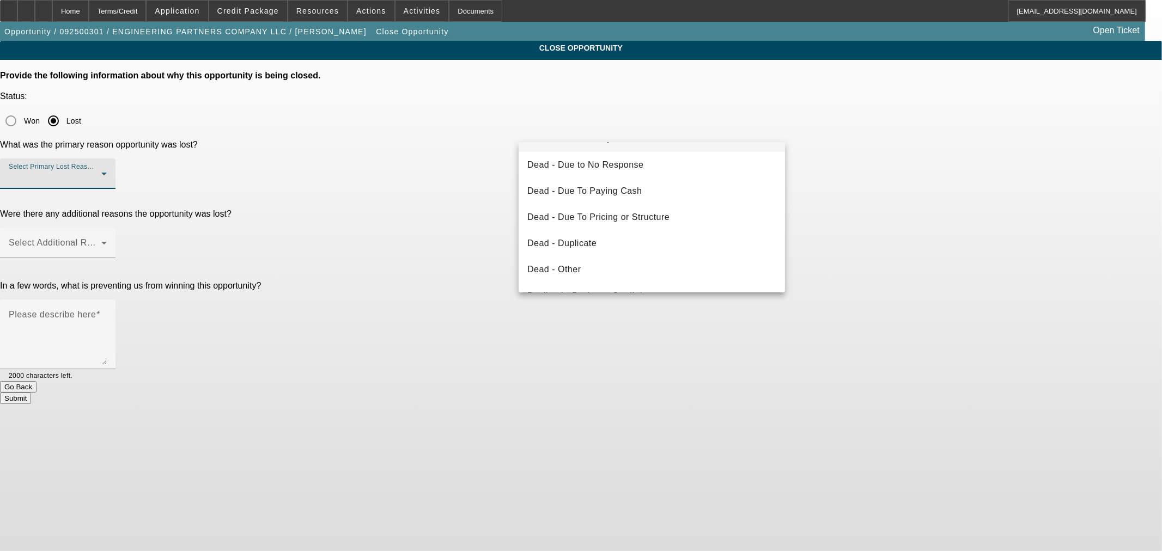
scroll to position [145, 0]
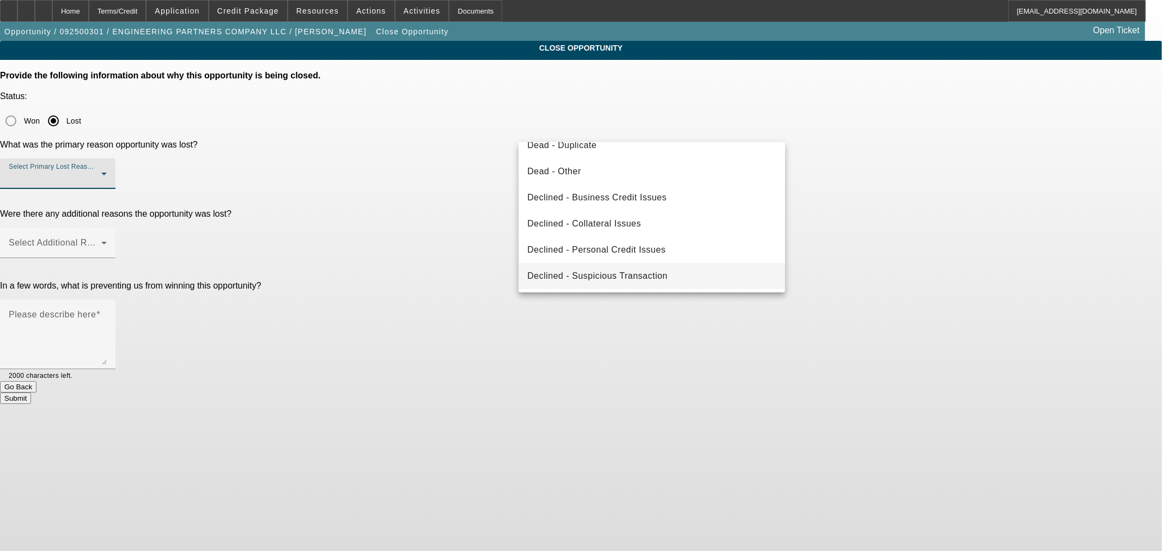
click at [641, 265] on mat-option "Declined - Suspicious Transaction" at bounding box center [652, 276] width 266 height 26
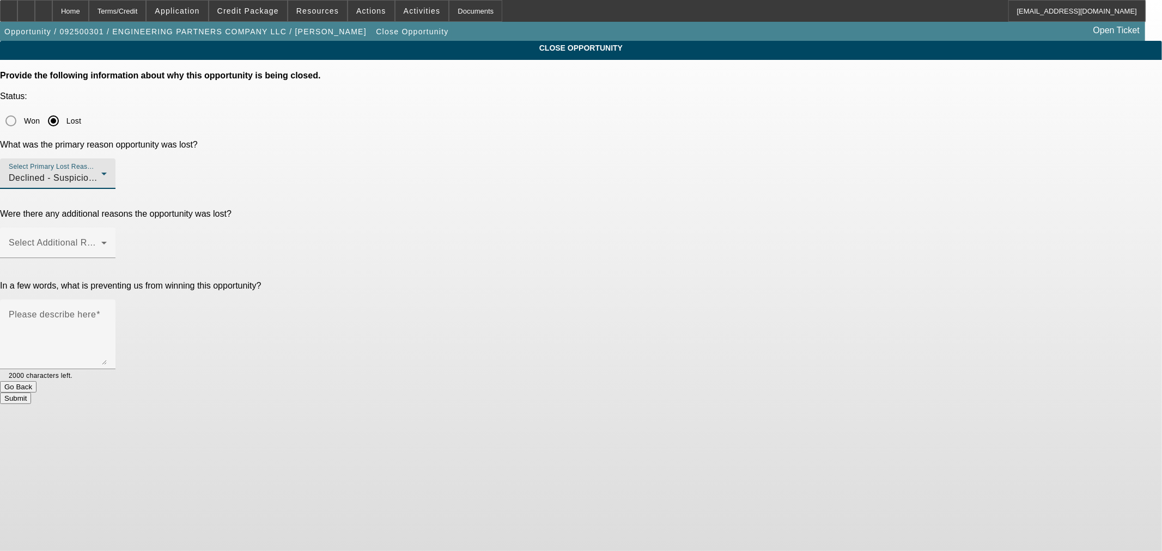
click at [115, 189] on div at bounding box center [57, 195] width 115 height 12
click at [117, 238] on mat-label "Select Additional Reasons" at bounding box center [63, 242] width 108 height 9
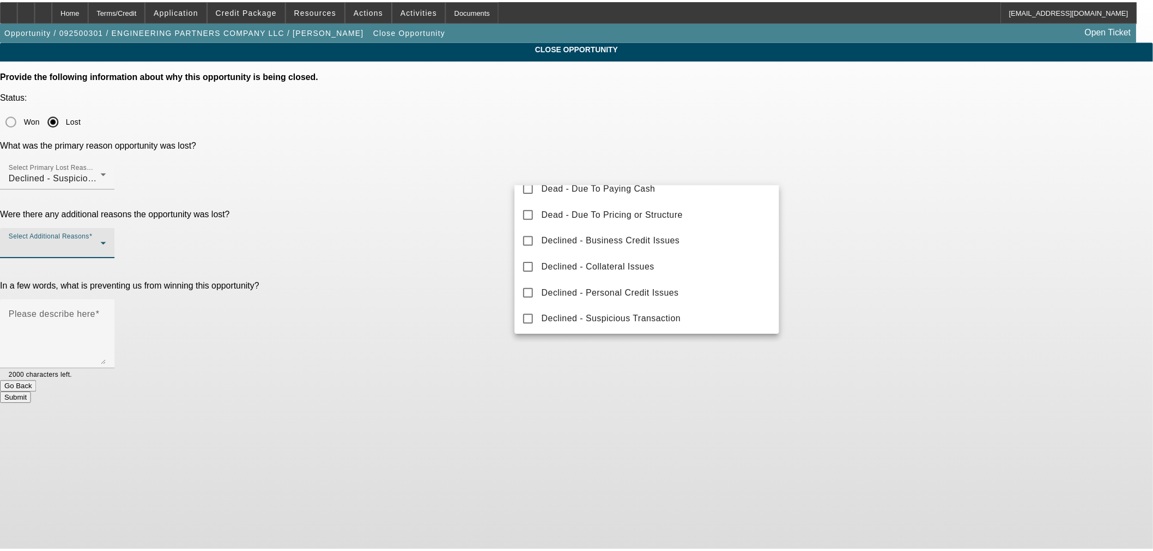
scroll to position [120, 0]
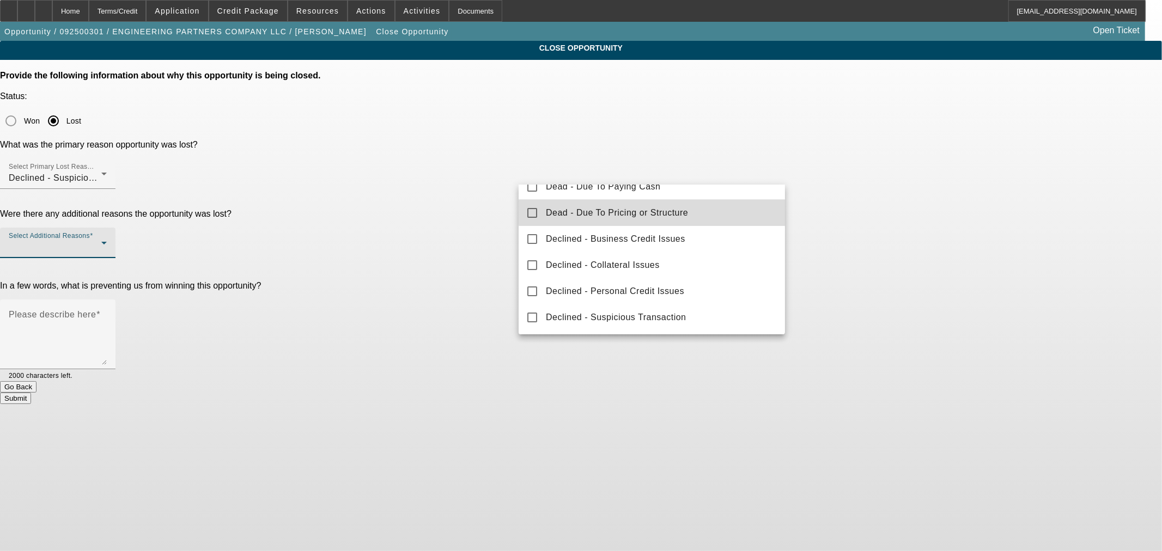
click at [676, 211] on span "Dead - Due To Pricing or Structure" at bounding box center [617, 212] width 142 height 13
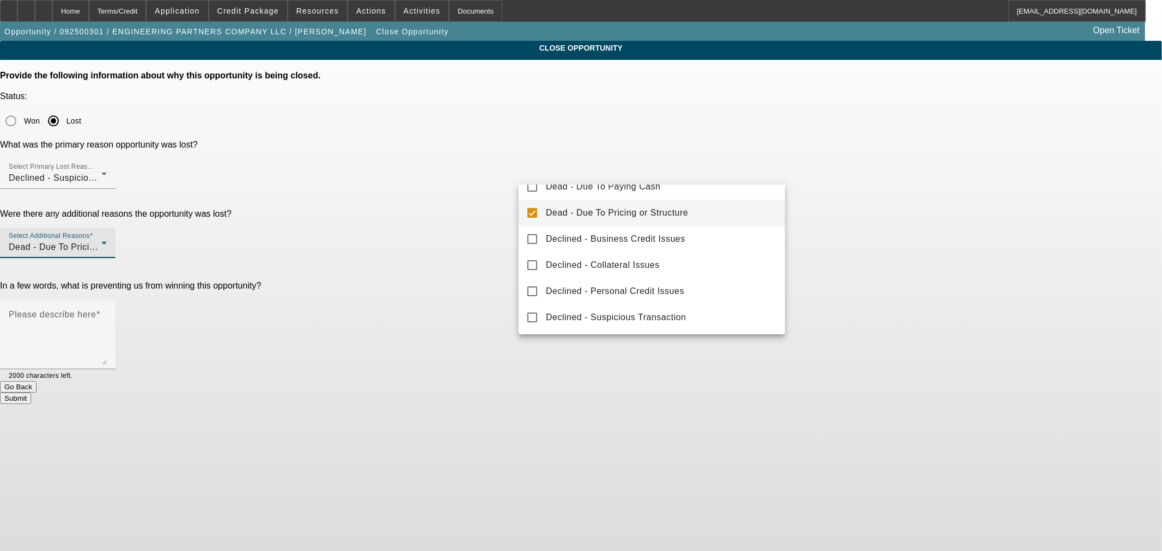
click at [430, 240] on div at bounding box center [581, 275] width 1162 height 551
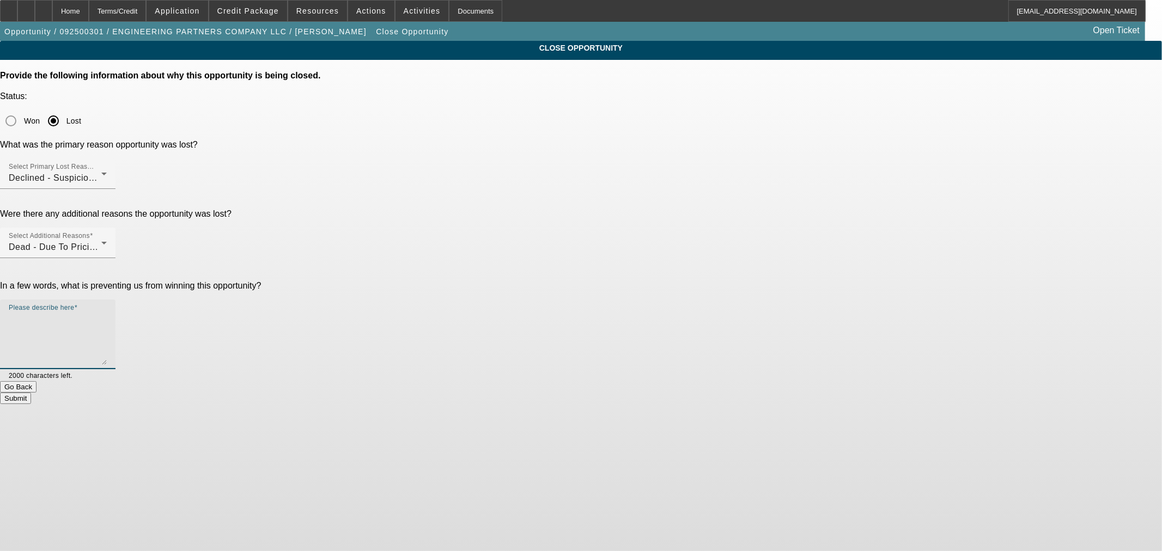
click at [107, 313] on textarea "Please describe here" at bounding box center [58, 339] width 98 height 52
type textarea "S"
type textarea "Doesn't want to make his first payment up front and [PERSON_NAME] thinks there'…"
click at [31, 393] on button "Submit" at bounding box center [15, 398] width 31 height 11
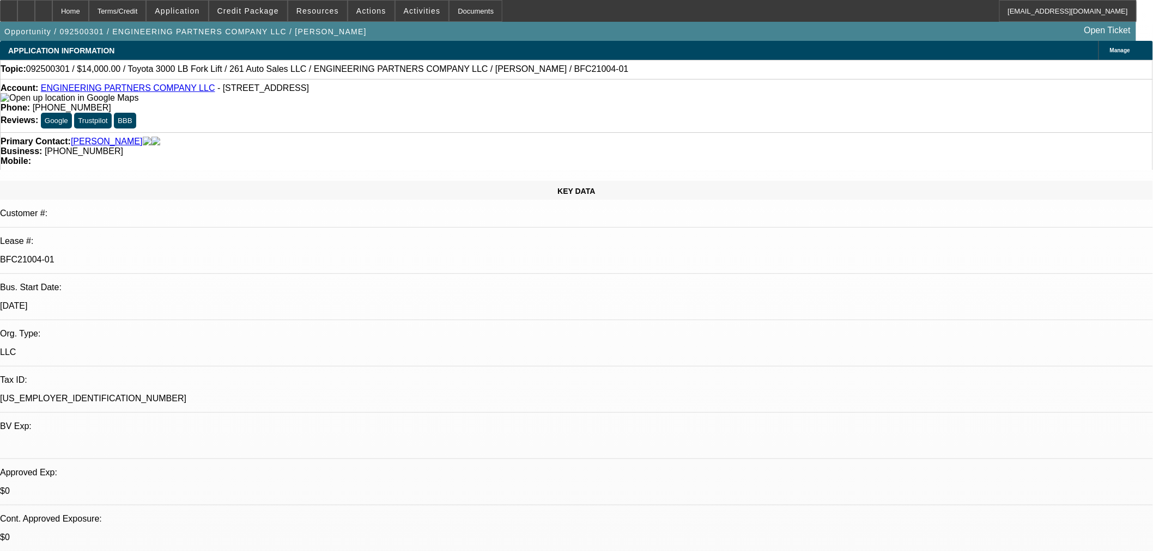
select select "0"
select select "2"
select select "0.1"
select select "4"
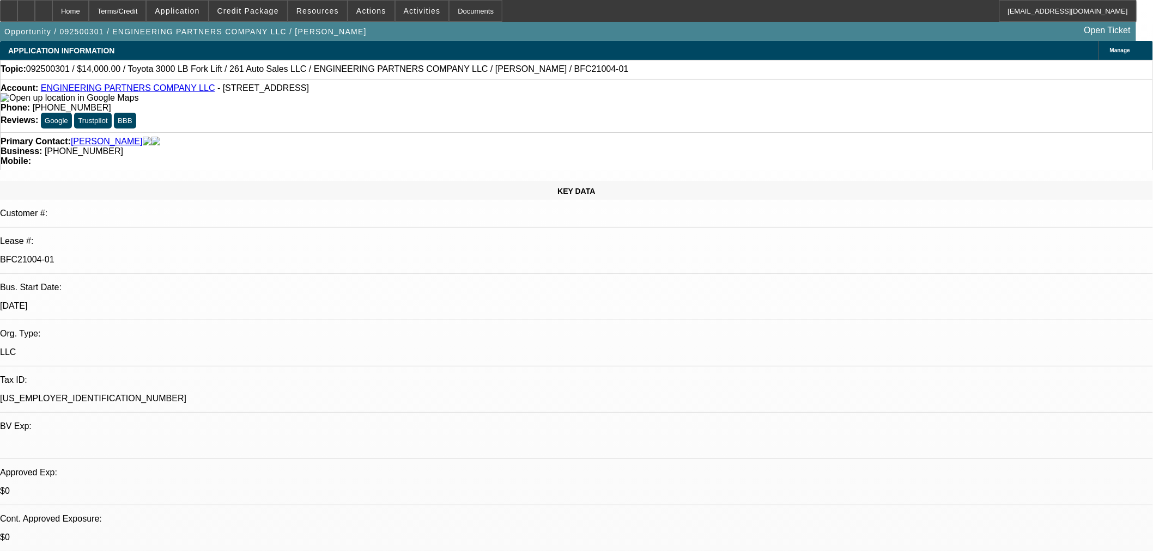
select select "0"
select select "2"
select select "0.1"
select select "4"
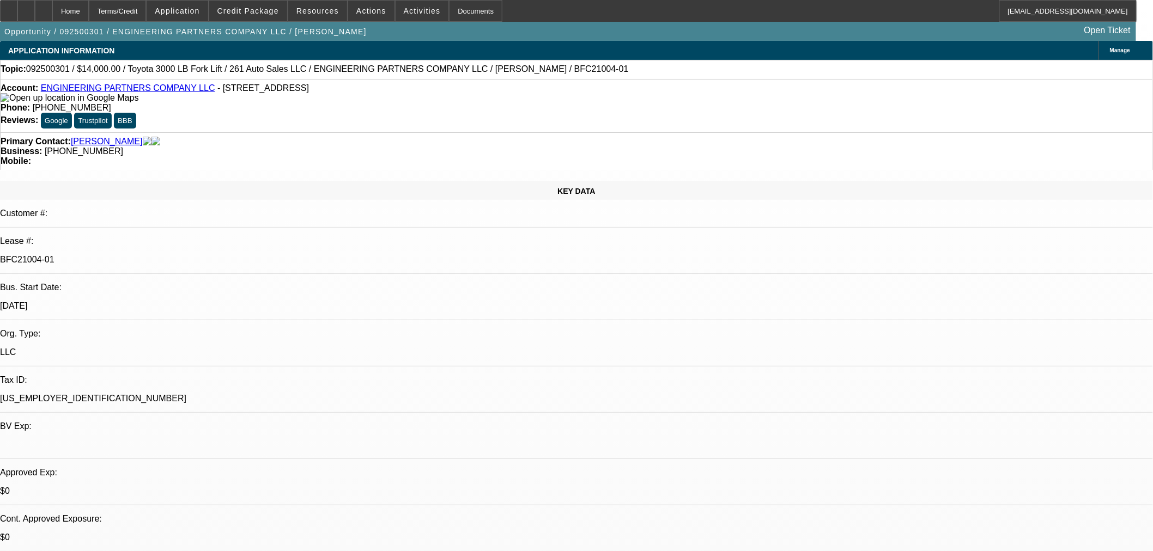
select select "0"
select select "2"
select select "0.1"
select select "4"
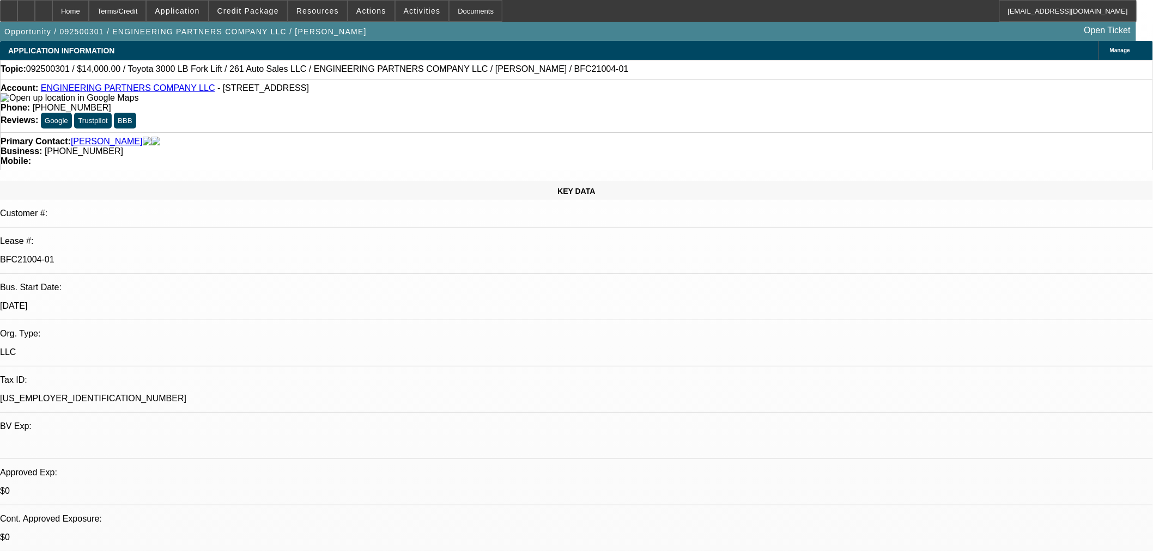
select select "0"
select select "3"
select select "0.1"
select select "4"
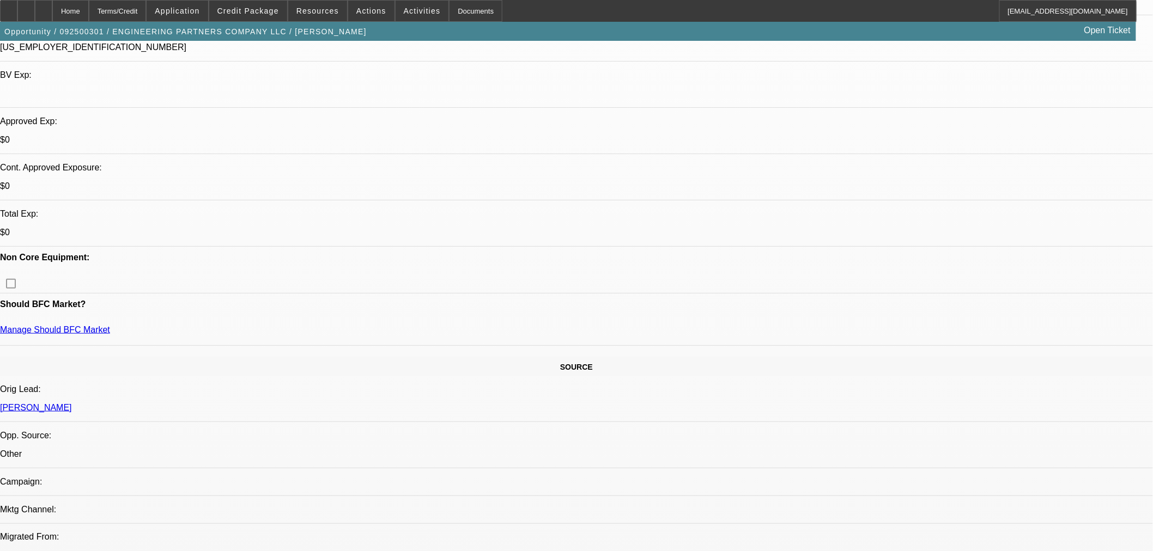
scroll to position [423, 0]
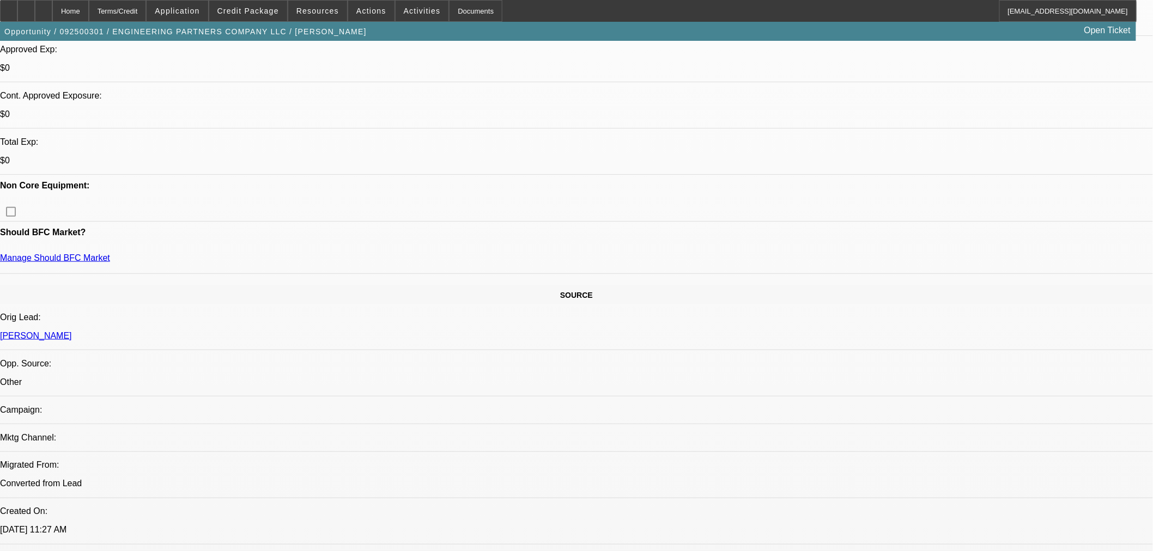
drag, startPoint x: 1056, startPoint y: 159, endPoint x: 1030, endPoint y: 168, distance: 27.7
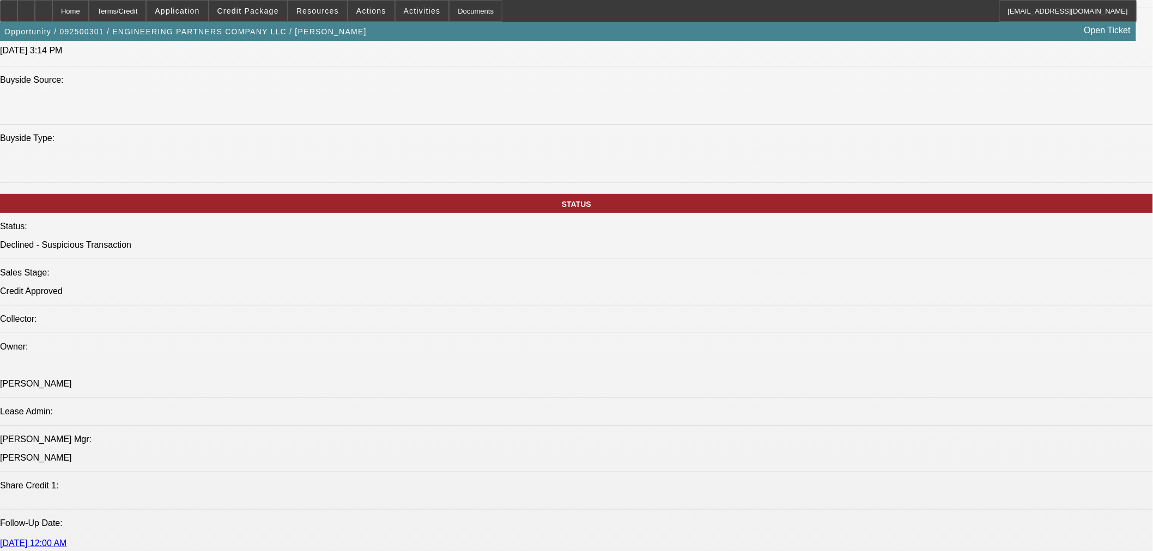
scroll to position [1271, 0]
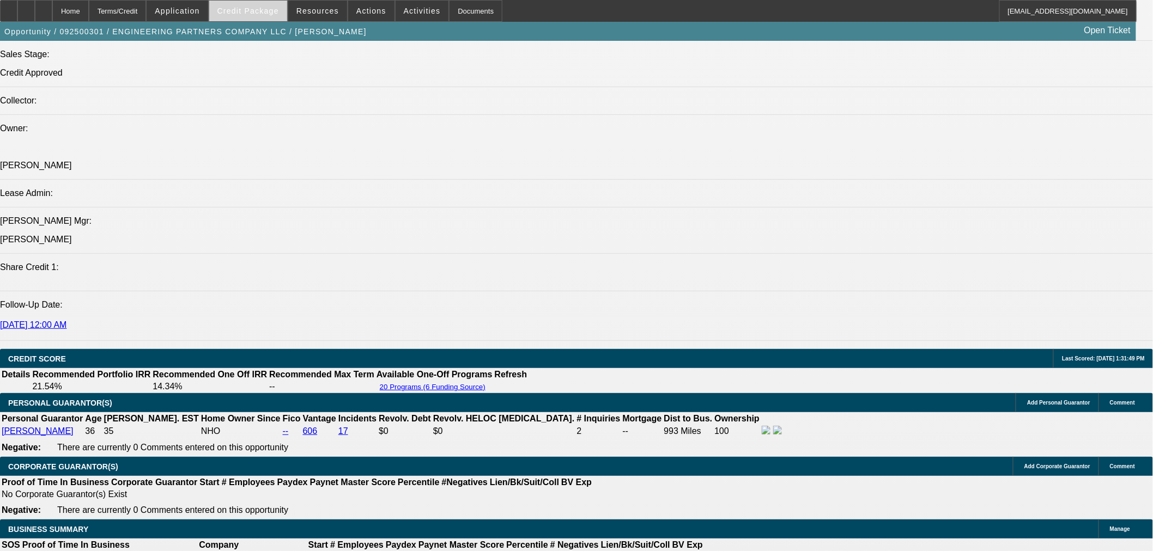
click at [258, 15] on span at bounding box center [248, 11] width 78 height 26
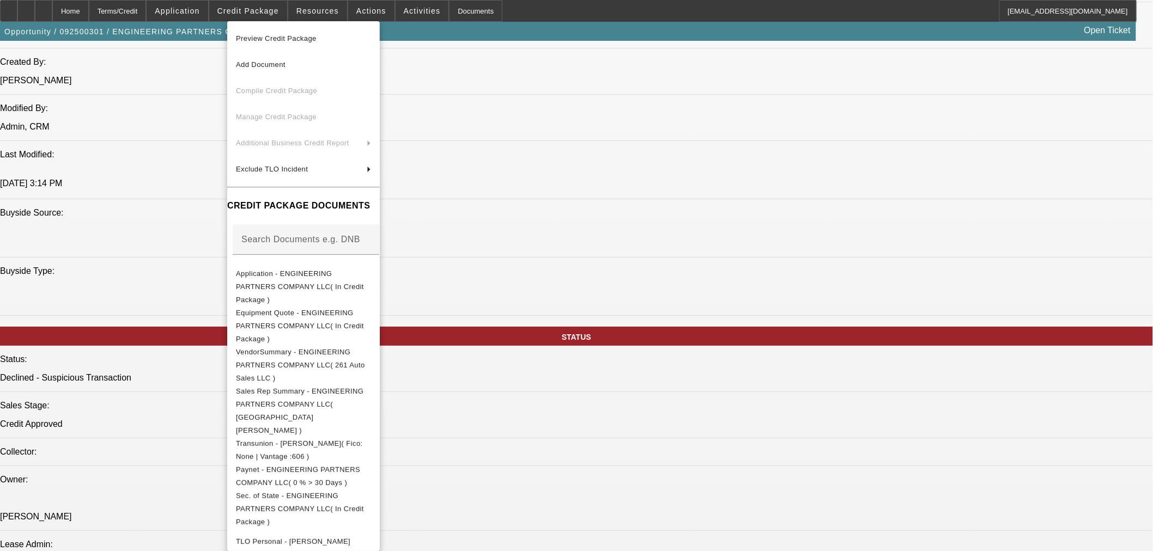
scroll to position [908, 0]
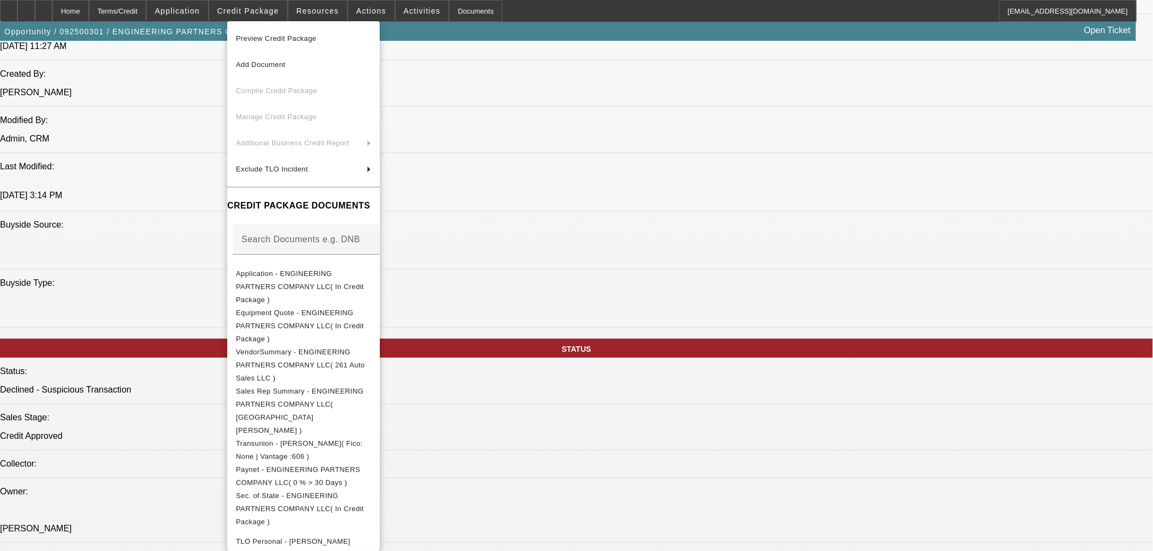
click at [651, 163] on div at bounding box center [576, 275] width 1153 height 551
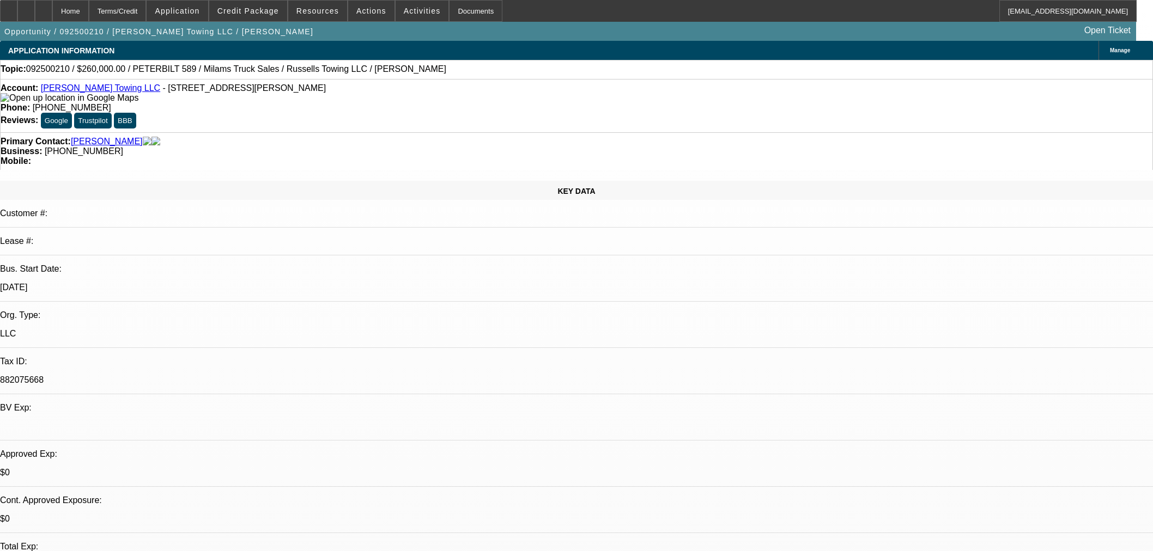
select select "0"
select select "3"
select select "0"
select select "6"
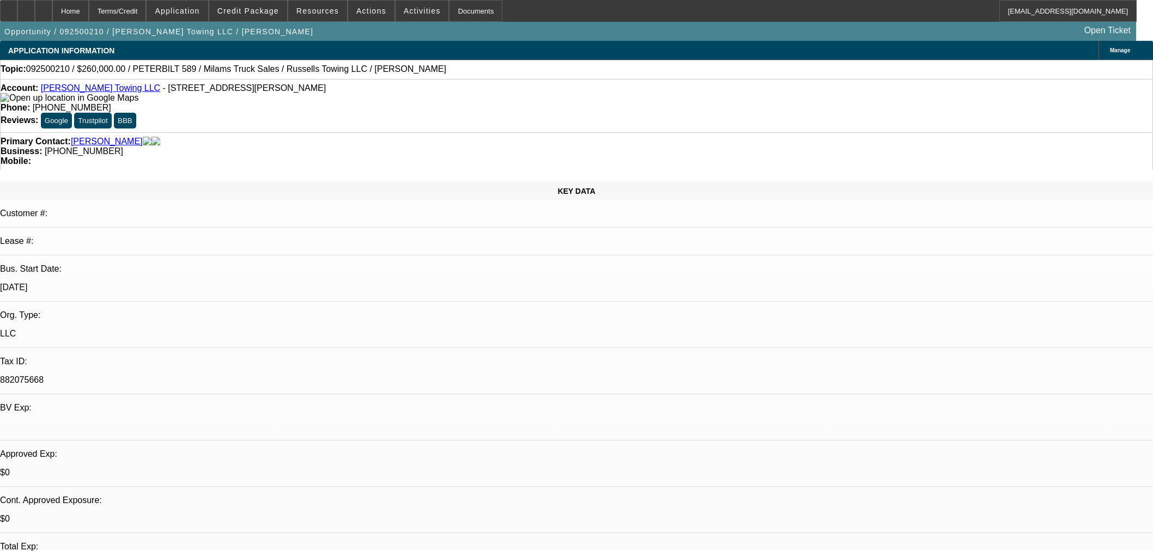
select select "0"
select select "3"
select select "0"
select select "6"
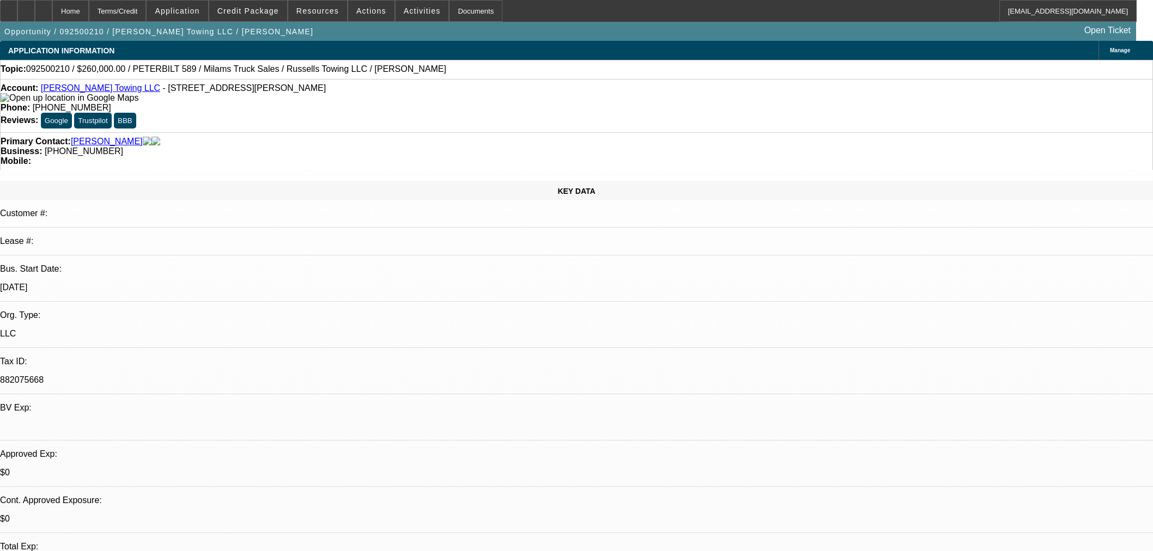
select select "0"
select select "3"
select select "0"
select select "6"
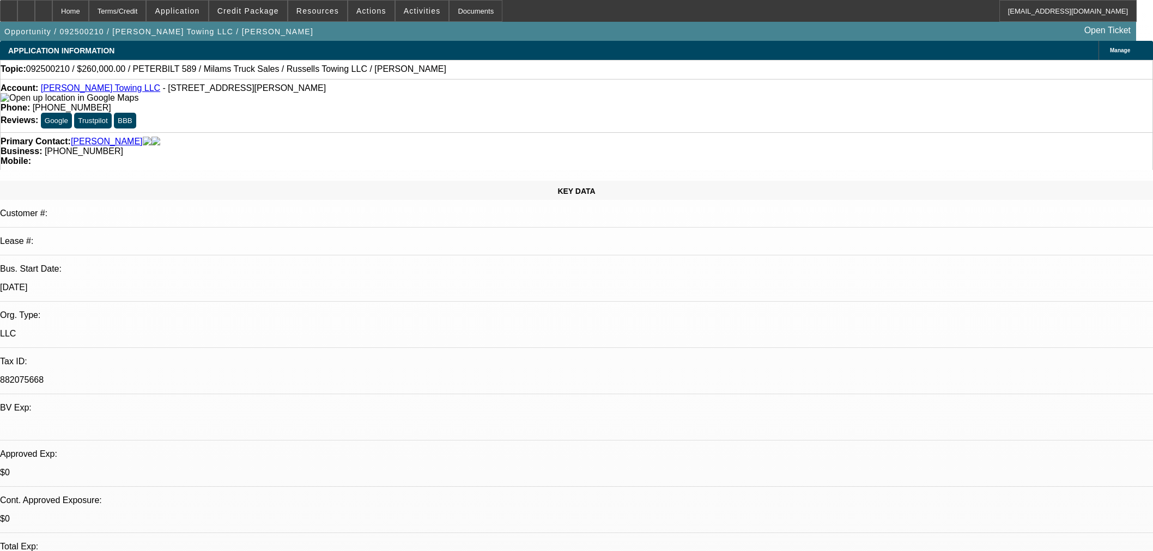
select select "0"
select select "3"
select select "0.1"
select select "4"
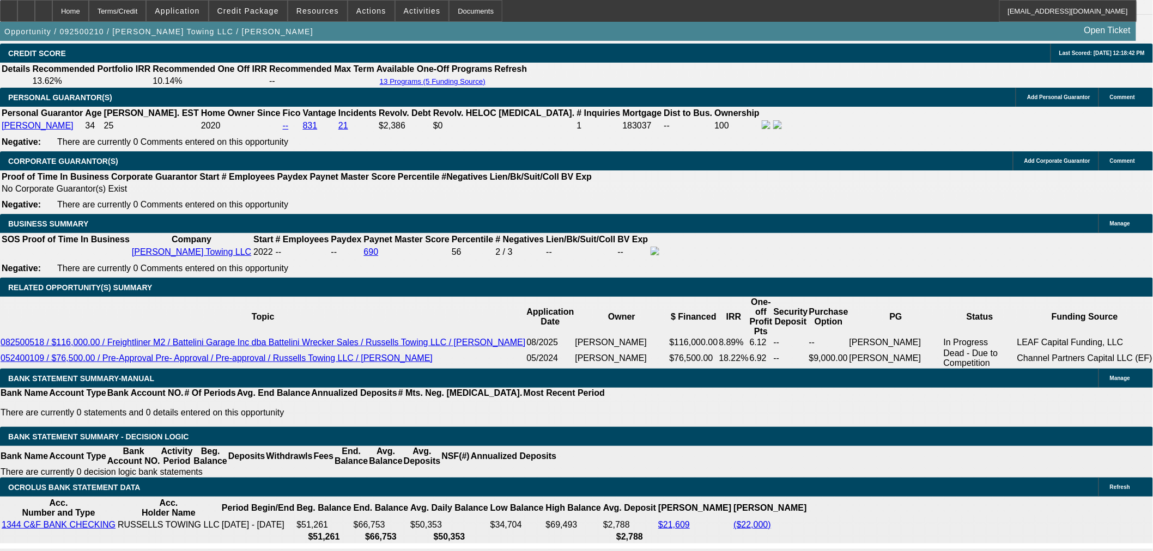
scroll to position [1573, 0]
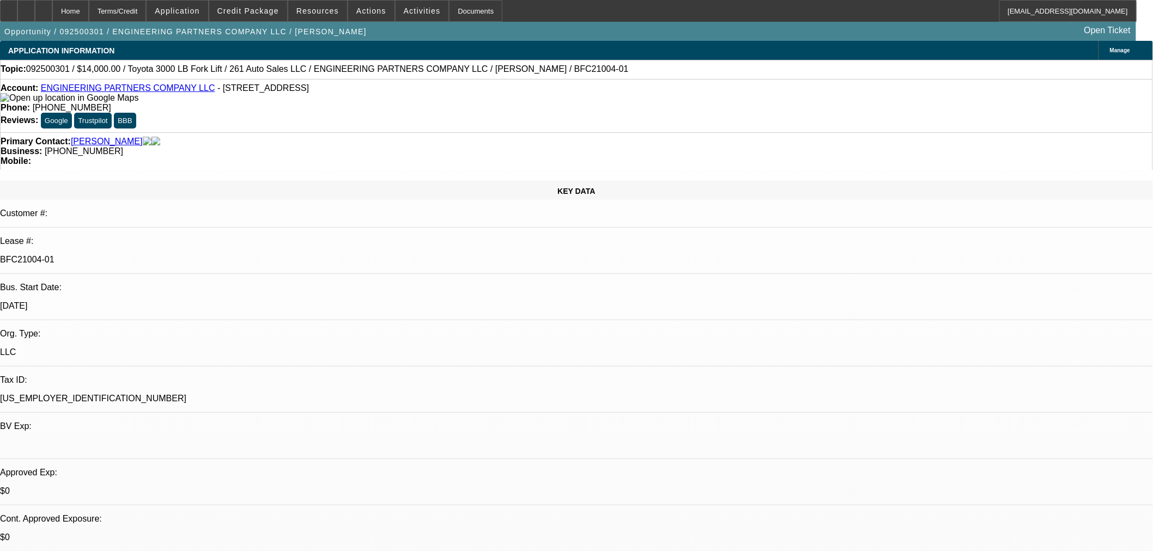
select select "0"
select select "2"
select select "0.1"
select select "4"
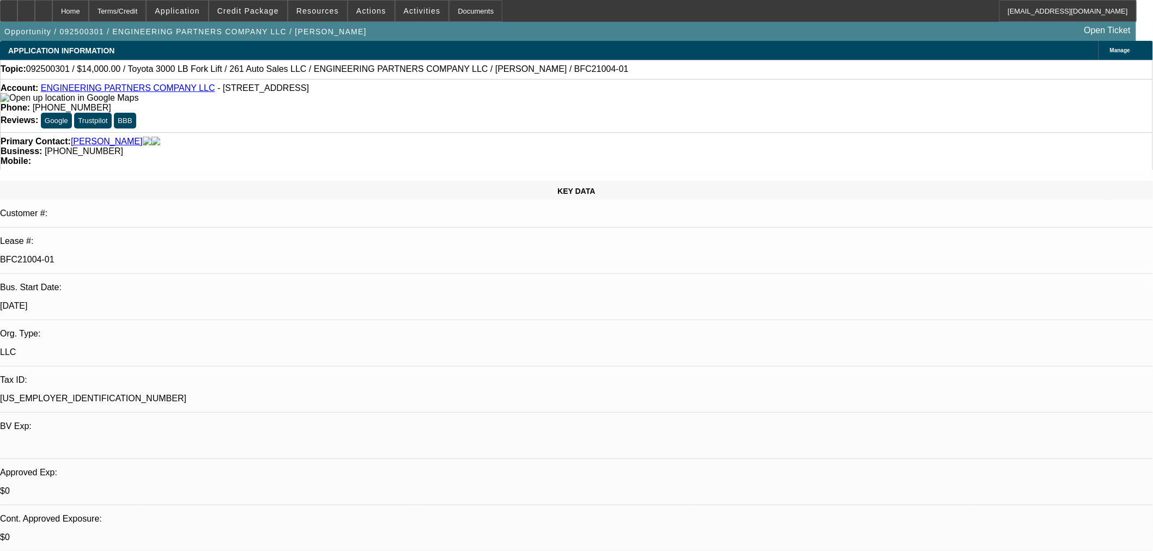
select select "0"
select select "2"
select select "0.1"
select select "4"
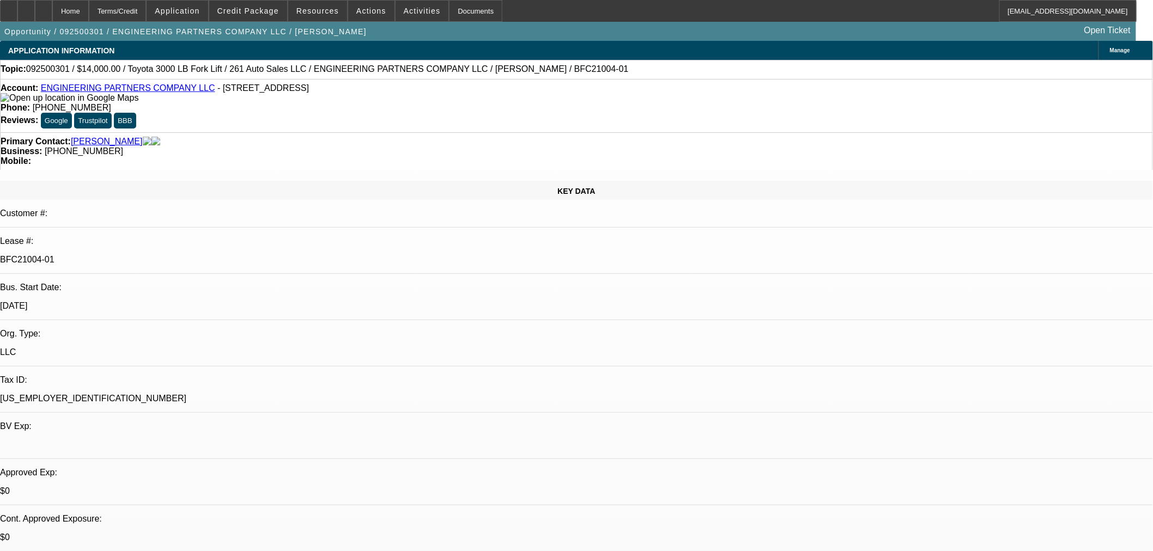
select select "0"
select select "2"
select select "0.1"
select select "4"
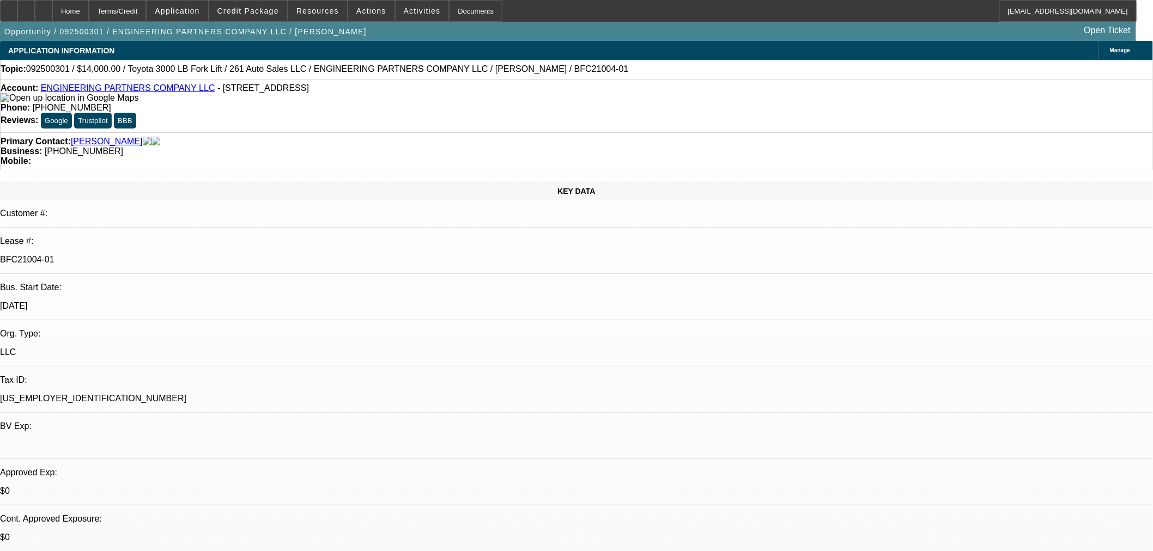
select select "0"
select select "3"
select select "0.1"
select select "4"
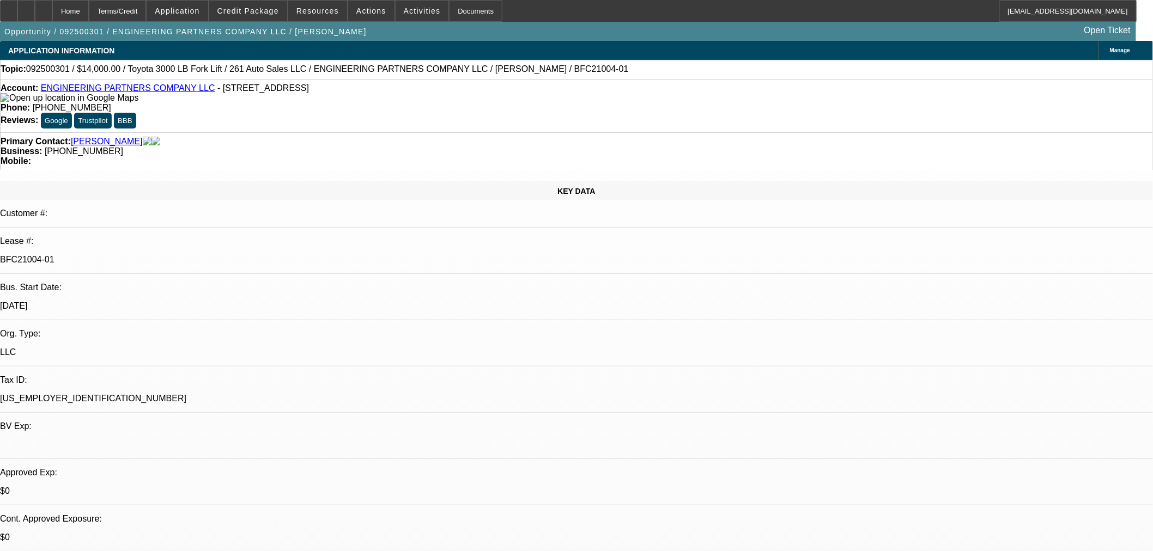
click at [21, 98] on img at bounding box center [70, 98] width 138 height 10
click at [21, 100] on img at bounding box center [70, 98] width 138 height 10
click at [20, 101] on img at bounding box center [70, 98] width 138 height 10
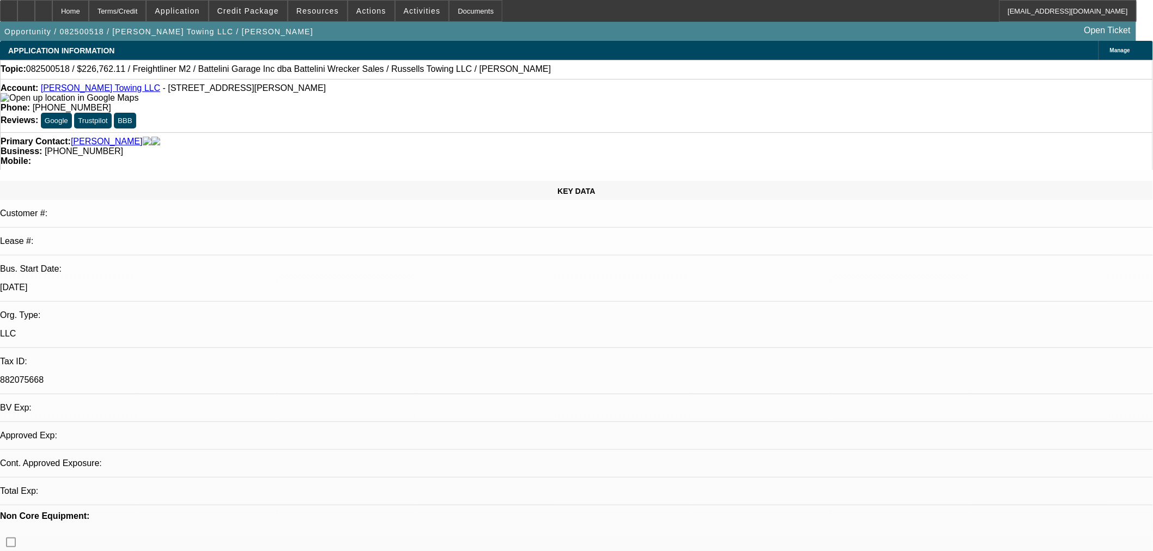
select select "0"
select select "3"
select select "0"
select select "6"
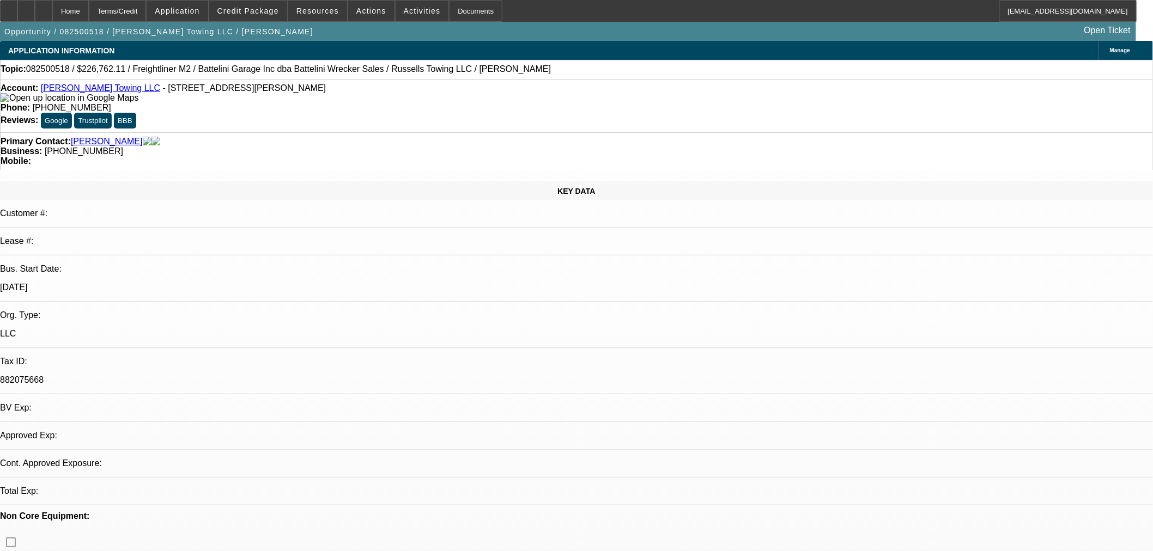
select select "0"
select select "3"
select select "0"
select select "6"
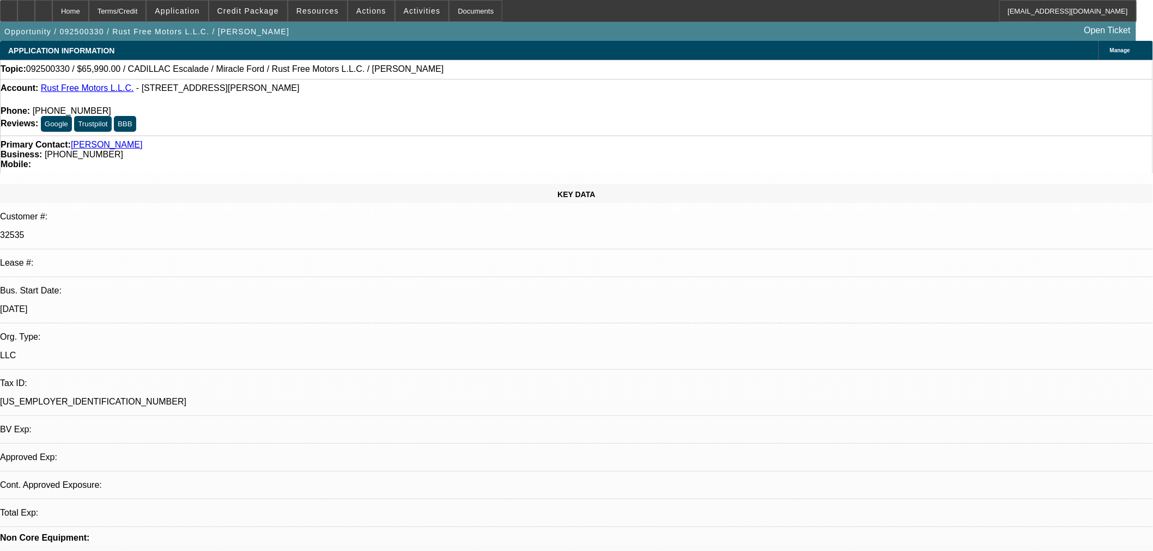
select select "0"
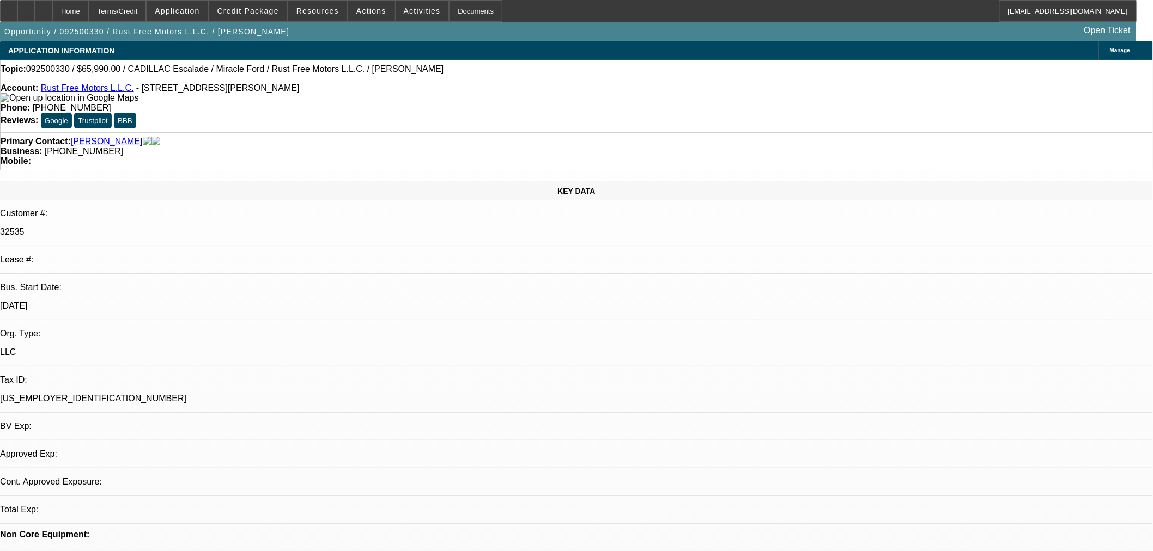
select select "0"
select select "3"
select select "0.1"
select select "4"
select select "0"
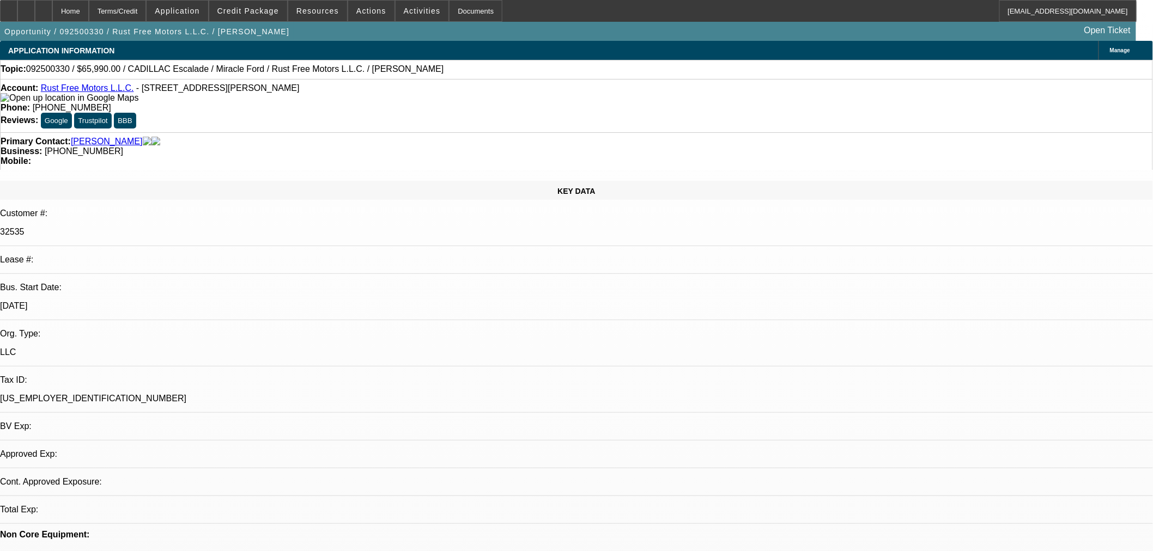
select select "0"
select select "3"
select select "0.1"
select select "4"
select select "0"
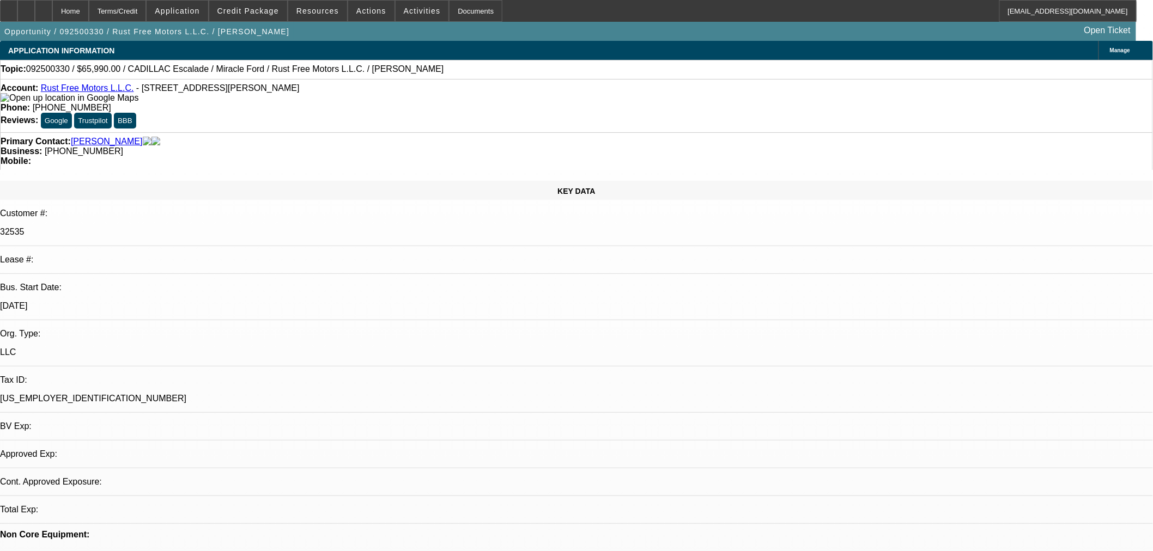
select select "0"
select select "3"
select select "0.1"
select select "4"
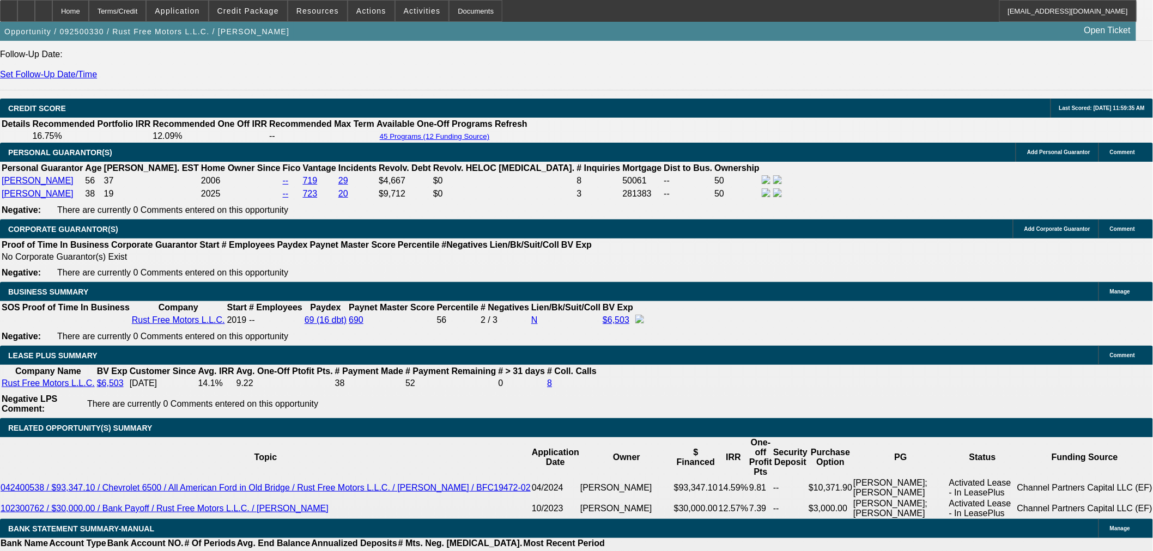
scroll to position [1634, 0]
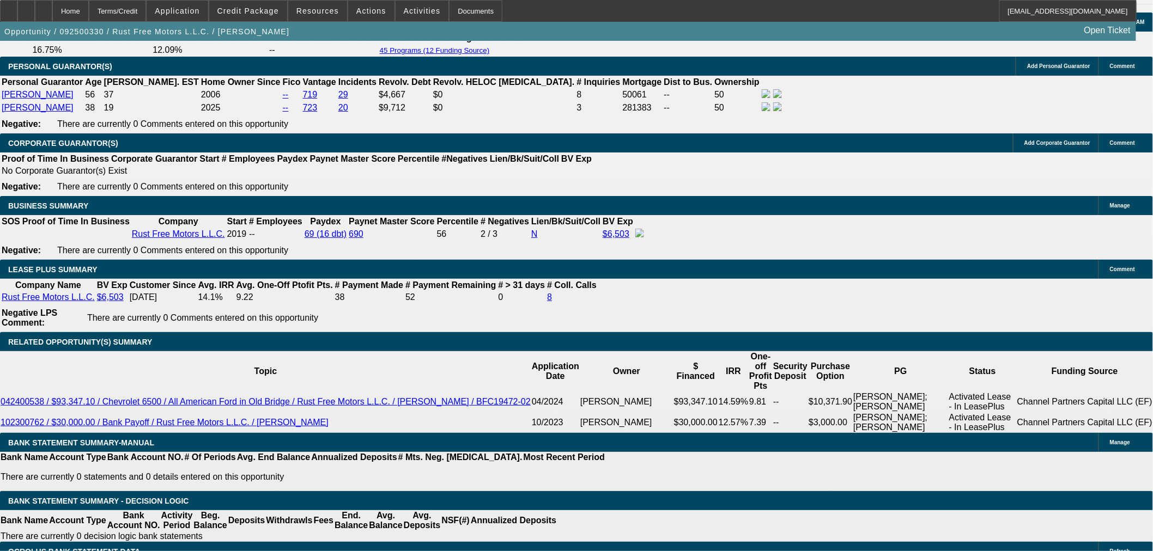
select select "0.05"
type input "$3,299.50"
type input "UNKNOWN"
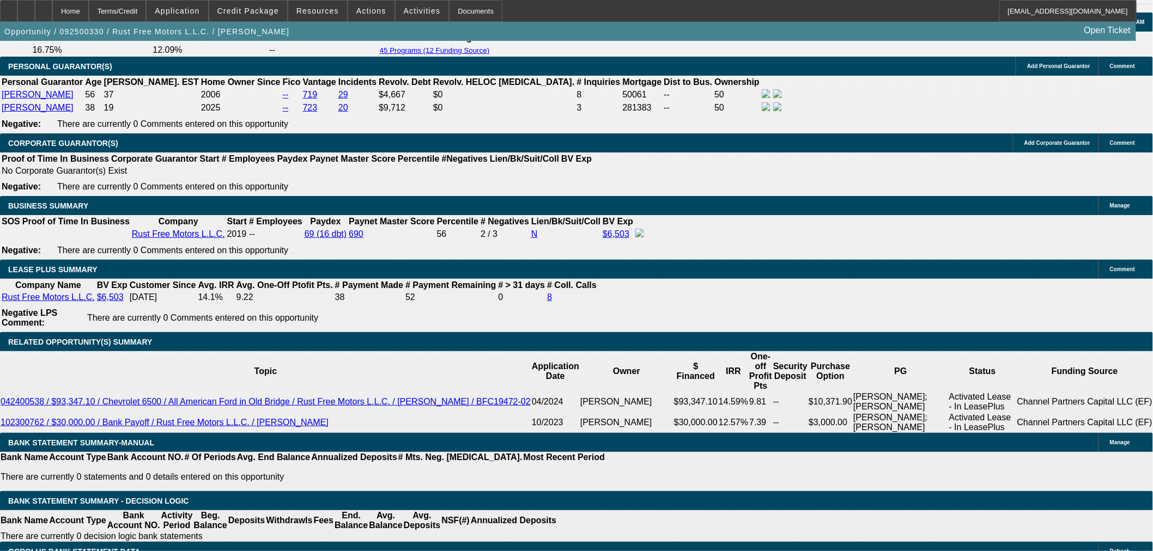
type input "$1,301.35"
select select "2"
type input "$2,602.70"
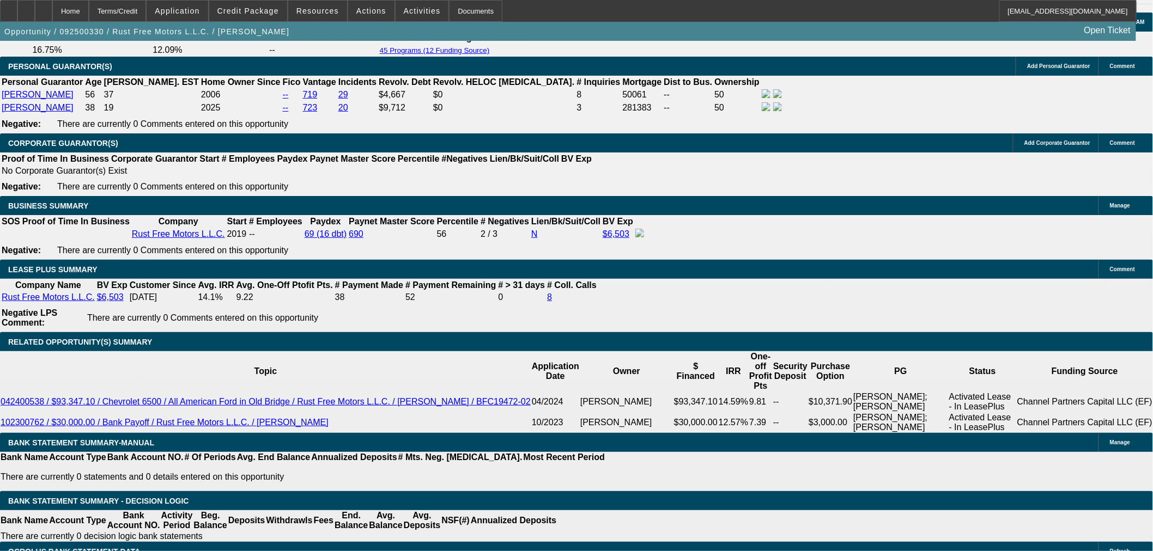
select select "2"
drag, startPoint x: 249, startPoint y: 320, endPoint x: 249, endPoint y: 326, distance: 6.0
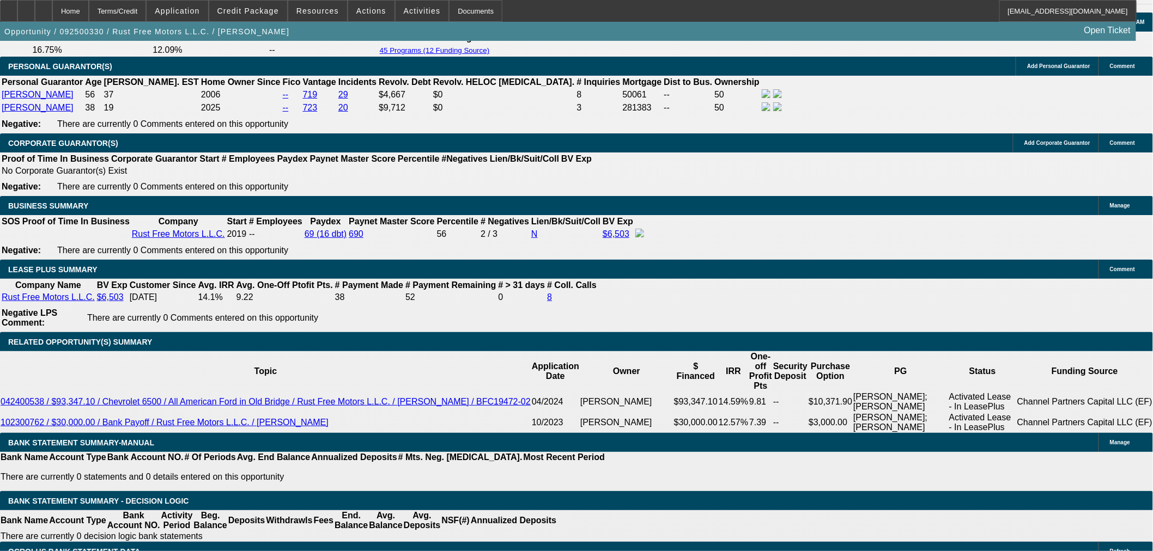
select select "0"
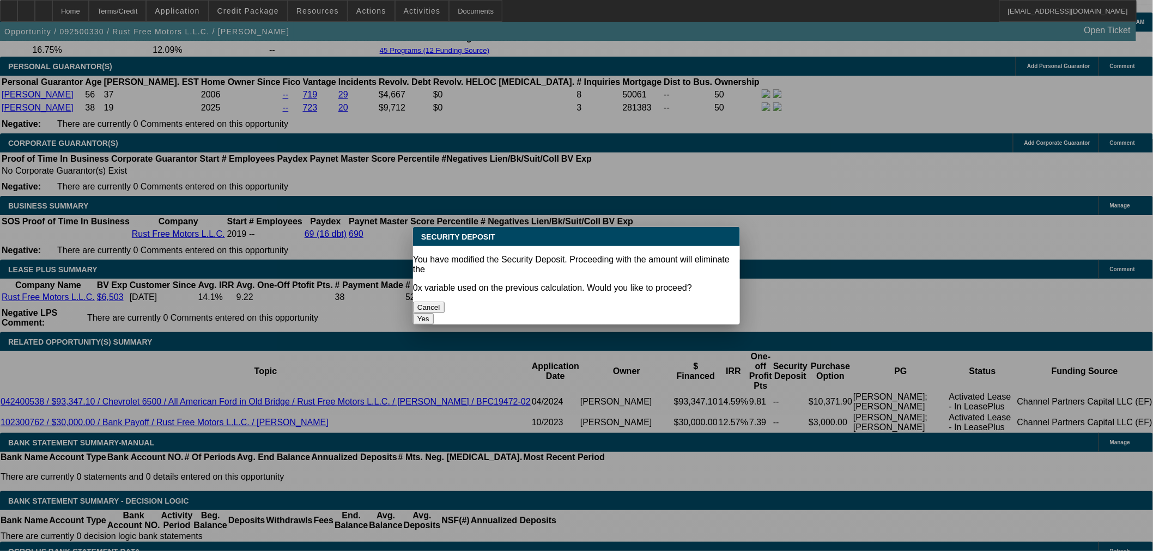
scroll to position [0, 0]
click at [434, 313] on button "Yes" at bounding box center [423, 318] width 21 height 11
type input "$0.00"
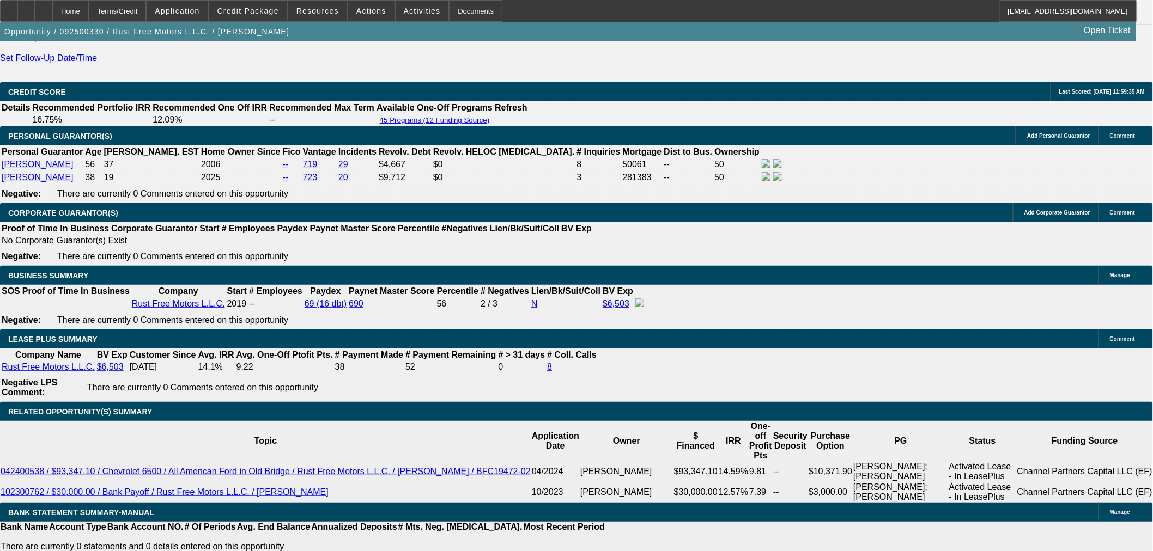
scroll to position [1331, 0]
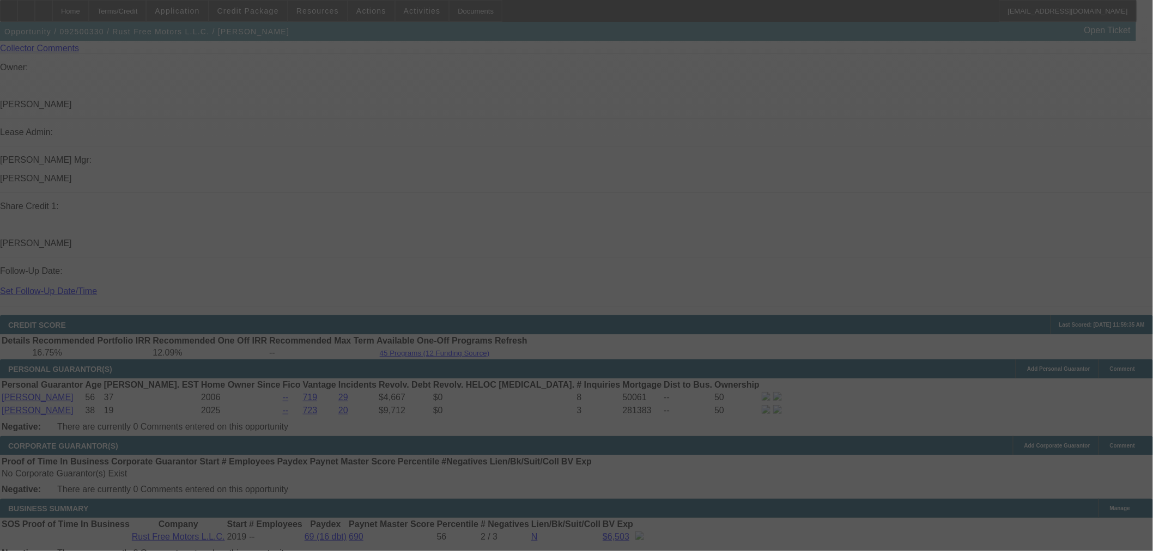
select select "0"
select select "2"
select select "0.1"
select select "4"
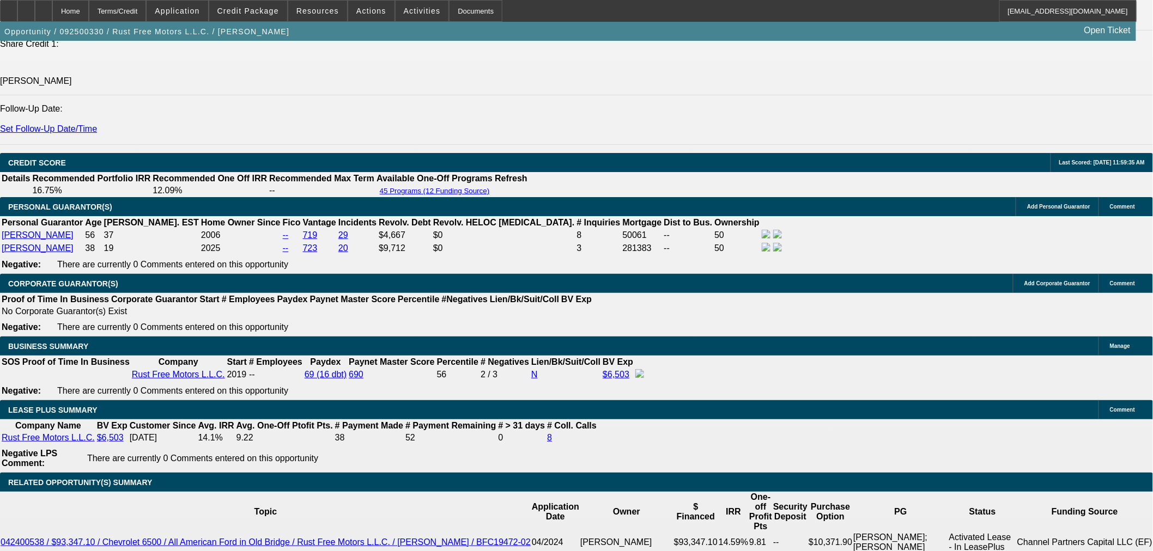
scroll to position [1695, 0]
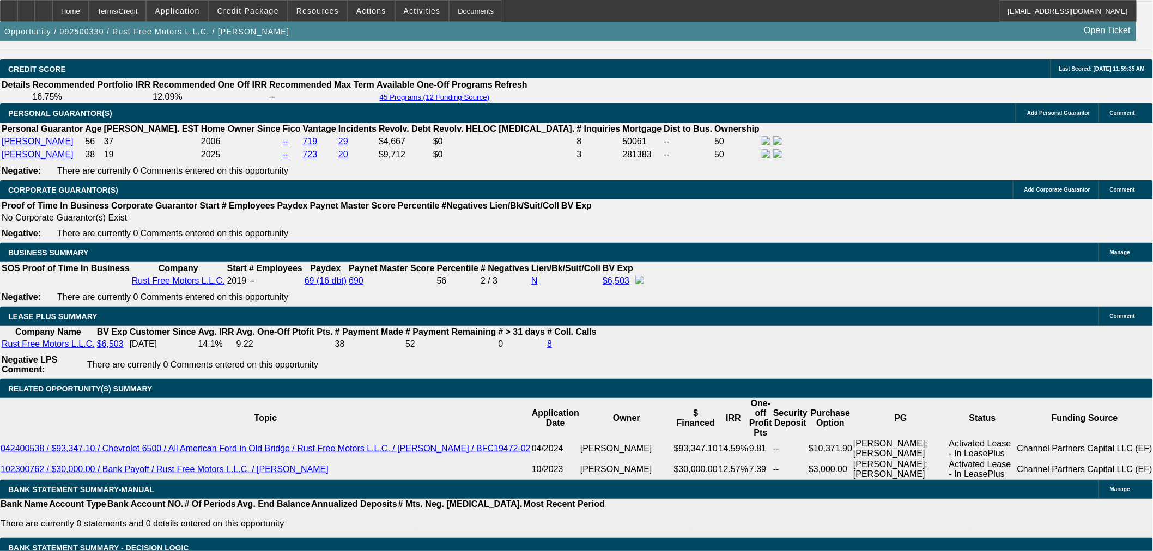
scroll to position [1573, 0]
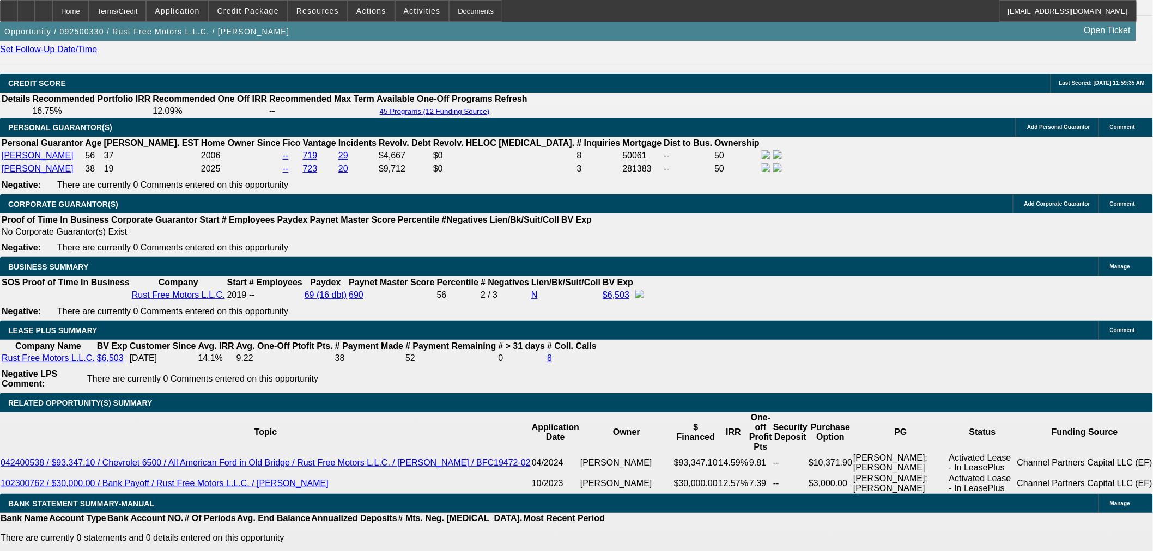
drag, startPoint x: 227, startPoint y: 344, endPoint x: 249, endPoint y: 344, distance: 22.3
type input "UNKNOWN"
type input "48"
type input "$1,560.06"
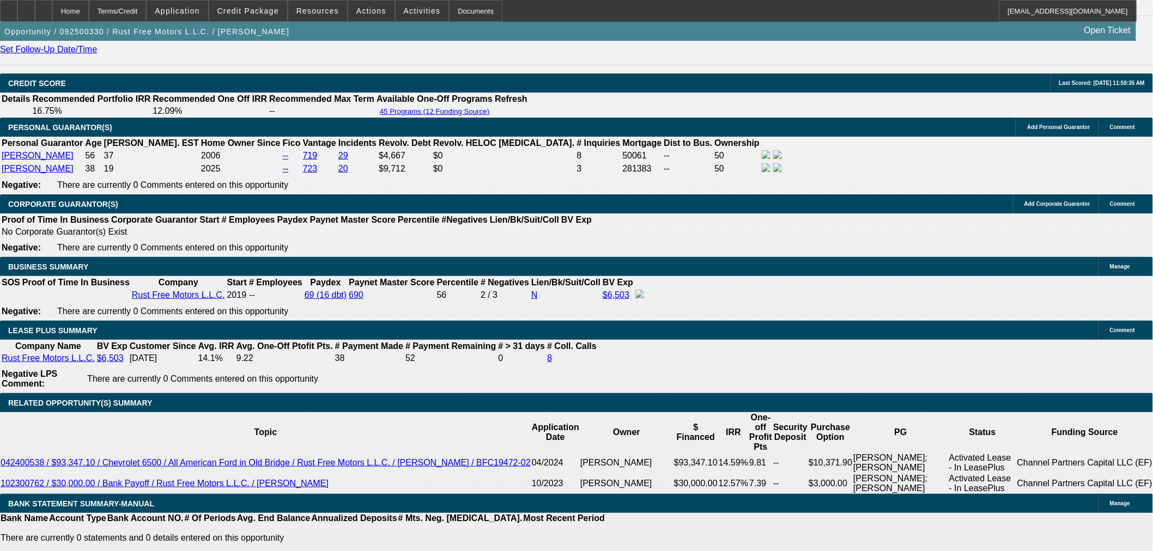
type input "48"
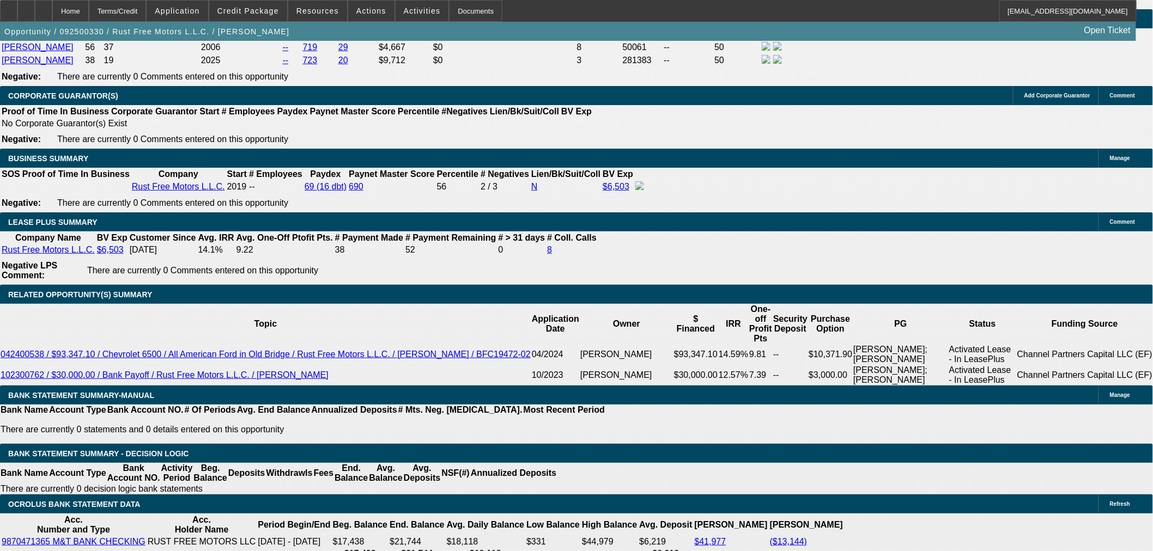
scroll to position [1816, 0]
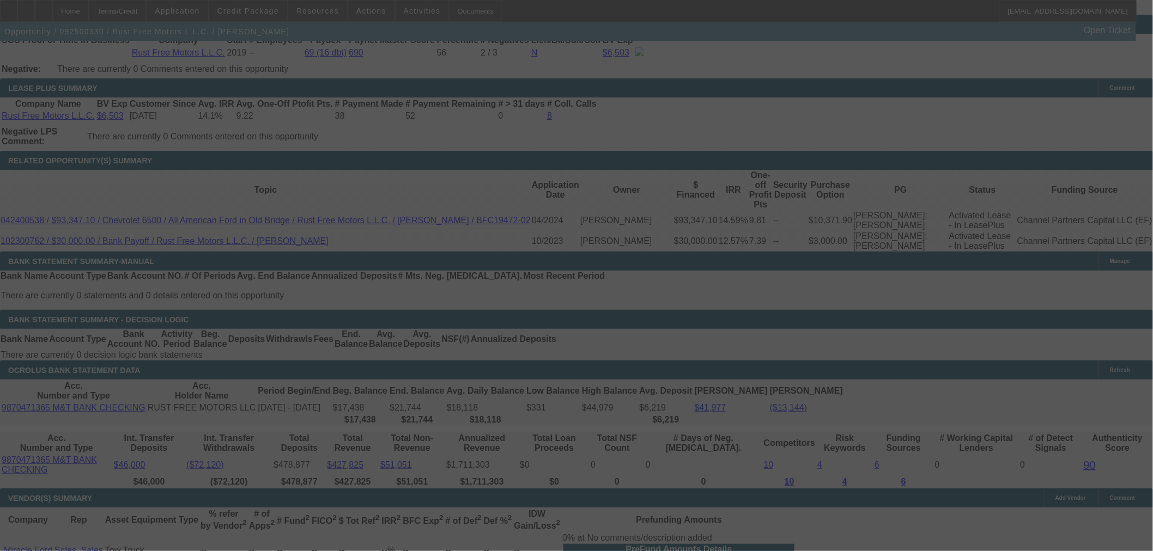
select select "0"
select select "2"
select select "0.1"
select select "4"
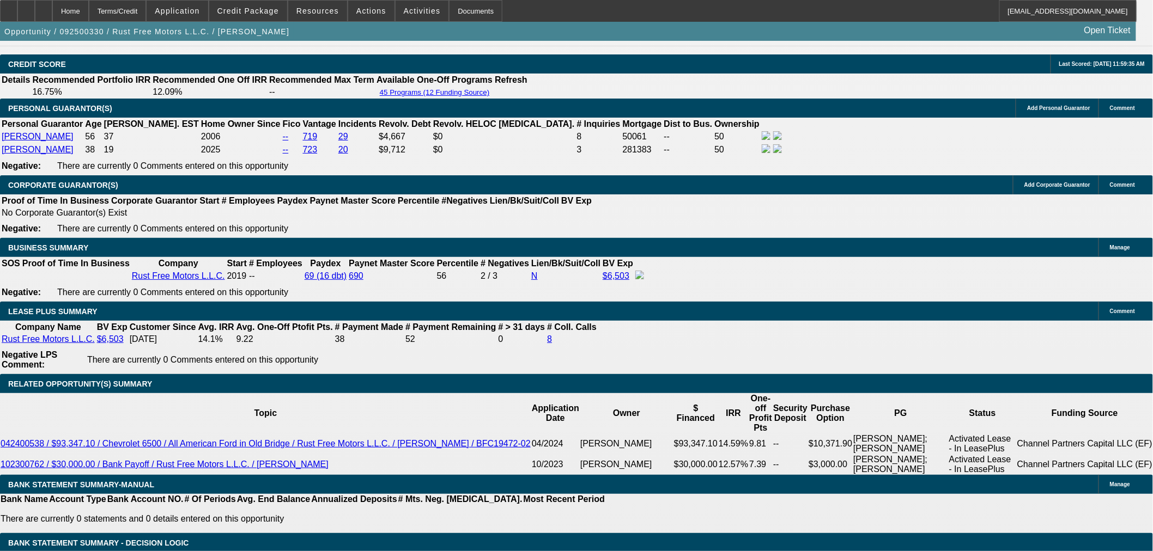
scroll to position [1695, 0]
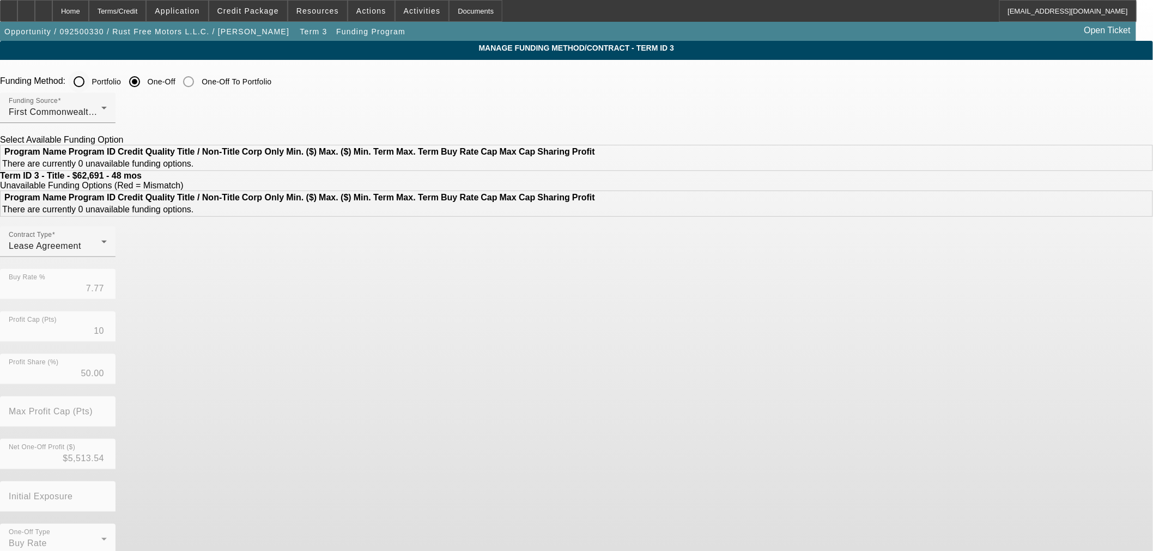
click at [90, 80] on input "Portfolio" at bounding box center [79, 82] width 22 height 22
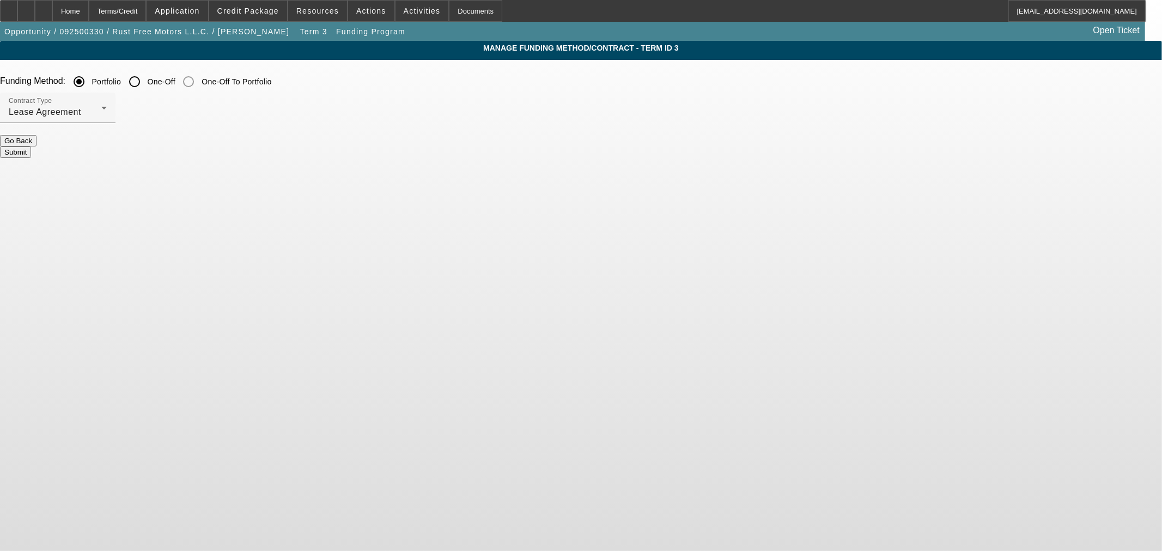
click at [31, 147] on button "Submit" at bounding box center [15, 152] width 31 height 11
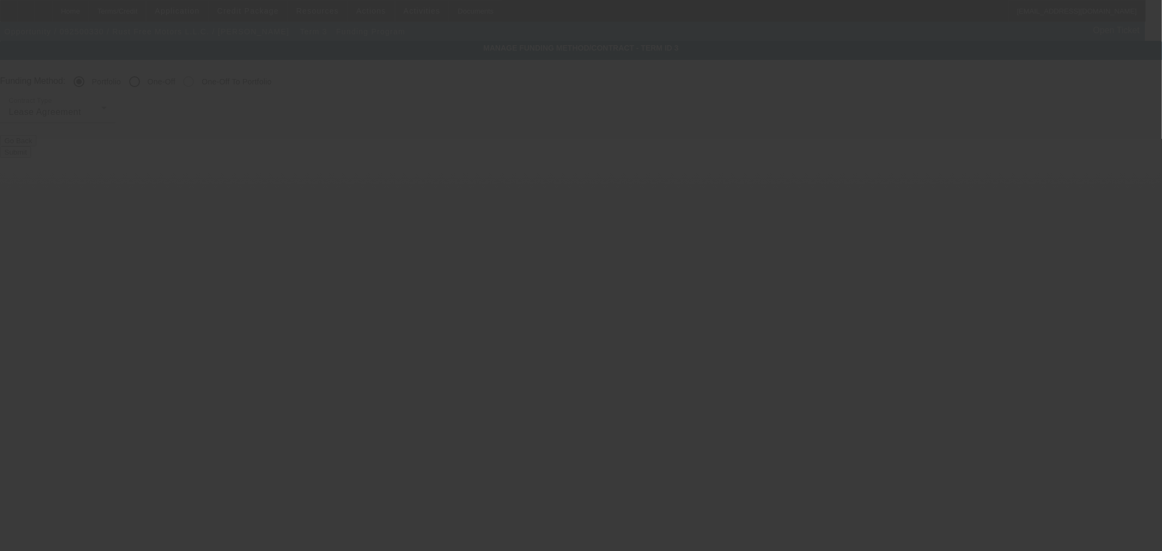
radio input "false"
radio input "true"
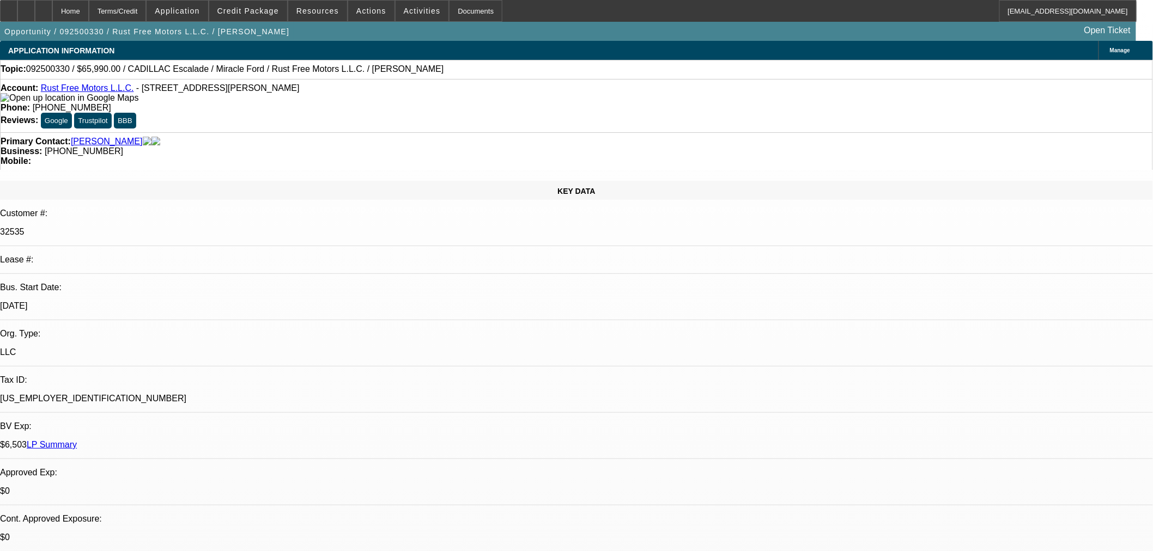
select select "0"
select select "2"
select select "0.1"
select select "4"
select select "0"
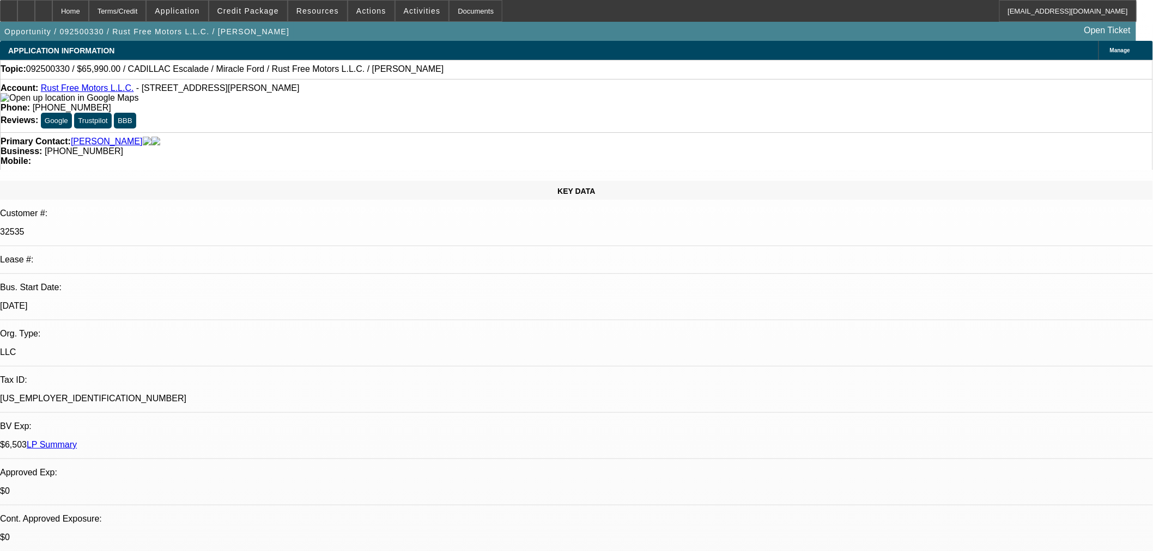
select select "0"
select select "3"
select select "0.1"
select select "4"
select select "0"
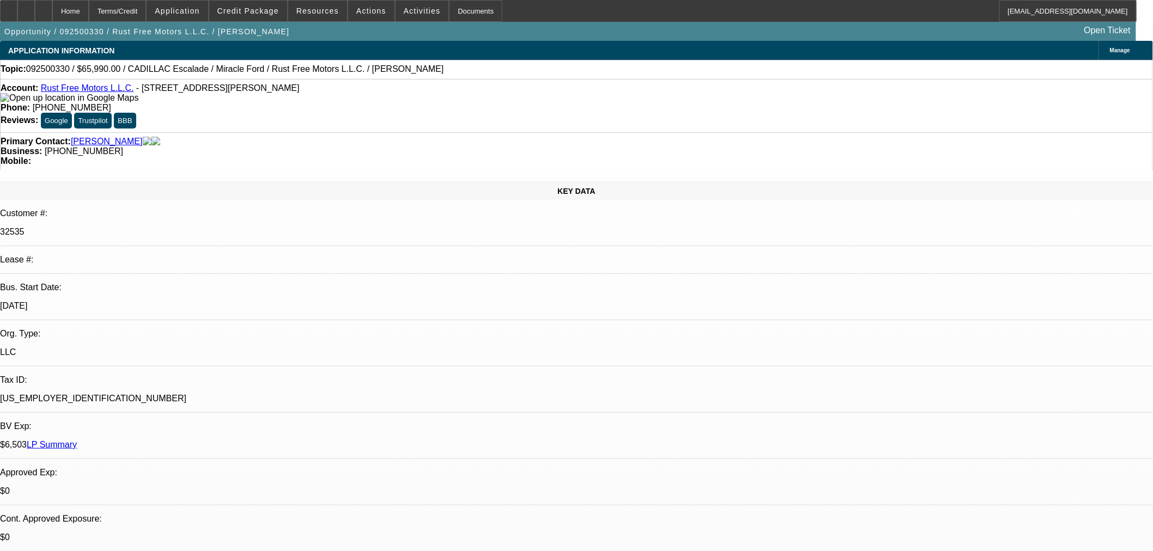
select select "0"
select select "3"
select select "0.1"
select select "4"
select select "0"
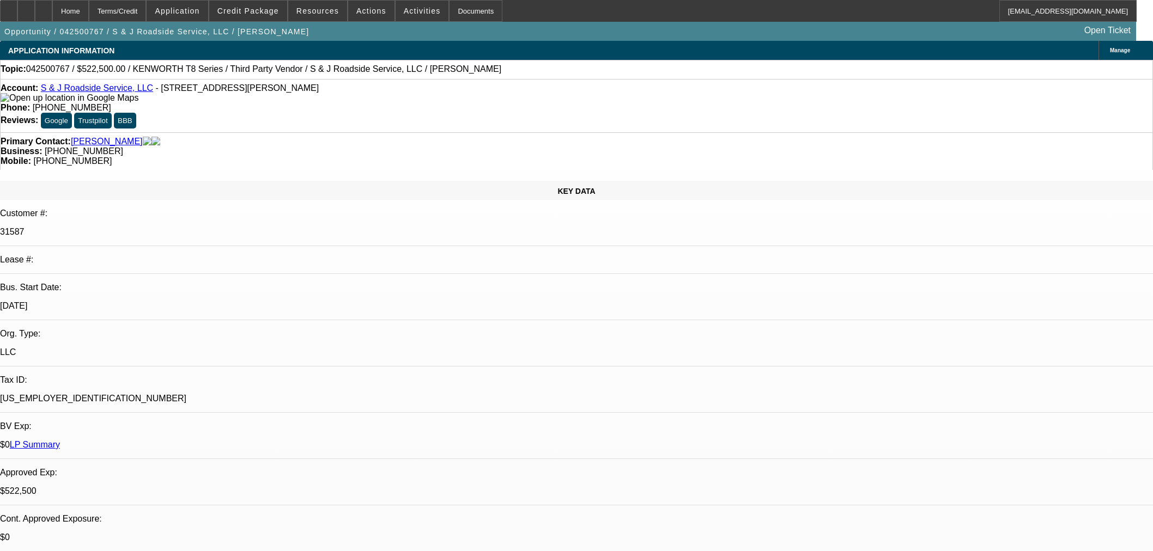
select select "0"
select select "2"
select select "0"
select select "6"
select select "2"
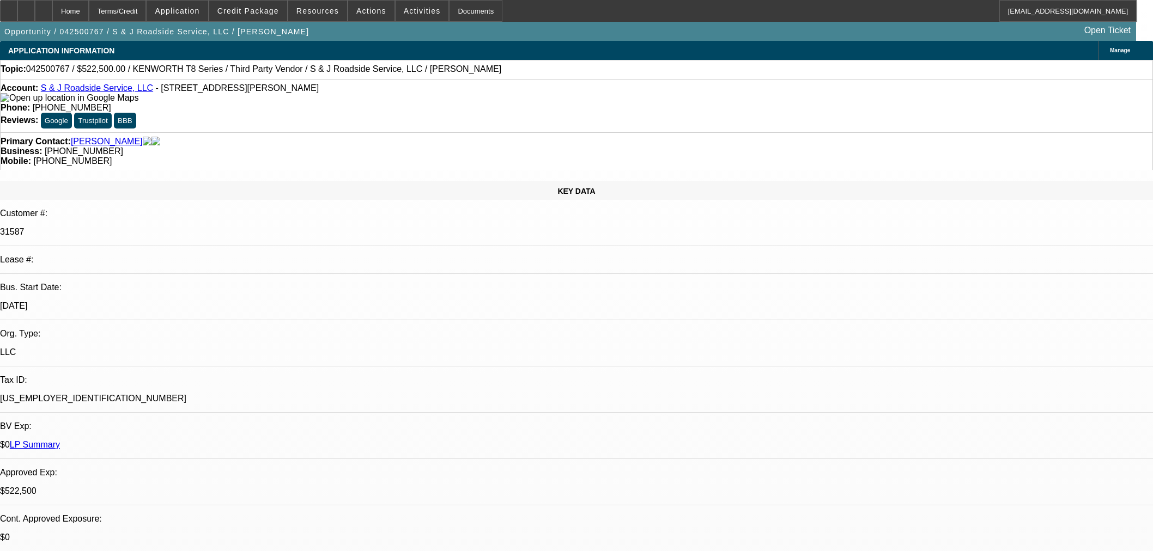
select select "0"
select select "6"
select select "0"
select select "3"
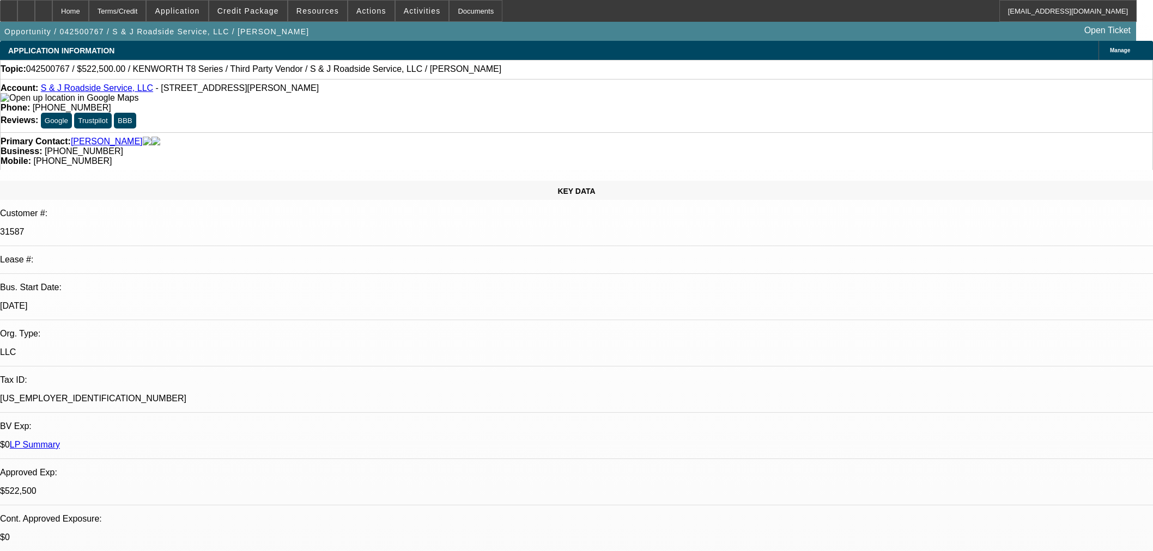
select select "0"
select select "6"
select select "0"
select select "2"
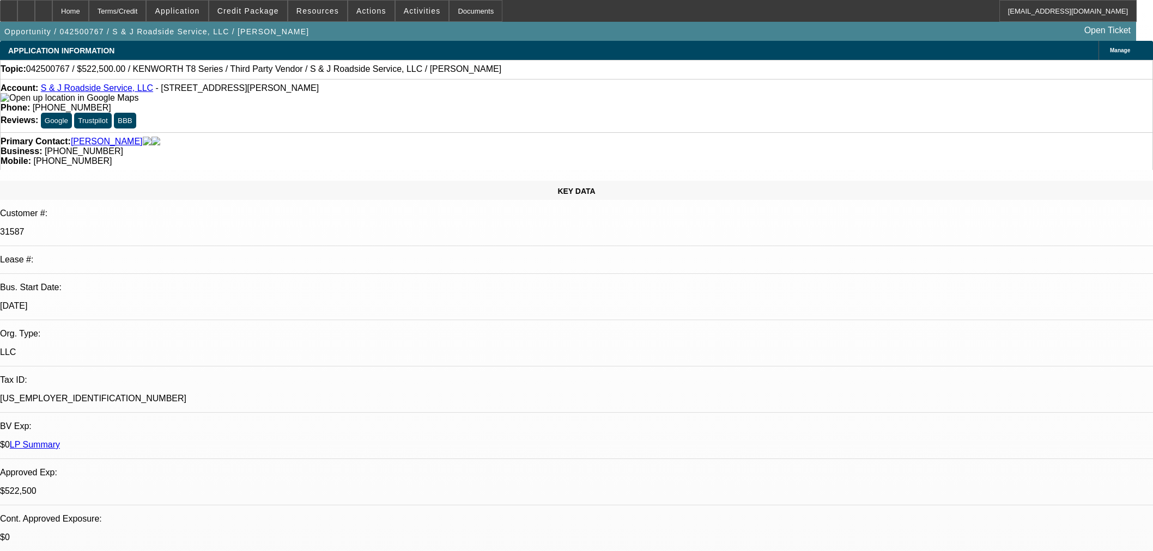
select select "0"
select select "6"
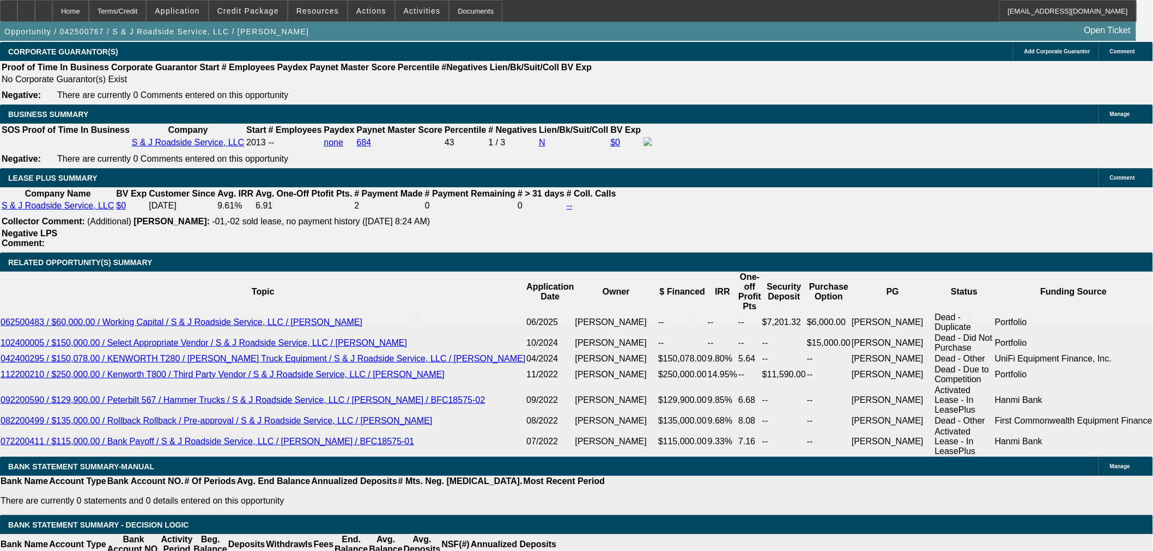
scroll to position [1755, 0]
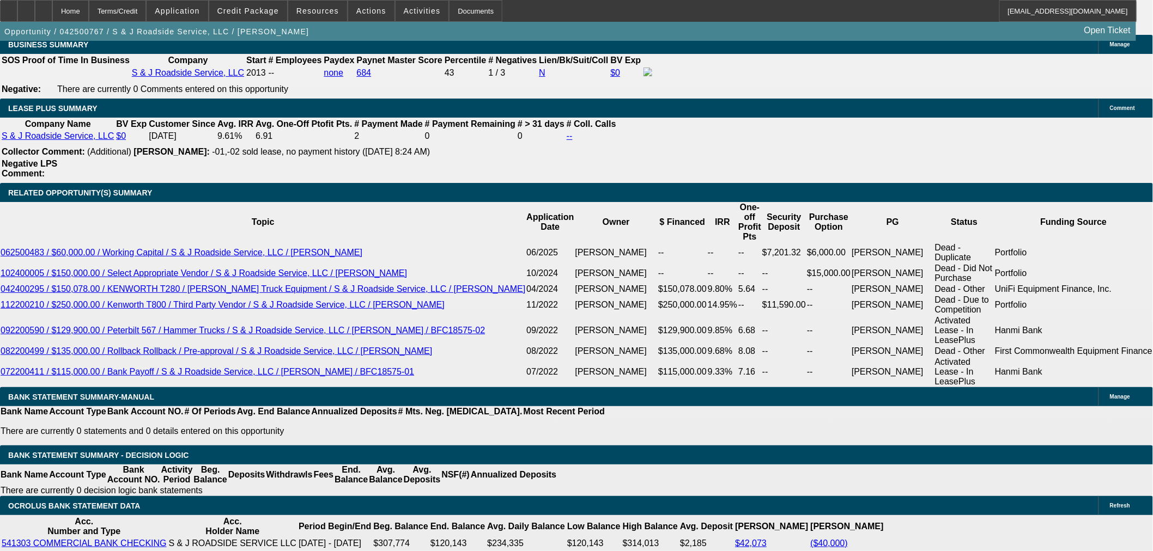
drag, startPoint x: 172, startPoint y: 330, endPoint x: 251, endPoint y: 331, distance: 79.0
type input "0"
type input "UNKNOWN"
type input "$0.00"
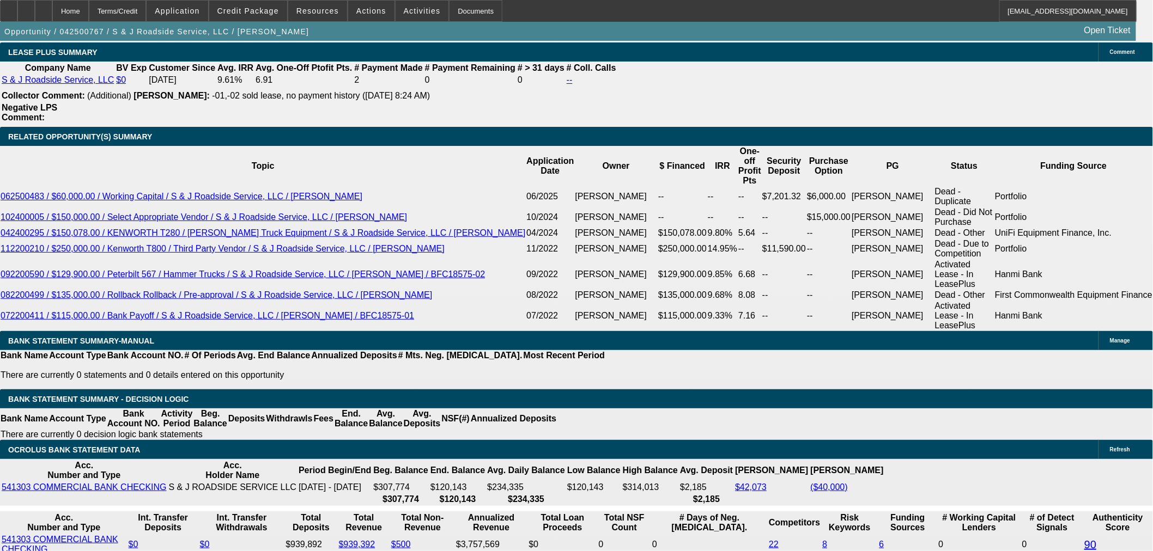
scroll to position [1816, 0]
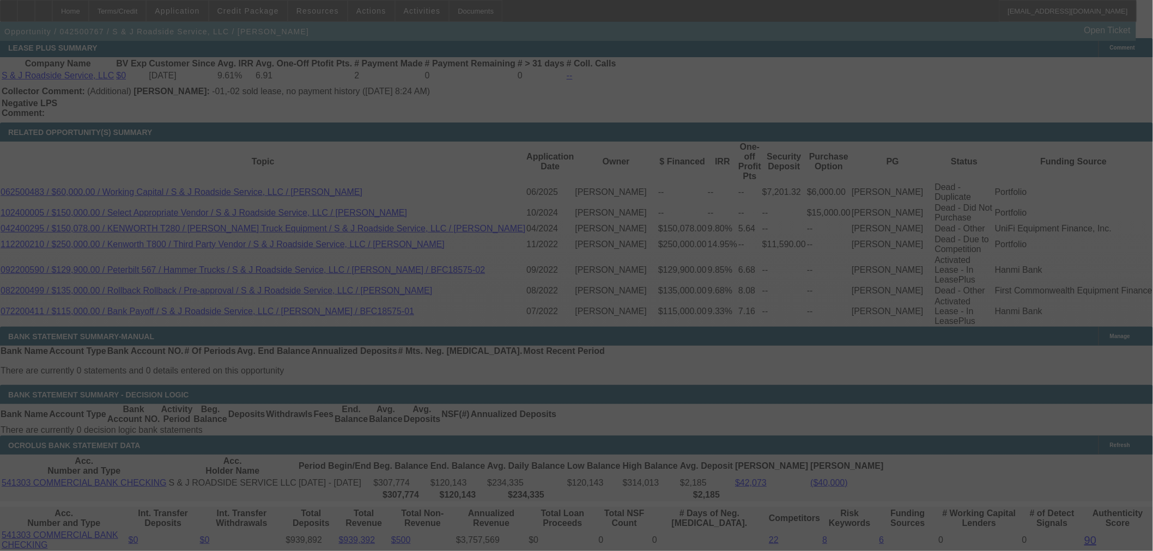
select select "0"
select select "2"
select select "0"
select select "6"
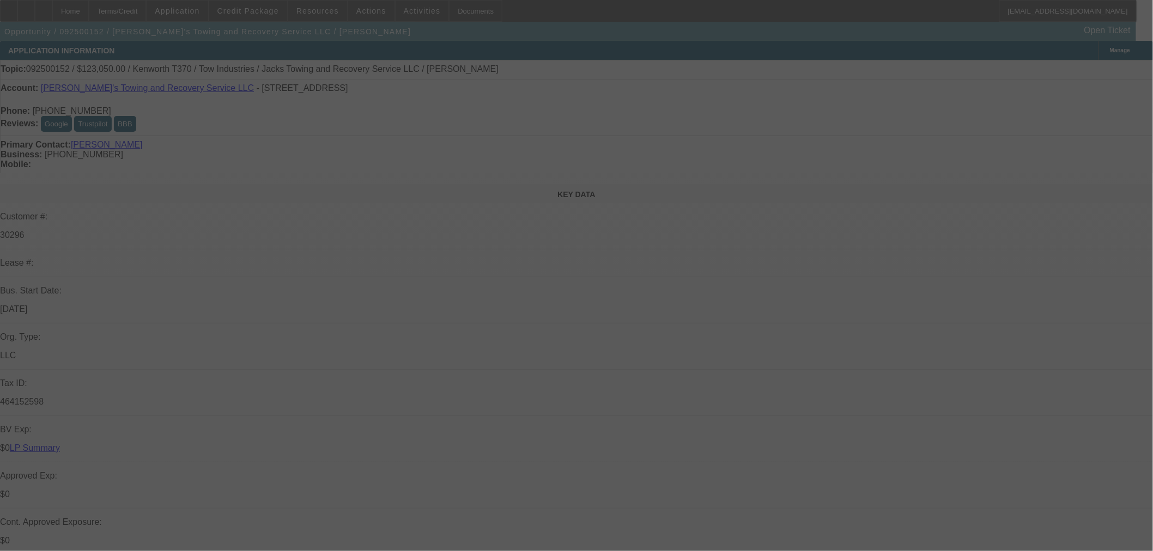
select select "0"
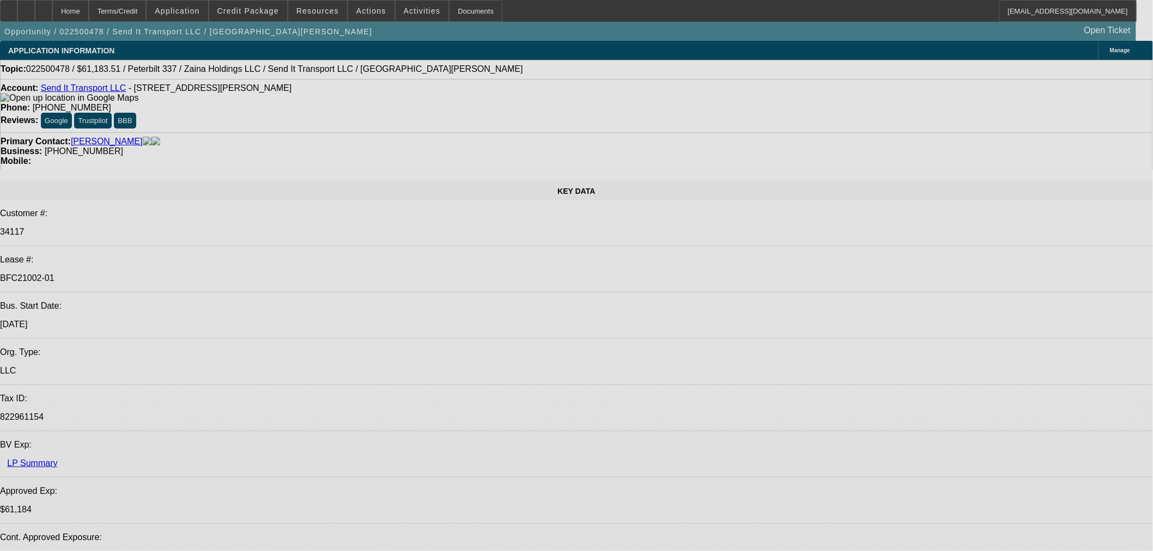
select select "0"
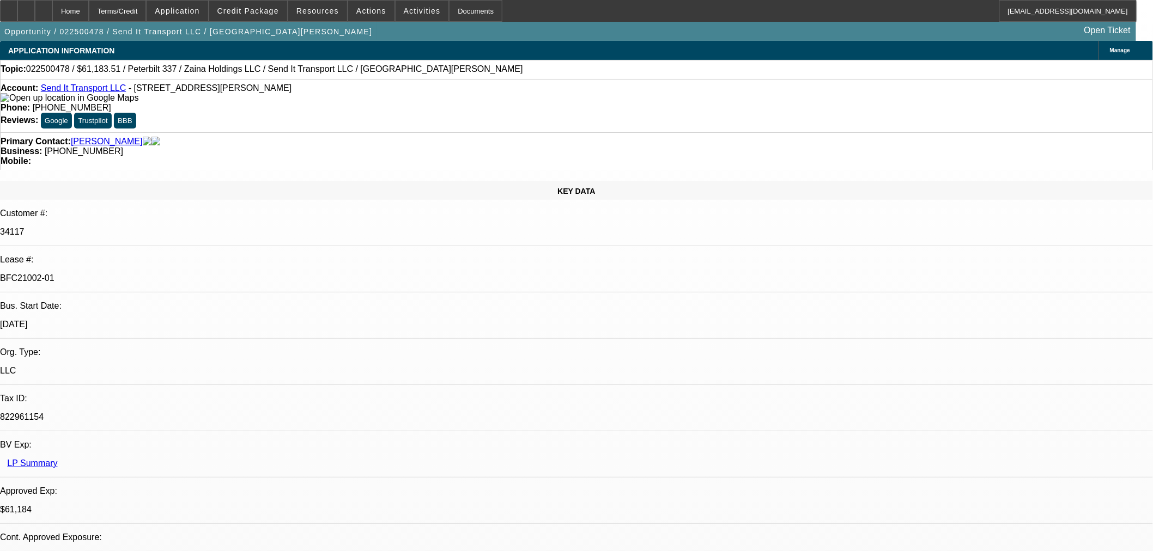
select select "2"
select select "0"
select select "6"
select select "0"
select select "2"
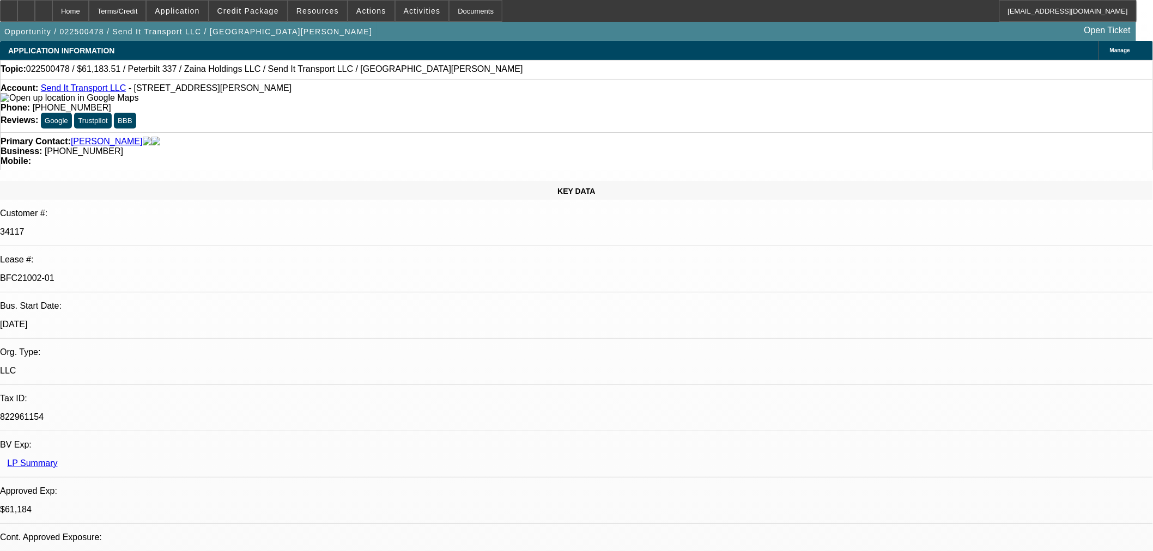
select select "0"
select select "6"
select select "0"
select select "2"
select select "0"
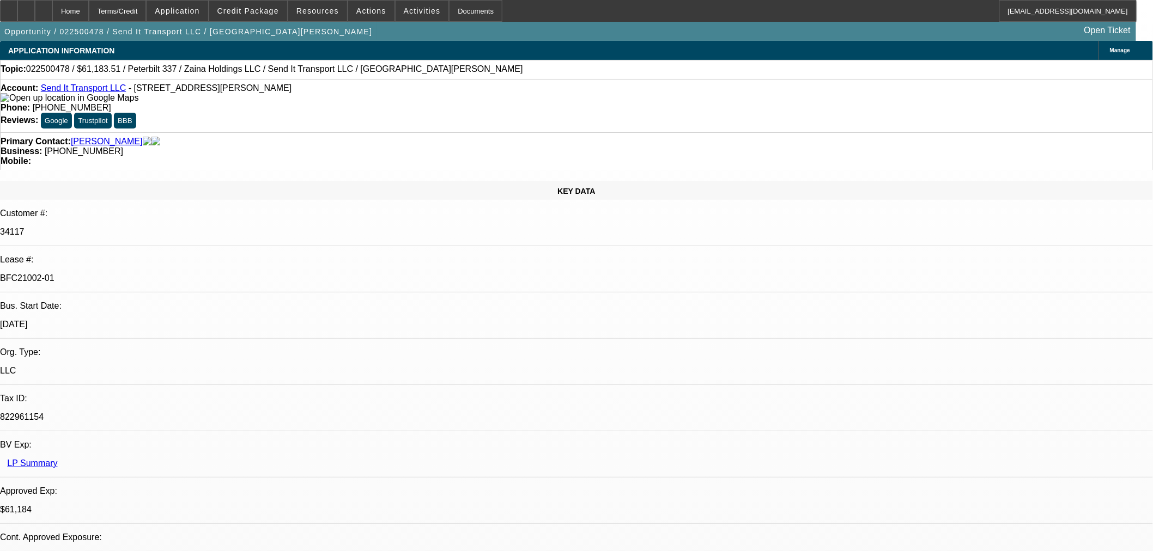
select select "6"
select select "0"
select select "3"
select select "0"
select select "6"
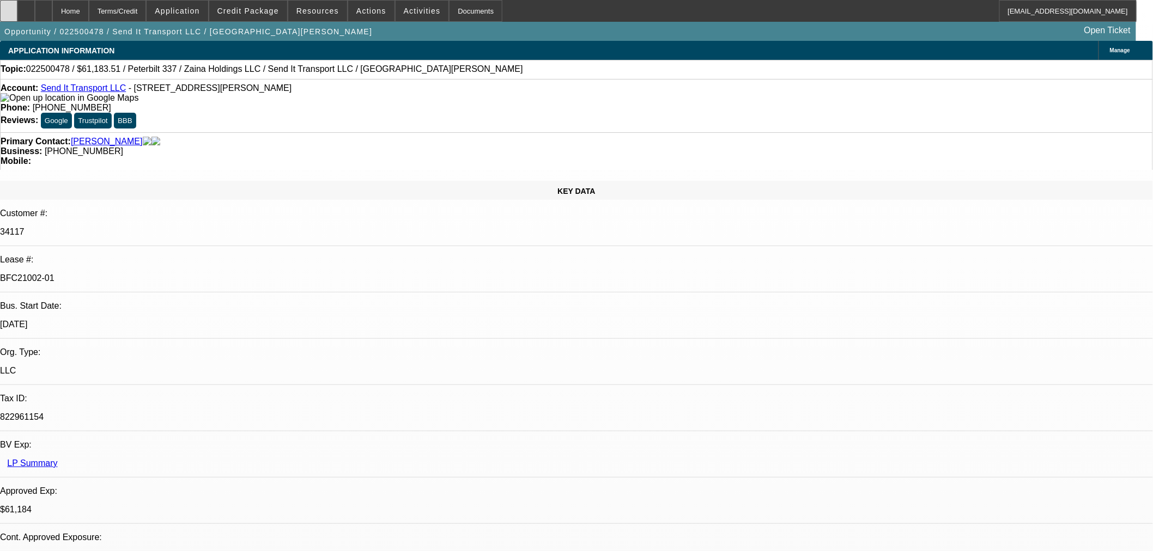
click at [9, 7] on icon at bounding box center [9, 7] width 0 height 0
select select "0"
select select "2"
select select "0"
select select "6"
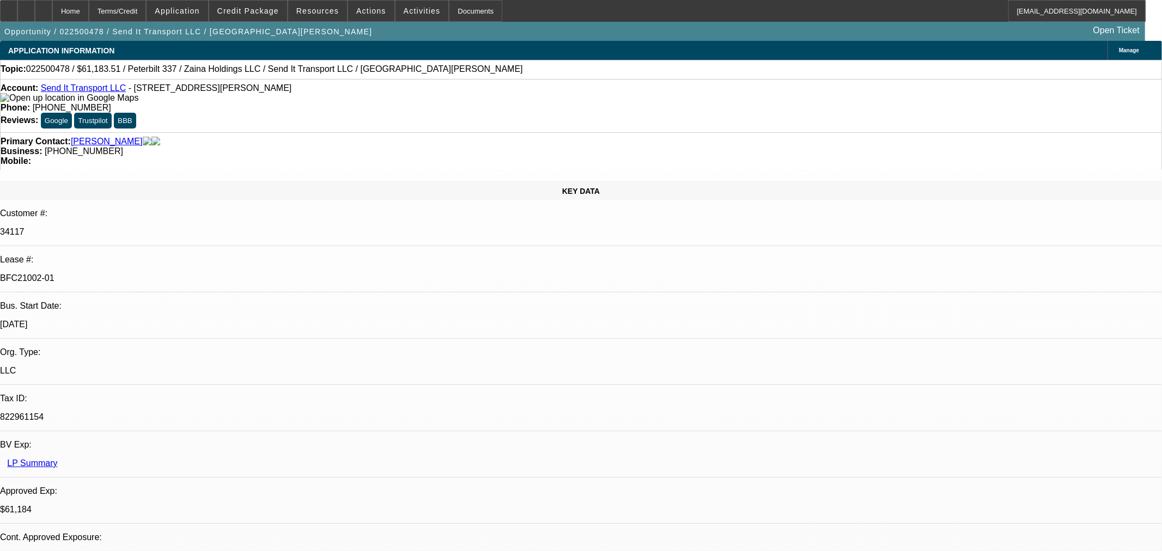
select select "0"
select select "2"
select select "0"
select select "6"
select select "0"
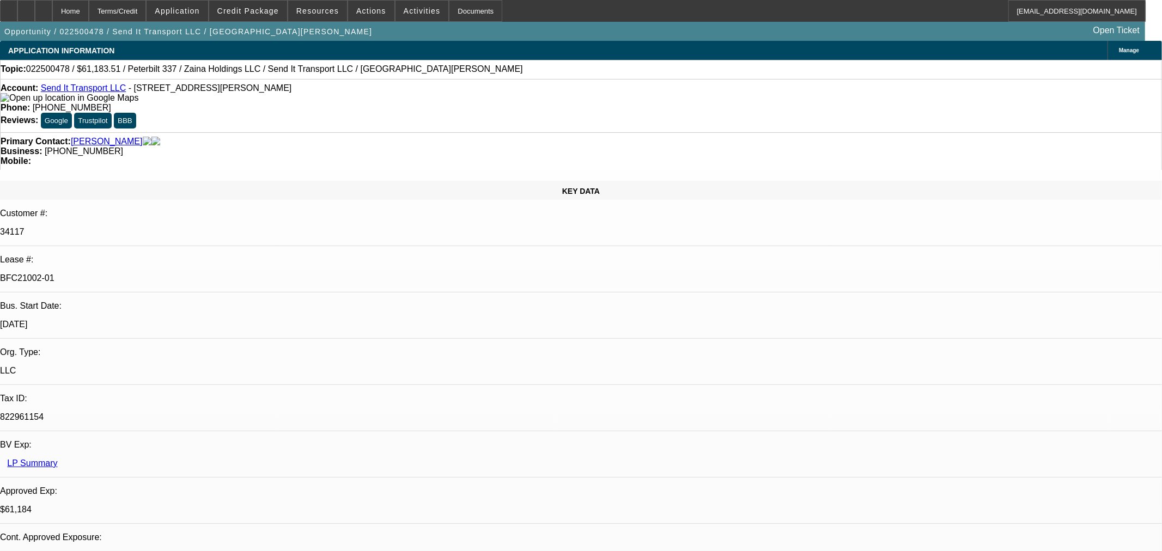
select select "2"
select select "0"
select select "6"
select select "0"
select select "3"
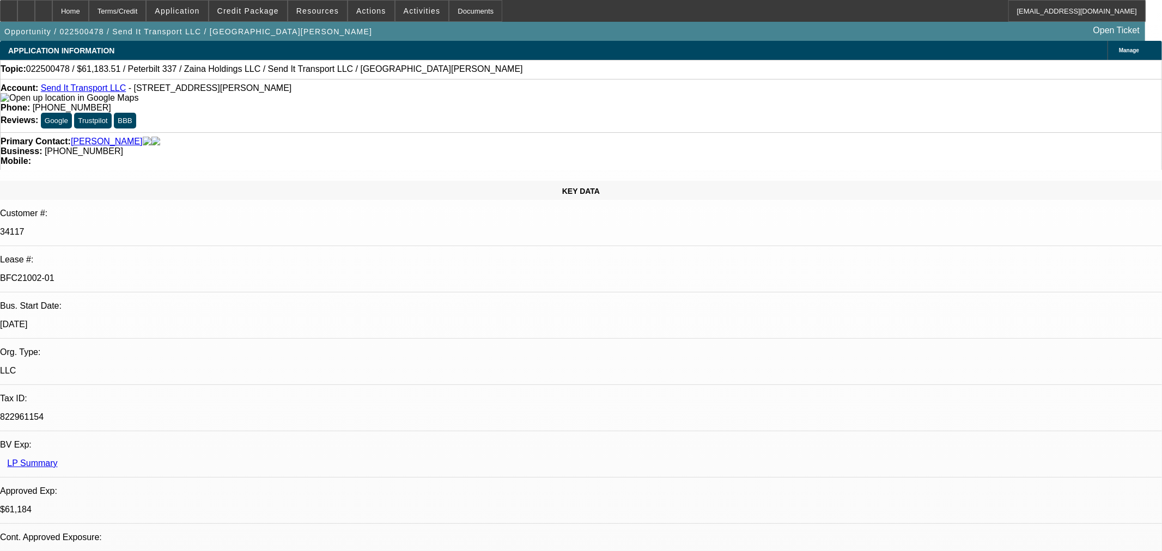
select select "0"
select select "6"
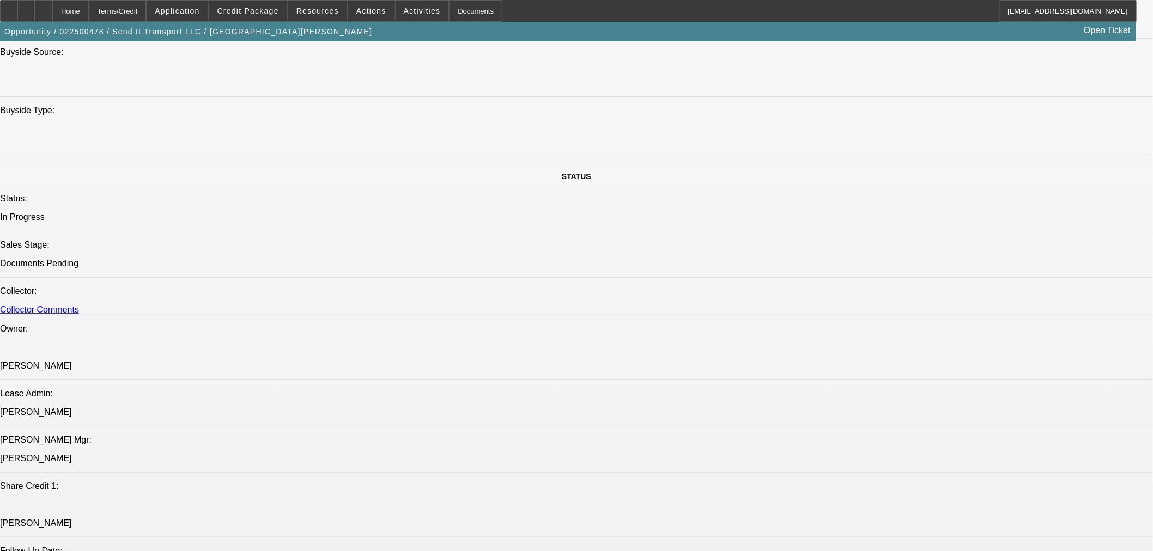
scroll to position [1271, 0]
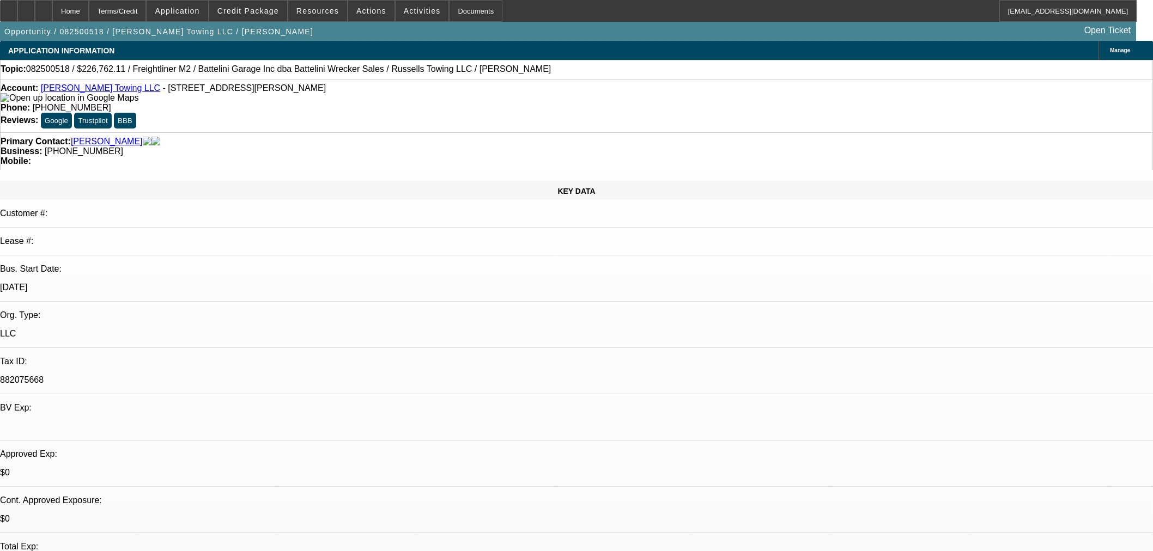
select select "0"
select select "3"
select select "0"
select select "6"
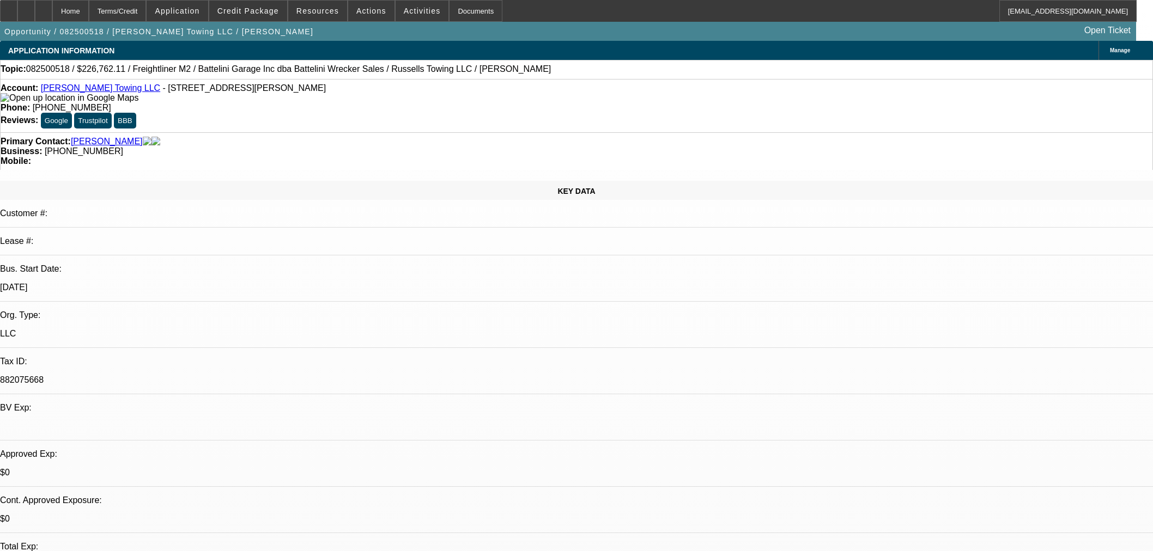
select select "0"
select select "3"
select select "0"
select select "6"
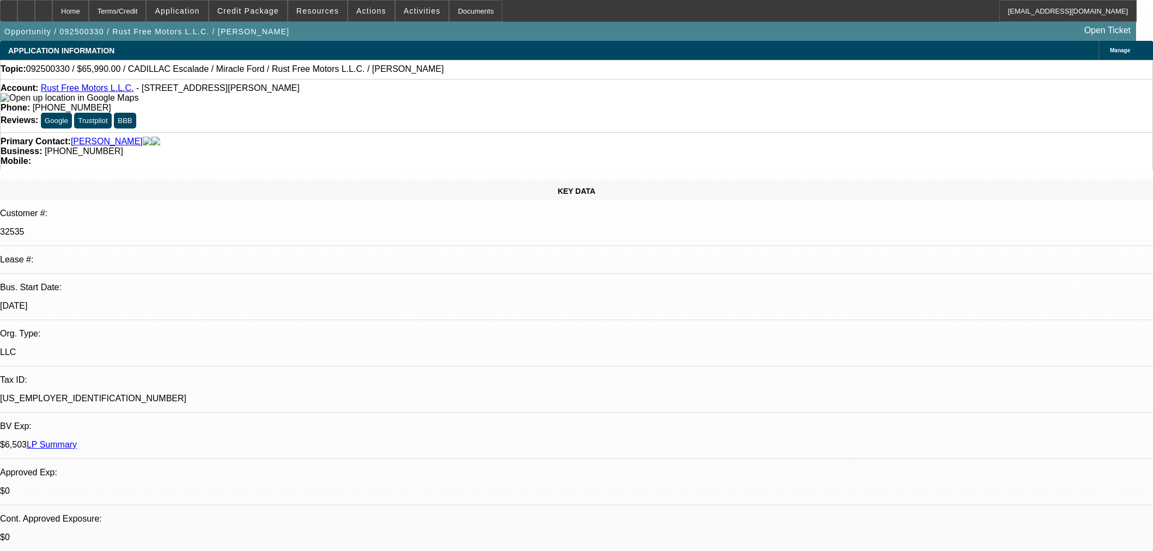
select select "0"
select select "2"
select select "0.1"
select select "4"
select select "0"
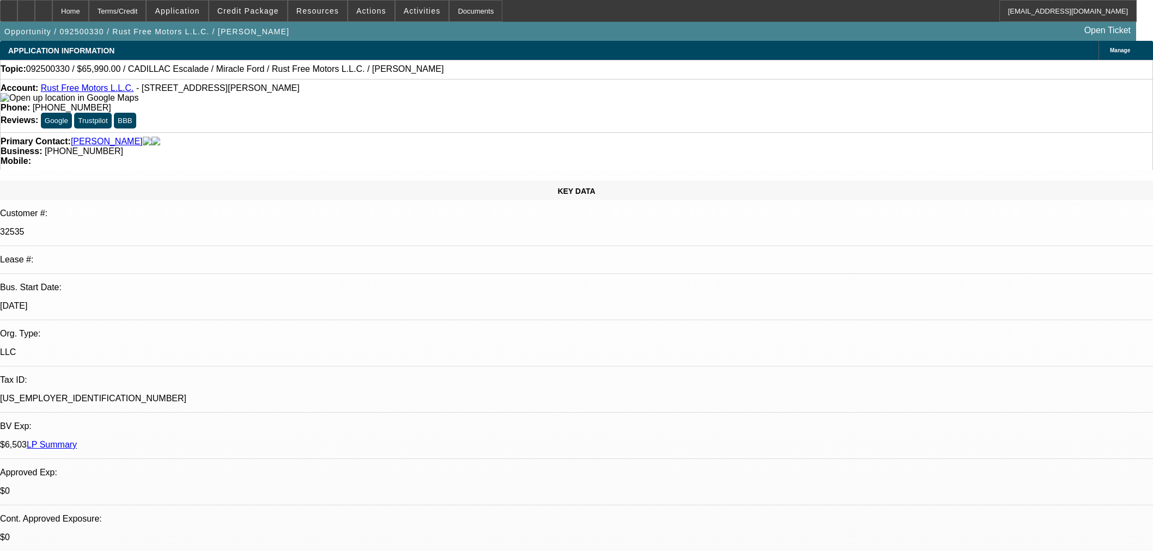
select select "0"
select select "3"
select select "0.1"
select select "4"
select select "0"
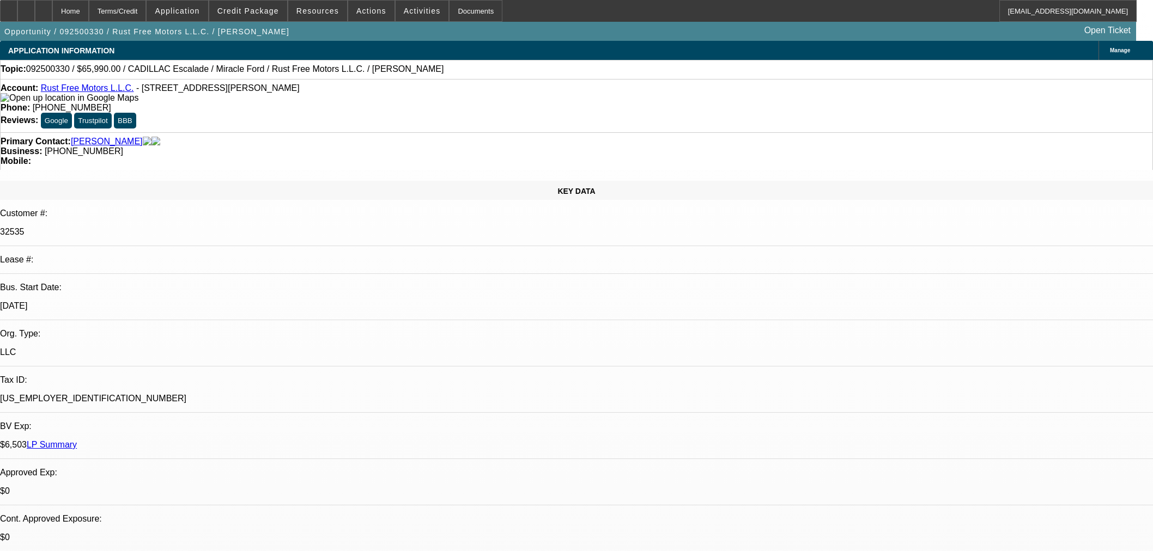
select select "0"
select select "3"
select select "0.1"
select select "4"
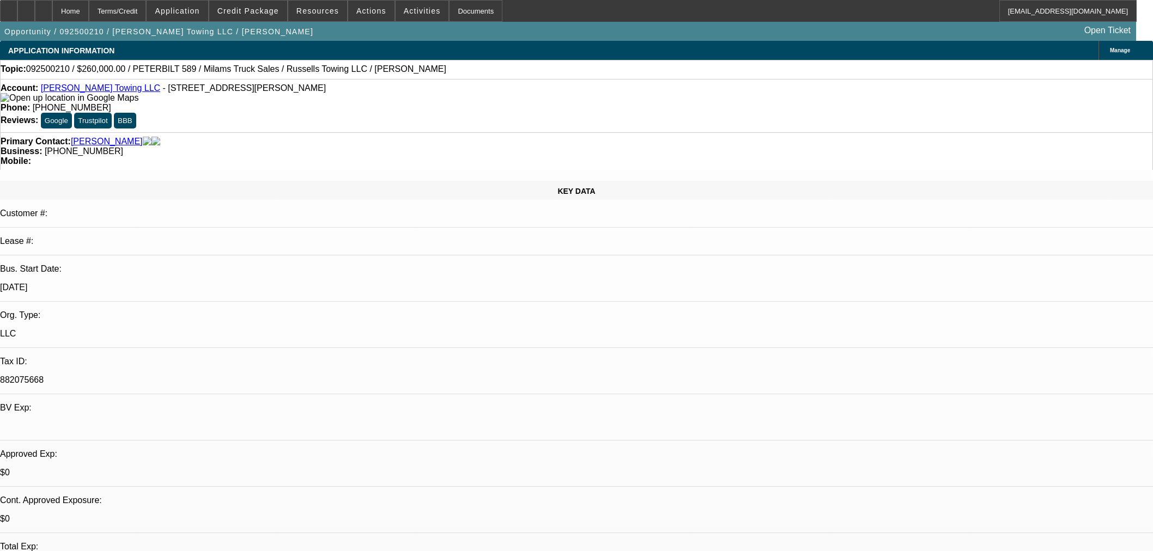
select select "0"
select select "3"
select select "0"
select select "6"
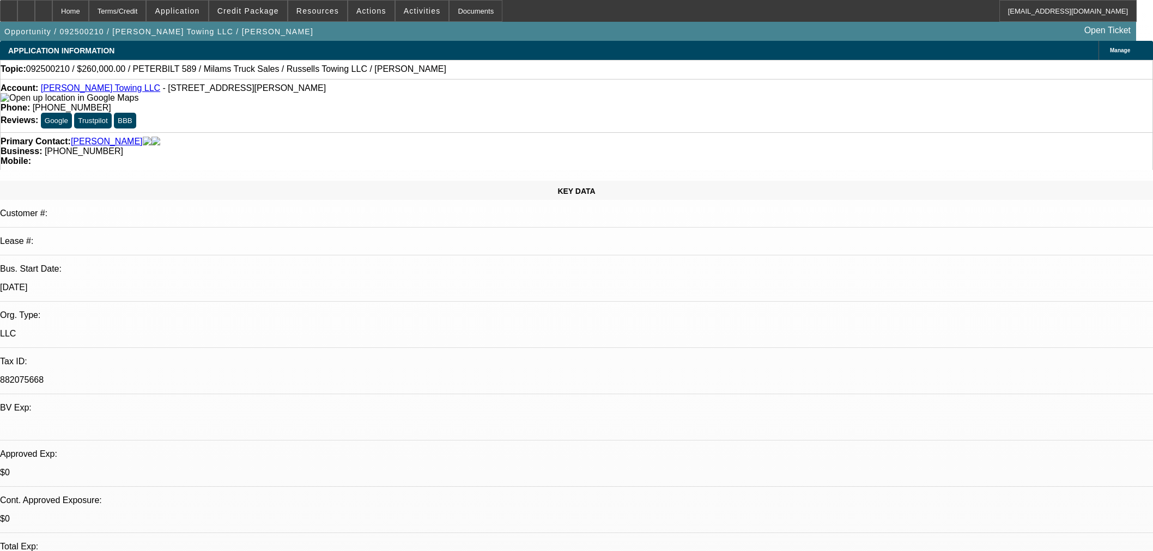
select select "0"
select select "3"
select select "0"
select select "6"
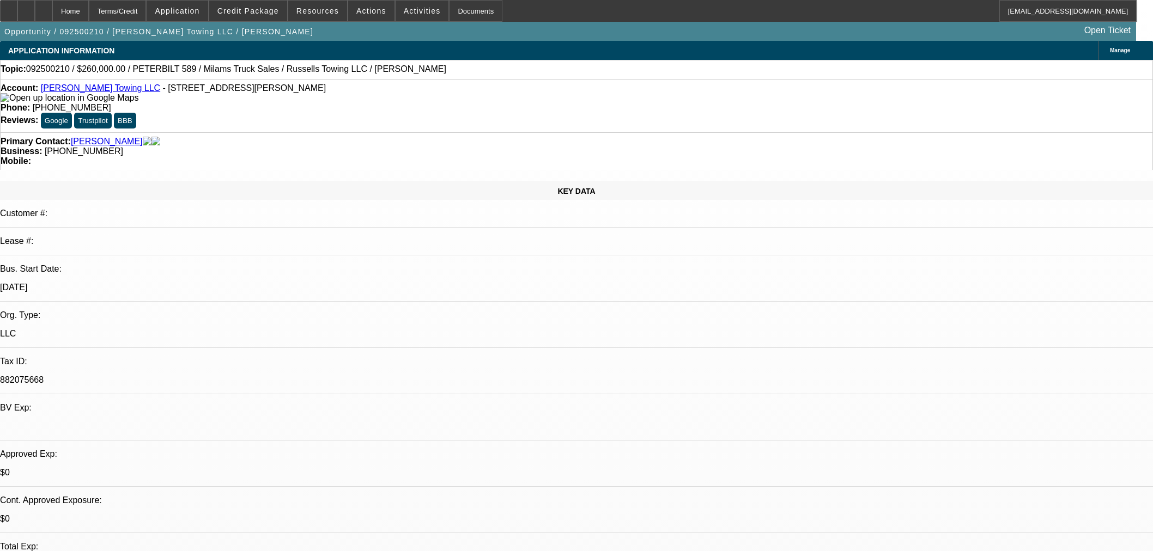
select select "0"
select select "3"
select select "0"
select select "6"
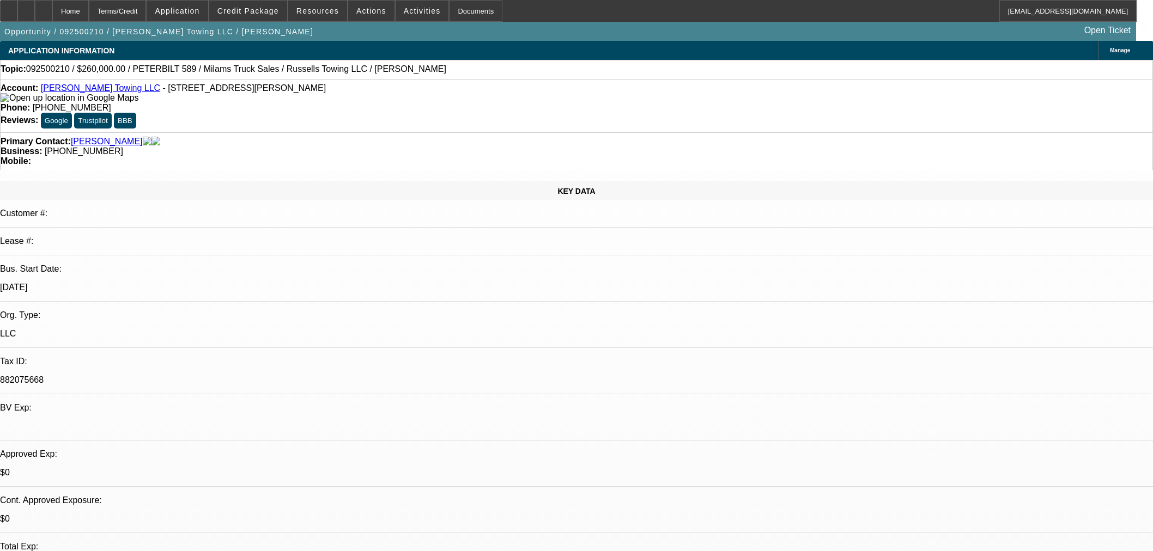
select select "0"
select select "3"
select select "0.1"
select select "4"
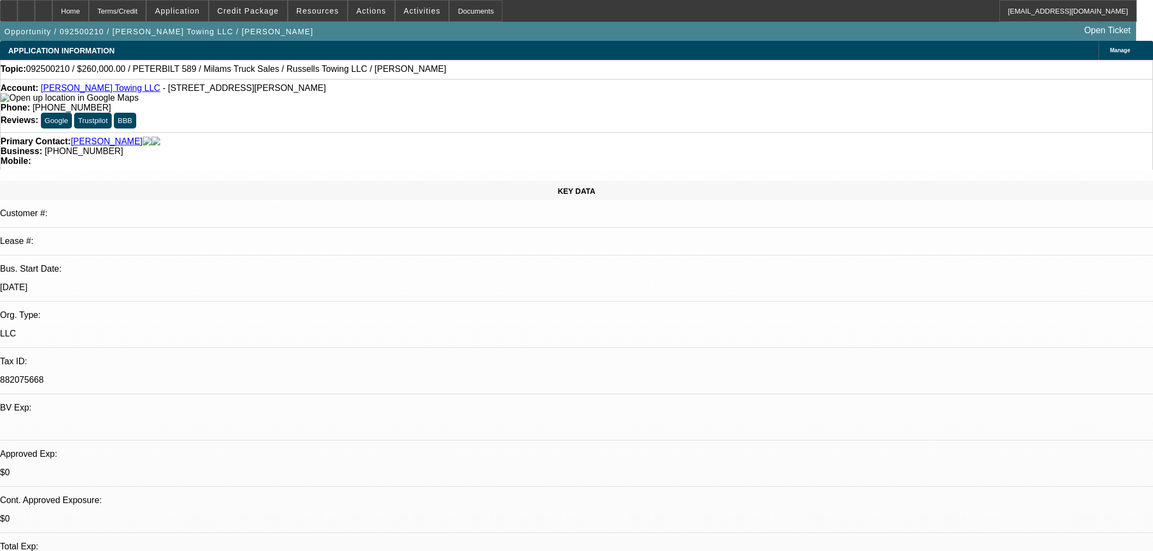
scroll to position [1573, 0]
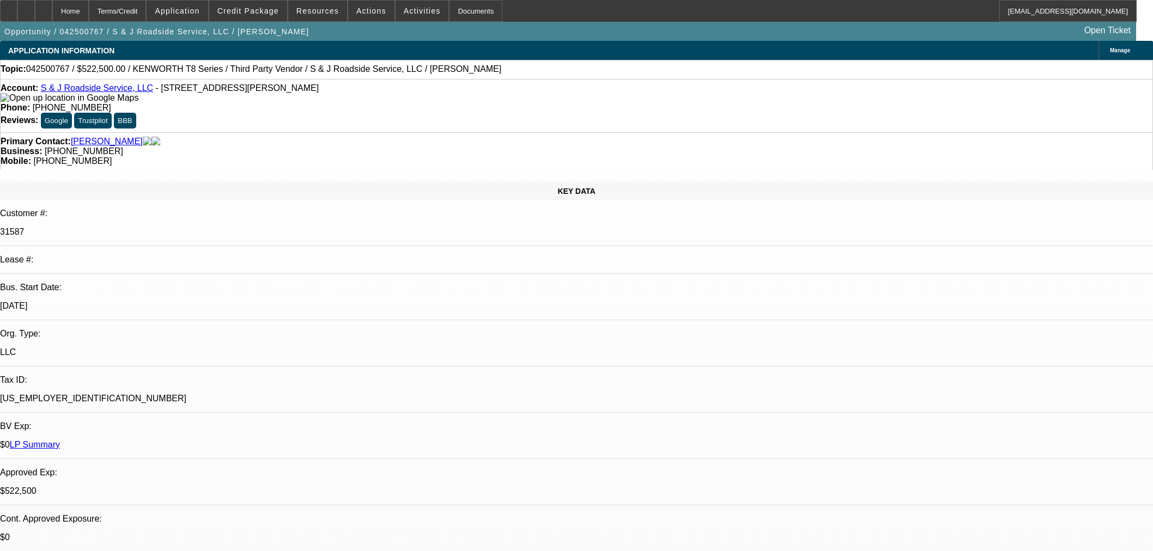
select select "0"
select select "2"
select select "0"
select select "6"
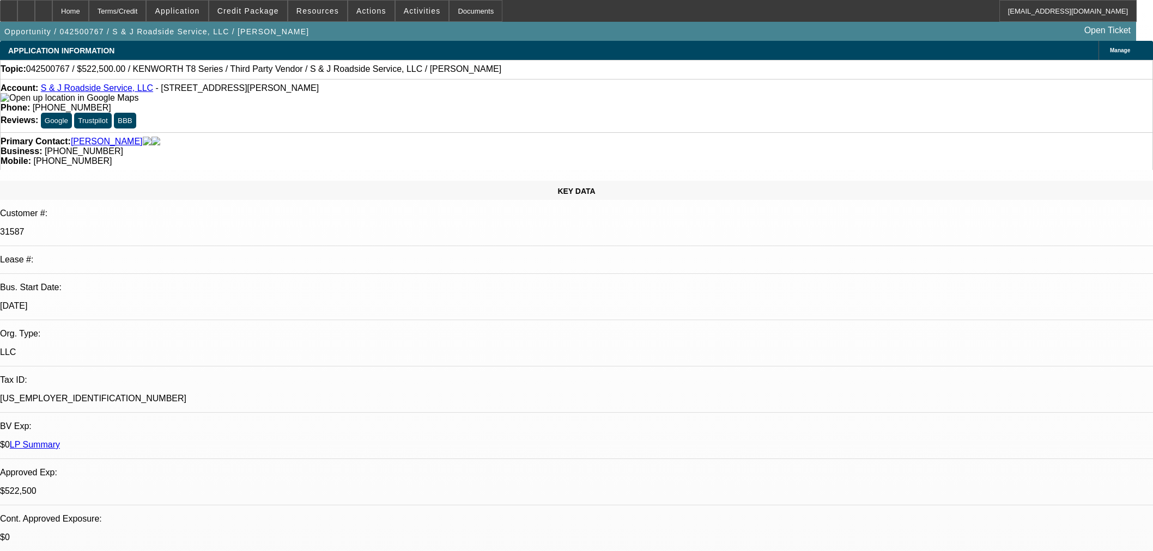
select select "2"
select select "0"
select select "6"
select select "0"
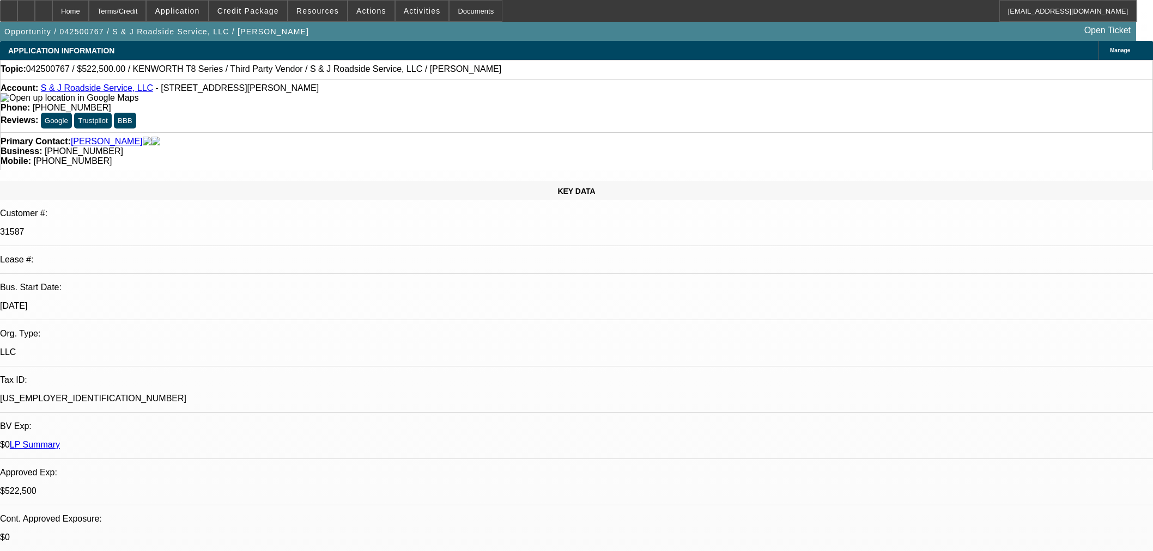
select select "3"
select select "0"
select select "6"
select select "0"
select select "2"
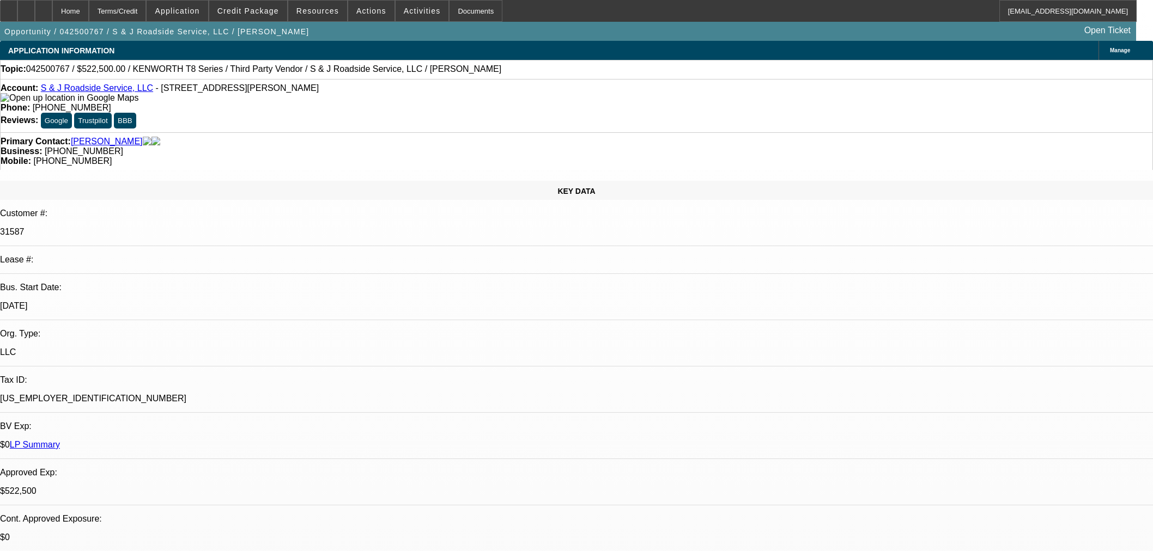
select select "2"
select select "0"
select select "6"
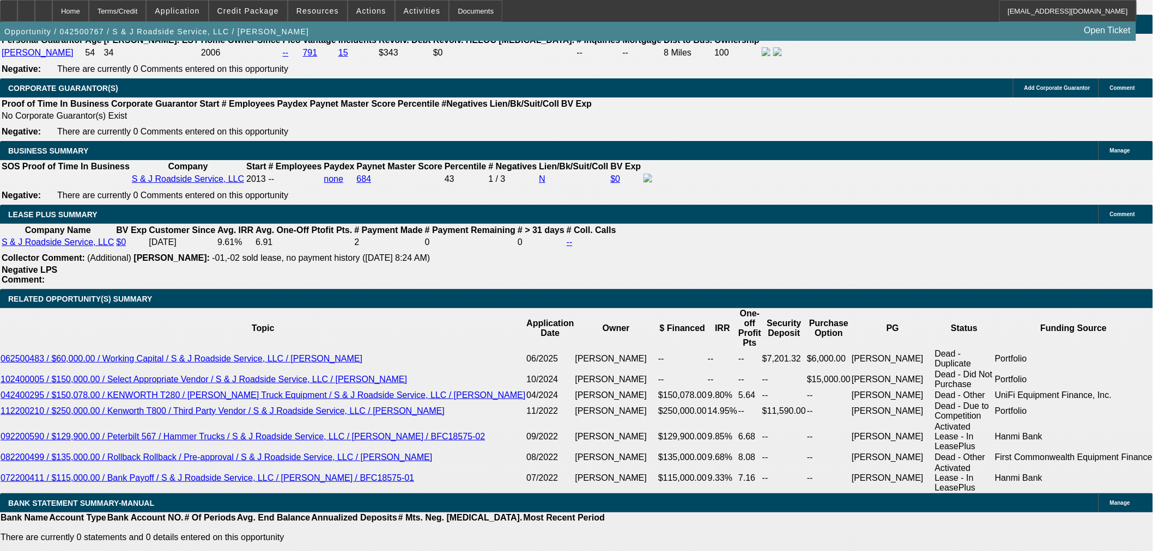
scroll to position [1634, 0]
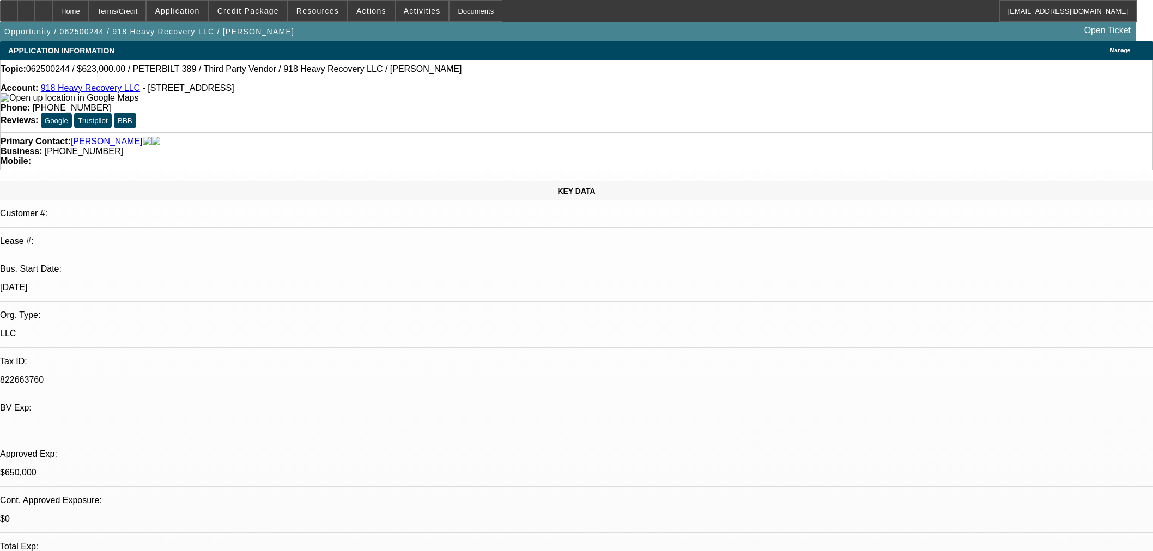
select select "0"
select select "2"
select select "0"
select select "6"
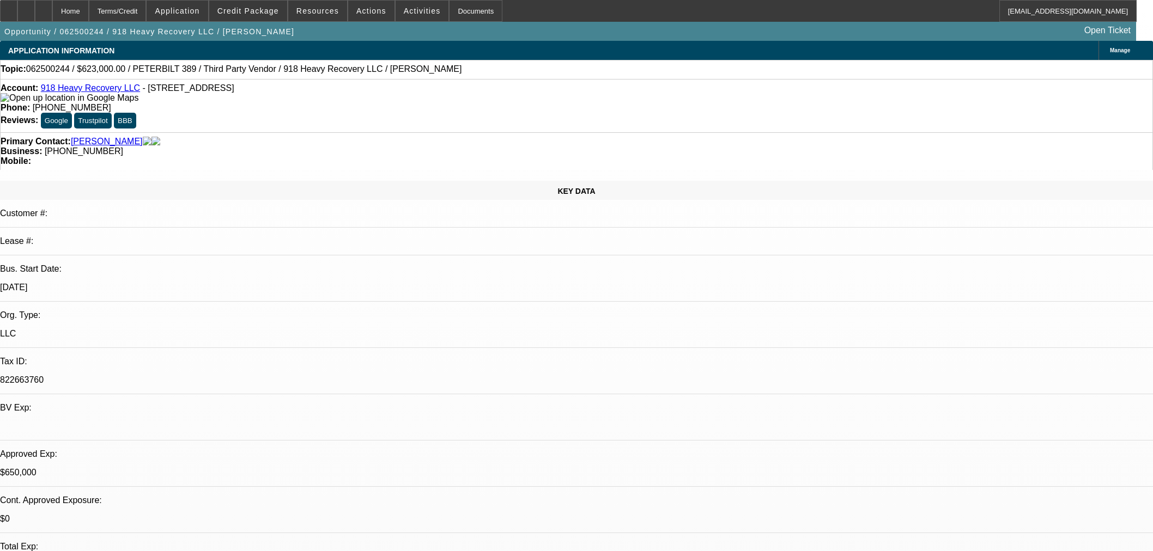
select select "0"
select select "2"
select select "0"
select select "6"
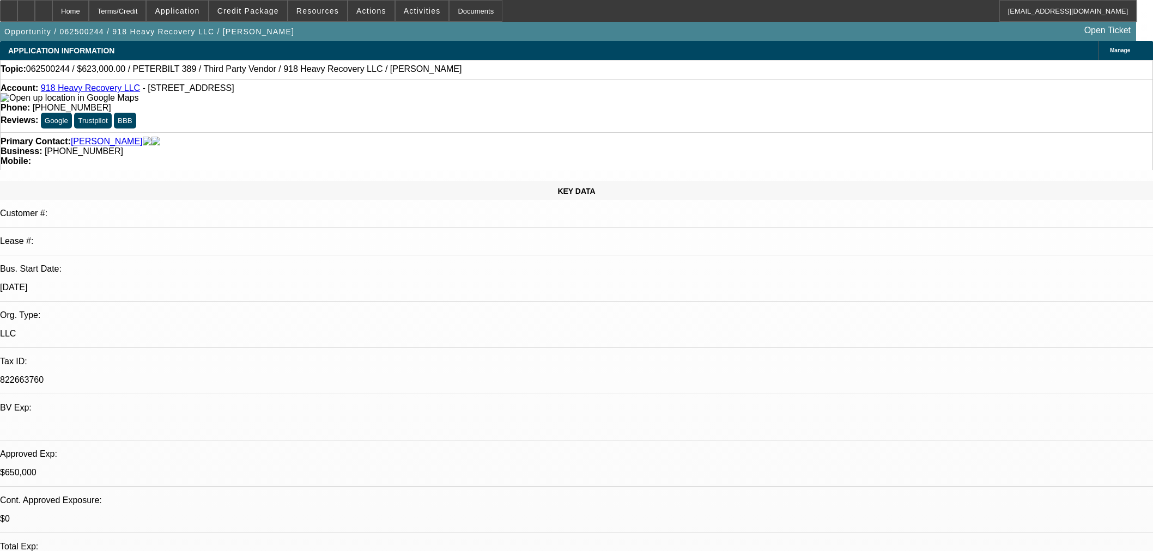
select select "0"
select select "2"
select select "0"
select select "6"
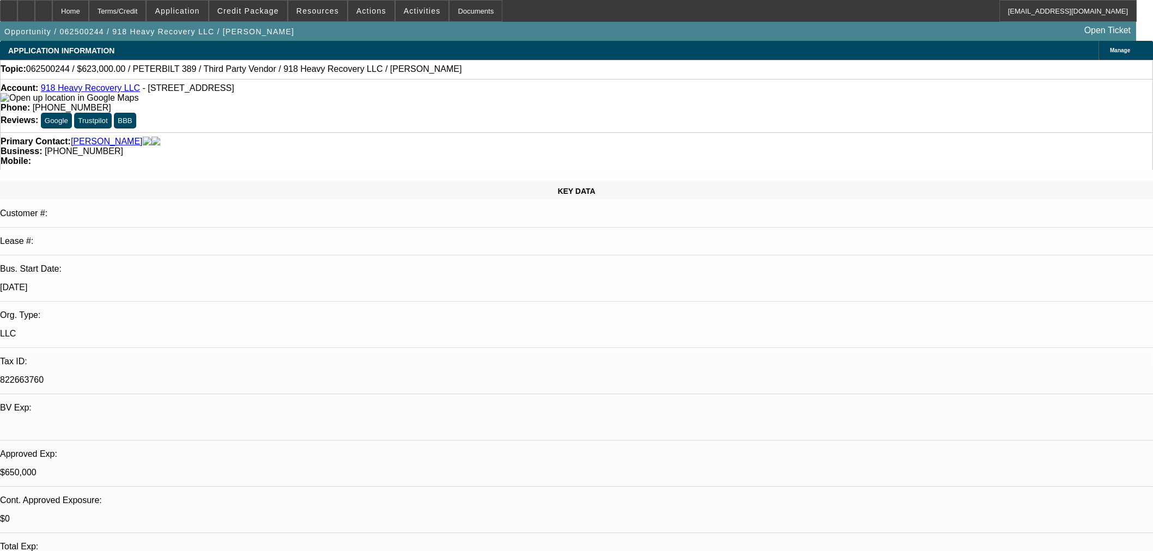
select select "0"
select select "2"
select select "0"
select select "6"
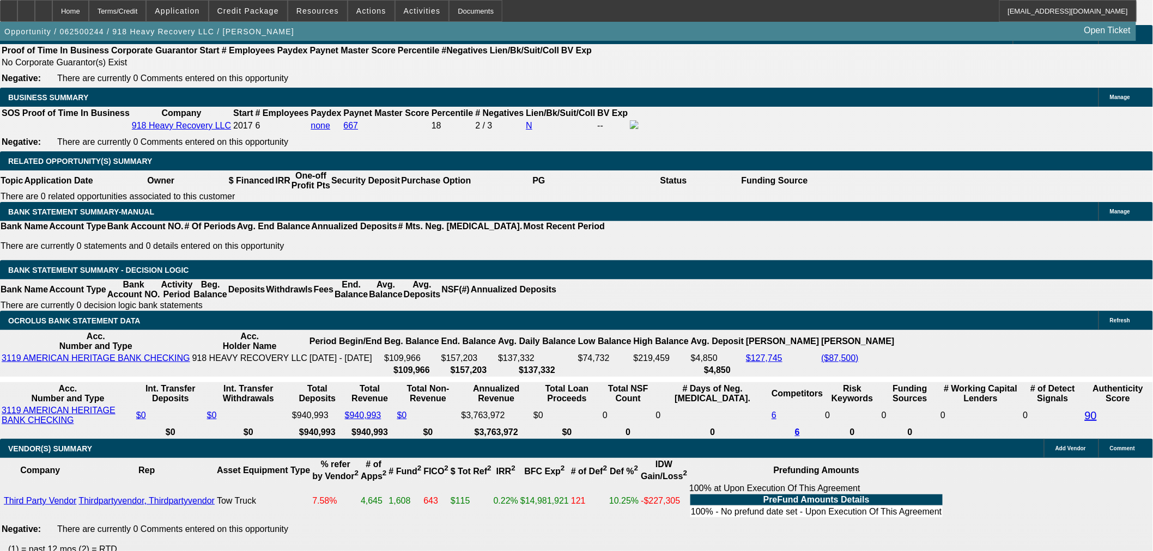
scroll to position [1392, 0]
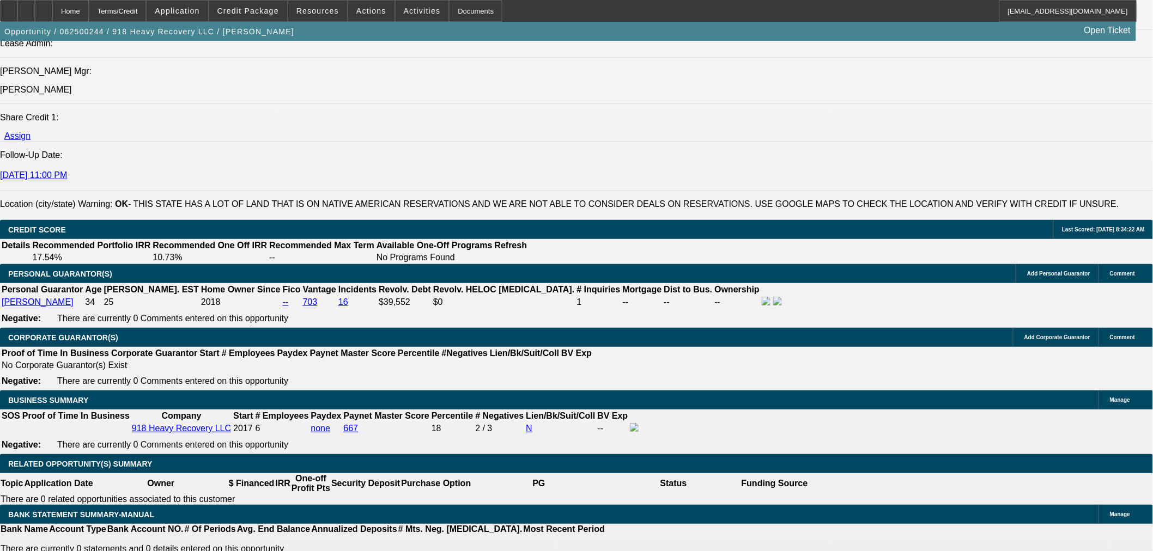
select select "0"
select select "2"
select select "0"
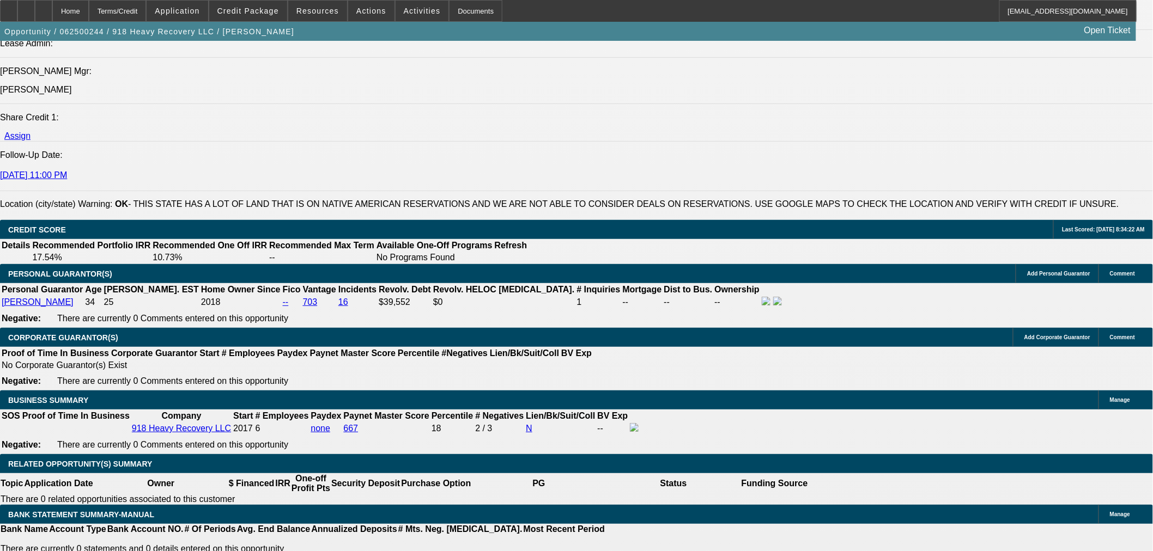
select select "6"
select select "0"
select select "2"
select select "0"
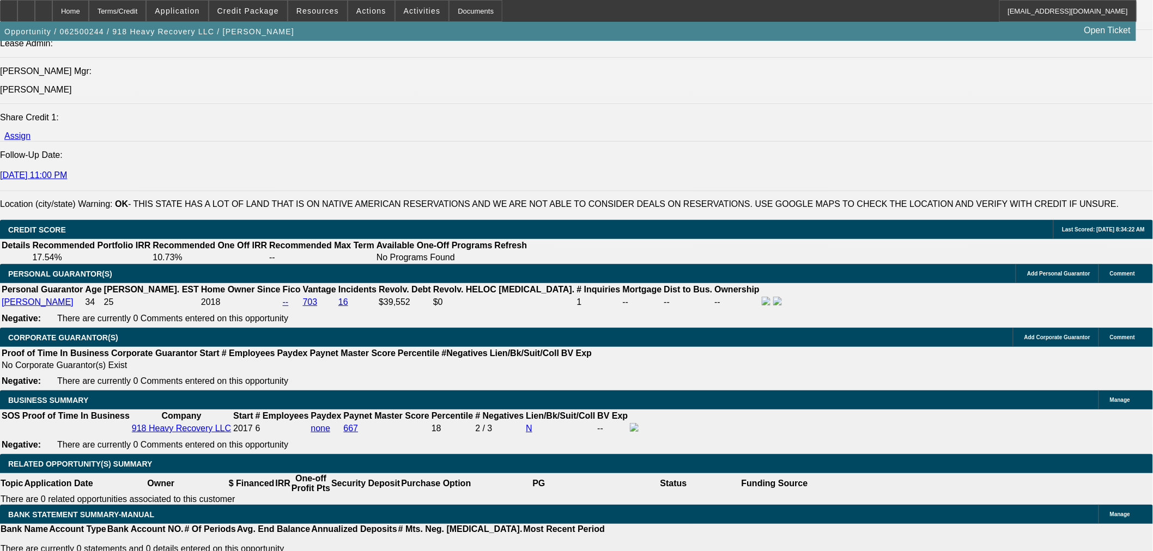
select select "6"
select select "0"
select select "2"
select select "0"
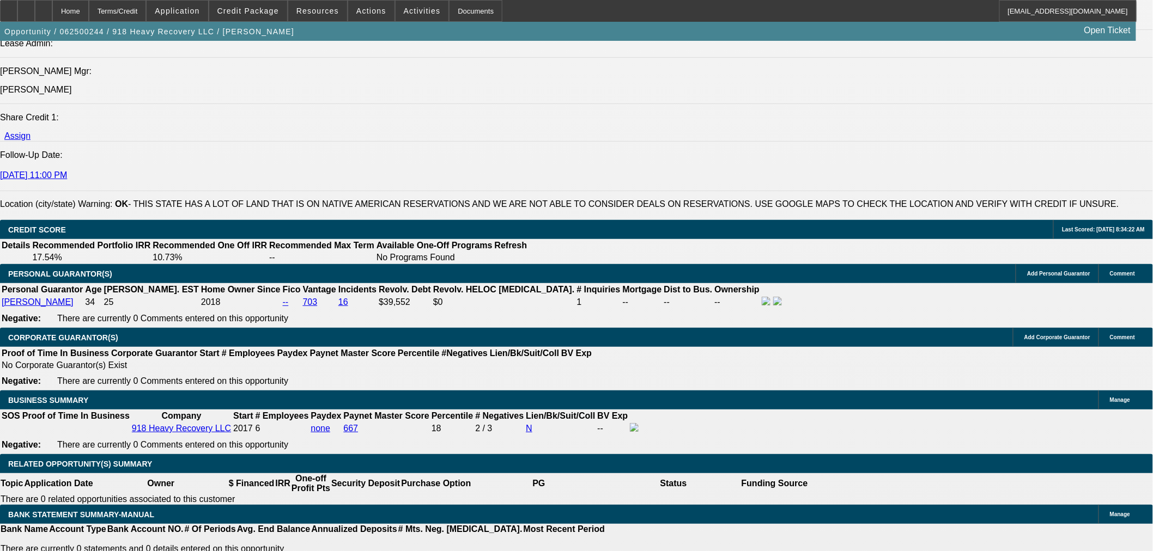
select select "6"
select select "0"
select select "2"
select select "0"
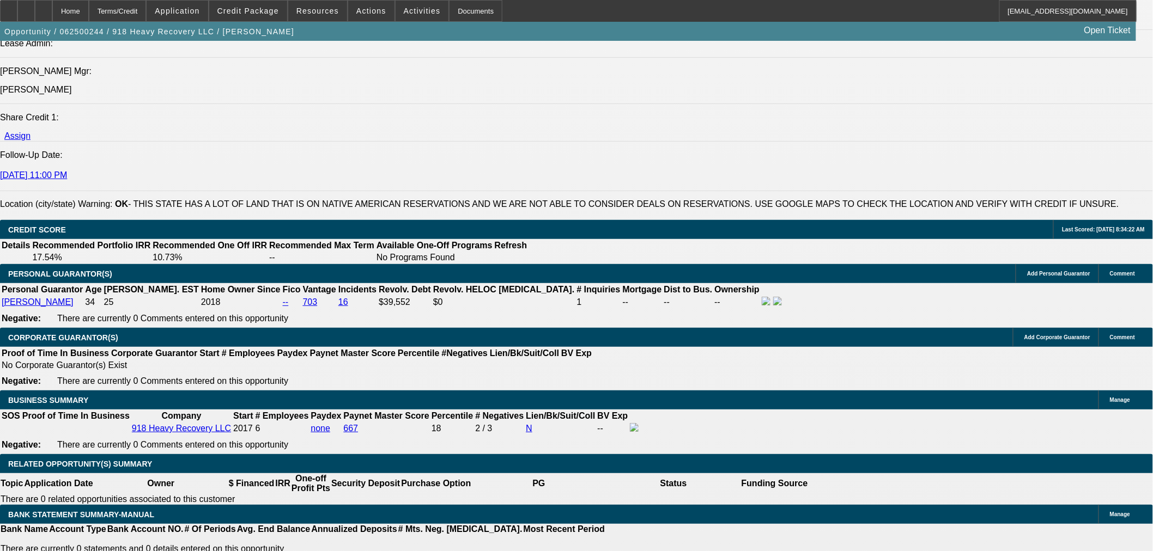
select select "6"
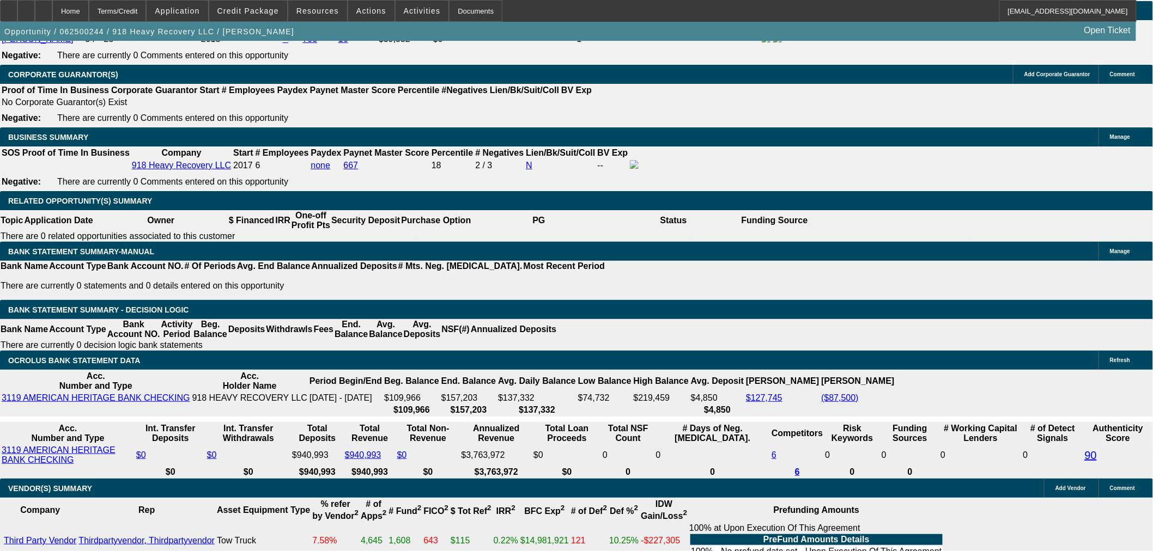
scroll to position [1634, 0]
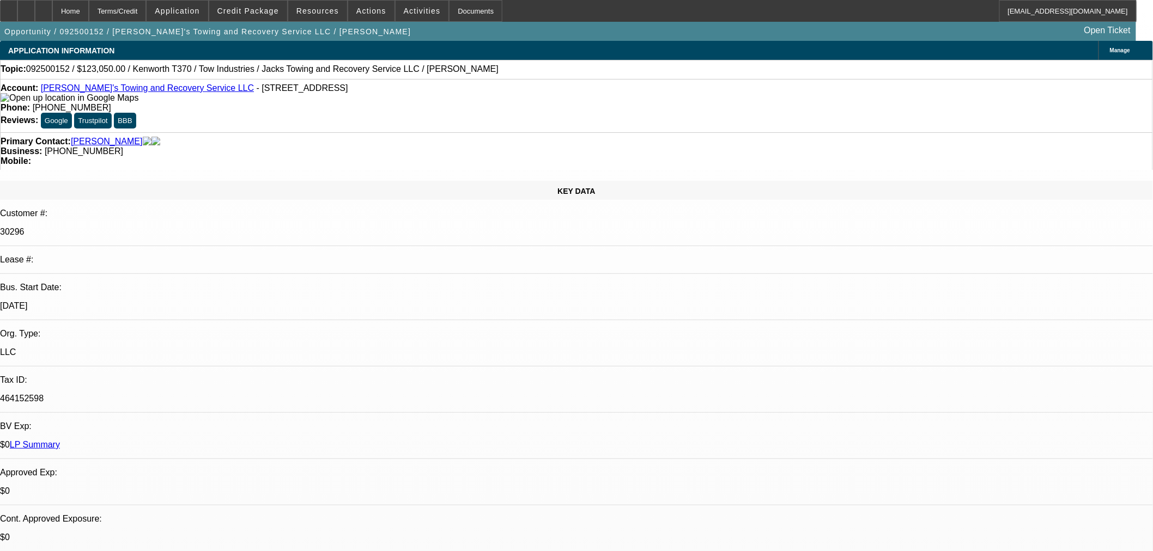
select select "0"
select select "3"
select select "0"
select select "6"
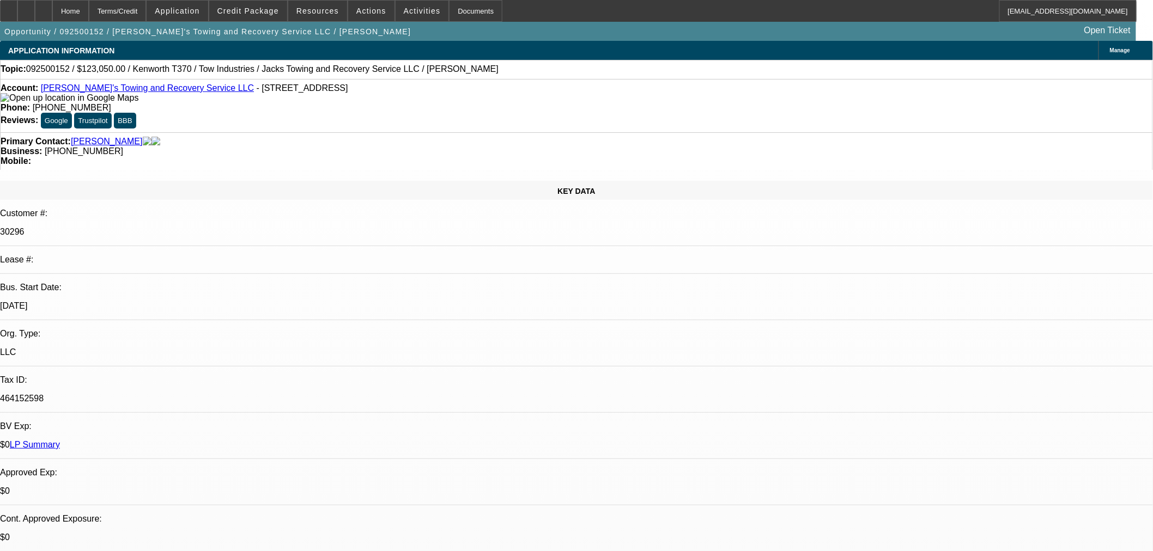
select select "0"
select select "3"
select select "0"
select select "6"
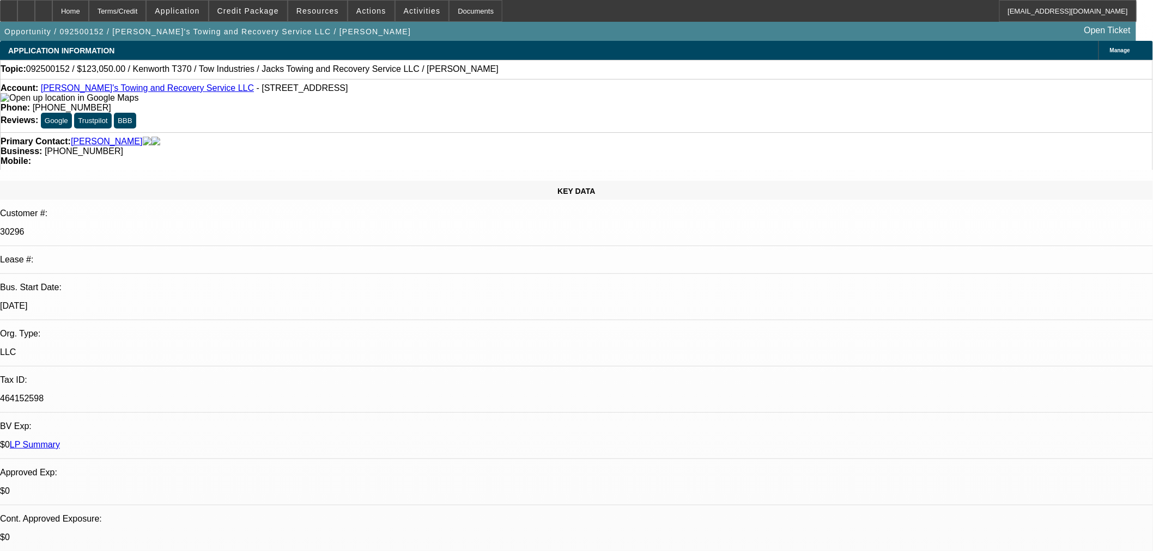
select select "0"
select select "3"
select select "0"
select select "6"
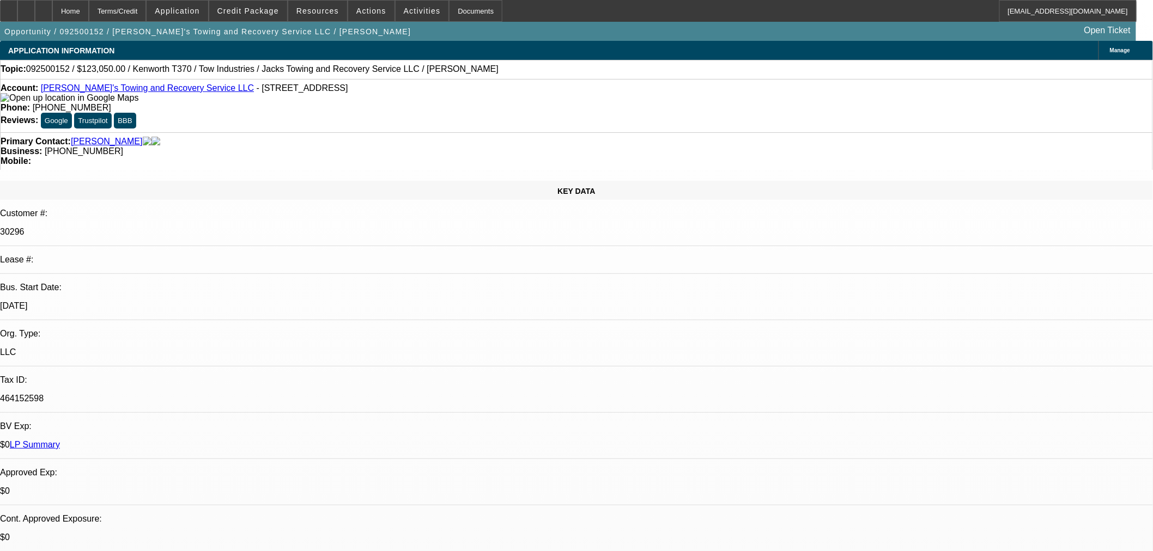
select select "0"
select select "3"
select select "0"
select select "6"
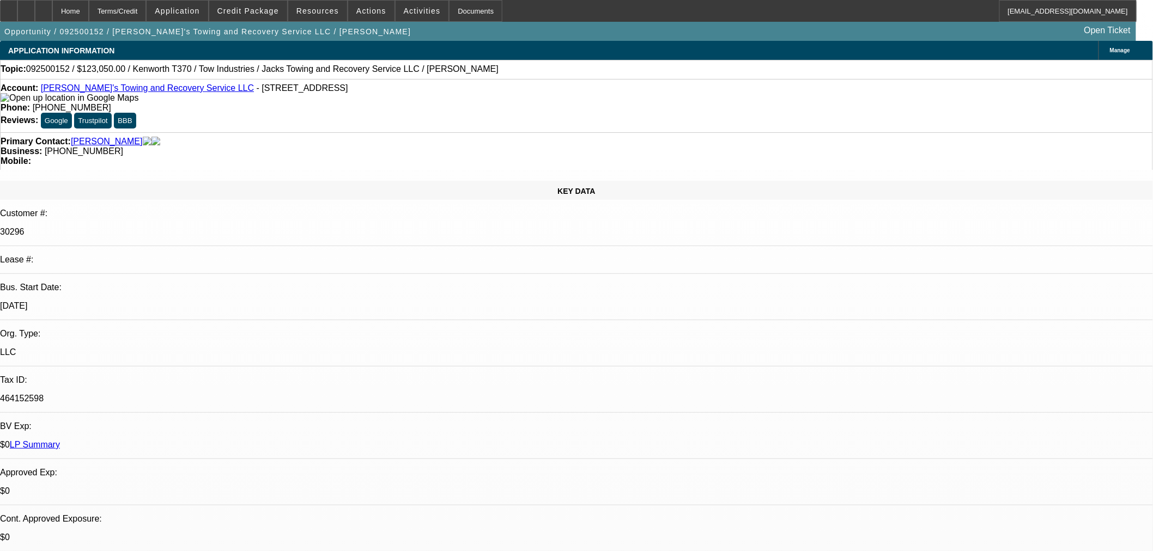
drag, startPoint x: 297, startPoint y: 93, endPoint x: 50, endPoint y: 90, distance: 247.9
click at [50, 90] on div "Account: Jack's Towing and Recovery Service LLC - 601 N York St, Gastonia, NC 2…" at bounding box center [577, 93] width 1152 height 20
copy div "Jack's Towing and Recovery Service LLC - 601 N York St, Gastonia, NC 28052"
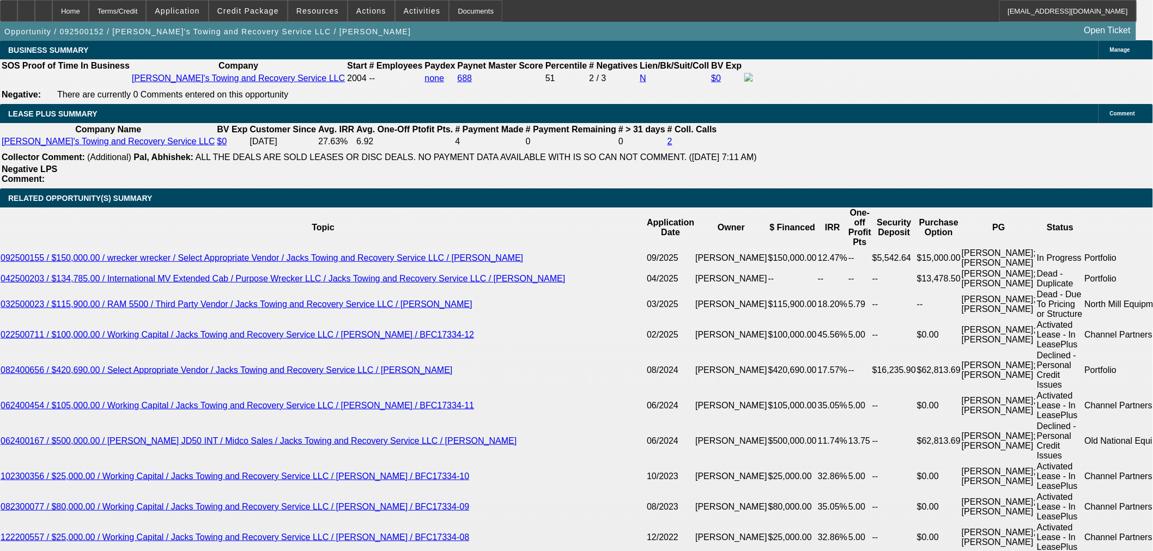
scroll to position [1876, 0]
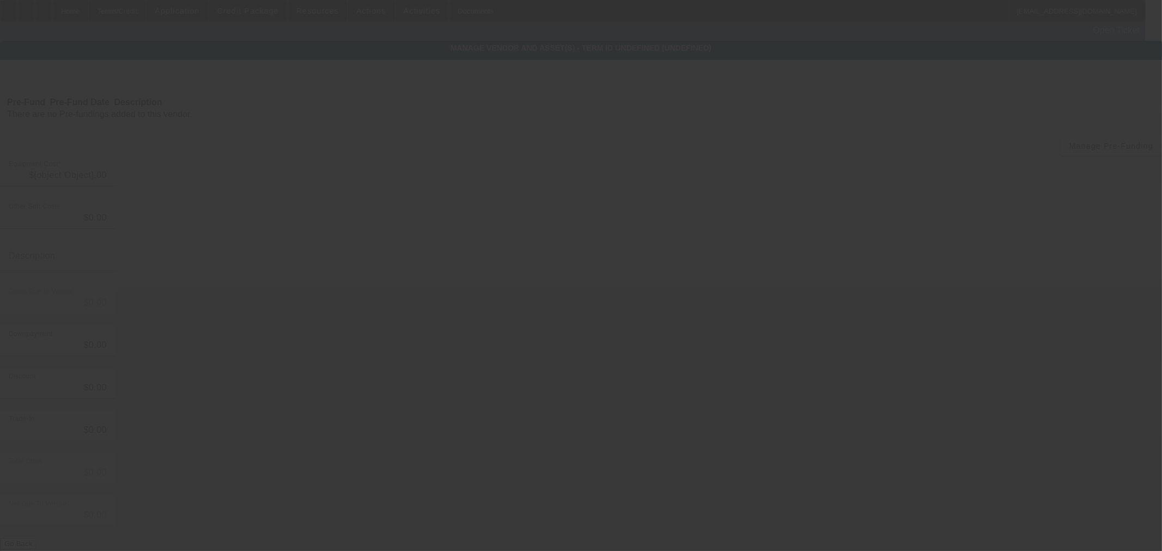
type input "$123,050.00"
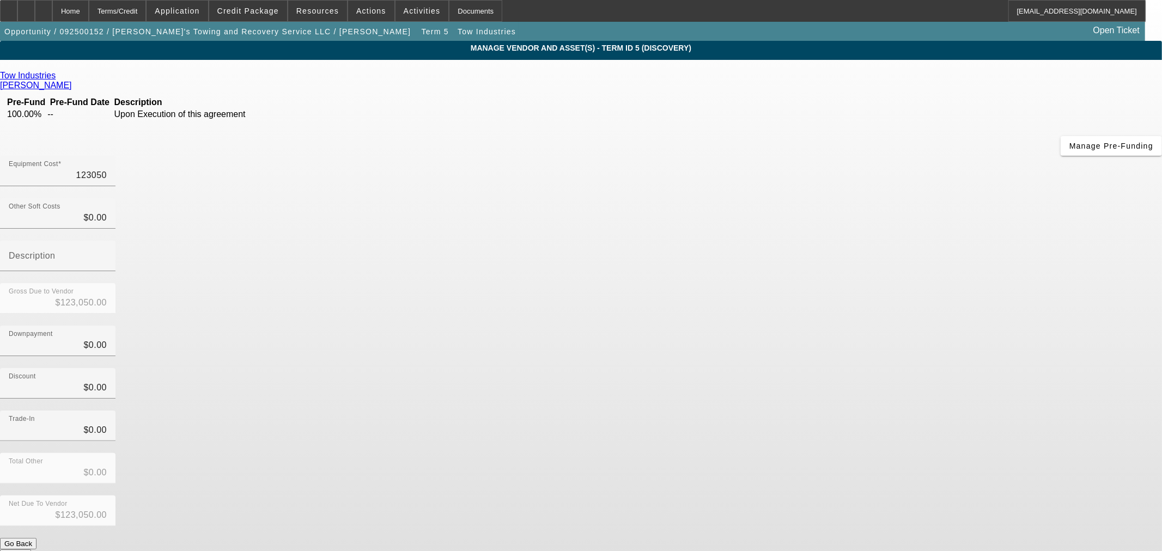
drag, startPoint x: 1042, startPoint y: 91, endPoint x: 1082, endPoint y: 89, distance: 40.4
click at [1077, 89] on app-vendor-asset-manage "MANAGE VENDOR AND ASSET(S) - Term ID 5 (Discovery) Remove Vendor Tow Industries…" at bounding box center [581, 333] width 1162 height 585
type input "1"
type input "$1.00"
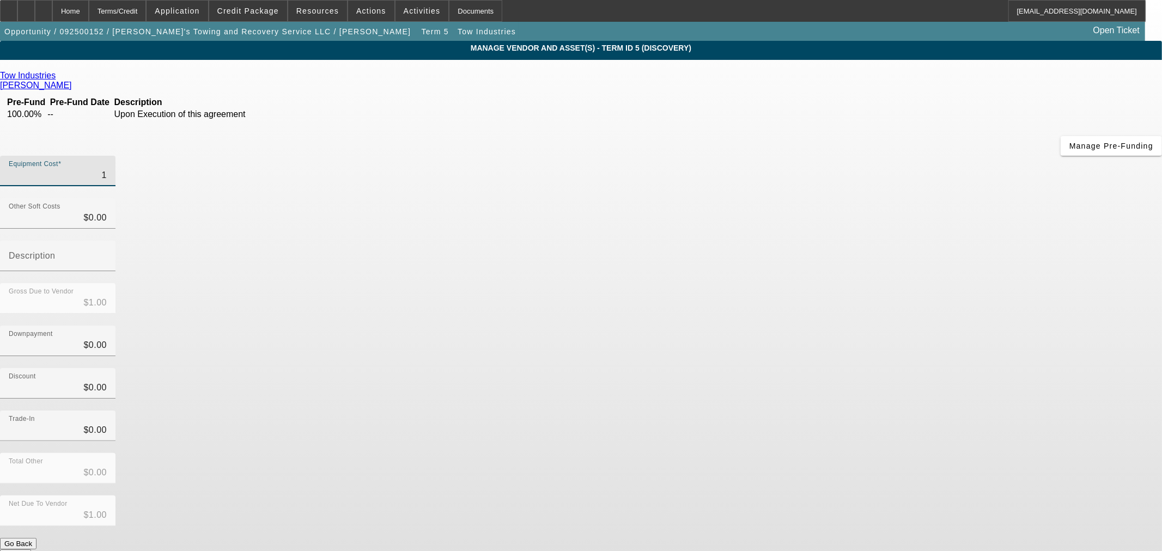
type input "14"
type input "$14.00"
type input "145"
type input "$145.00"
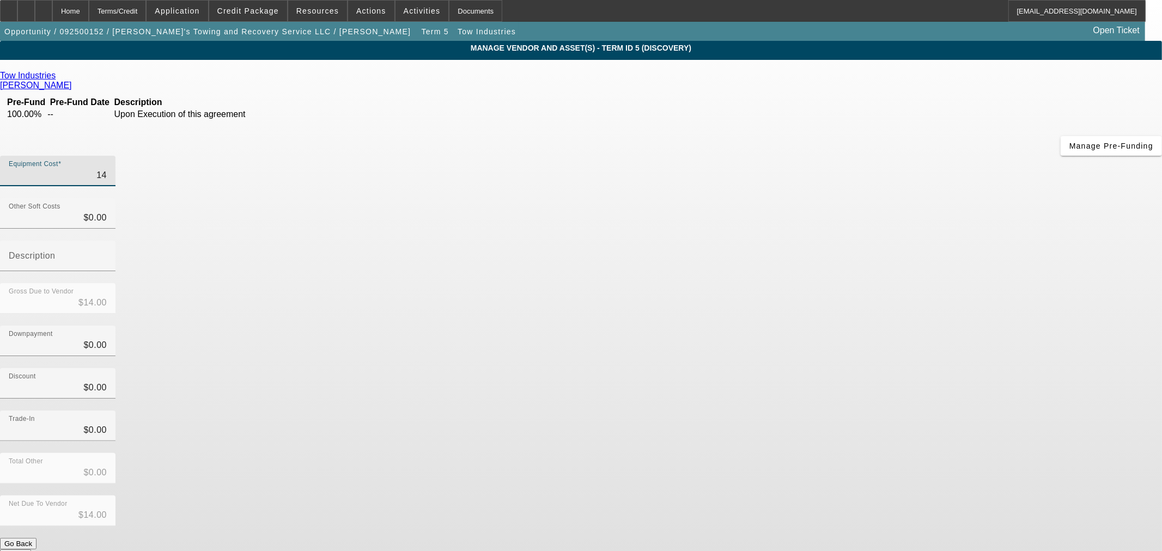
type input "$145.00"
type input "1450"
type input "$1,450.00"
type input "14500"
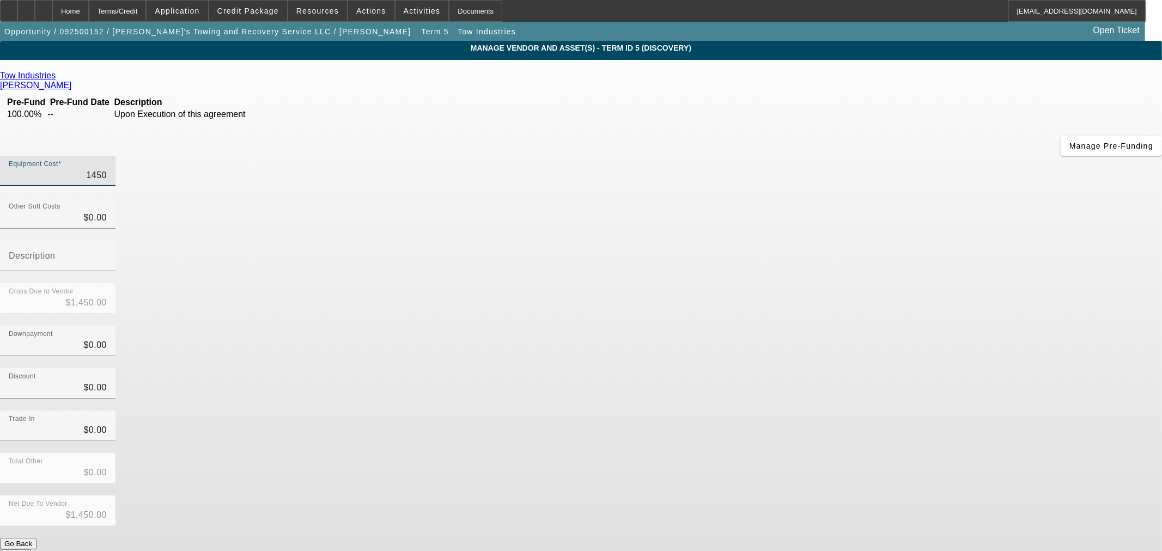
type input "$14,500.00"
type input "145000"
type input "$145,000.00"
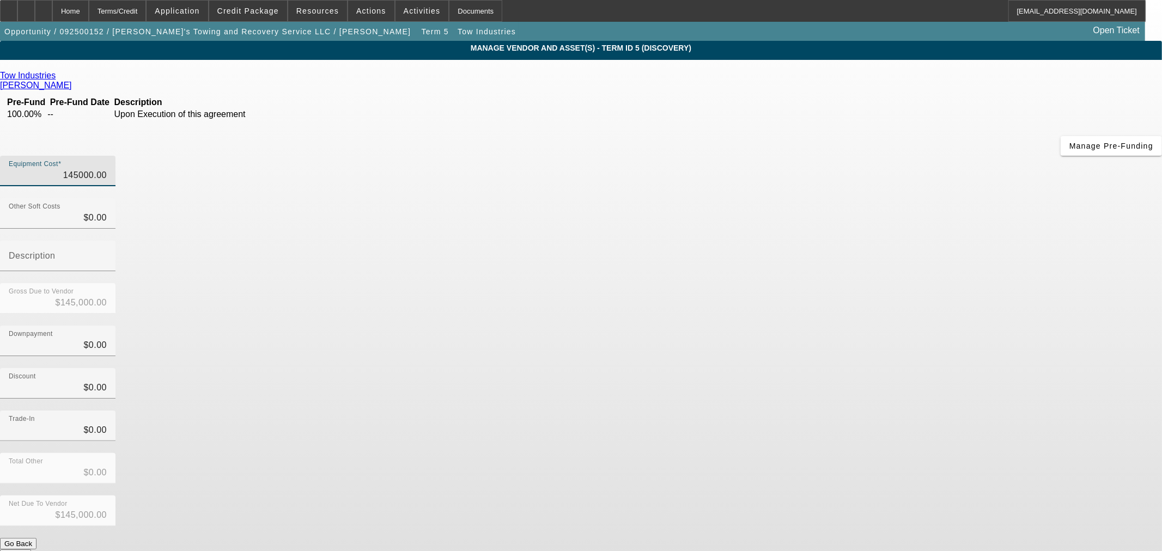
type input "$145,000.00"
click at [805, 326] on div "Downpayment $0.00" at bounding box center [581, 347] width 1162 height 42
click at [31, 550] on button "Submit" at bounding box center [15, 555] width 31 height 11
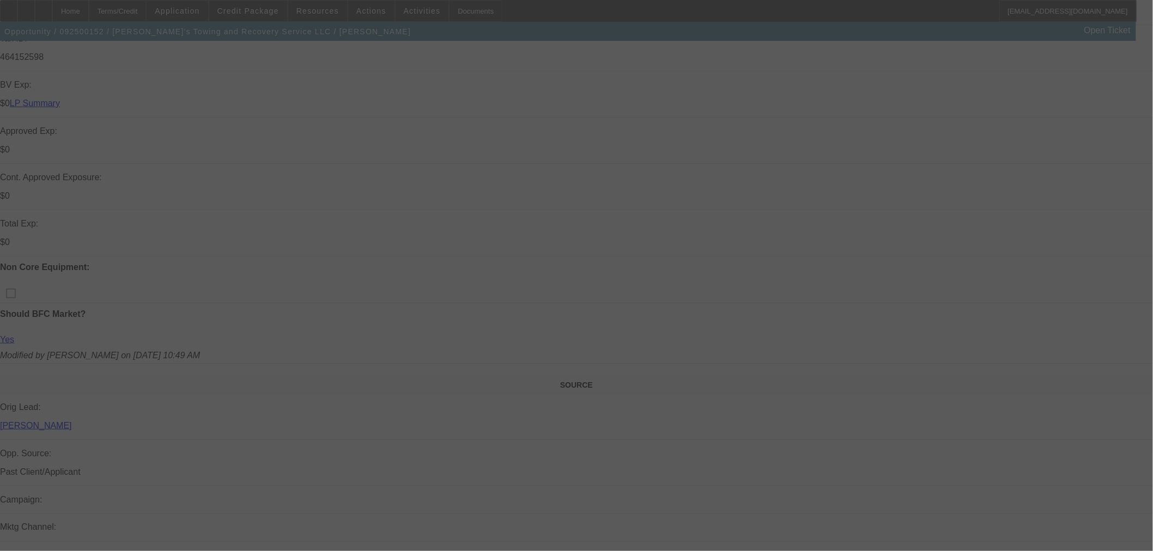
select select "0"
select select "3"
select select "0"
select select "6"
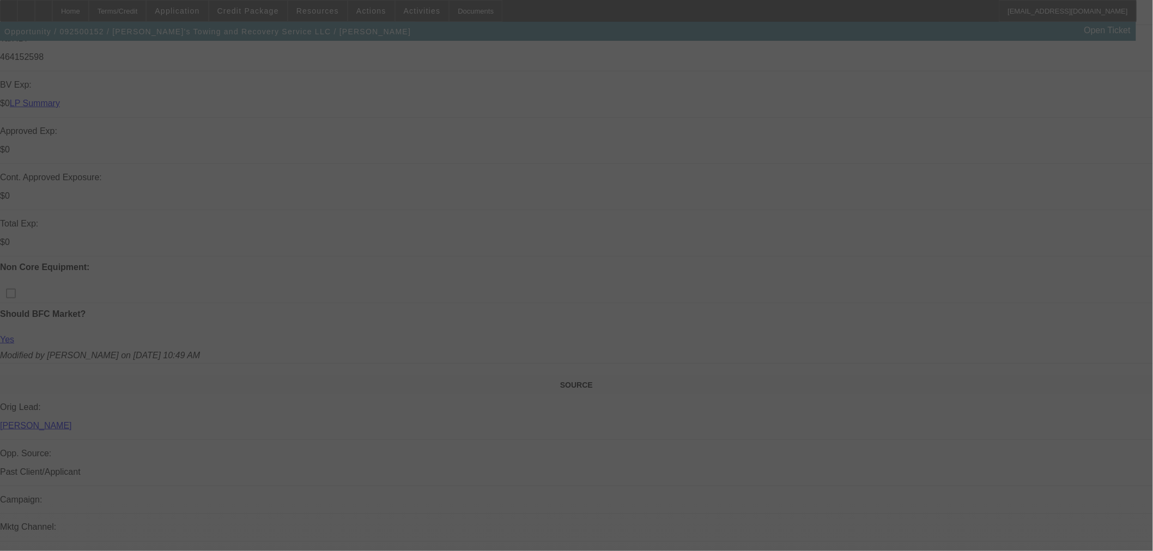
select select "0"
select select "3"
select select "0"
select select "6"
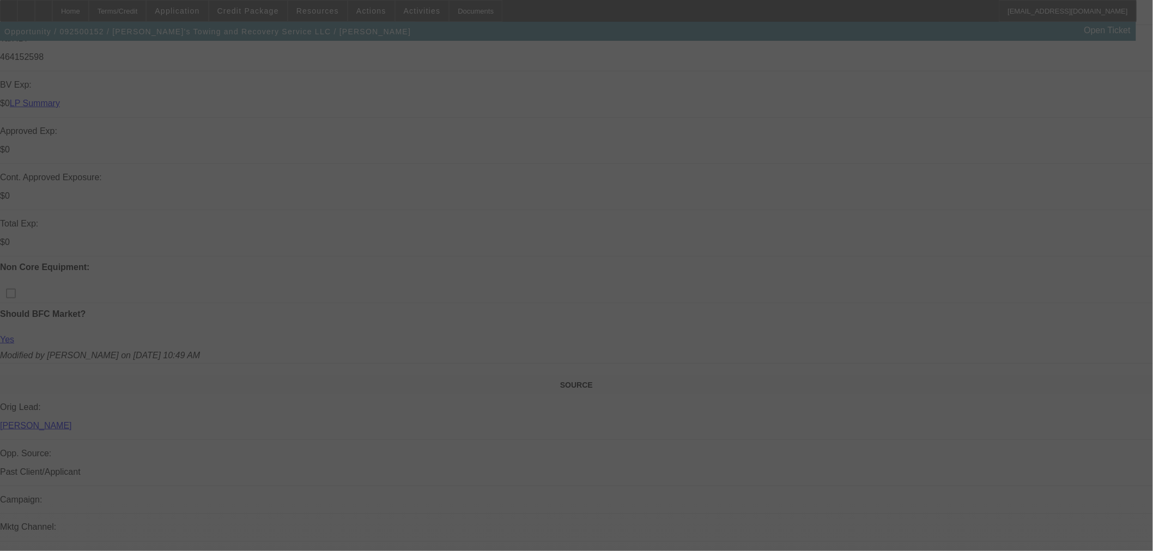
select select "0"
select select "3"
select select "0"
select select "6"
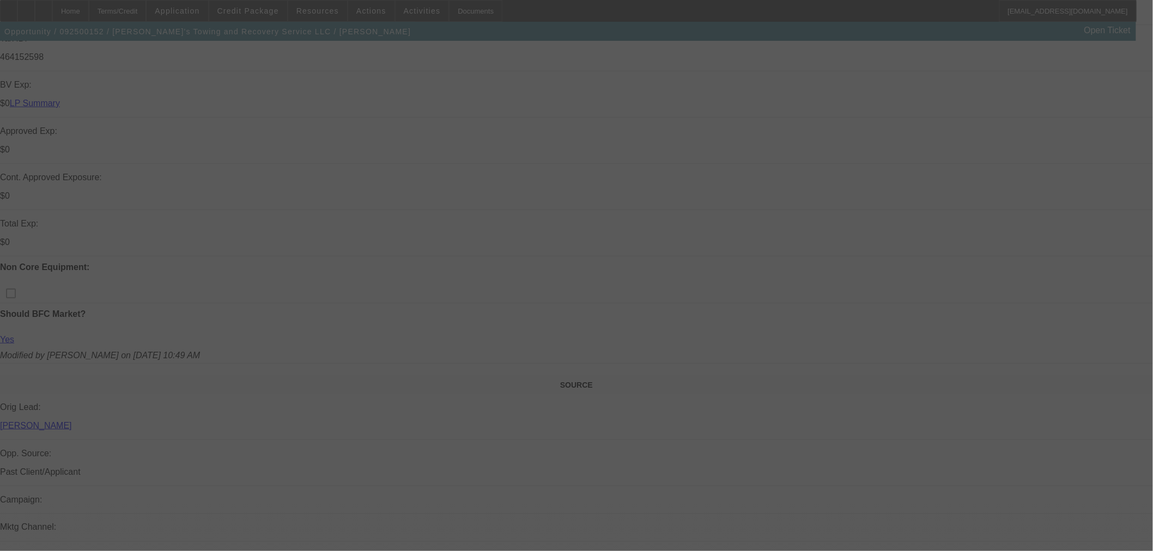
select select "0"
select select "3"
select select "0"
select select "6"
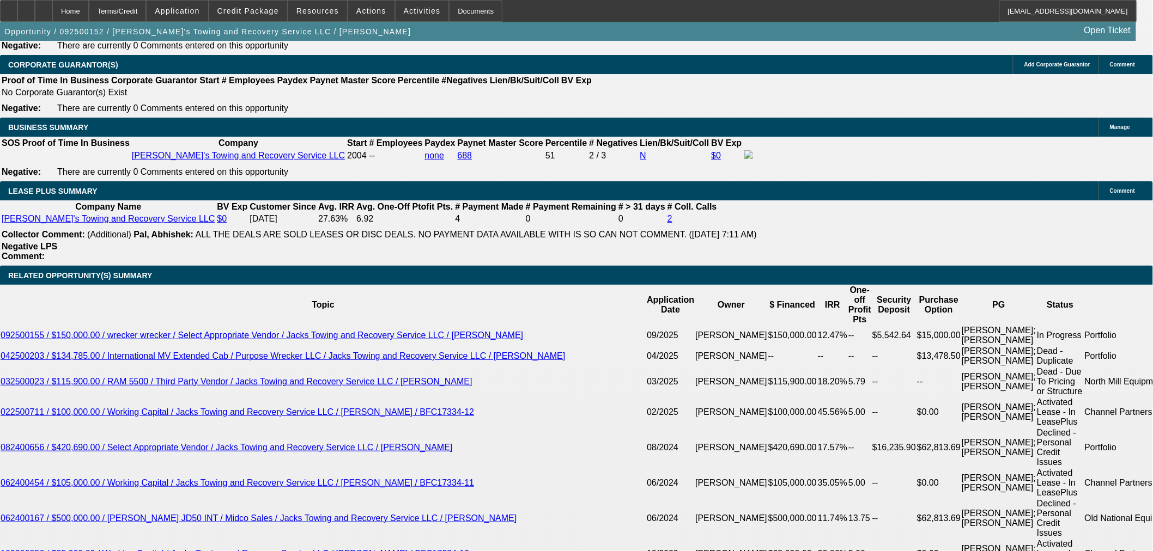
scroll to position [1937, 0]
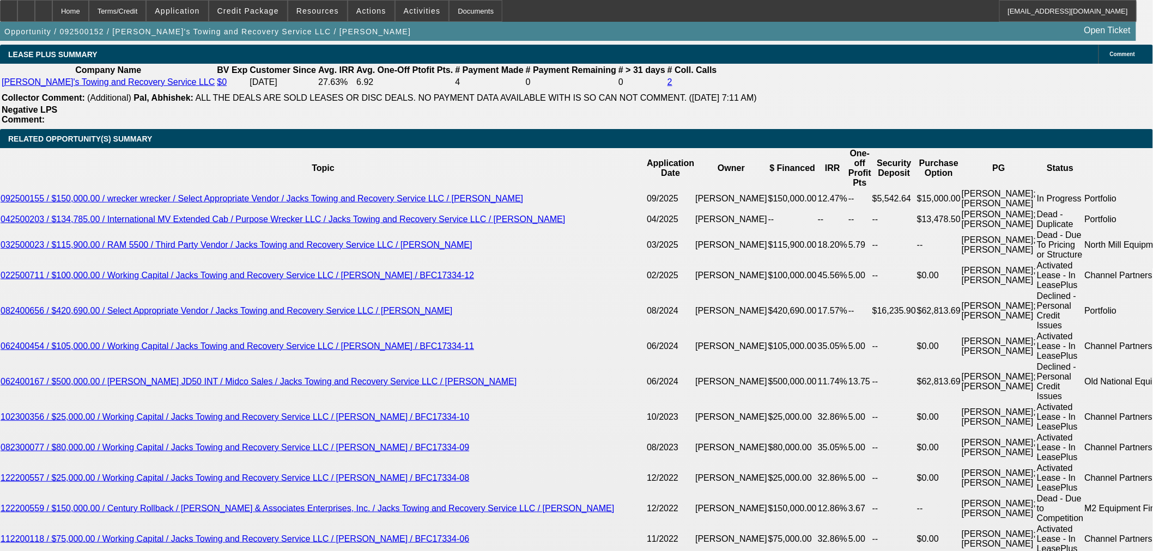
type input "UNKNOWN"
type input "66"
type input "$2,996.88"
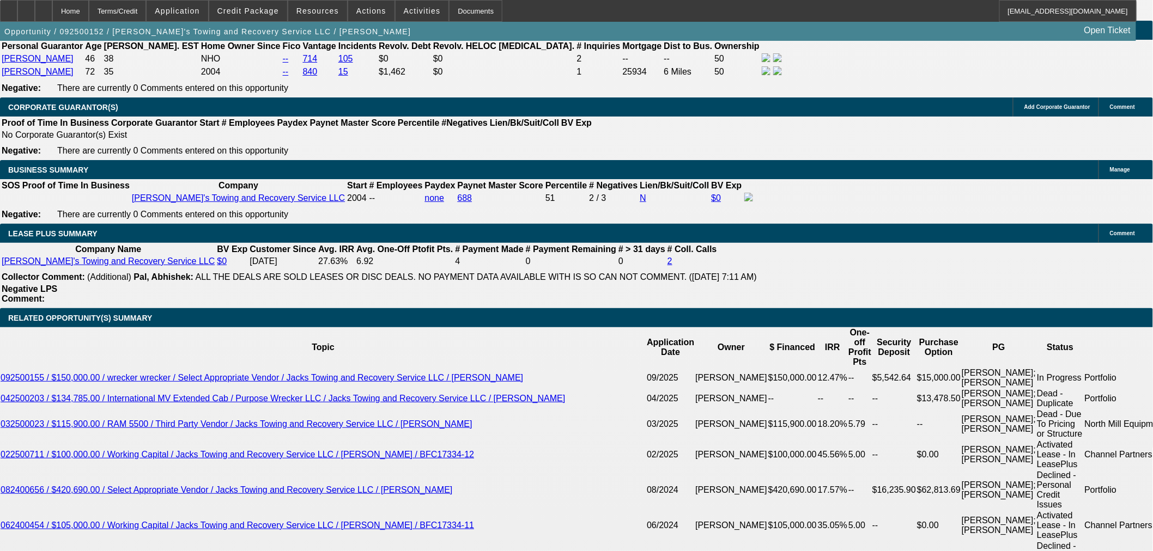
scroll to position [1755, 0]
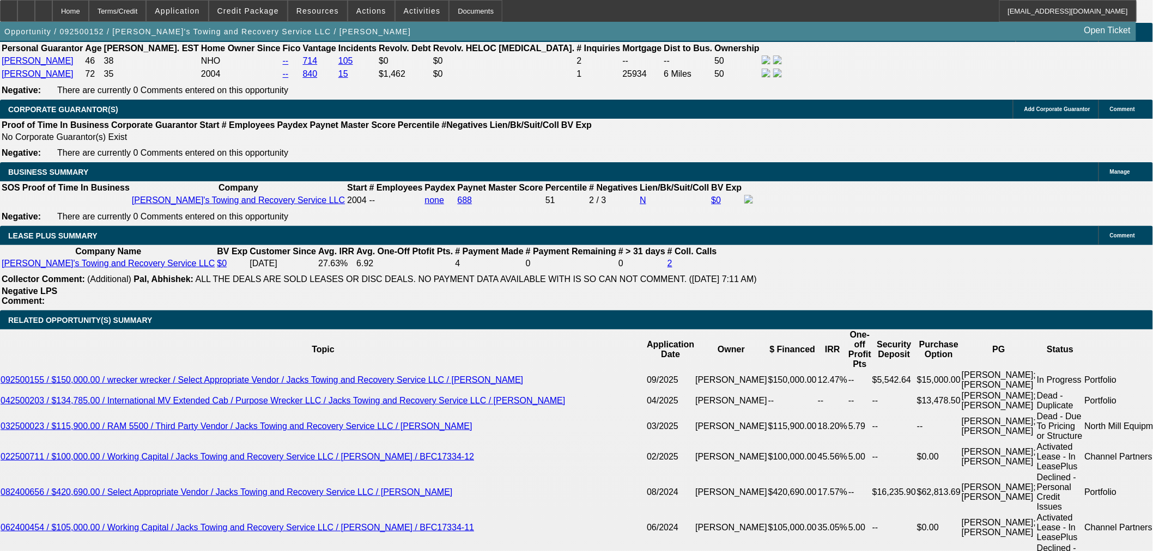
type input "66"
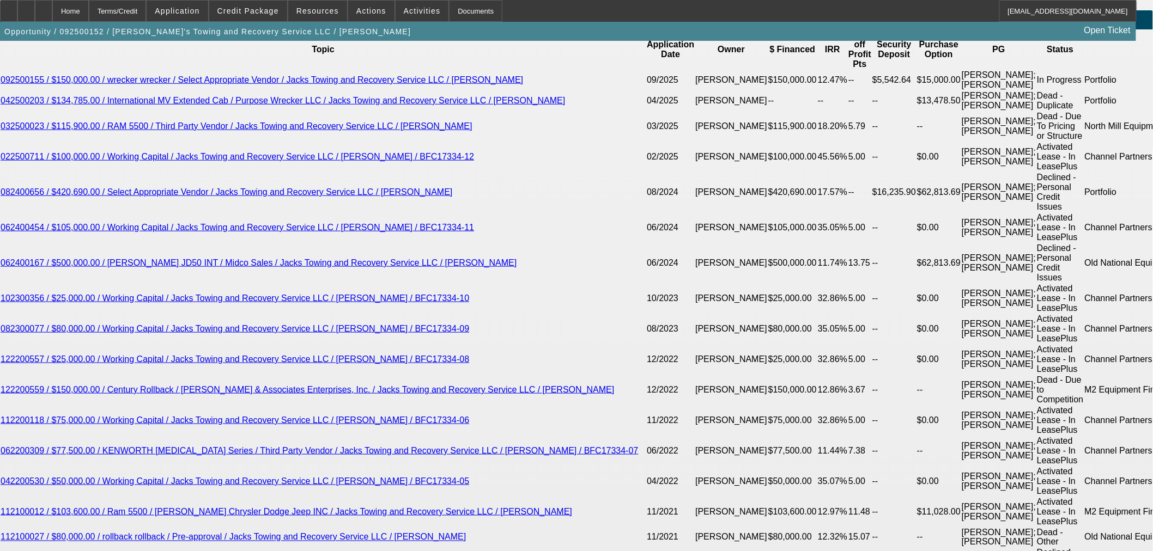
scroll to position [2058, 0]
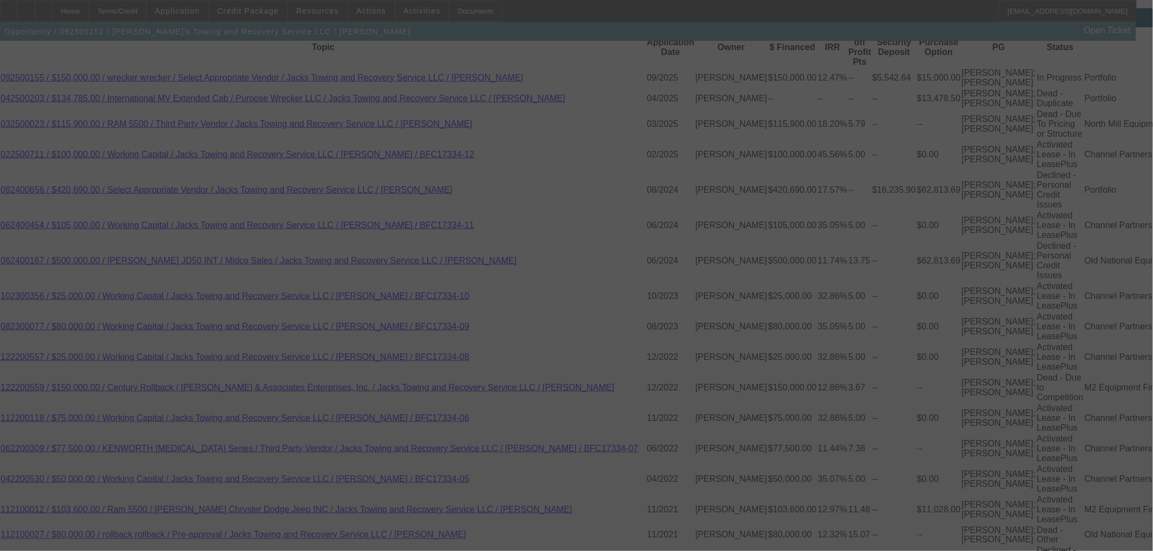
select select "0"
select select "3"
select select "0"
select select "6"
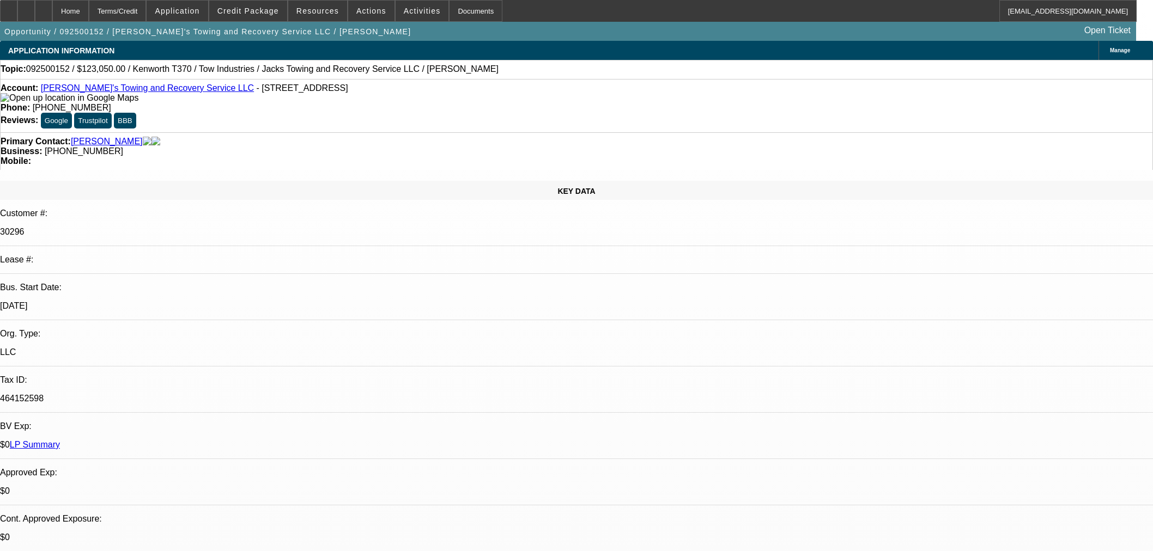
select select "0"
select select "3"
select select "0"
select select "6"
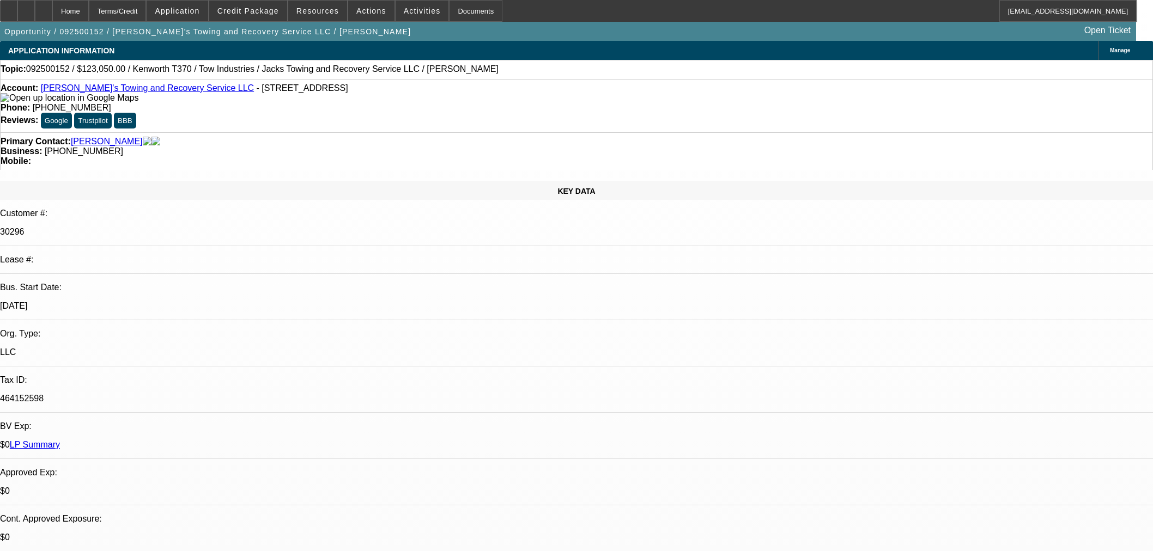
select select "0"
select select "3"
select select "0"
select select "6"
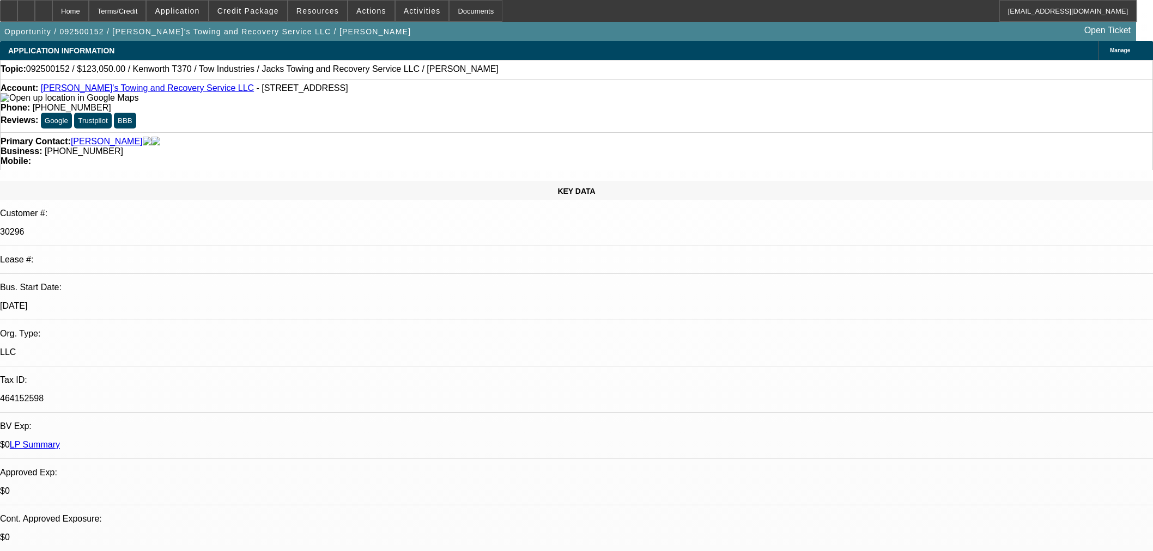
select select "0"
select select "3"
select select "0"
select select "6"
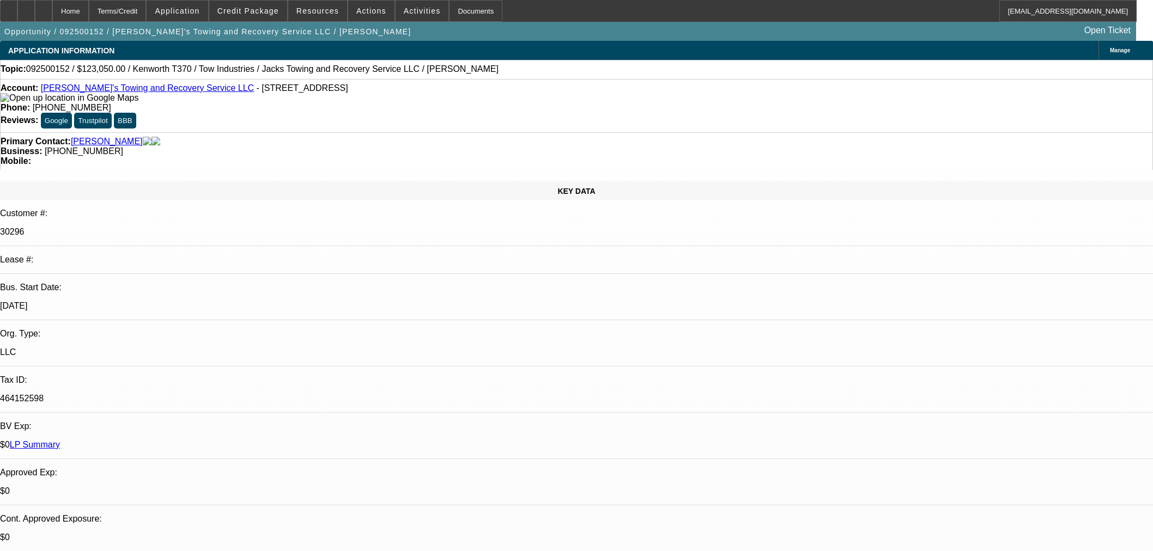
select select "0"
select select "3"
select select "0"
select select "6"
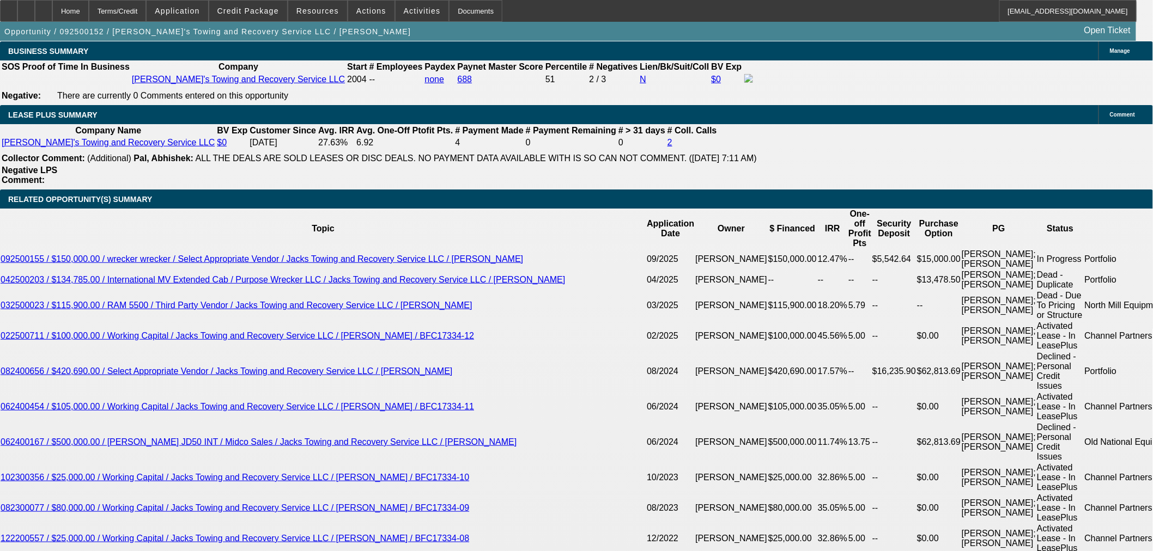
scroll to position [60, 0]
